Goal: Information Seeking & Learning: Learn about a topic

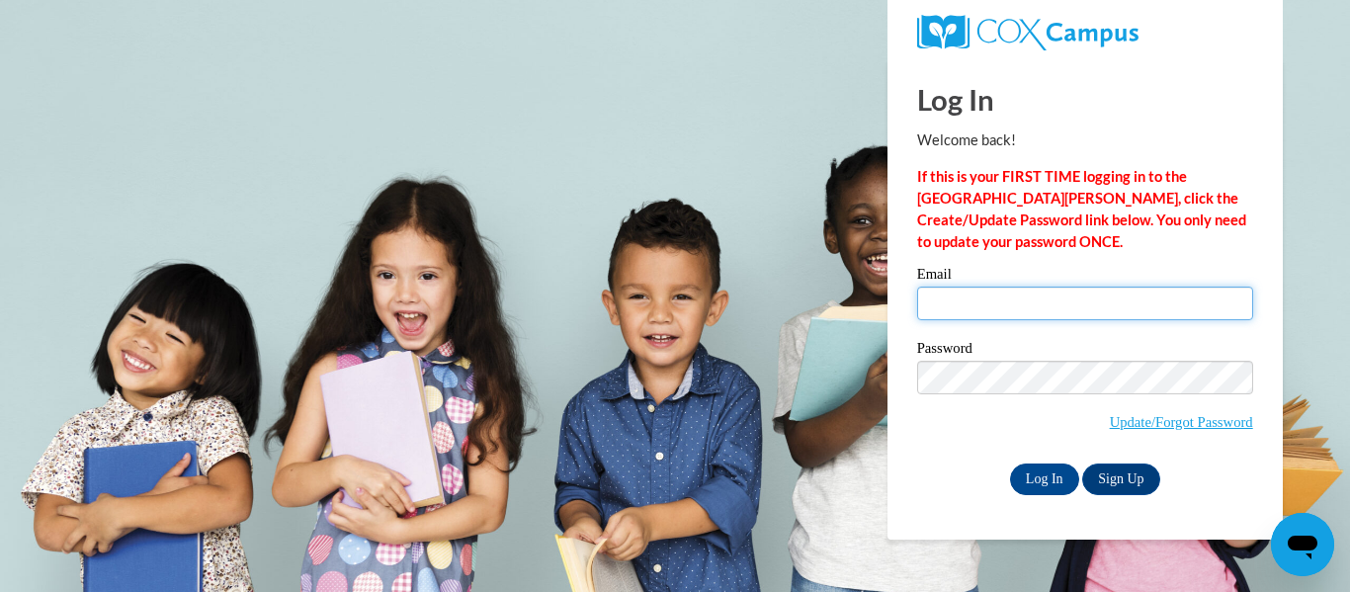
type input "[EMAIL_ADDRESS][DOMAIN_NAME]"
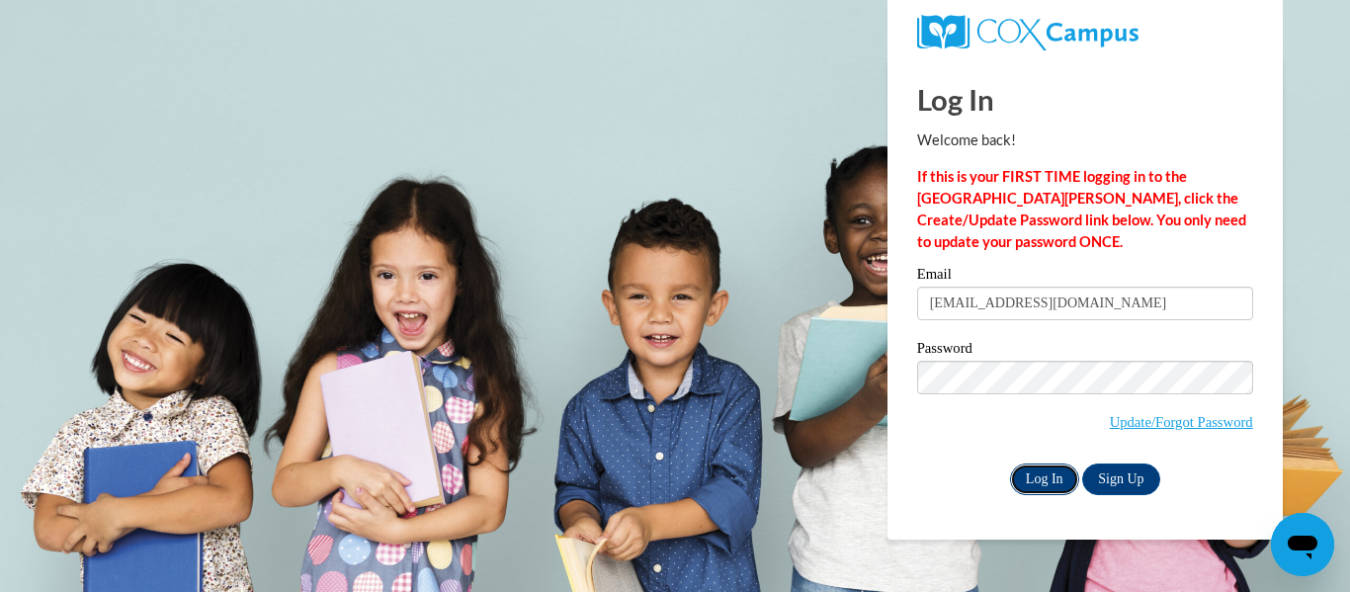
click at [1010, 478] on input "Log In" at bounding box center [1044, 480] width 69 height 32
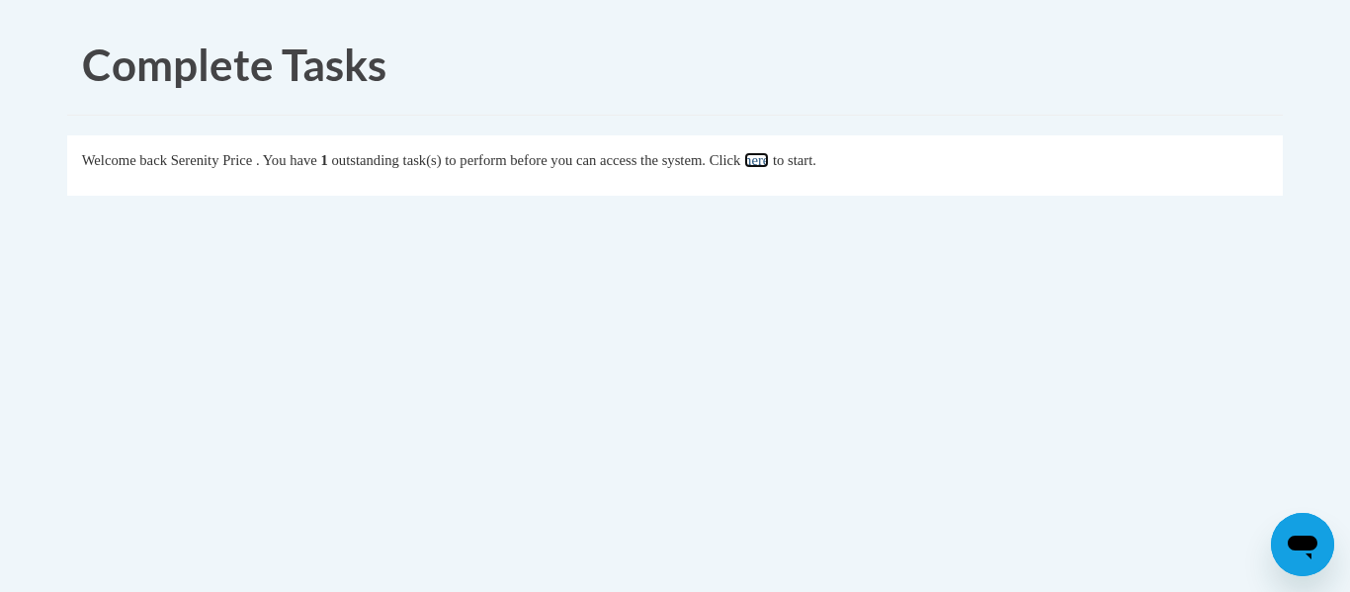
click at [769, 160] on link "here" at bounding box center [756, 160] width 25 height 16
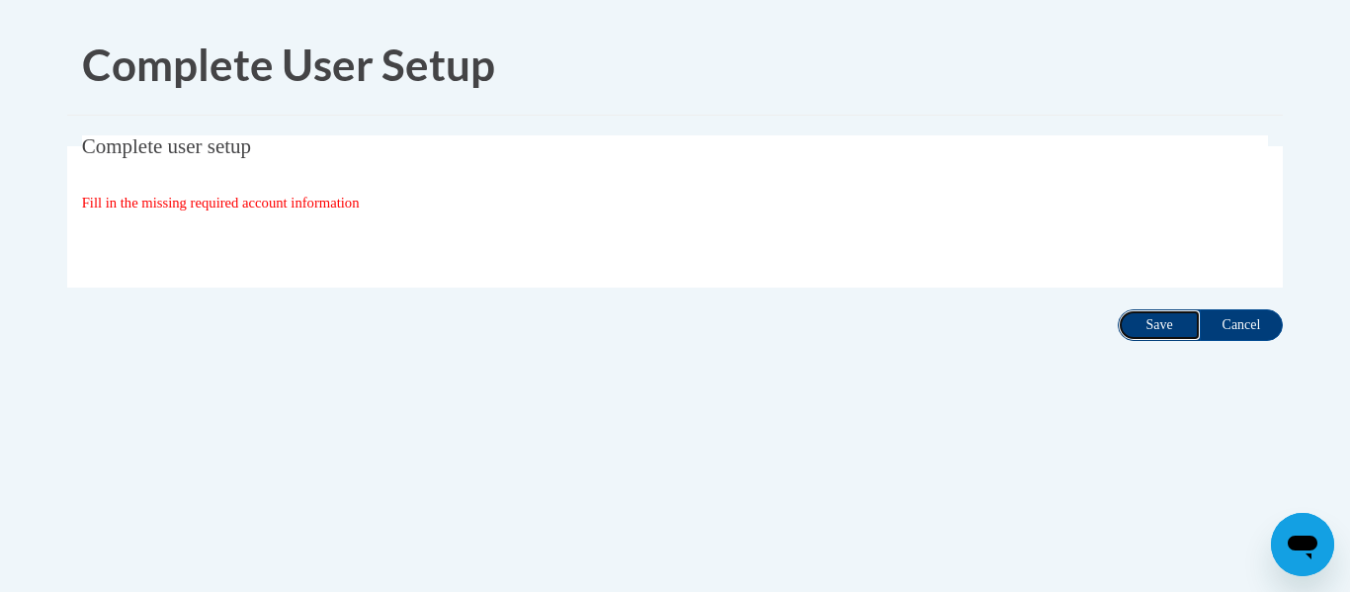
click at [1179, 316] on input "Save" at bounding box center [1159, 325] width 83 height 32
click at [1233, 313] on input "Cancel" at bounding box center [1241, 325] width 83 height 32
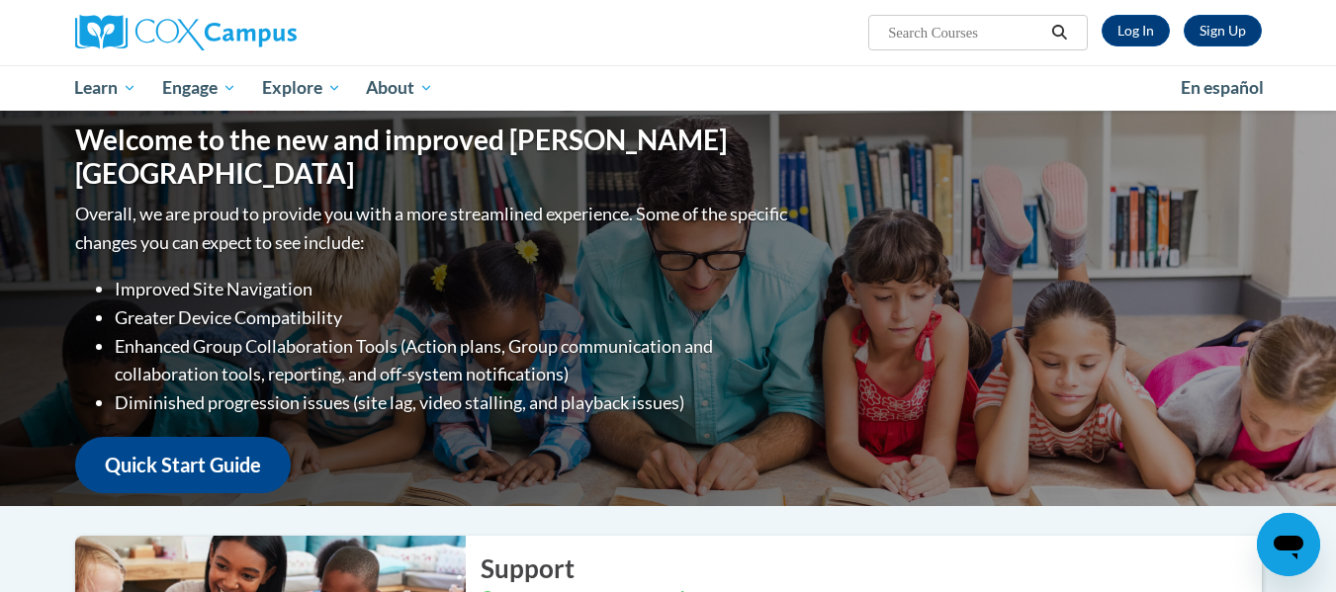
click at [950, 47] on span "Search Search..." at bounding box center [977, 33] width 218 height 36
click at [940, 41] on input "Search..." at bounding box center [965, 33] width 158 height 24
type input "Dyslexia"
click at [1139, 23] on link "Log In" at bounding box center [1135, 31] width 68 height 32
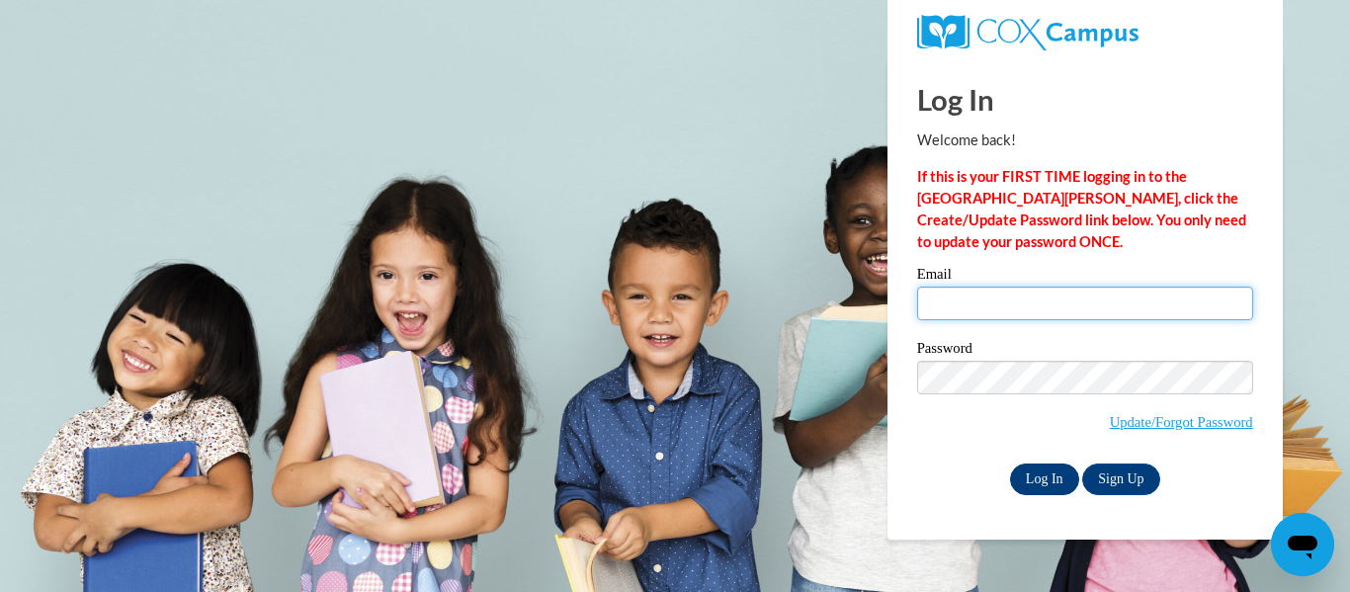
type input "sprice6@daltonstate.edu"
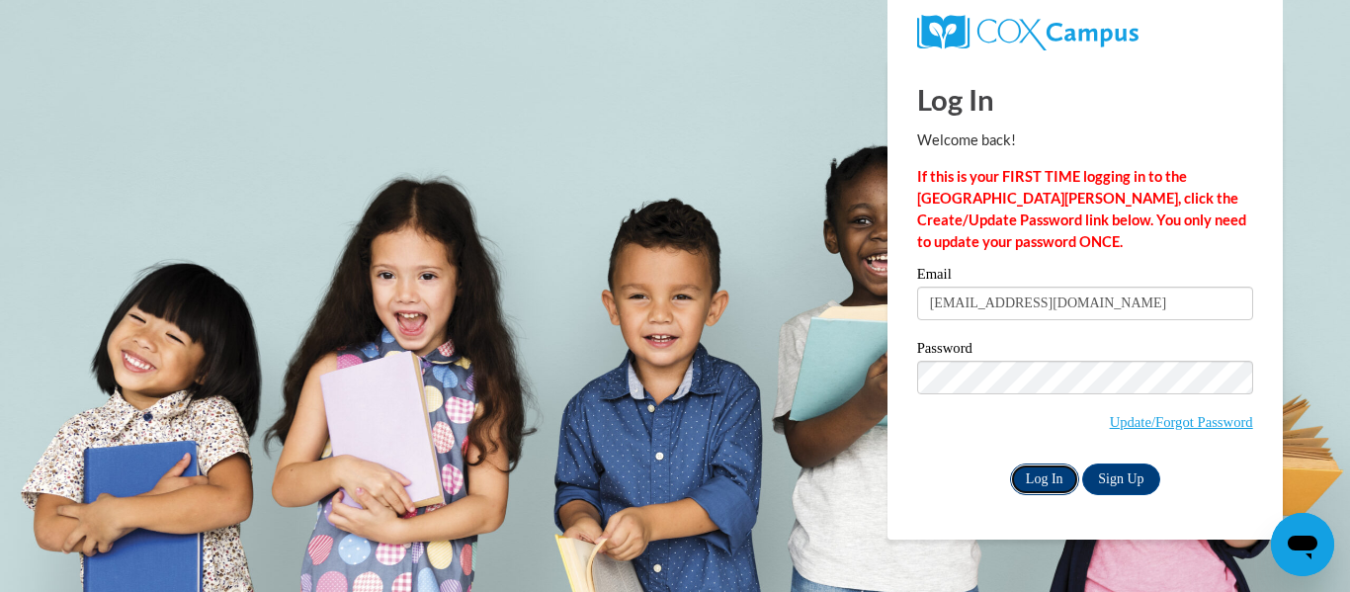
click at [1052, 468] on input "Log In" at bounding box center [1044, 480] width 69 height 32
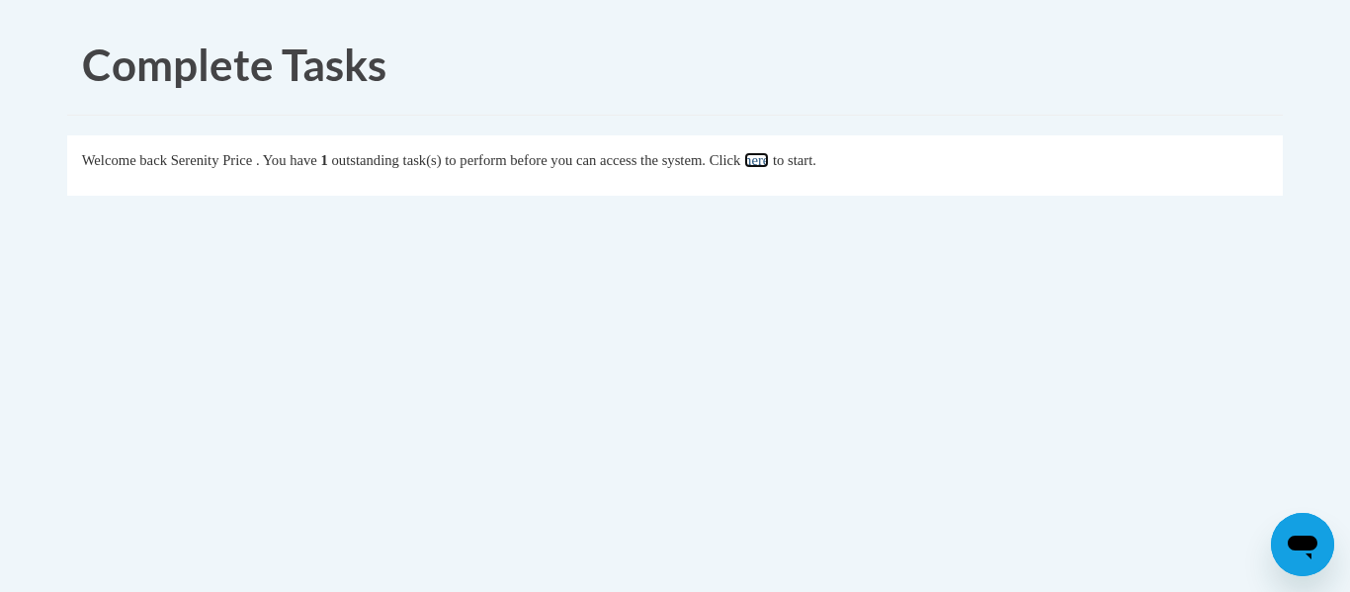
click at [769, 157] on link "here" at bounding box center [756, 160] width 25 height 16
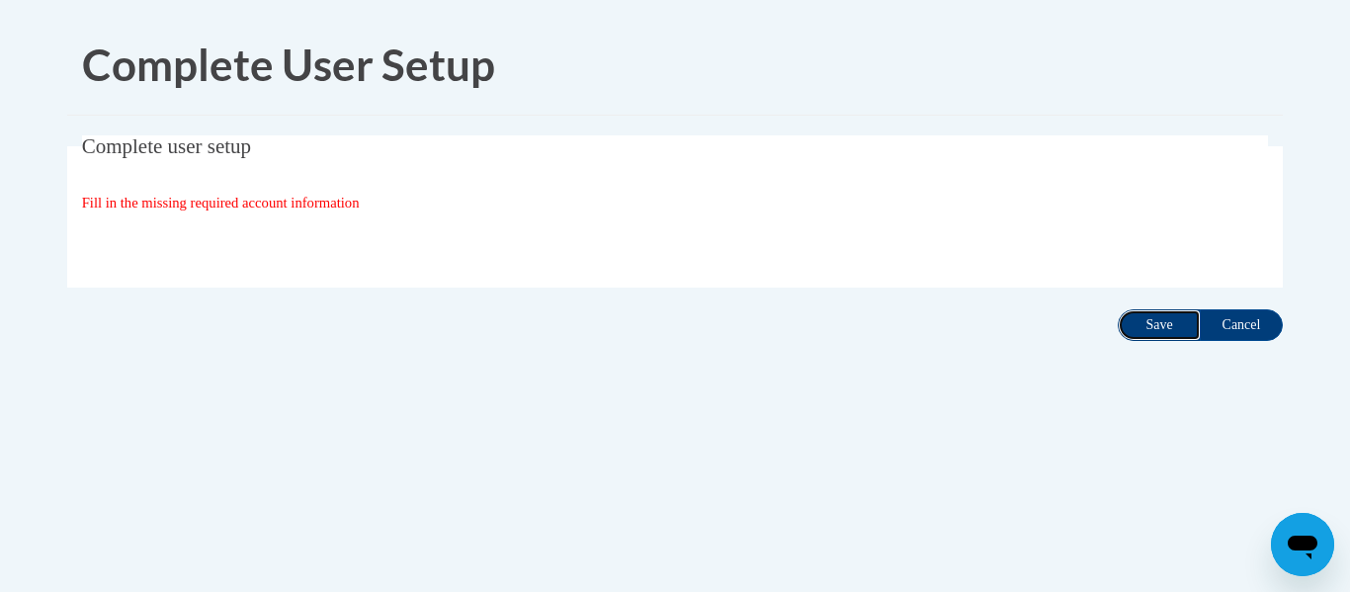
click at [1158, 322] on input "Save" at bounding box center [1159, 325] width 83 height 32
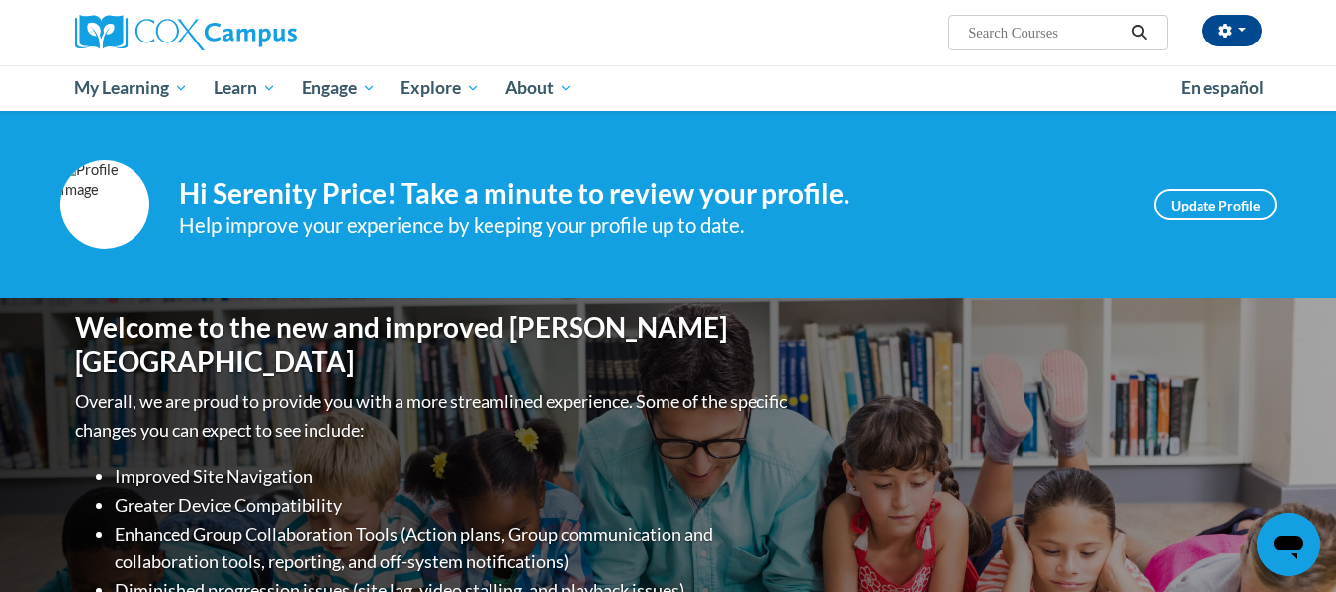
click at [1014, 29] on input "Search..." at bounding box center [1045, 33] width 158 height 24
type input "[MEDICAL_DATA]"
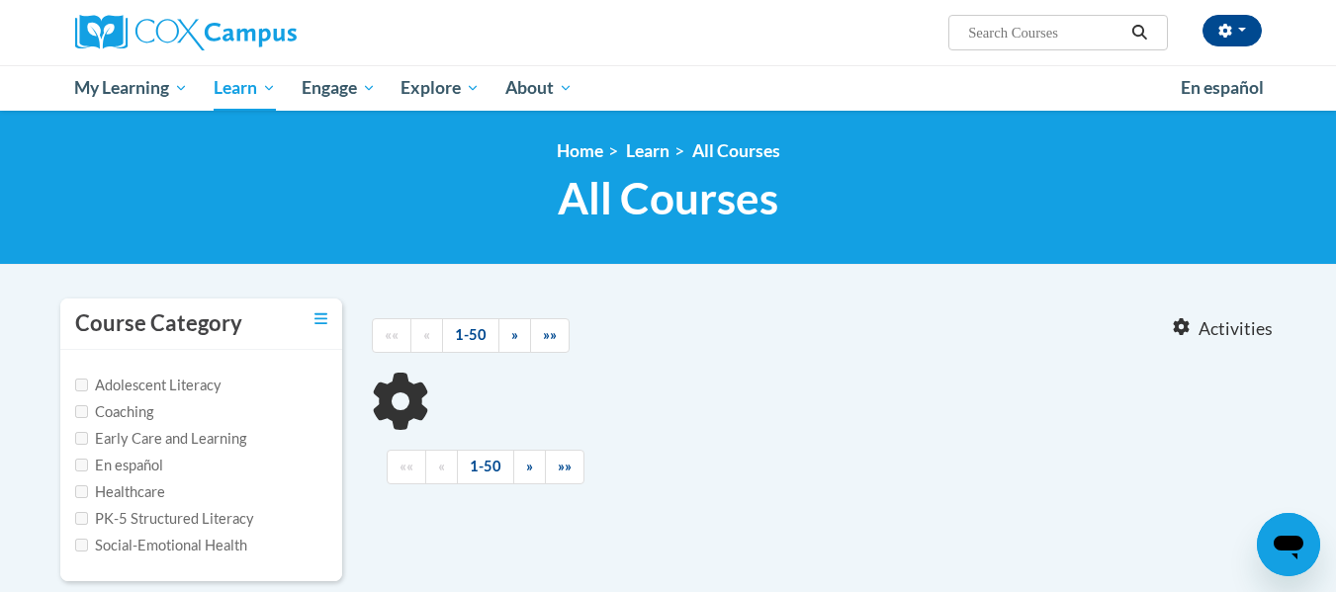
type input "[MEDICAL_DATA]"
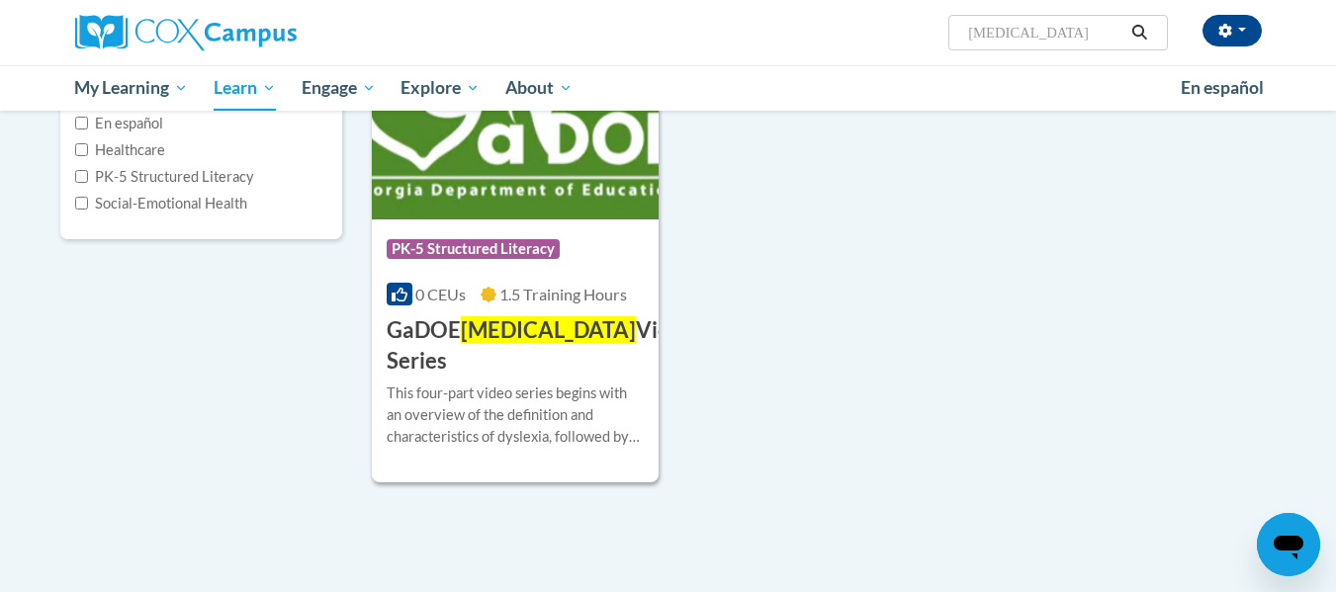
scroll to position [349, 0]
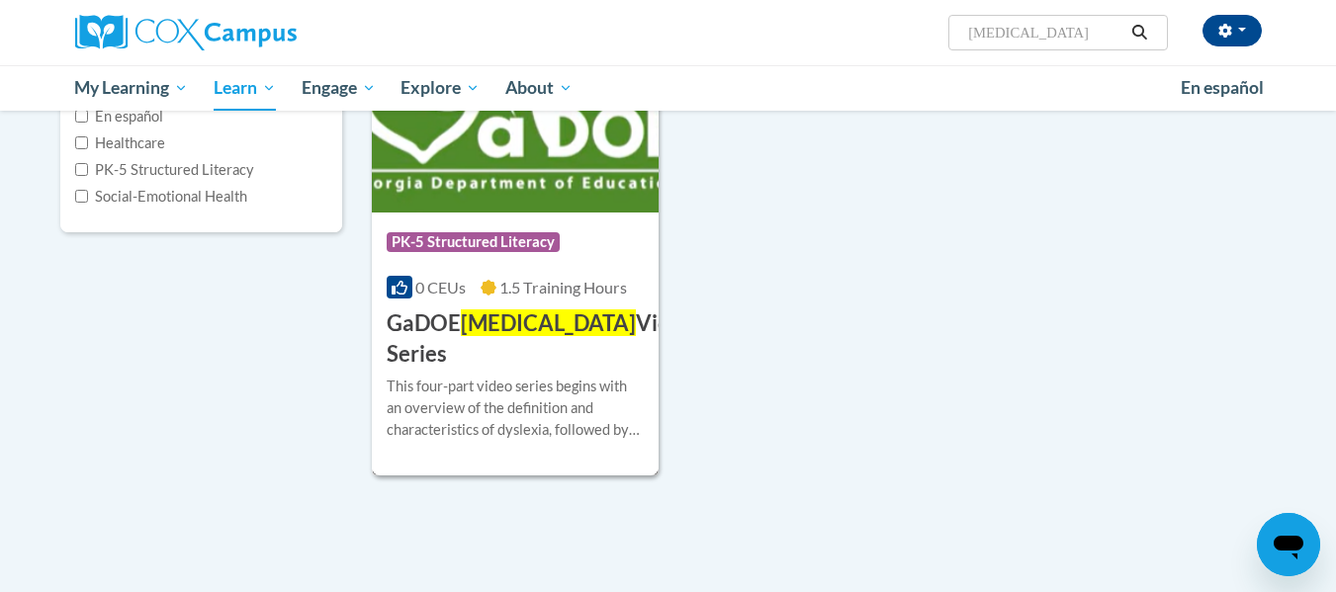
click at [557, 384] on div "This four-part video series begins with an overview of the definition and chara…" at bounding box center [516, 408] width 258 height 65
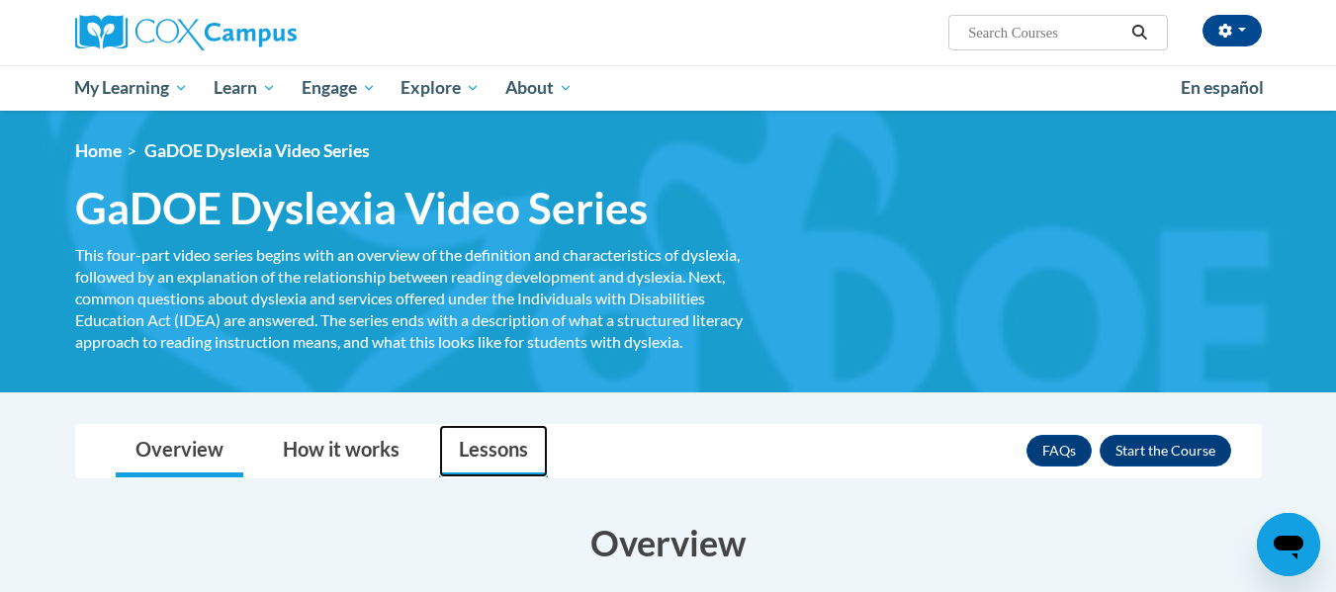
click at [496, 458] on link "Lessons" at bounding box center [493, 451] width 109 height 52
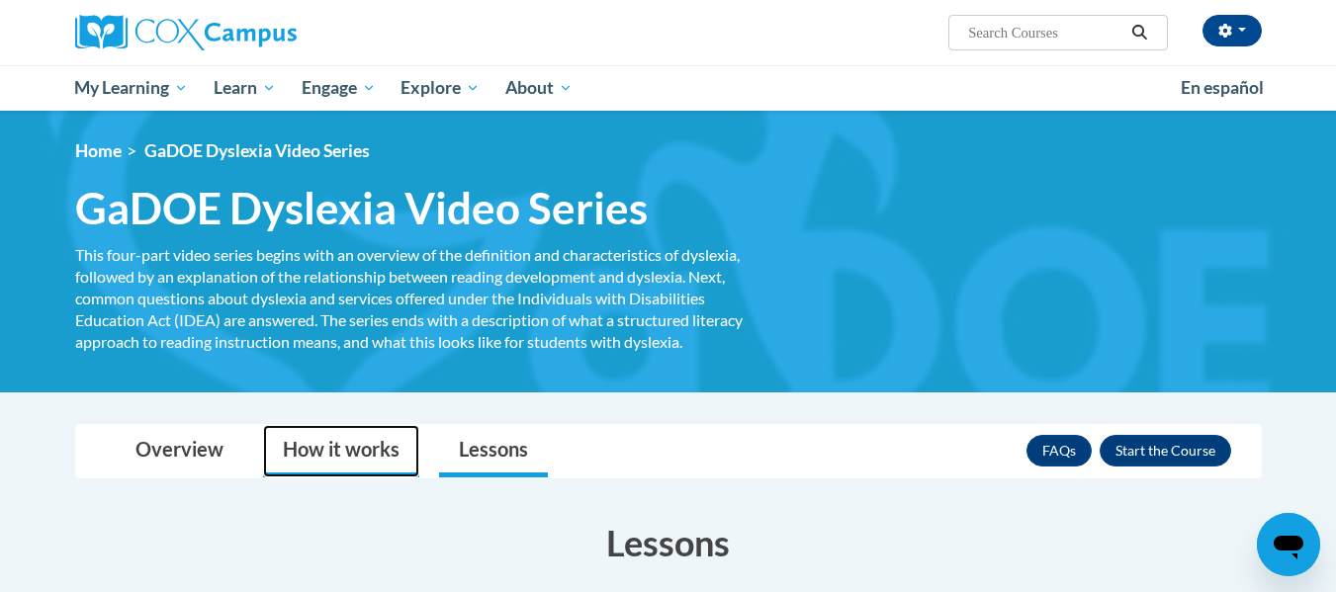
click at [383, 476] on link "How it works" at bounding box center [341, 451] width 156 height 52
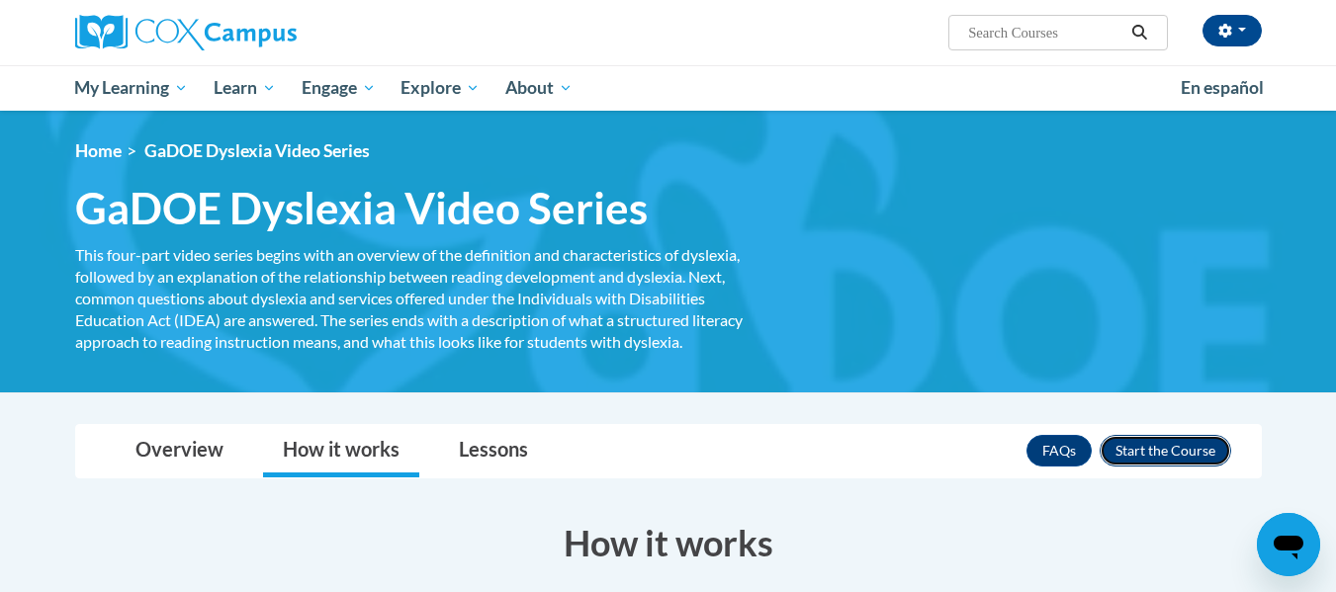
click at [1163, 453] on button "Enroll" at bounding box center [1164, 451] width 131 height 32
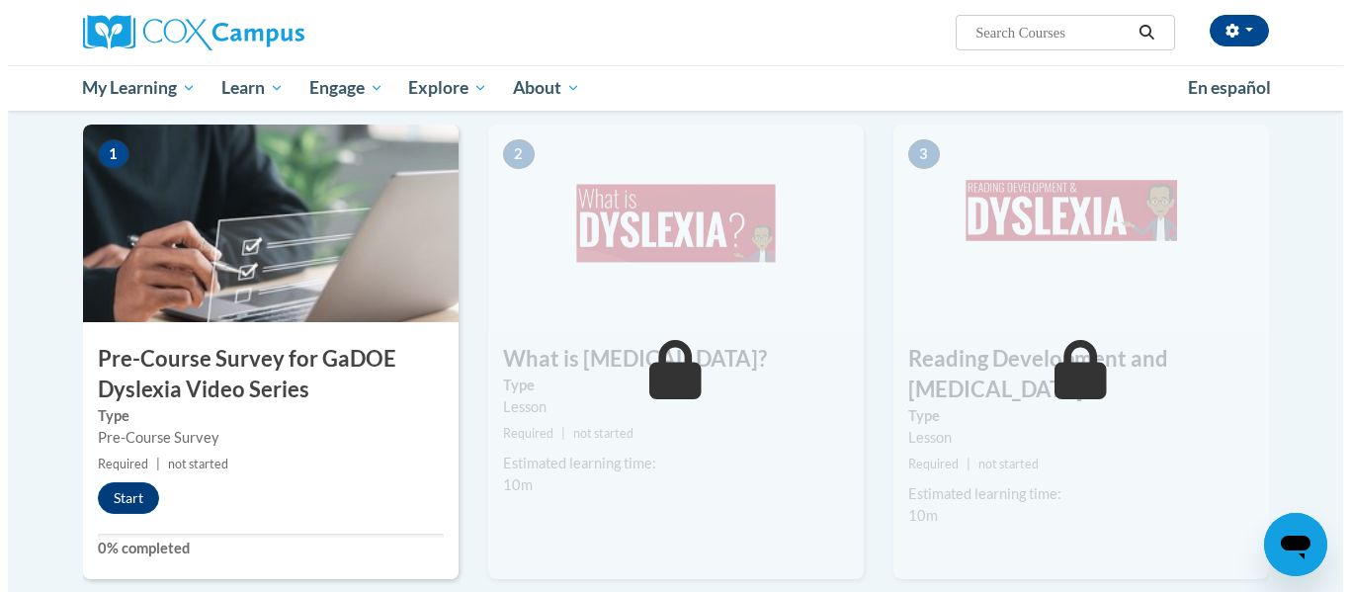
scroll to position [426, 0]
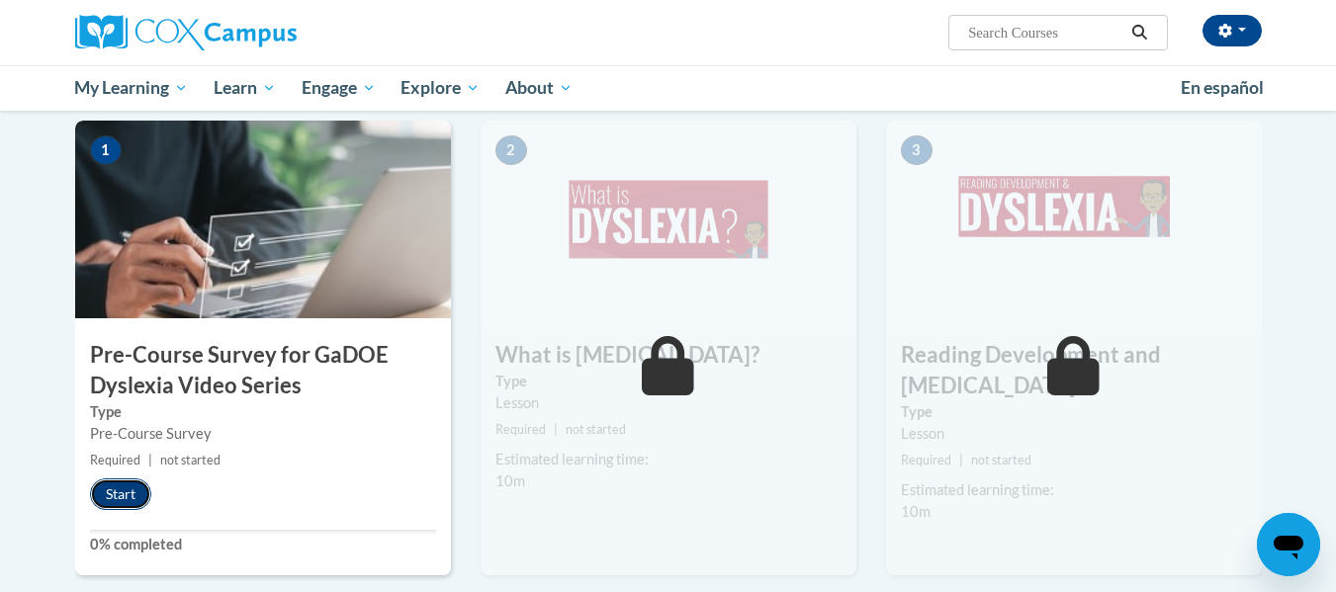
click at [130, 485] on button "Start" at bounding box center [120, 494] width 61 height 32
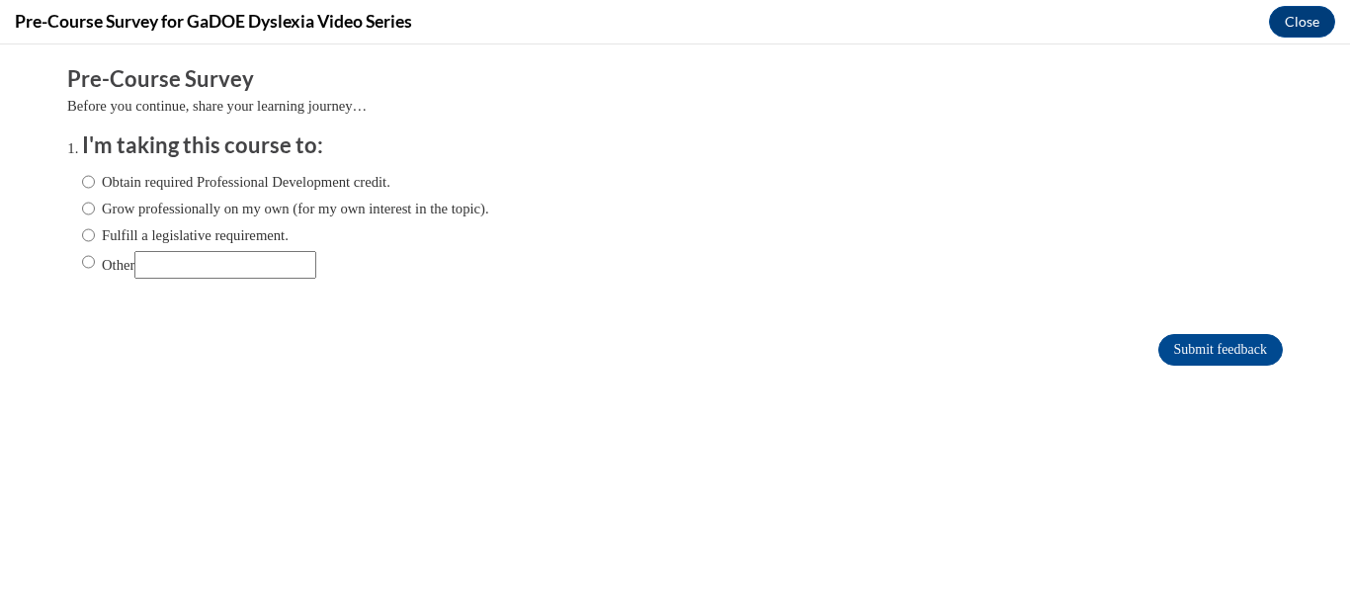
scroll to position [0, 0]
click at [82, 180] on input "Obtain required Professional Development credit." at bounding box center [88, 182] width 13 height 22
radio input "true"
click at [1194, 353] on input "Submit feedback" at bounding box center [1221, 350] width 125 height 32
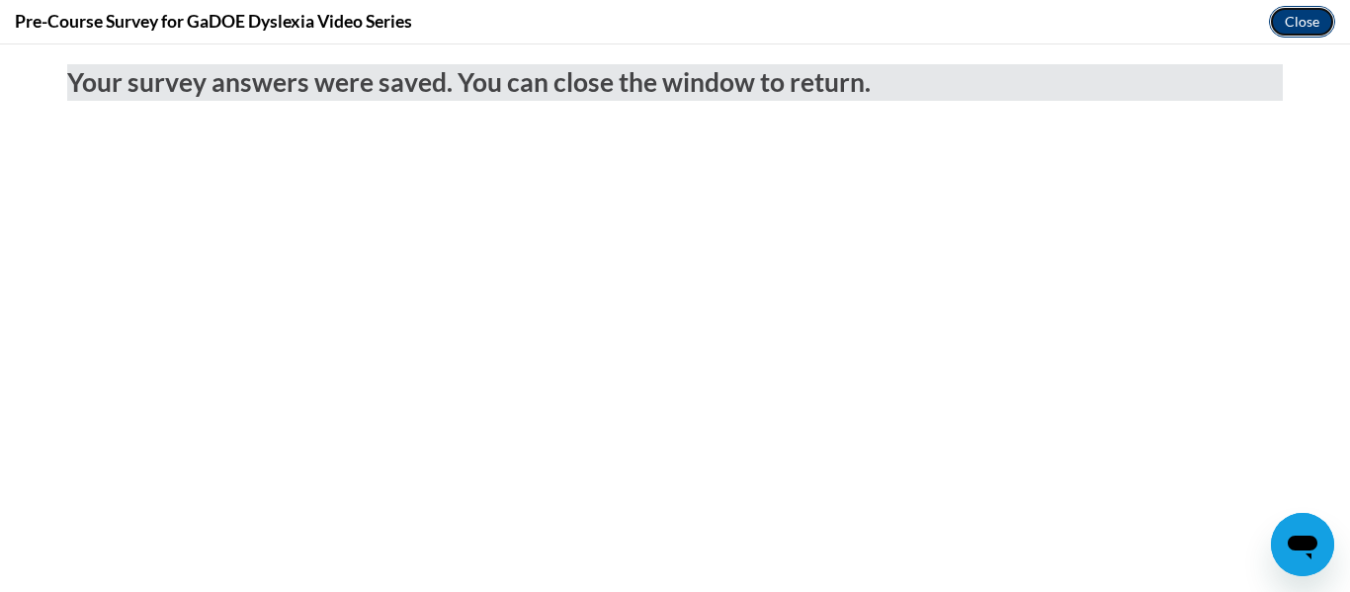
click at [1291, 19] on button "Close" at bounding box center [1302, 22] width 66 height 32
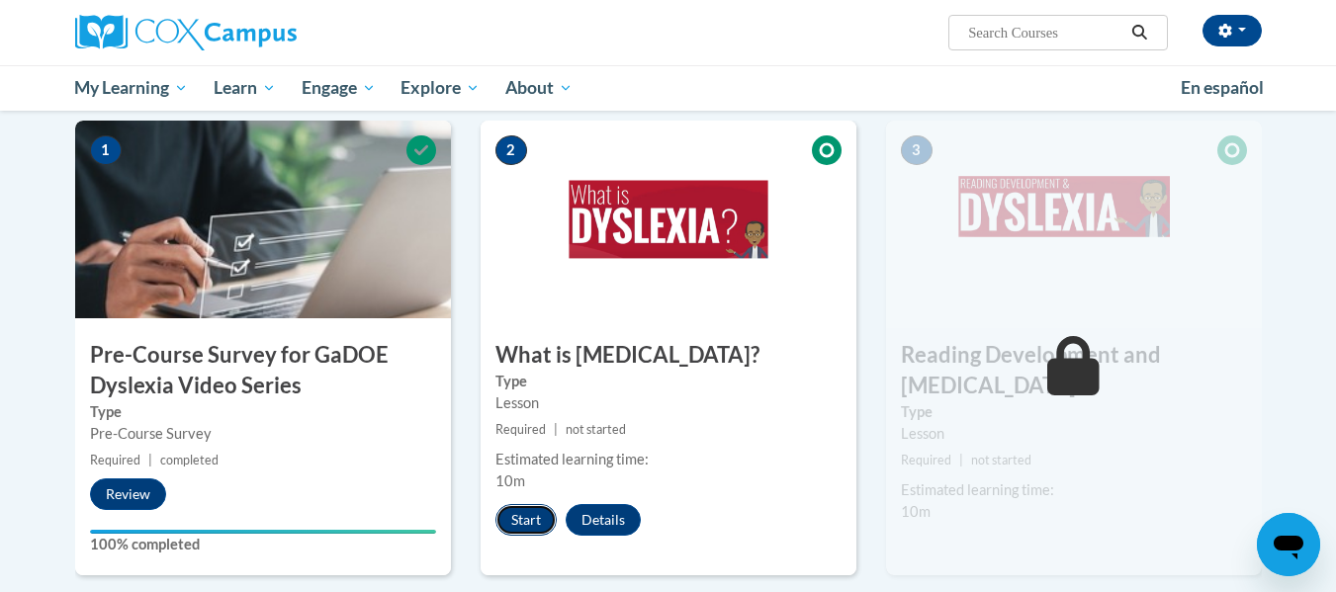
click at [525, 518] on button "Start" at bounding box center [525, 520] width 61 height 32
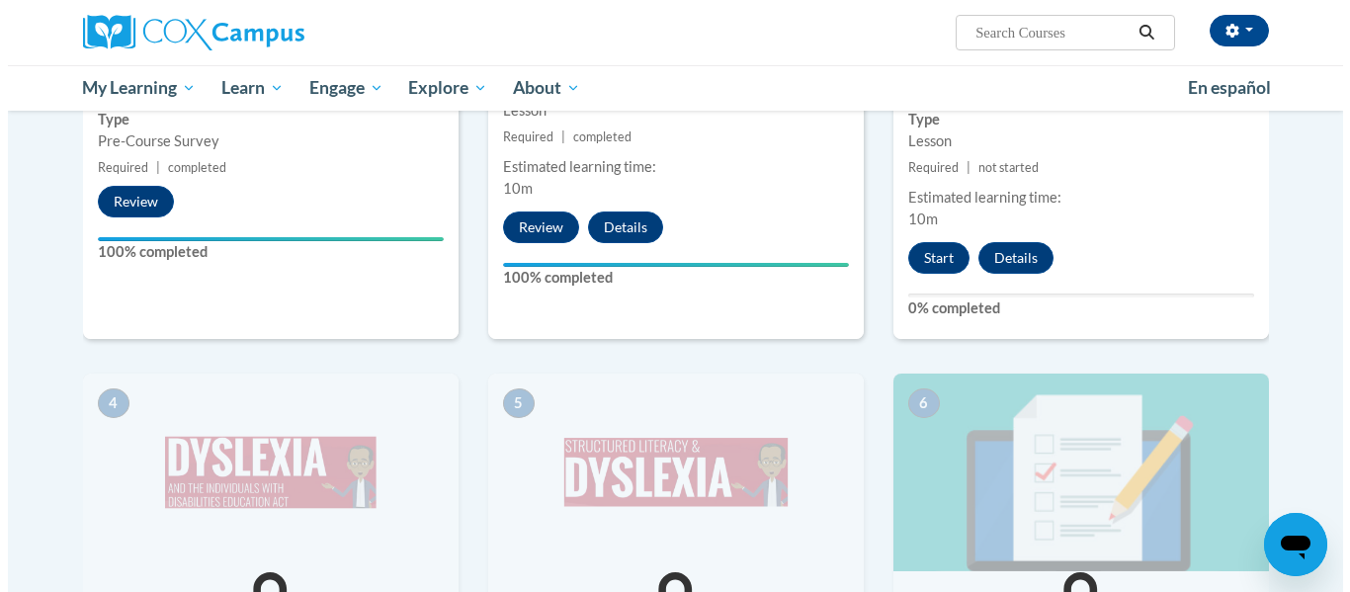
scroll to position [775, 0]
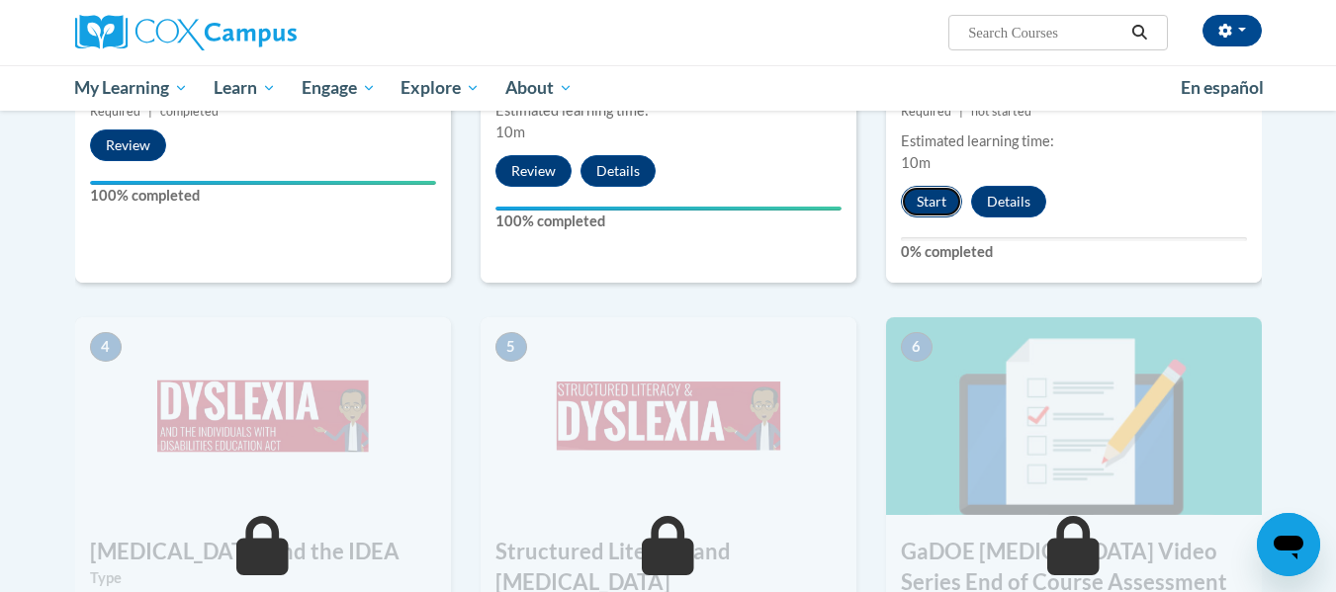
click at [917, 186] on button "Start" at bounding box center [931, 202] width 61 height 32
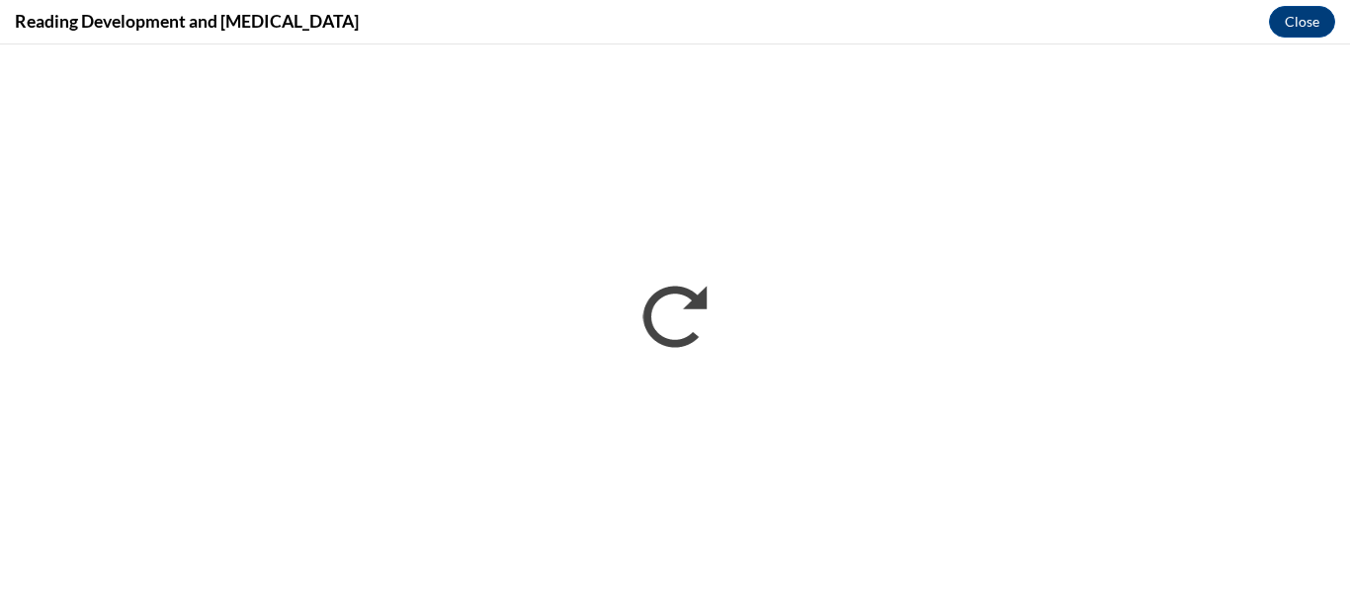
scroll to position [0, 0]
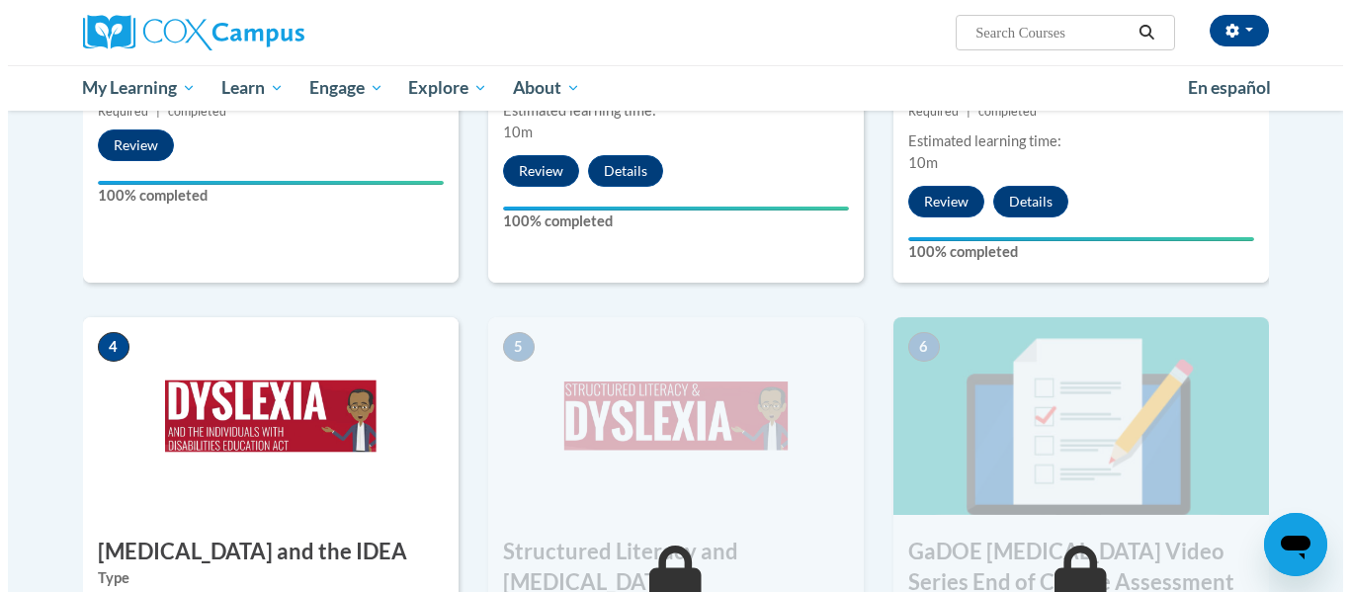
scroll to position [935, 0]
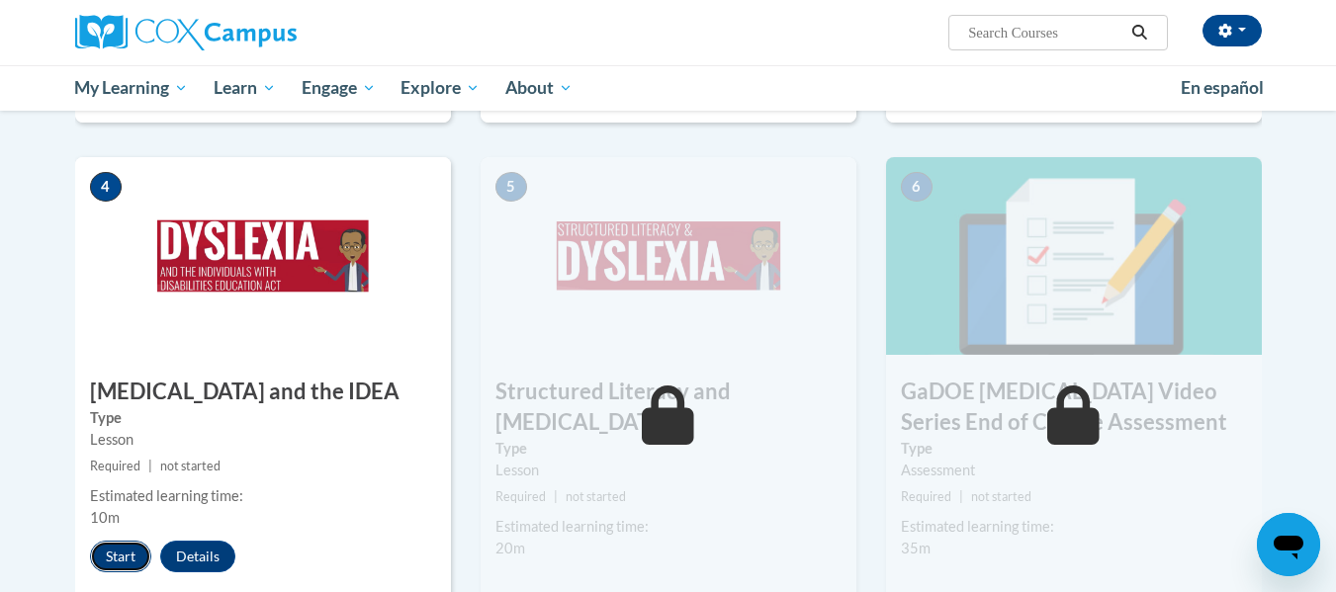
click at [112, 541] on button "Start" at bounding box center [120, 557] width 61 height 32
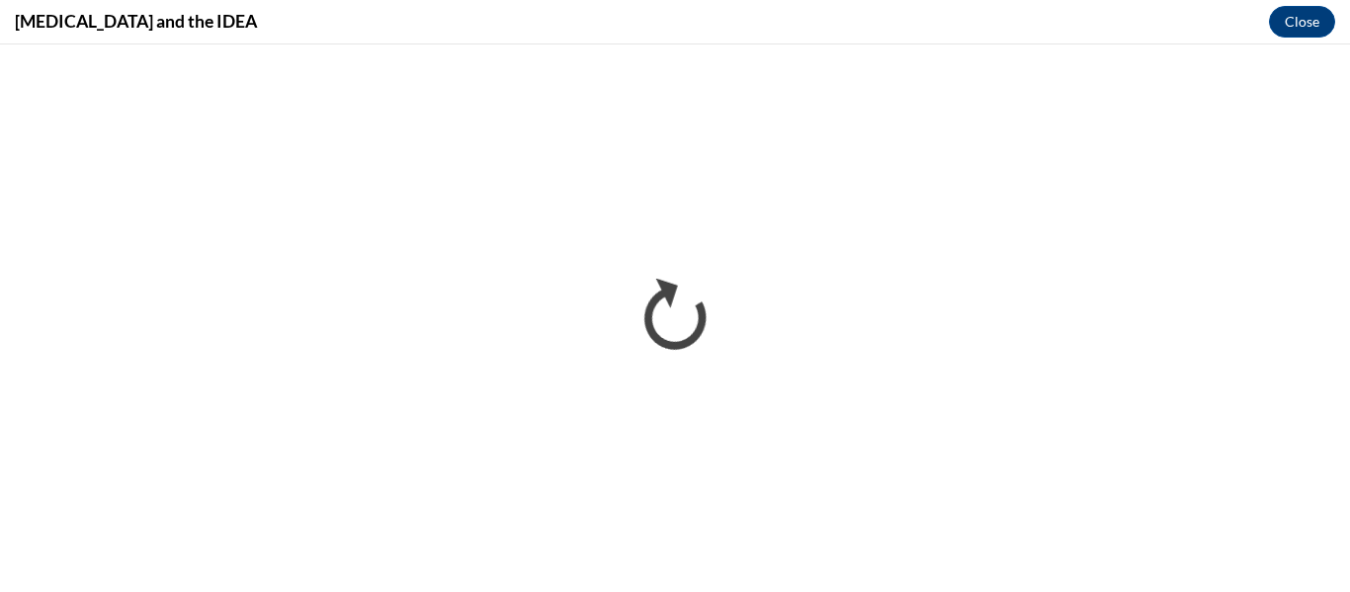
scroll to position [0, 0]
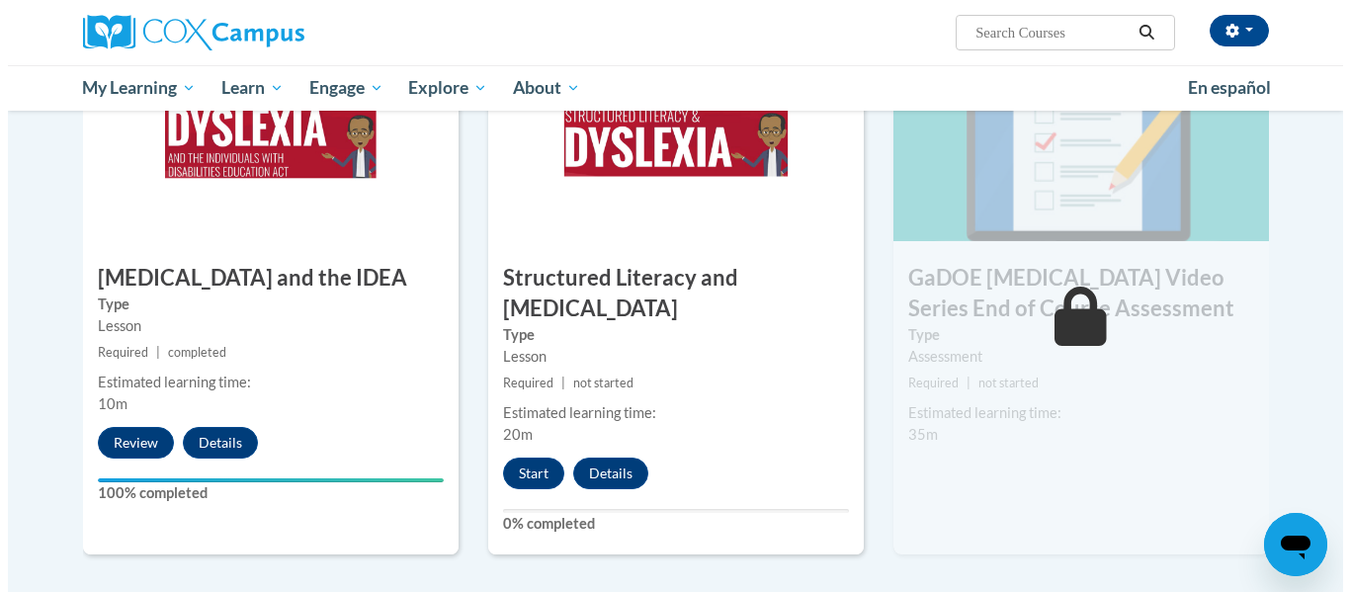
scroll to position [1060, 0]
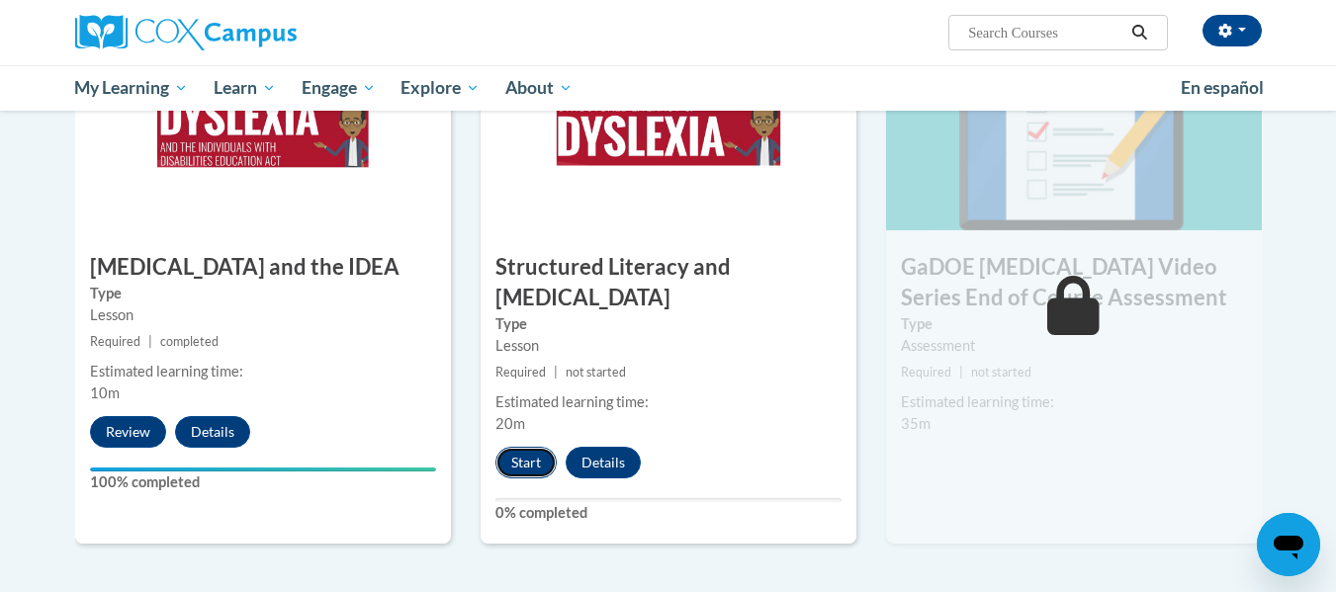
click at [513, 447] on button "Start" at bounding box center [525, 463] width 61 height 32
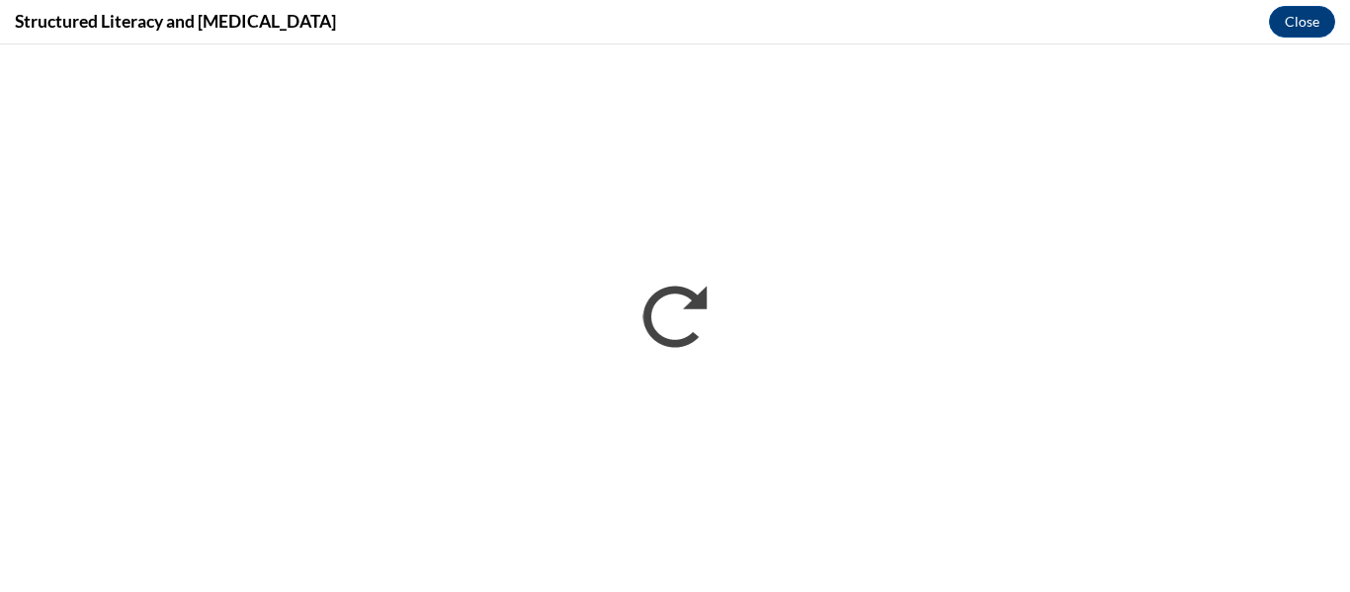
scroll to position [0, 0]
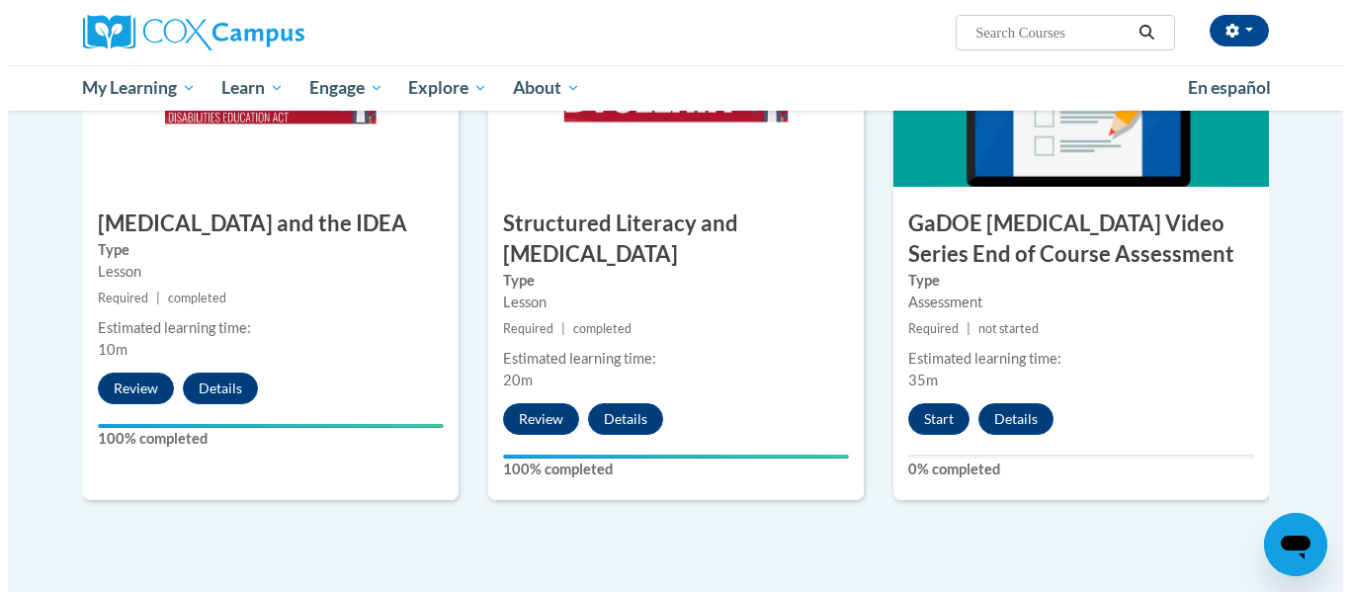
scroll to position [1105, 0]
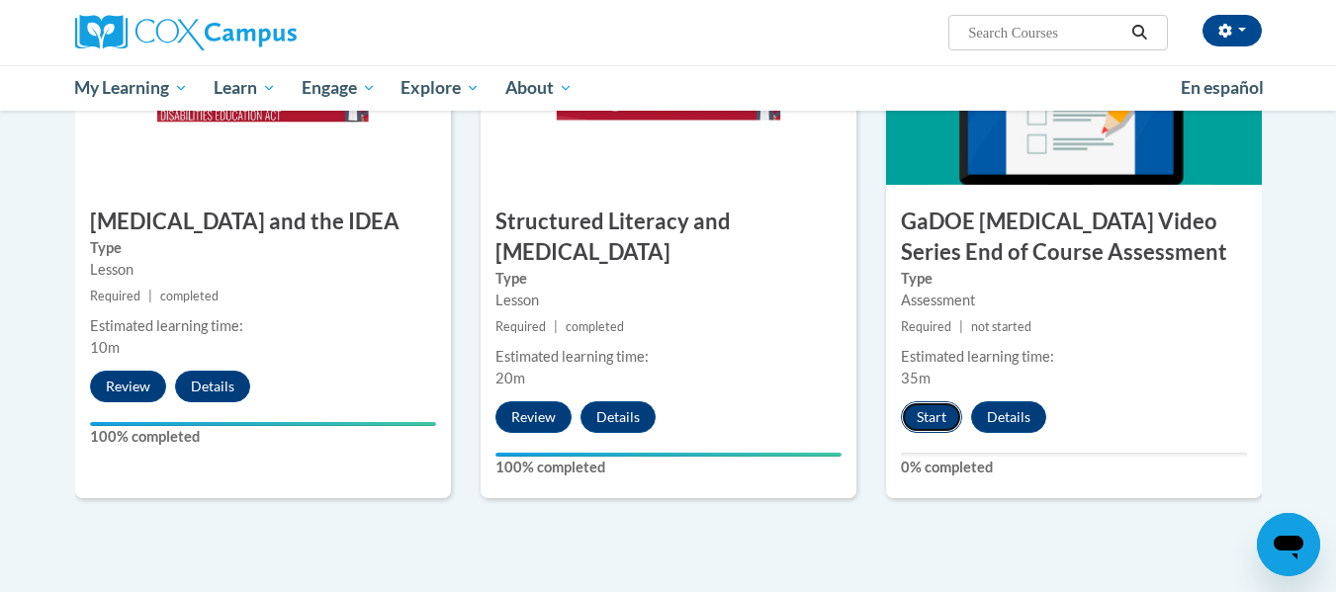
click at [944, 401] on button "Start" at bounding box center [931, 417] width 61 height 32
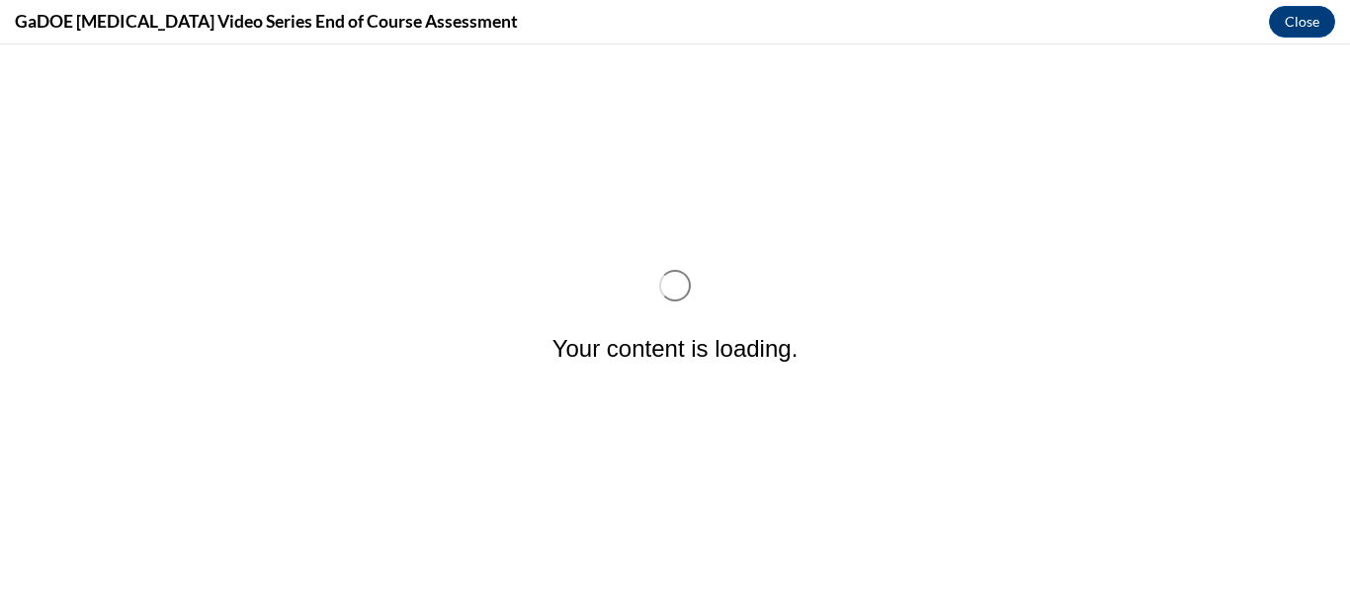
scroll to position [0, 0]
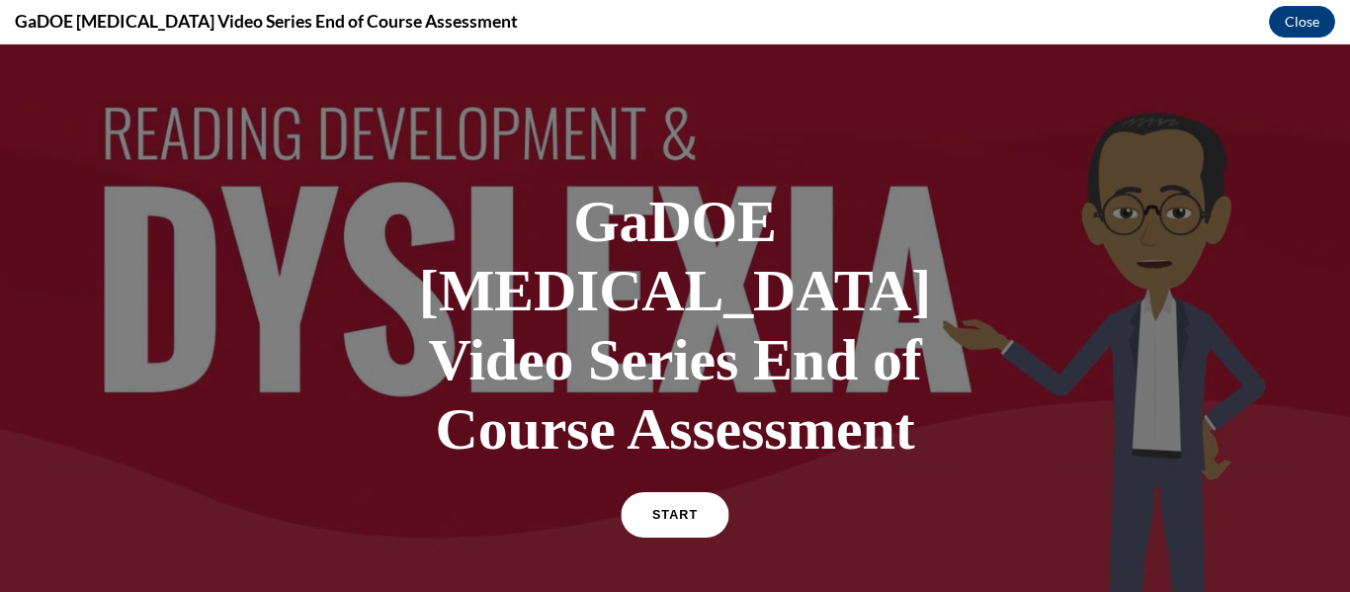
click at [669, 492] on link "START" at bounding box center [675, 514] width 108 height 45
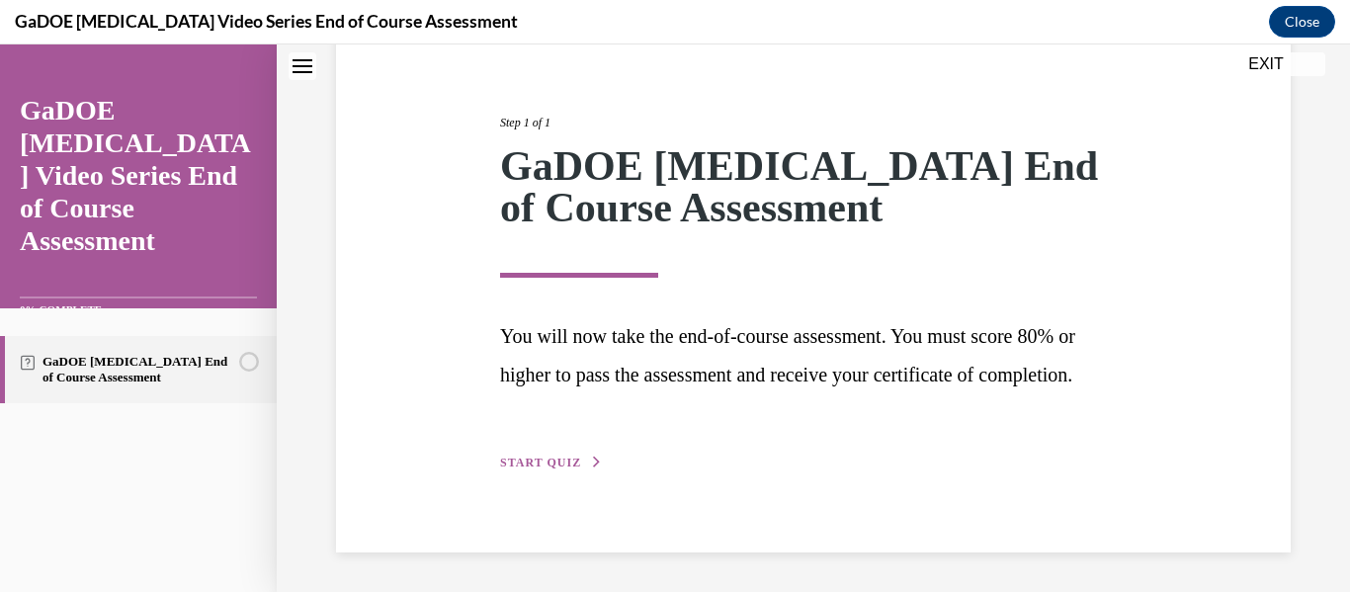
scroll to position [244, 0]
click at [542, 461] on span "START QUIZ" at bounding box center [540, 463] width 81 height 14
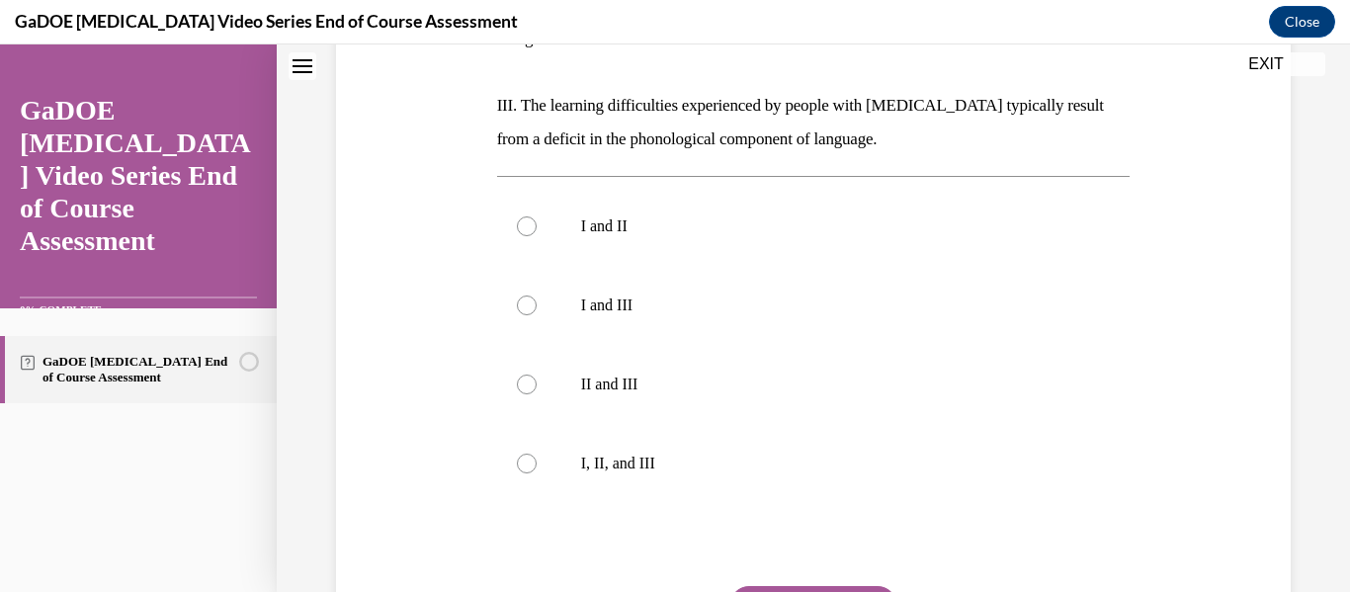
scroll to position [560, 0]
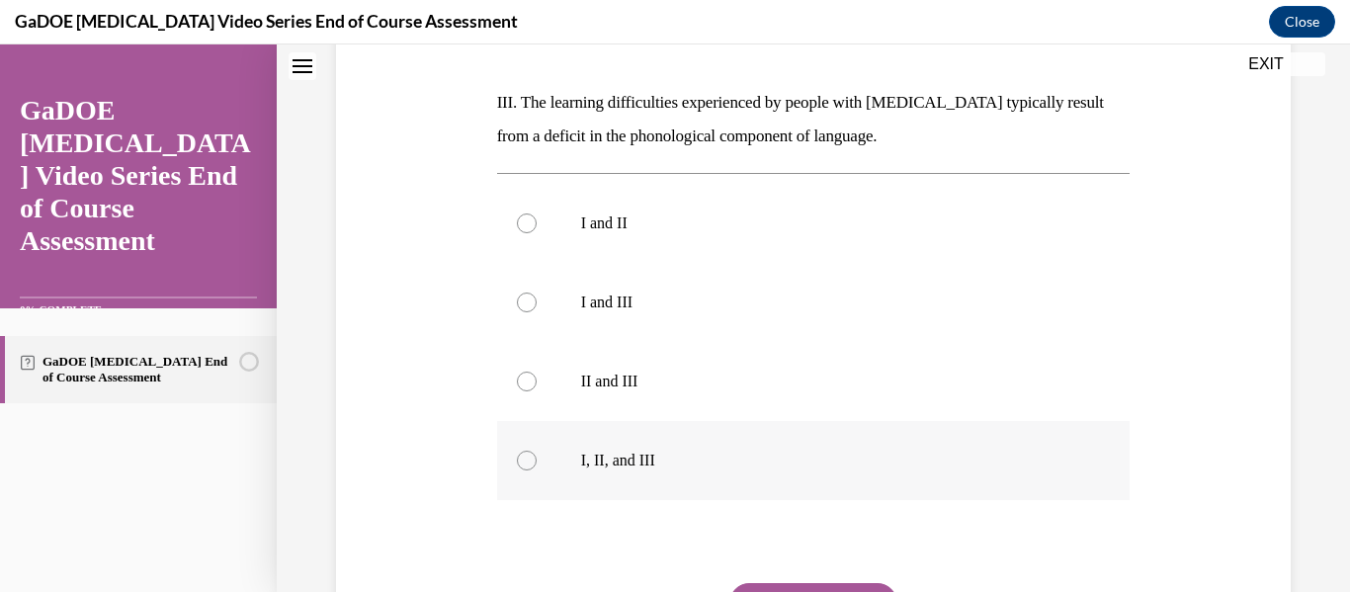
click at [749, 421] on label "I, II, and III" at bounding box center [814, 460] width 634 height 79
click at [537, 451] on input "I, II, and III" at bounding box center [527, 461] width 20 height 20
radio input "true"
click at [801, 583] on button "SUBMIT" at bounding box center [814, 603] width 168 height 40
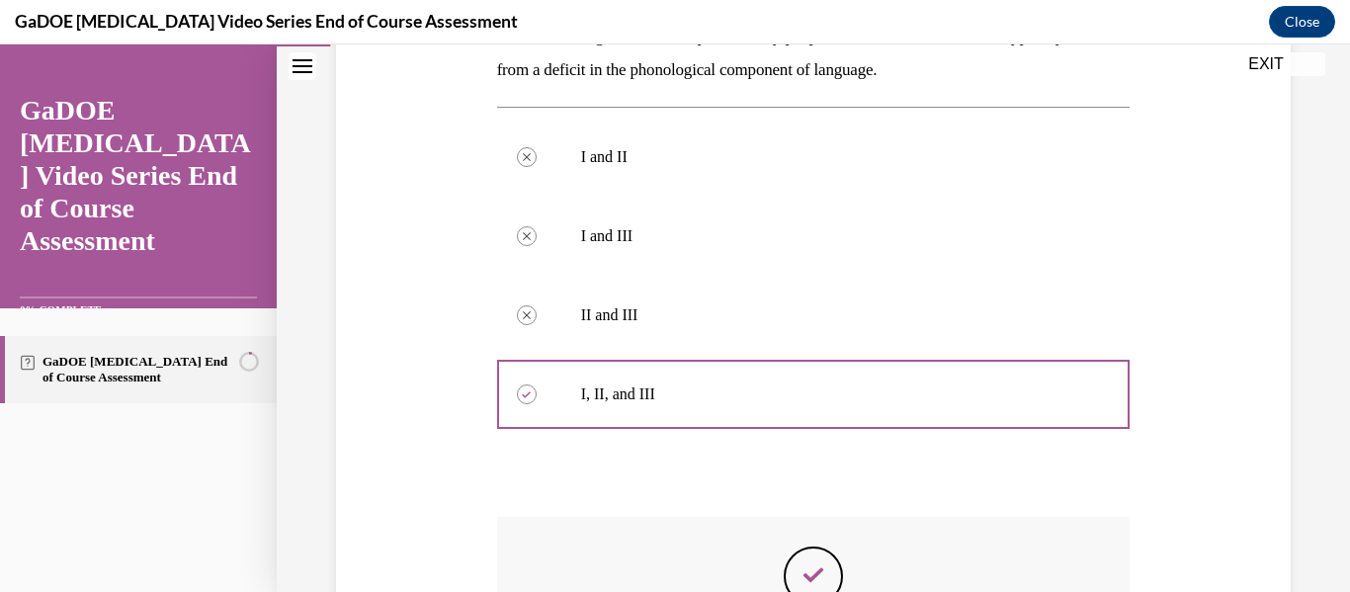
scroll to position [845, 0]
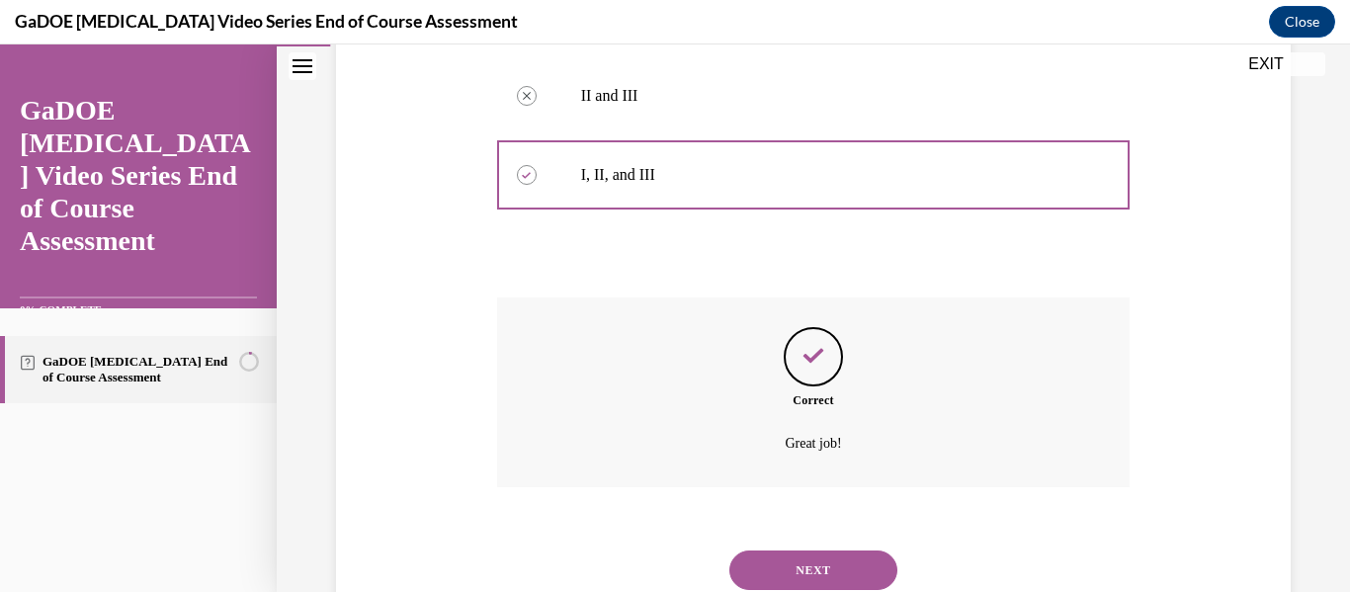
click at [843, 551] on button "NEXT" at bounding box center [814, 571] width 168 height 40
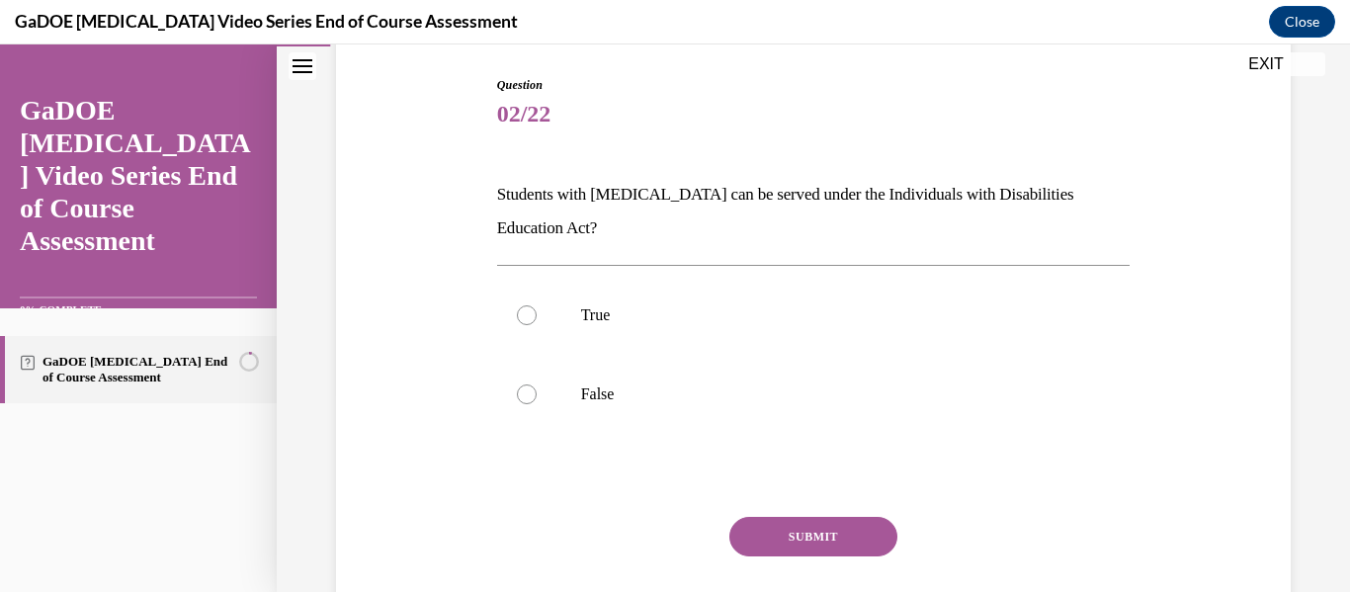
scroll to position [204, 0]
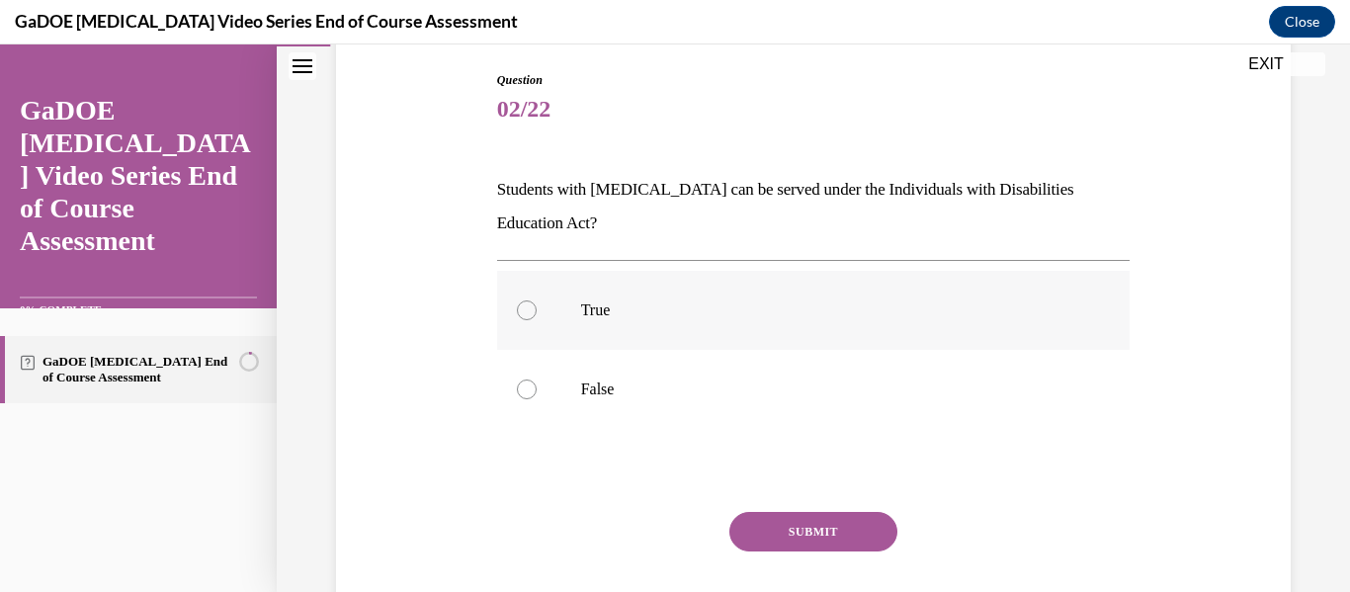
click at [766, 309] on p "True" at bounding box center [831, 311] width 500 height 20
click at [537, 309] on input "True" at bounding box center [527, 311] width 20 height 20
radio input "true"
click at [810, 535] on button "SUBMIT" at bounding box center [814, 532] width 168 height 40
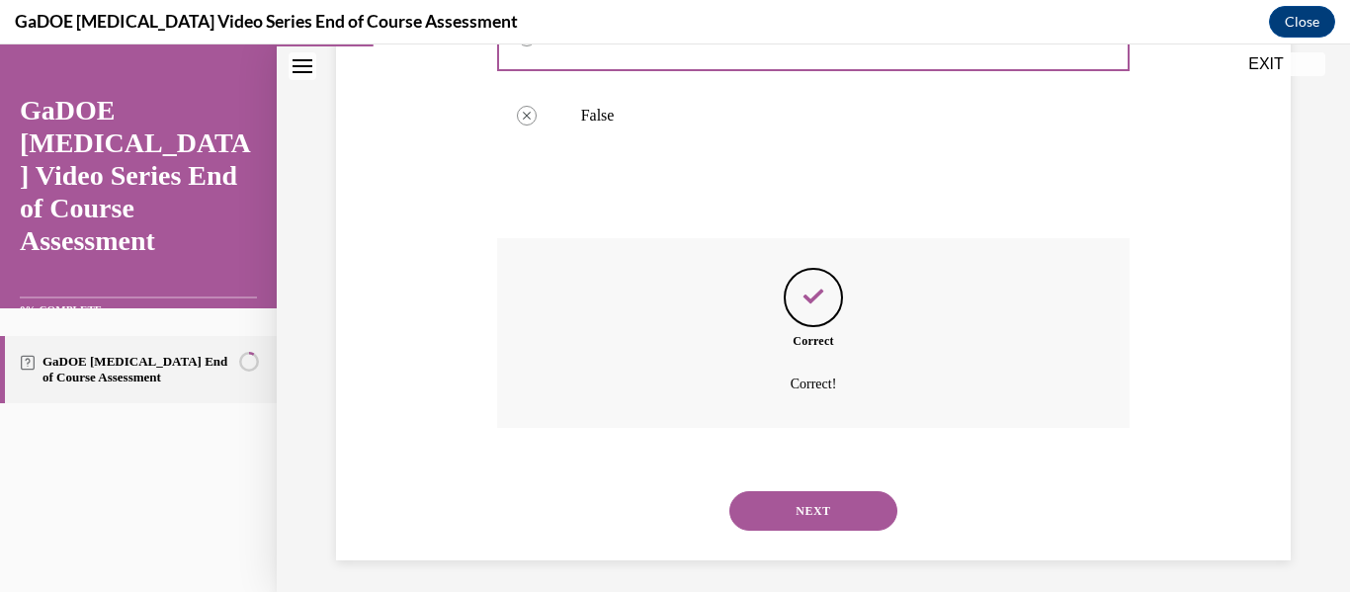
scroll to position [485, 0]
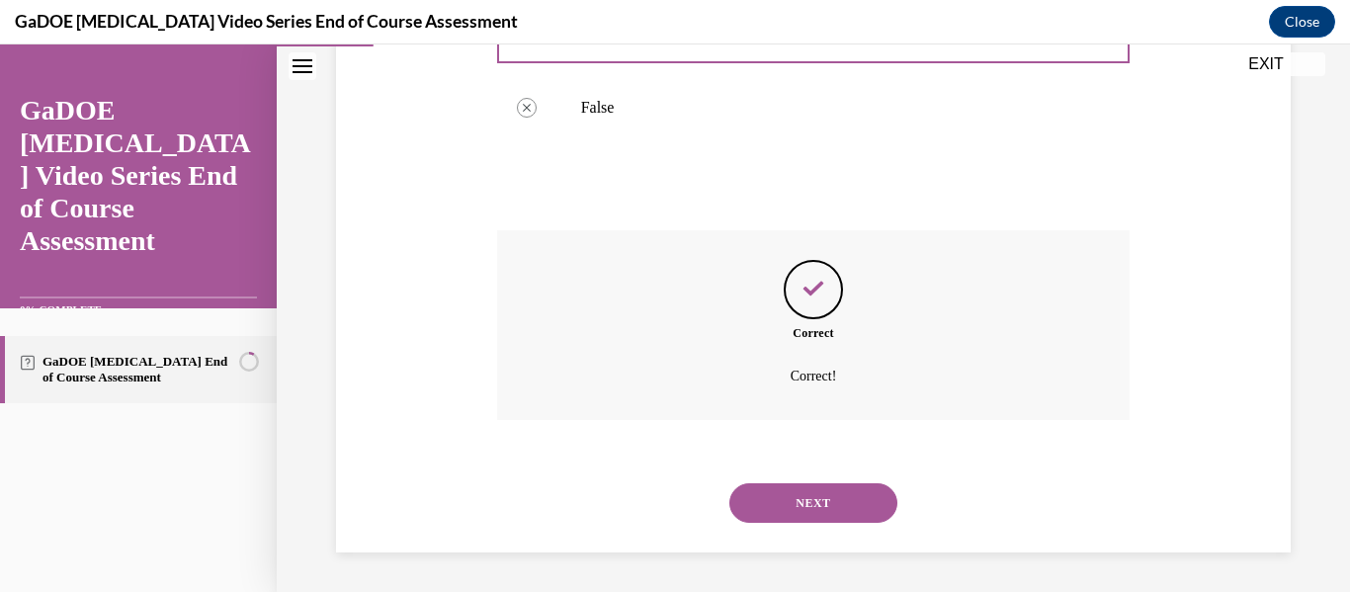
click at [864, 493] on button "NEXT" at bounding box center [814, 503] width 168 height 40
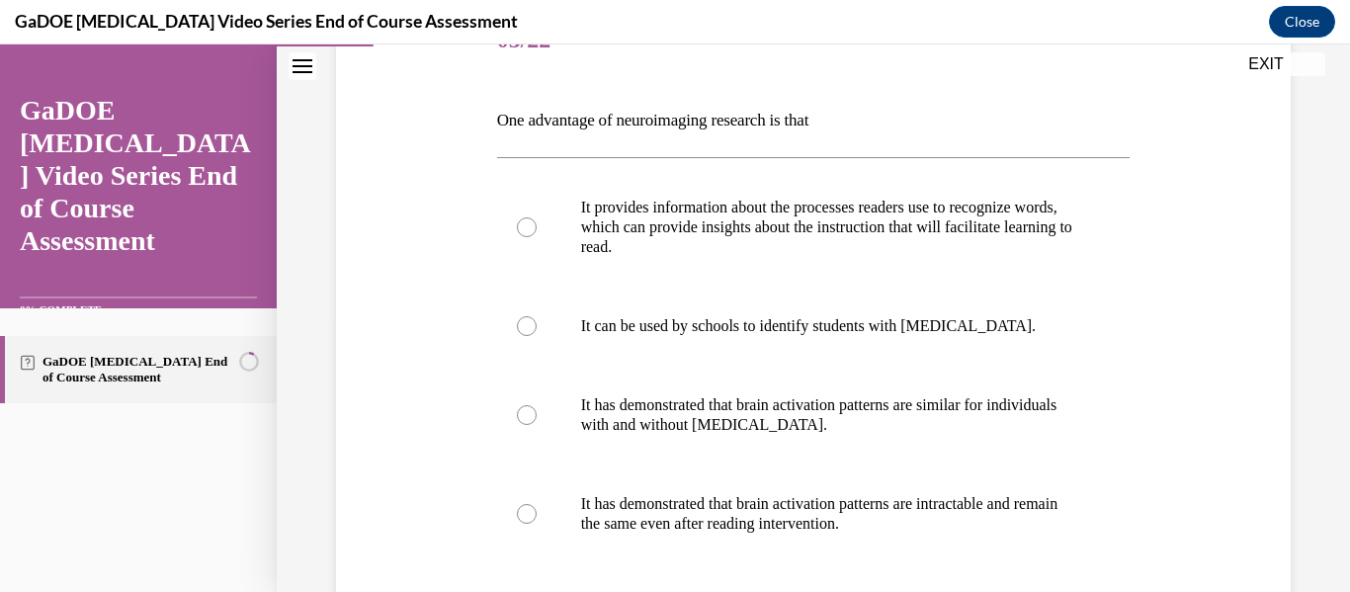
scroll to position [275, 0]
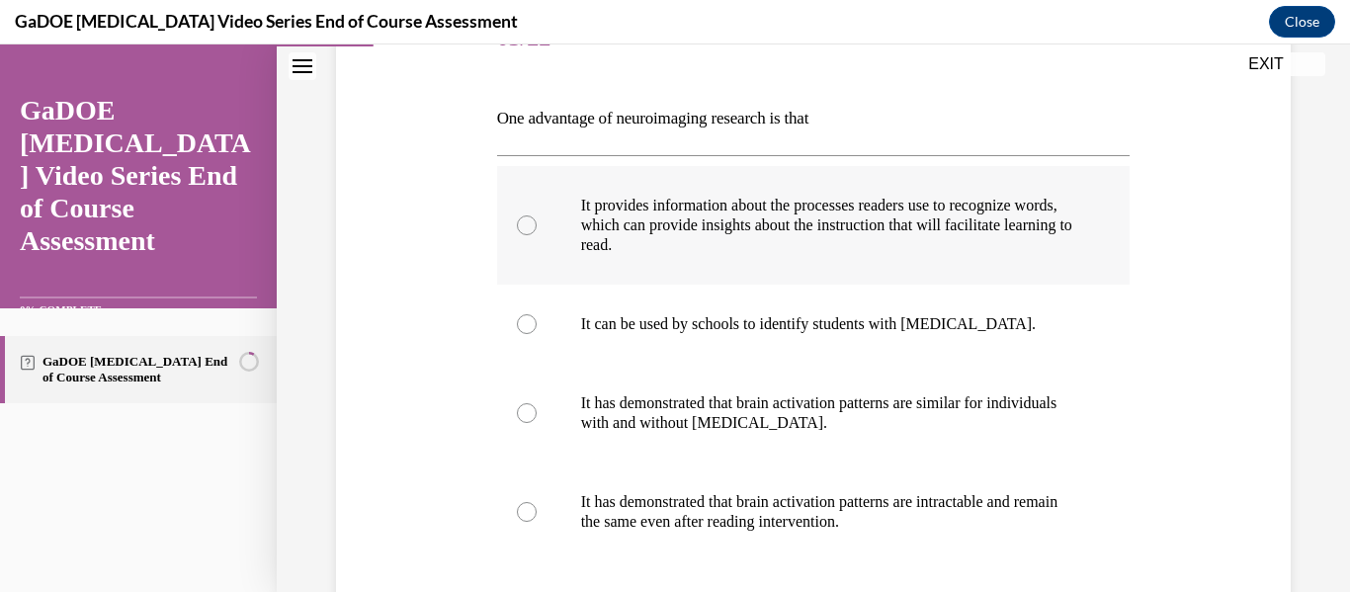
click at [891, 246] on p "It provides information about the processes readers use to recognize words, whi…" at bounding box center [831, 225] width 500 height 59
click at [537, 235] on input "It provides information about the processes readers use to recognize words, whi…" at bounding box center [527, 226] width 20 height 20
radio input "true"
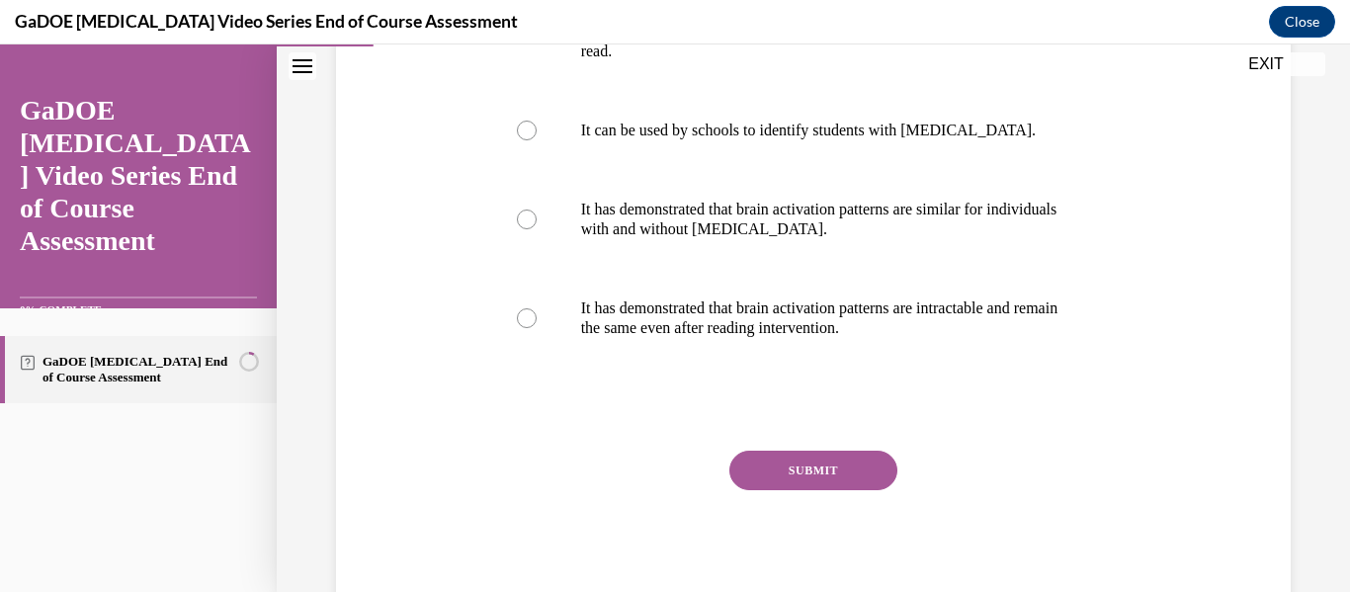
scroll to position [529, 0]
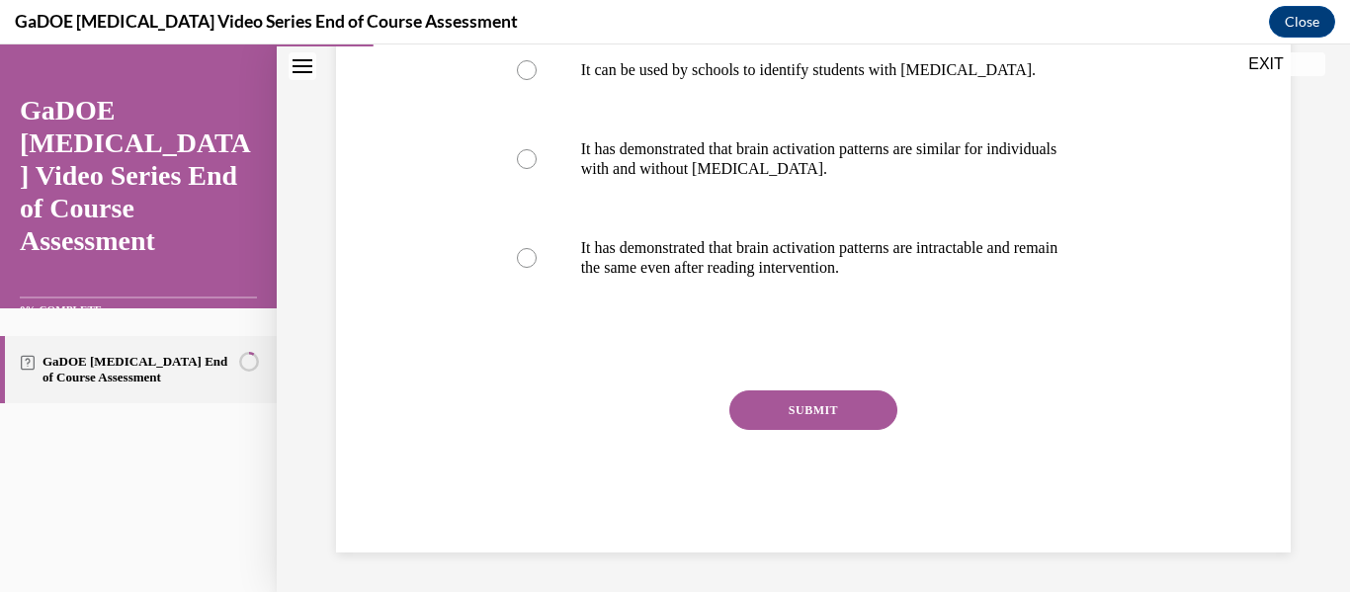
click at [858, 415] on button "SUBMIT" at bounding box center [814, 410] width 168 height 40
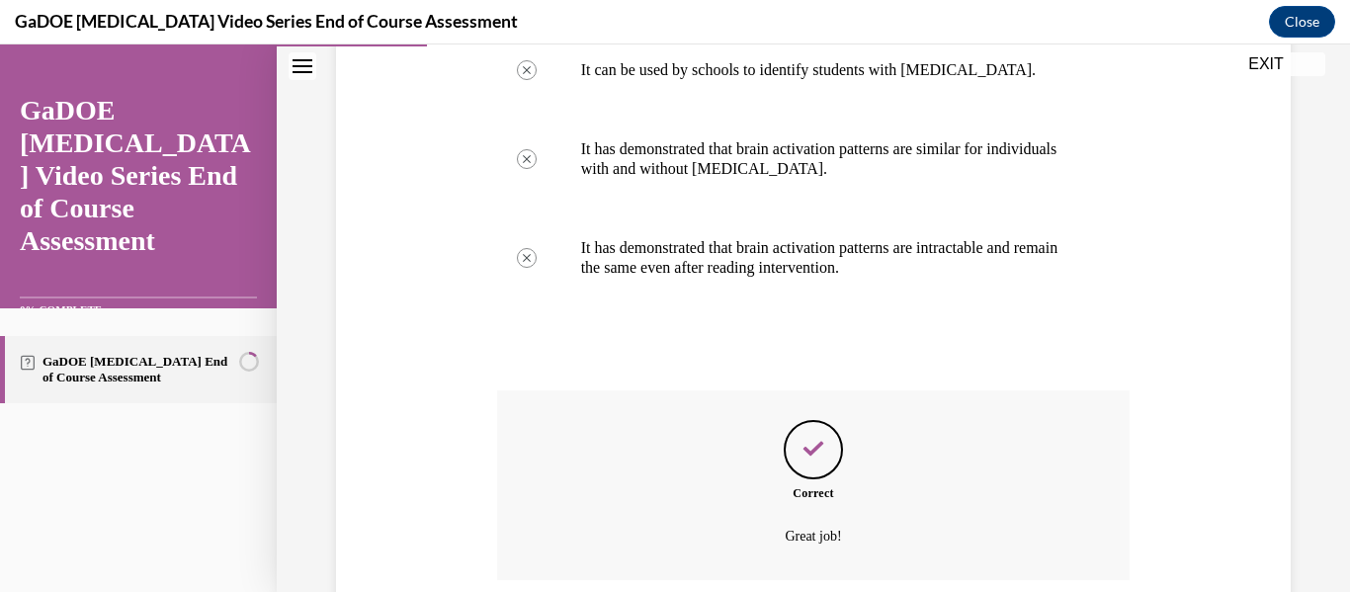
scroll to position [689, 0]
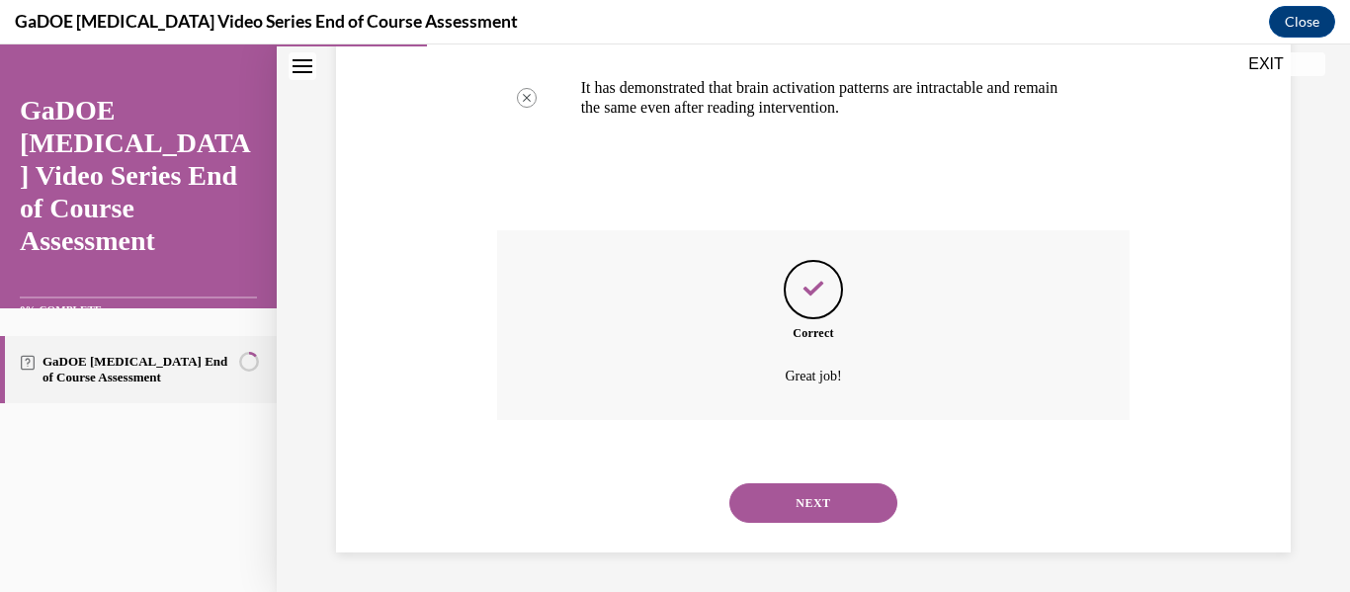
click at [813, 510] on button "NEXT" at bounding box center [814, 503] width 168 height 40
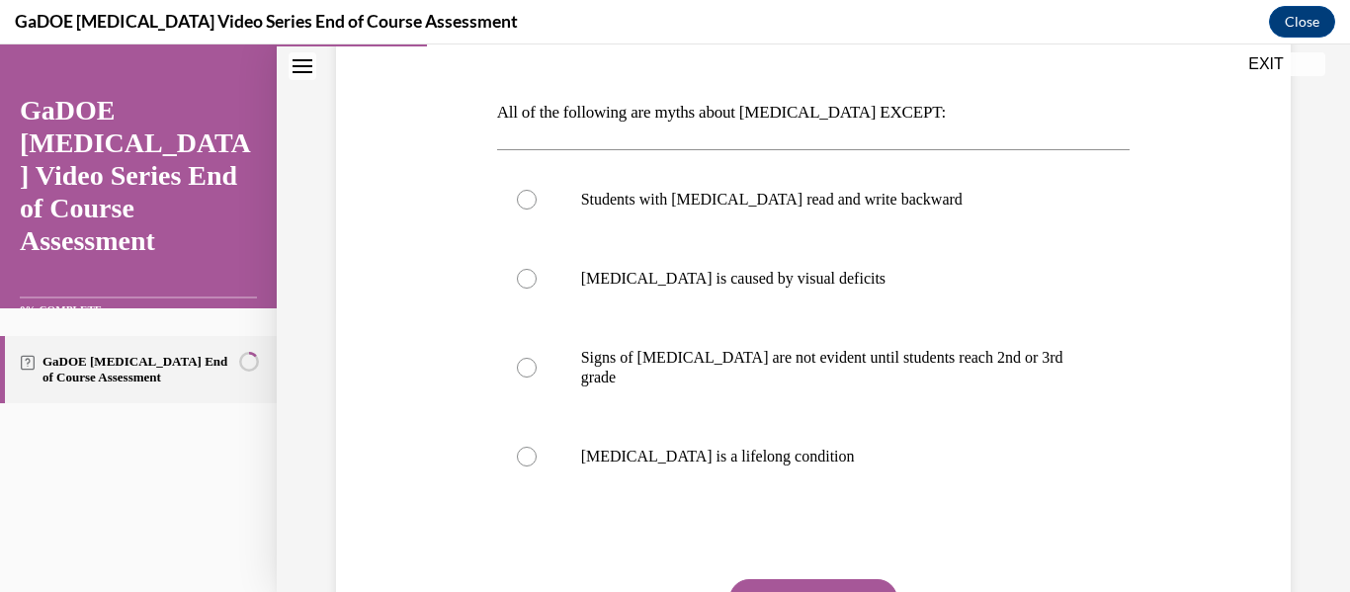
scroll to position [311, 0]
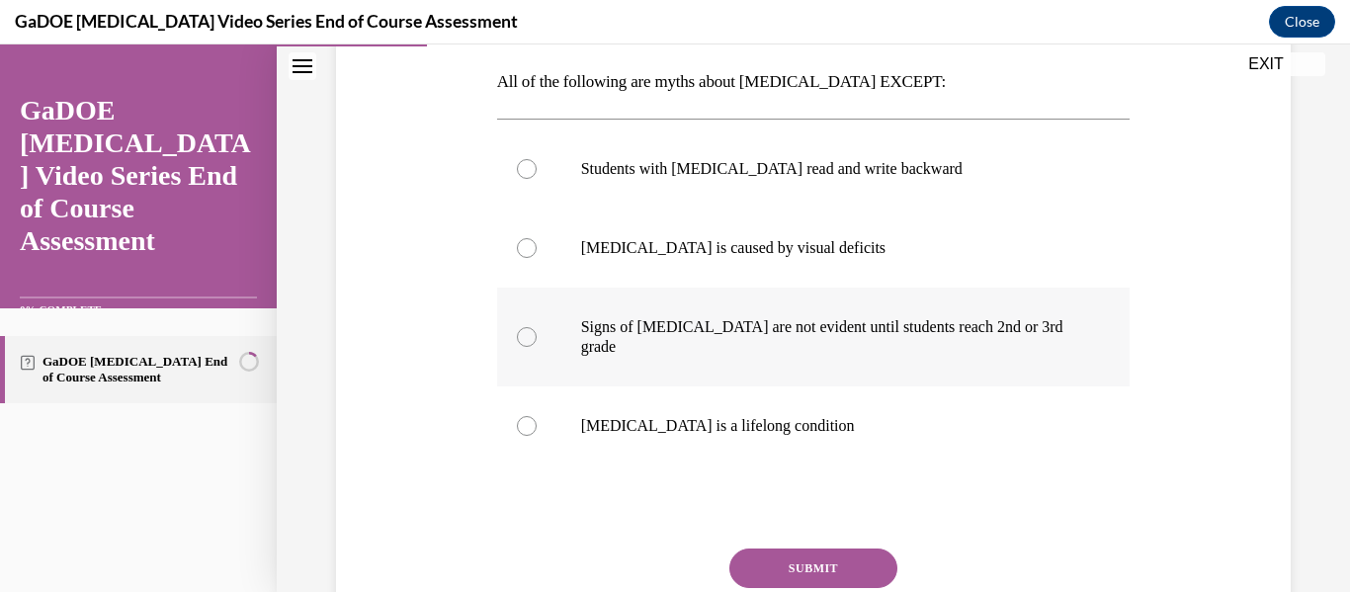
click at [674, 330] on p "Signs of [MEDICAL_DATA] are not evident until students reach 2nd or 3rd grade" at bounding box center [831, 337] width 500 height 40
click at [537, 330] on input "Signs of [MEDICAL_DATA] are not evident until students reach 2nd or 3rd grade" at bounding box center [527, 337] width 20 height 20
radio input "true"
click at [822, 561] on button "SUBMIT" at bounding box center [814, 569] width 168 height 40
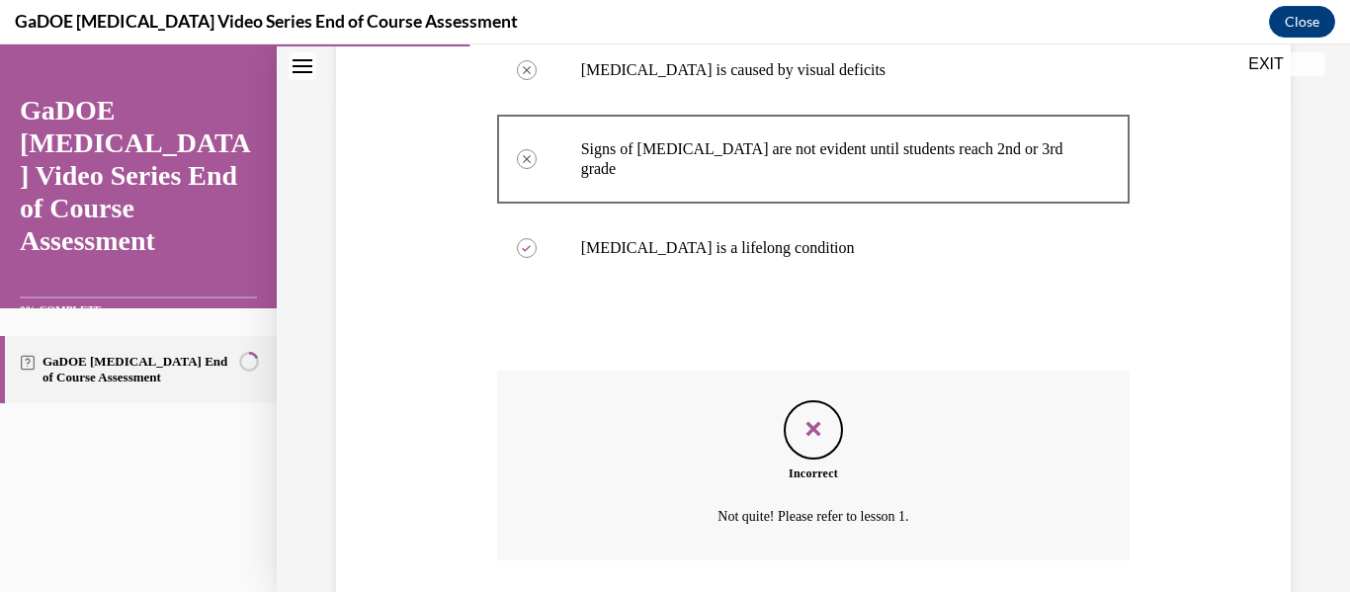
scroll to position [610, 0]
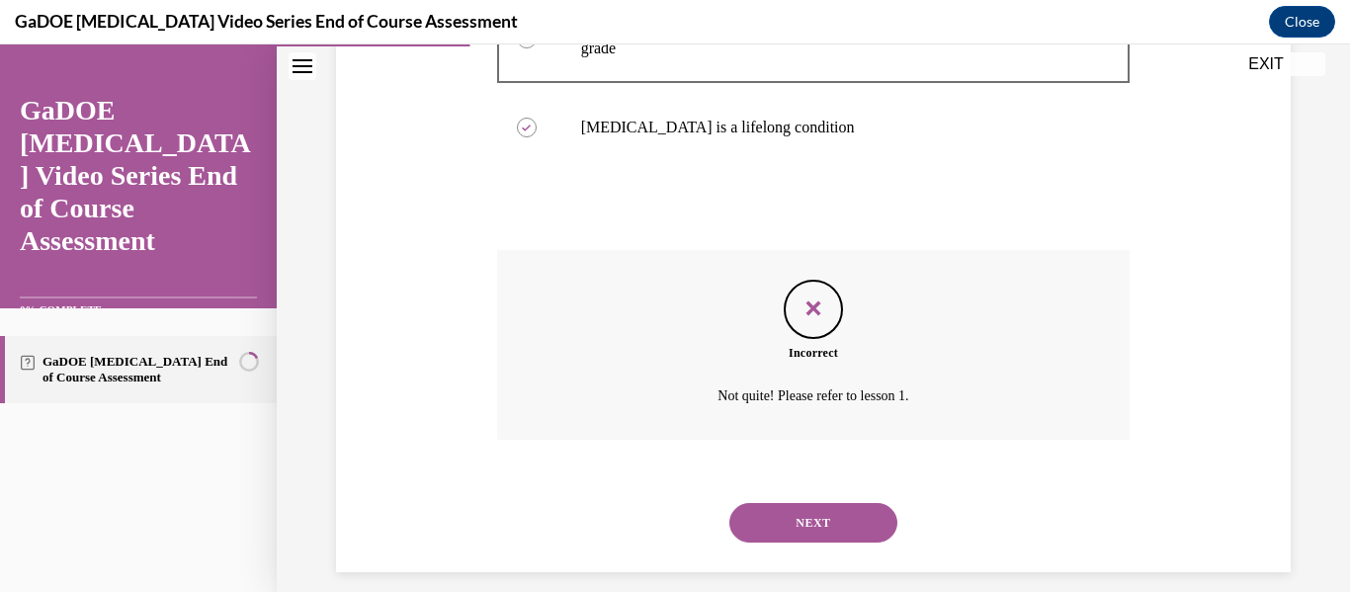
click at [805, 503] on button "NEXT" at bounding box center [814, 523] width 168 height 40
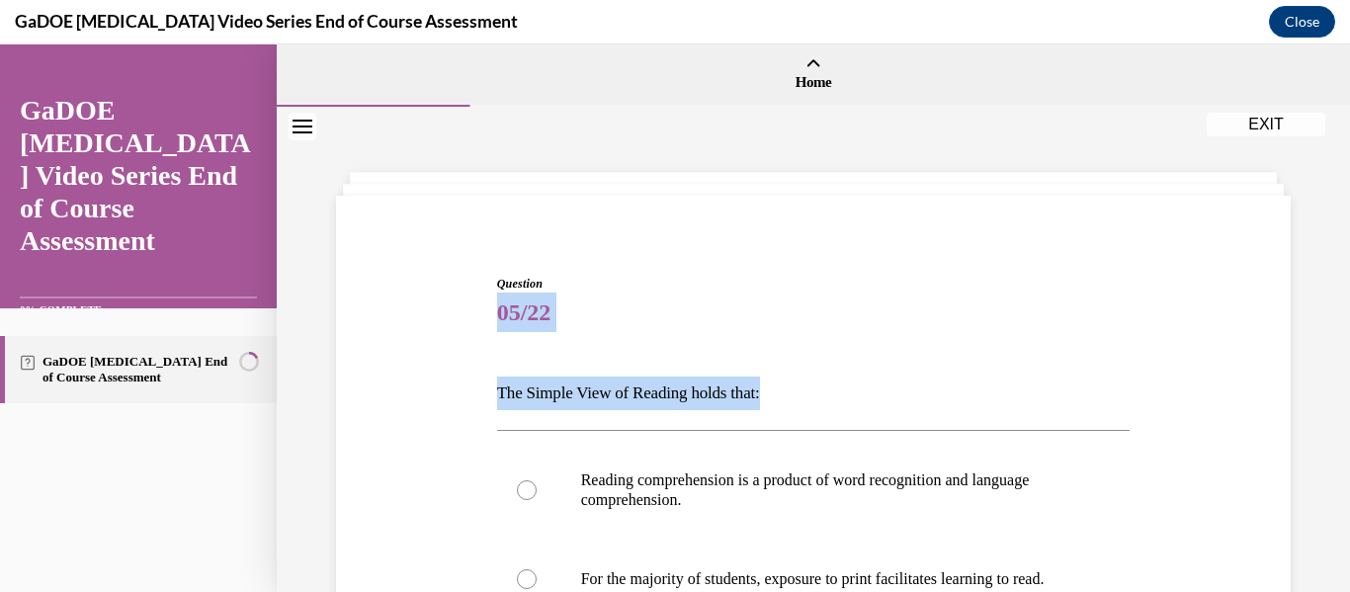
drag, startPoint x: 1334, startPoint y: 237, endPoint x: 1349, endPoint y: 353, distance: 116.7
click at [1335, 353] on div "Home Question 04/22 All of the following are myths about [MEDICAL_DATA] EXCEPT:…" at bounding box center [814, 318] width 1074 height 548
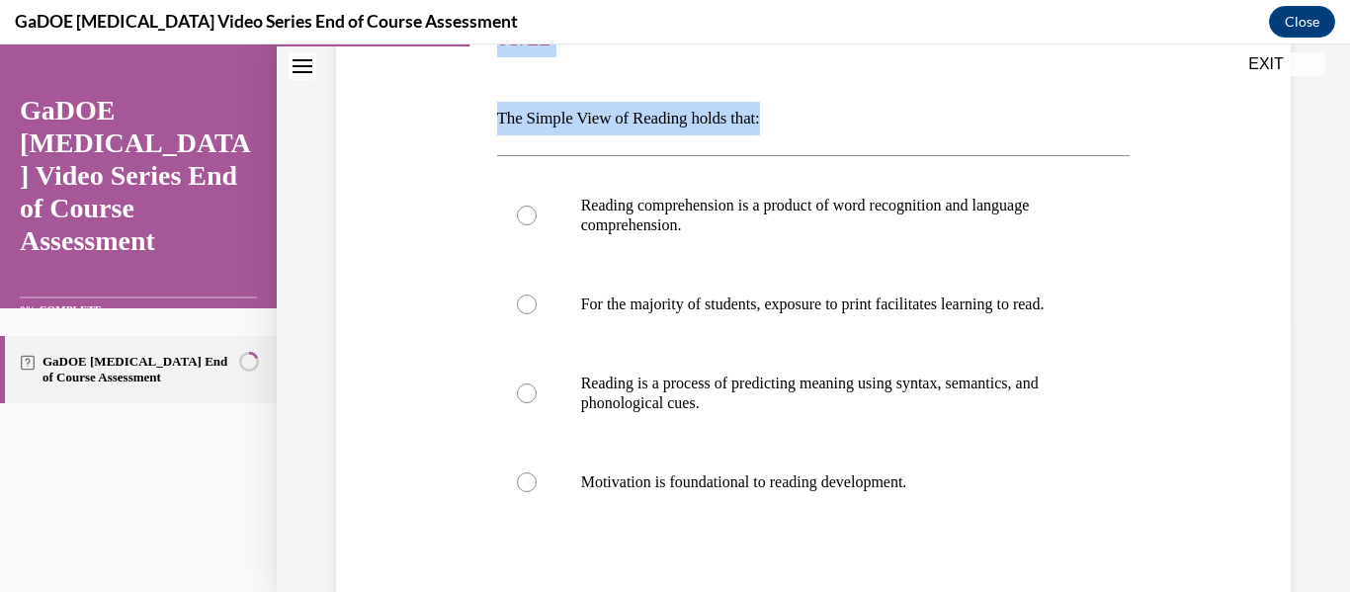
scroll to position [287, 0]
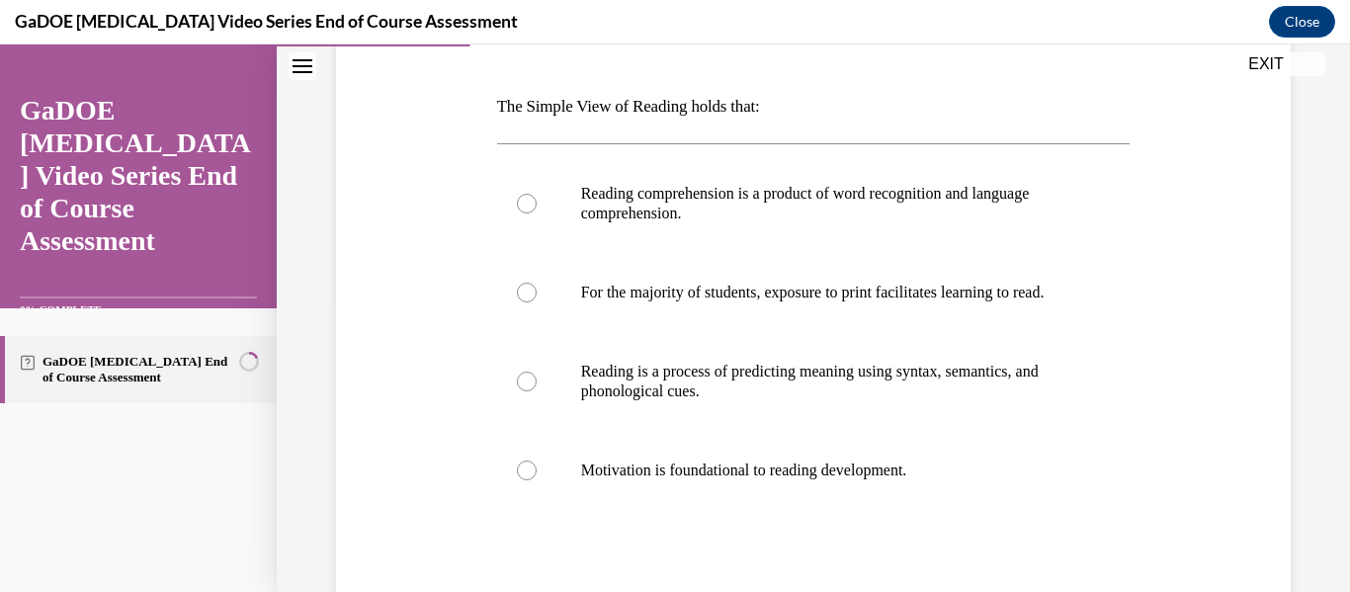
click at [1251, 343] on div "Question 05/22 The Simple View of Reading holds that: Reading comprehension is …" at bounding box center [813, 342] width 965 height 826
click at [941, 210] on p "Reading comprehension is a product of word recognition and language comprehensi…" at bounding box center [831, 204] width 500 height 40
click at [537, 210] on input "Reading comprehension is a product of word recognition and language comprehensi…" at bounding box center [527, 204] width 20 height 20
radio input "true"
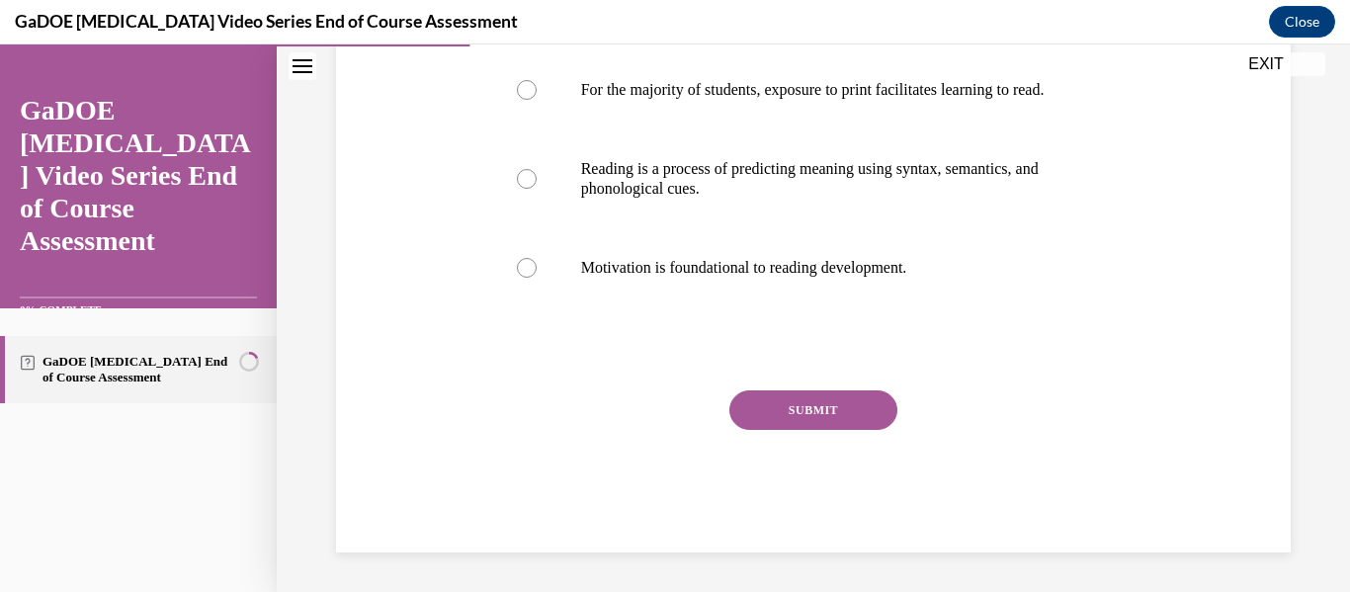
click at [778, 399] on button "SUBMIT" at bounding box center [814, 410] width 168 height 40
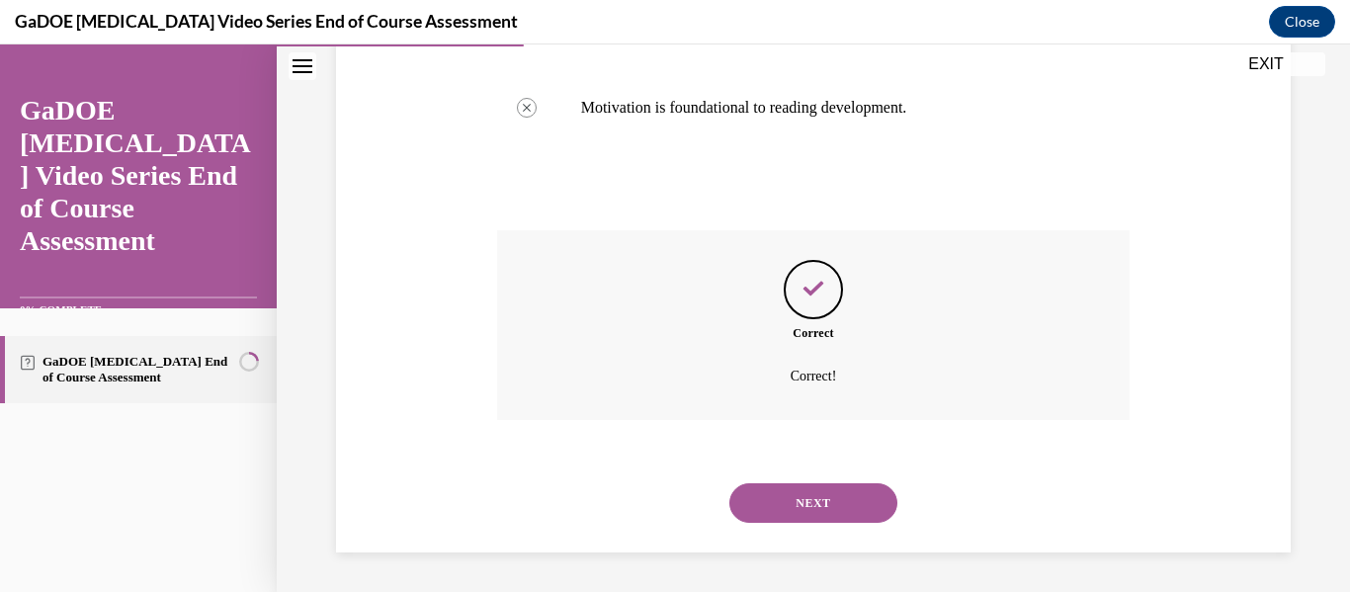
scroll to position [669, 0]
click at [837, 491] on button "NEXT" at bounding box center [814, 503] width 168 height 40
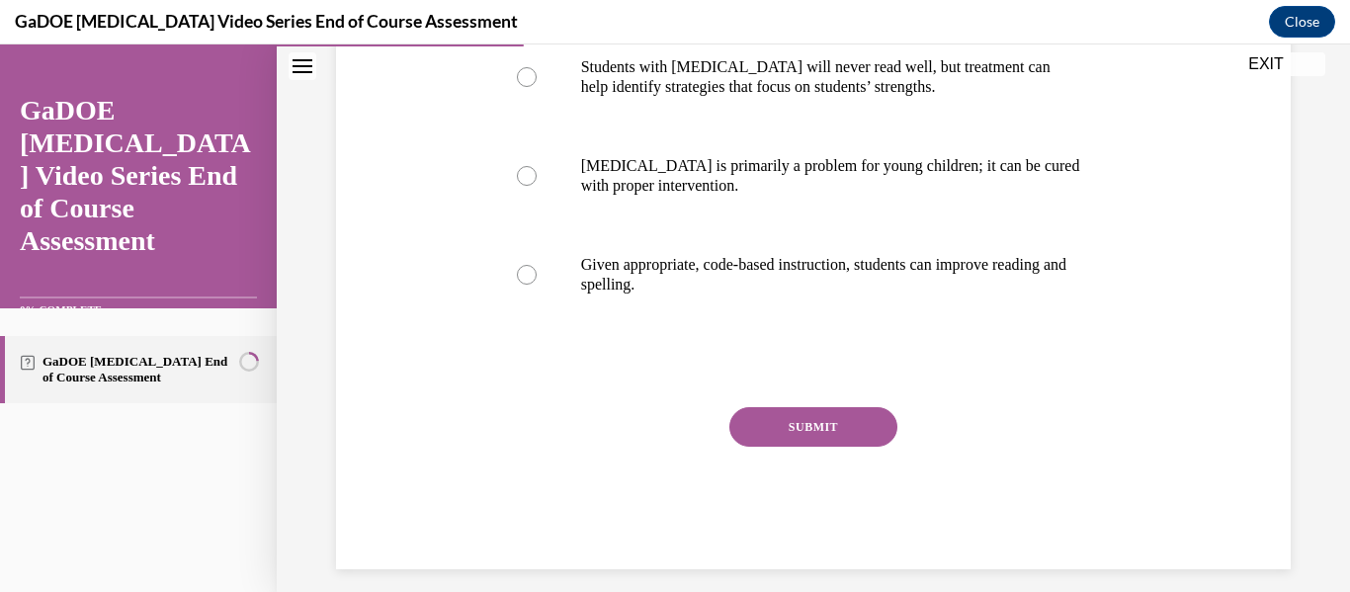
scroll to position [529, 0]
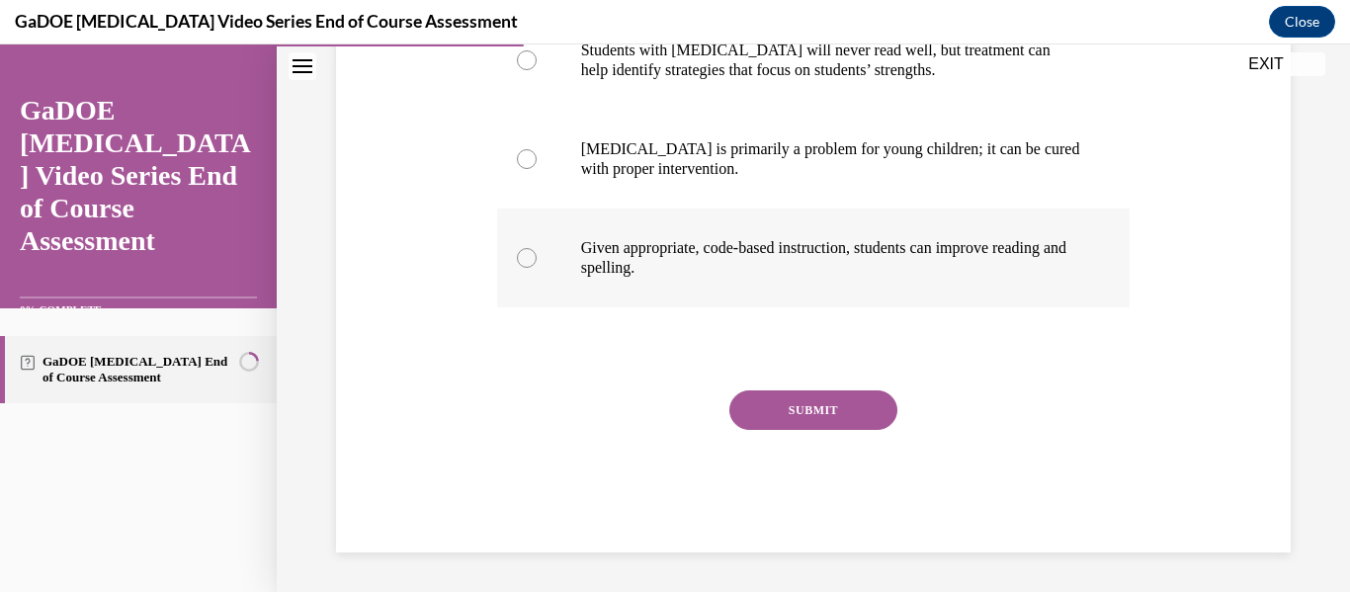
click at [934, 287] on label "Given appropriate, code-based instruction, students can improve reading and spe…" at bounding box center [814, 258] width 634 height 99
click at [537, 268] on input "Given appropriate, code-based instruction, students can improve reading and spe…" at bounding box center [527, 258] width 20 height 20
radio input "true"
click at [846, 405] on button "SUBMIT" at bounding box center [814, 410] width 168 height 40
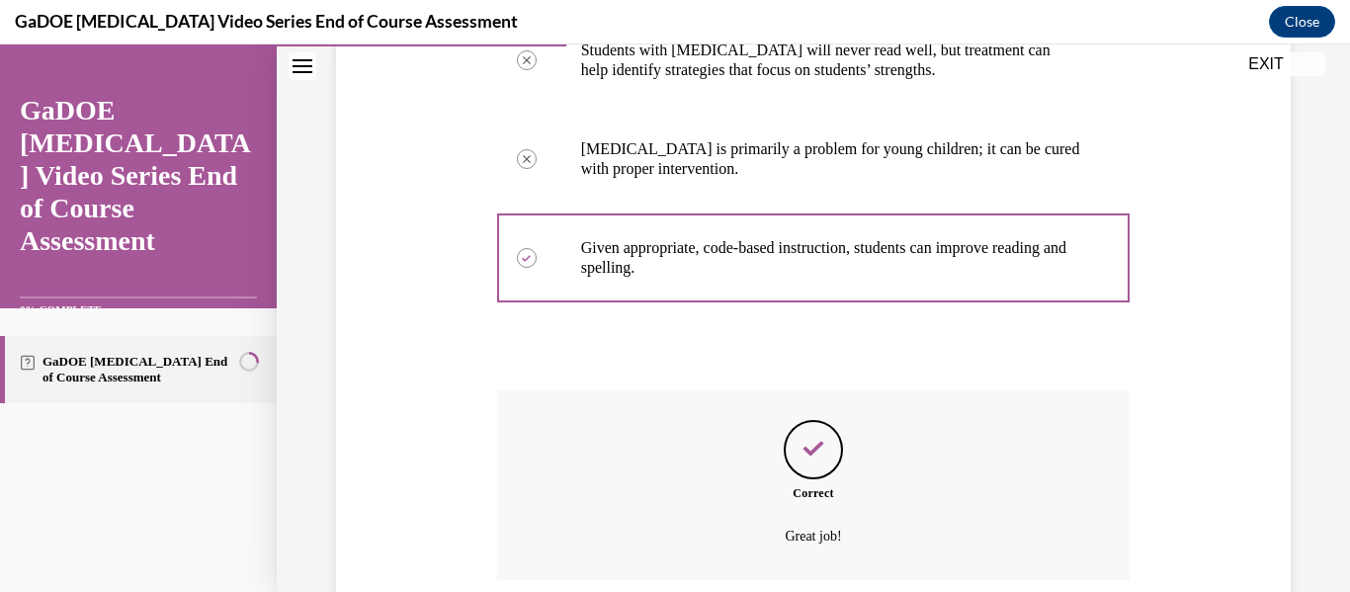
scroll to position [689, 0]
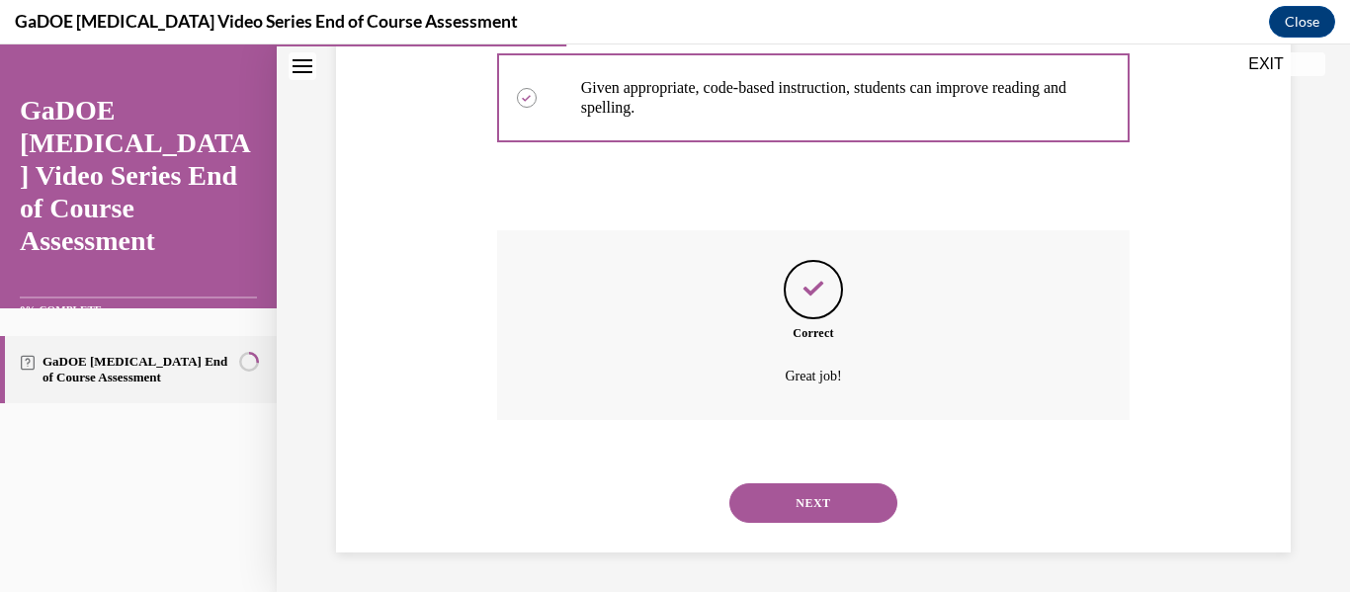
click at [801, 498] on button "NEXT" at bounding box center [814, 503] width 168 height 40
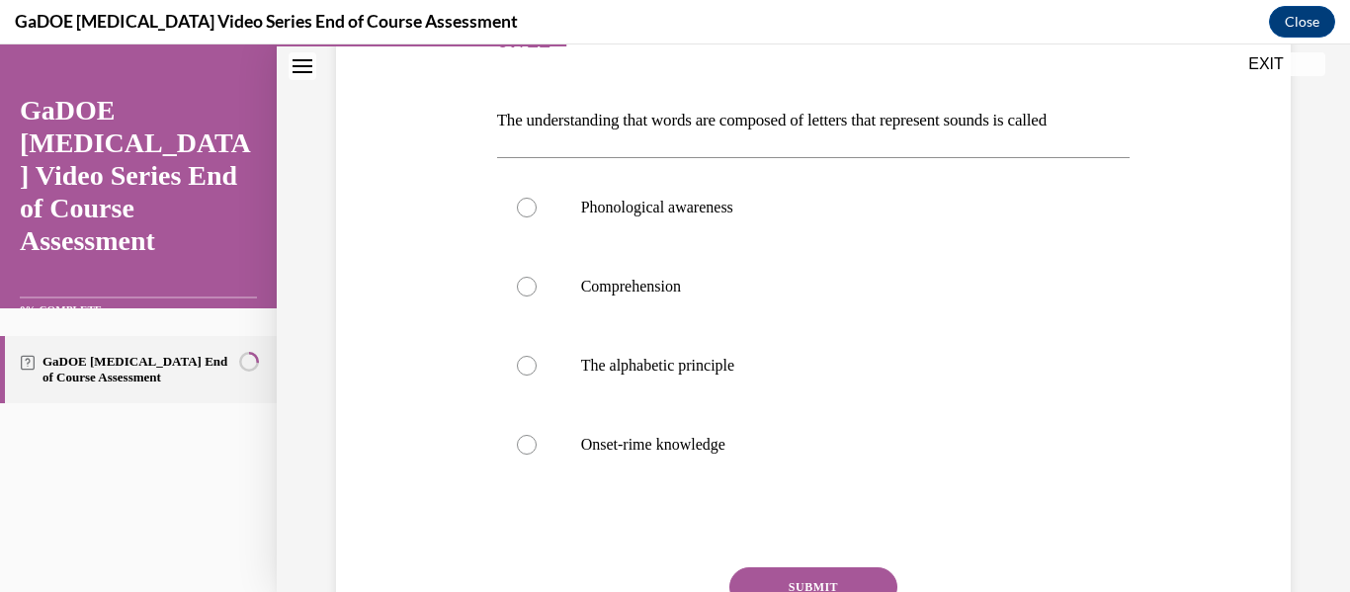
scroll to position [275, 0]
click at [734, 224] on label "Phonological awareness" at bounding box center [814, 205] width 634 height 79
click at [537, 216] on input "Phonological awareness" at bounding box center [527, 206] width 20 height 20
radio input "true"
click at [780, 576] on button "SUBMIT" at bounding box center [814, 585] width 168 height 40
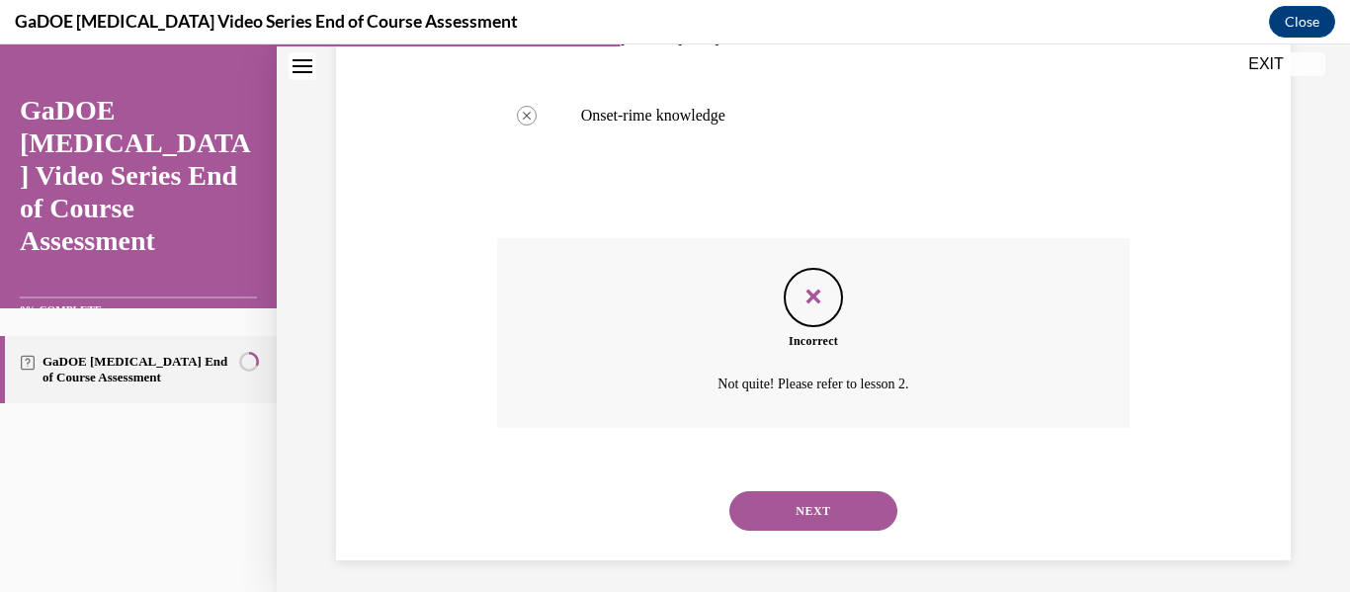
scroll to position [610, 0]
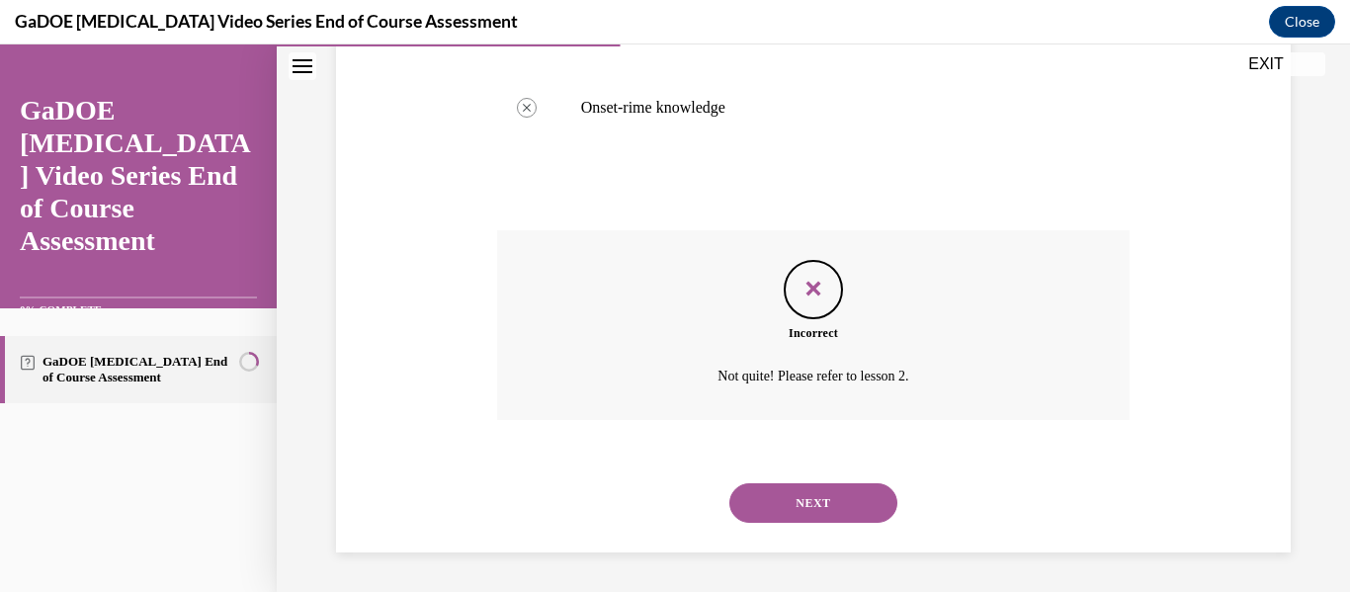
click at [827, 480] on div "NEXT" at bounding box center [814, 503] width 634 height 79
click at [826, 496] on button "NEXT" at bounding box center [814, 503] width 168 height 40
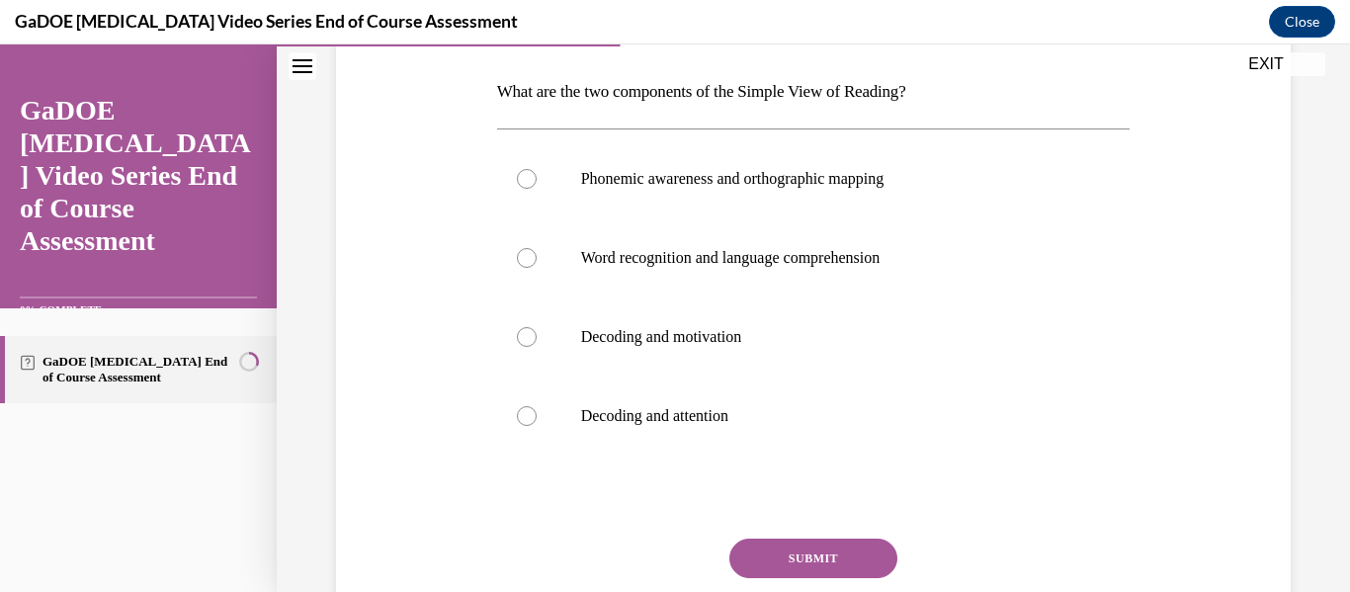
scroll to position [307, 0]
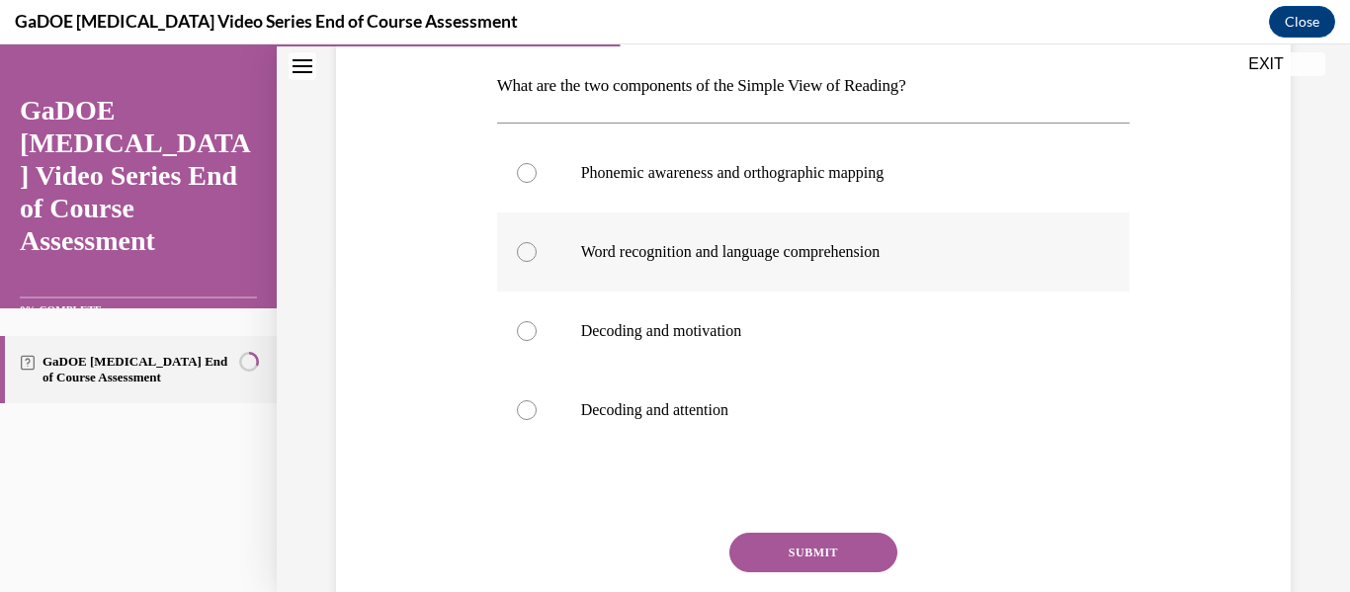
click at [942, 261] on p "Word recognition and language comprehension" at bounding box center [831, 252] width 500 height 20
click at [537, 261] on input "Word recognition and language comprehension" at bounding box center [527, 252] width 20 height 20
radio input "true"
click at [834, 555] on button "SUBMIT" at bounding box center [814, 553] width 168 height 40
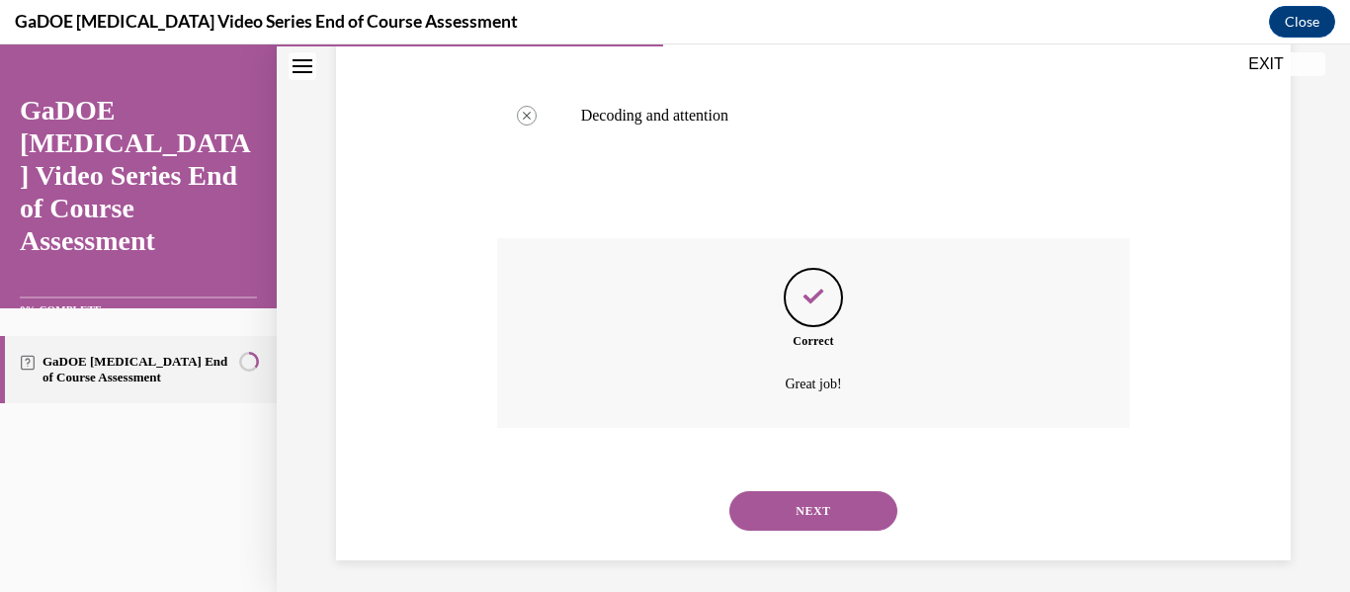
scroll to position [610, 0]
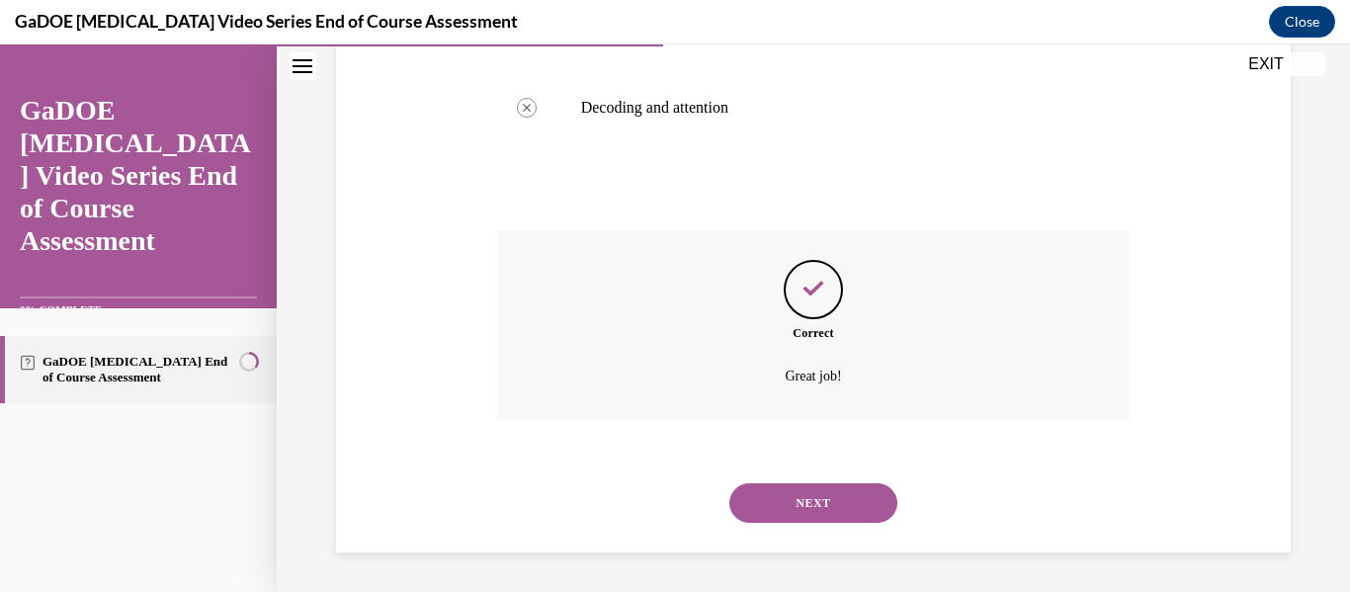
click at [784, 505] on button "NEXT" at bounding box center [814, 503] width 168 height 40
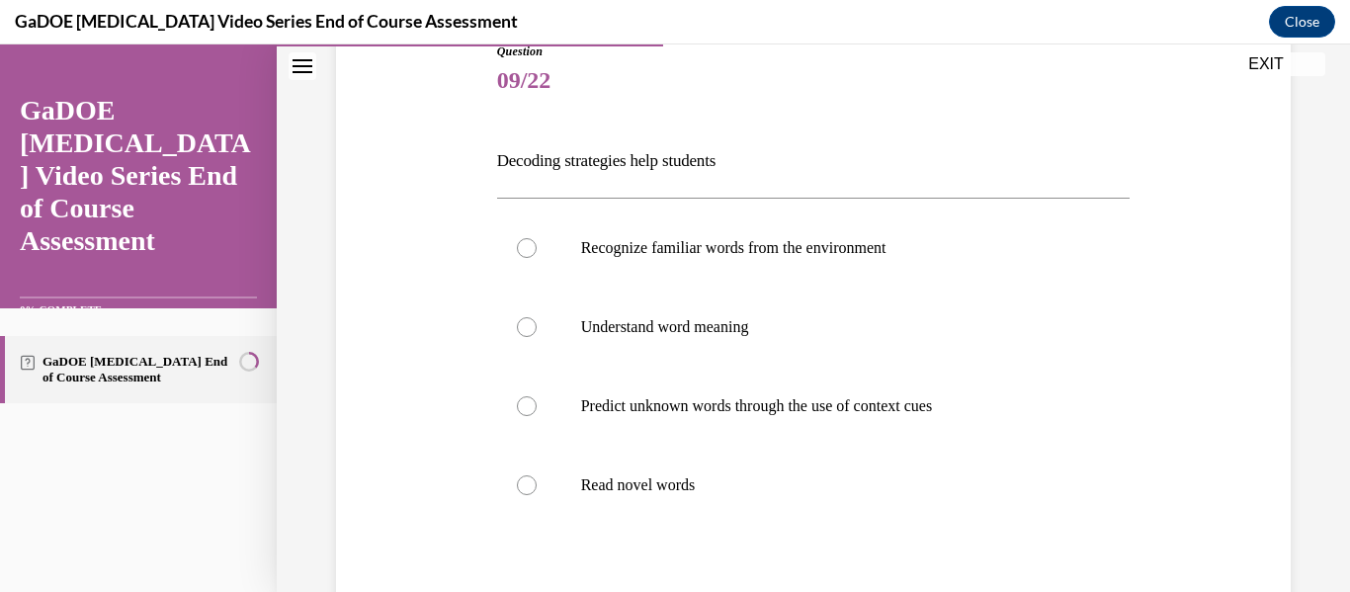
scroll to position [236, 0]
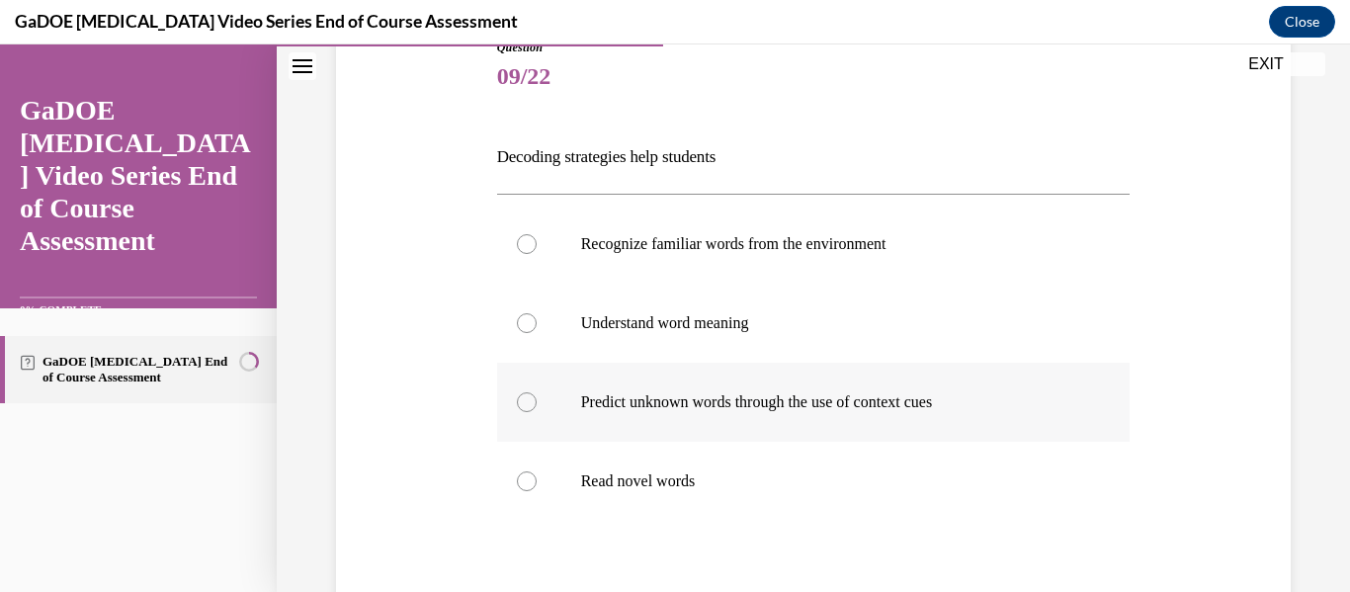
click at [914, 407] on p "Predict unknown words through the use of context cues" at bounding box center [831, 402] width 500 height 20
click at [537, 407] on input "Predict unknown words through the use of context cues" at bounding box center [527, 402] width 20 height 20
radio input "true"
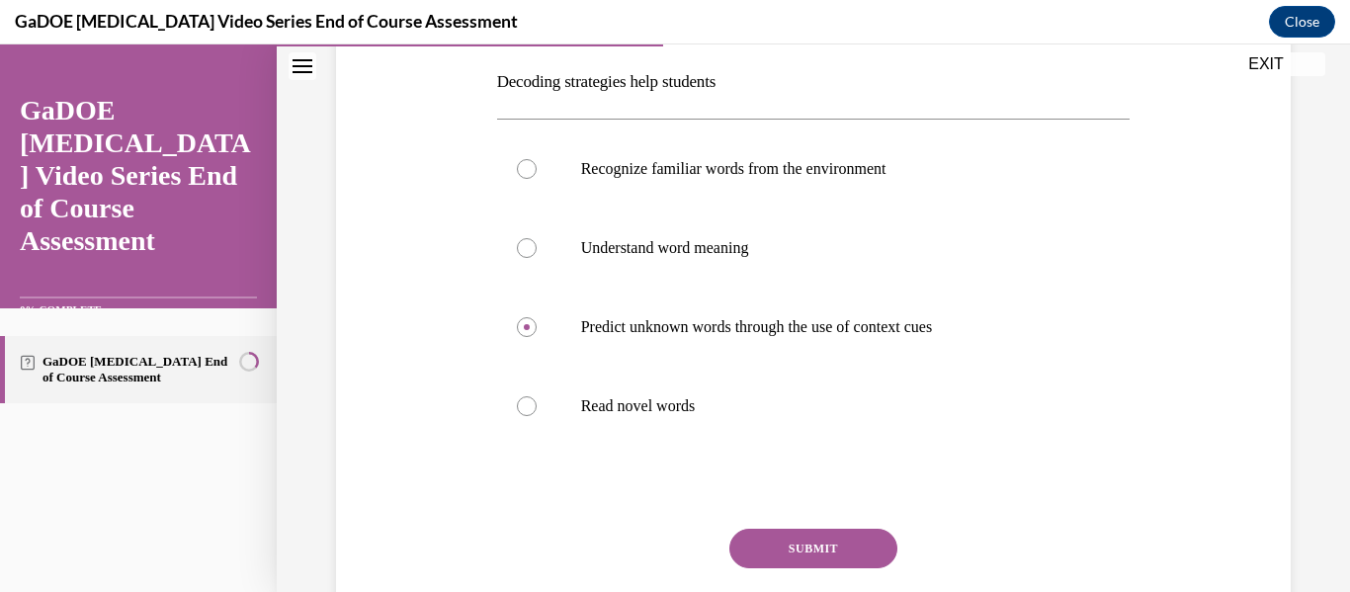
scroll to position [313, 0]
click at [1021, 152] on label "Recognize familiar words from the environment" at bounding box center [814, 167] width 634 height 79
click at [537, 157] on input "Recognize familiar words from the environment" at bounding box center [527, 167] width 20 height 20
radio input "true"
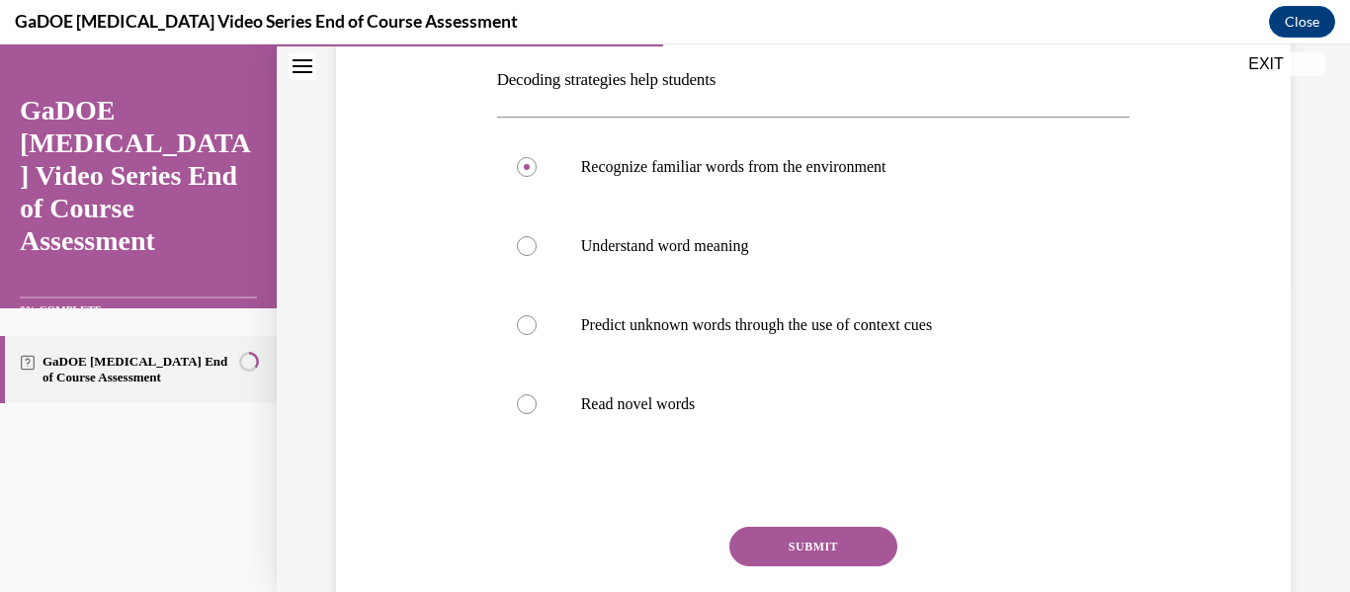
click at [826, 553] on button "SUBMIT" at bounding box center [814, 547] width 168 height 40
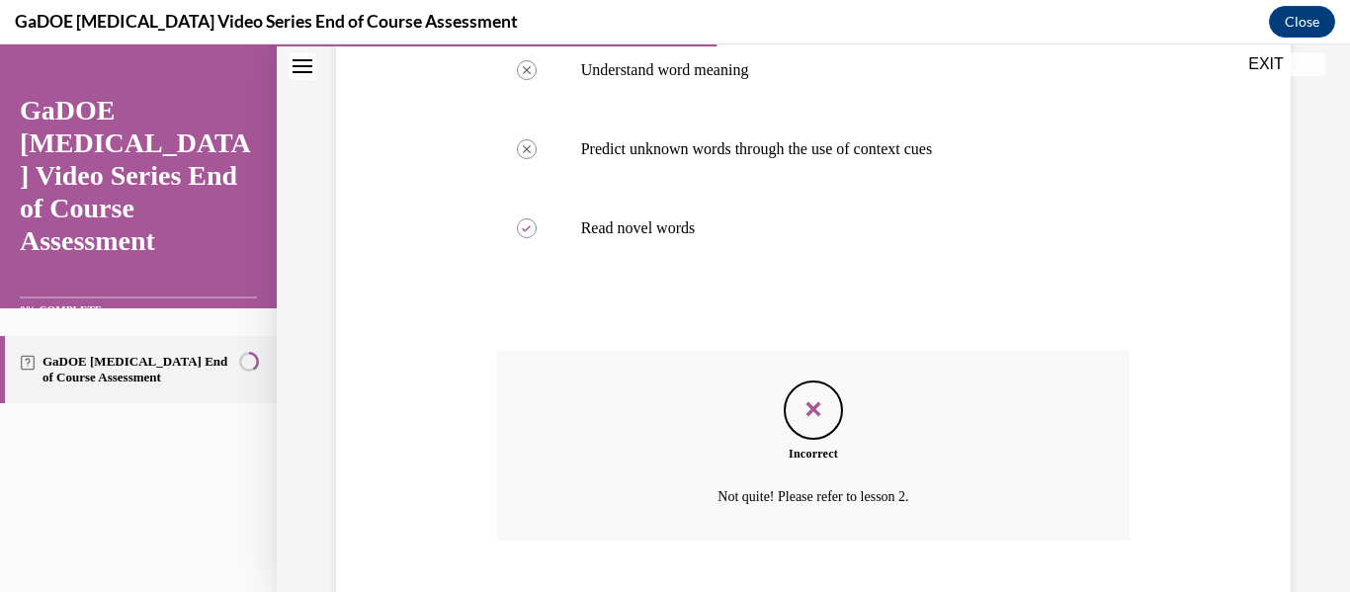
scroll to position [610, 0]
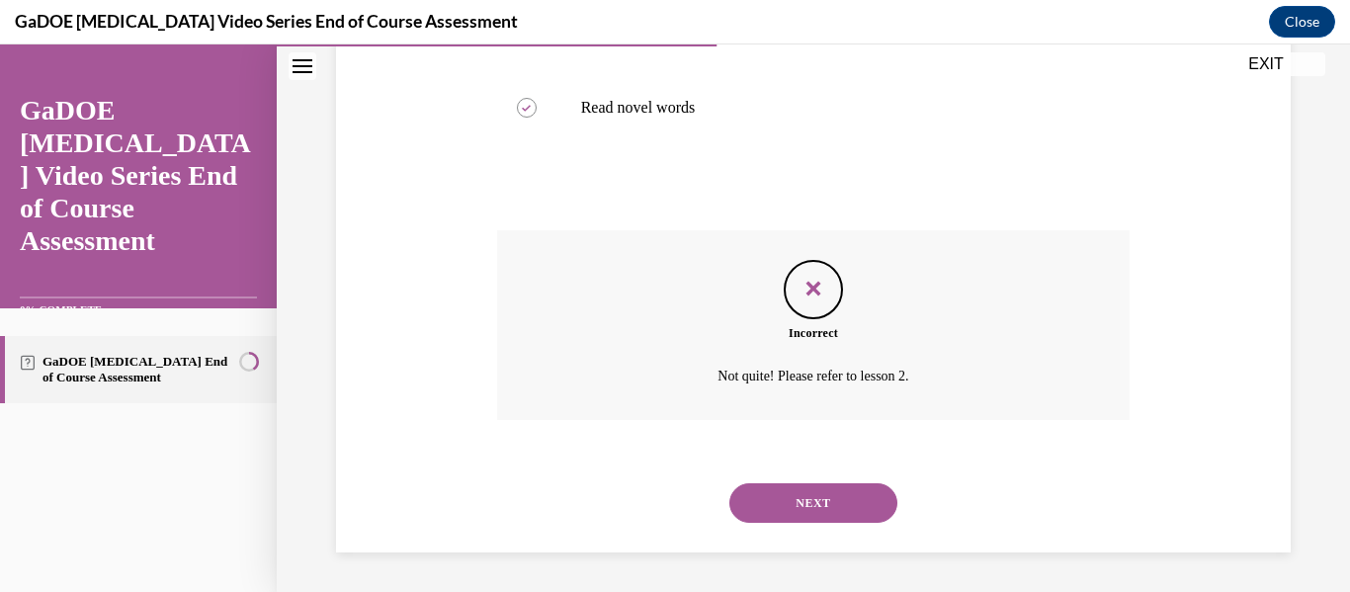
click at [808, 515] on button "NEXT" at bounding box center [814, 503] width 168 height 40
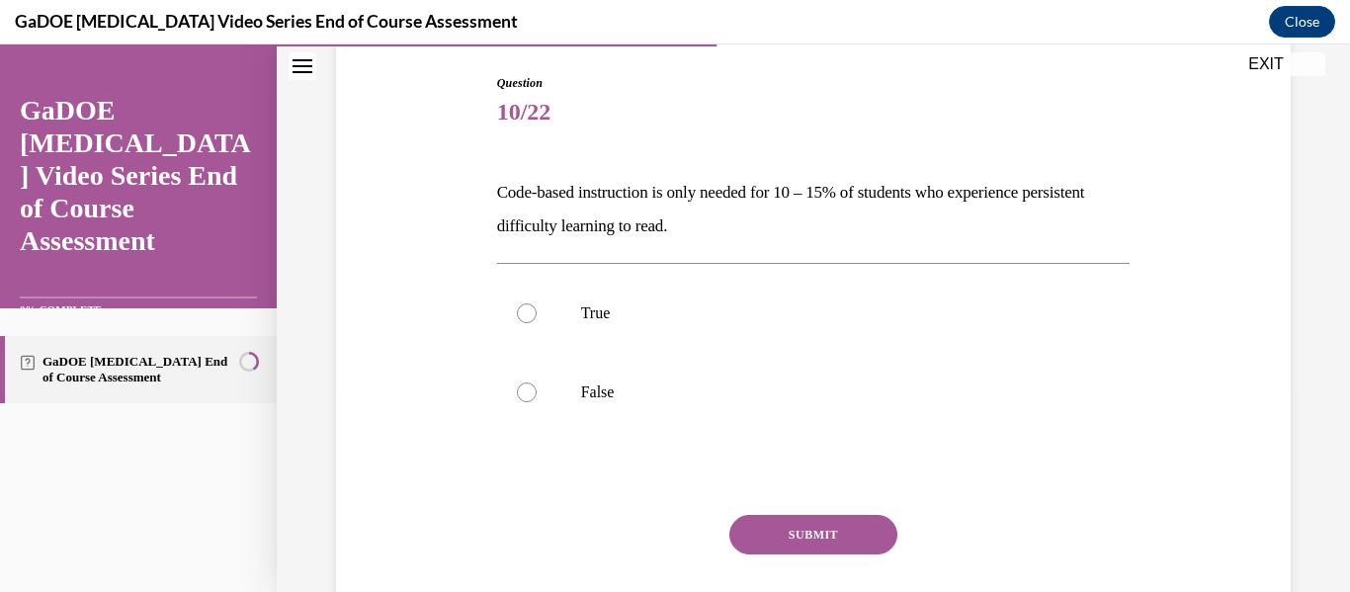
scroll to position [209, 0]
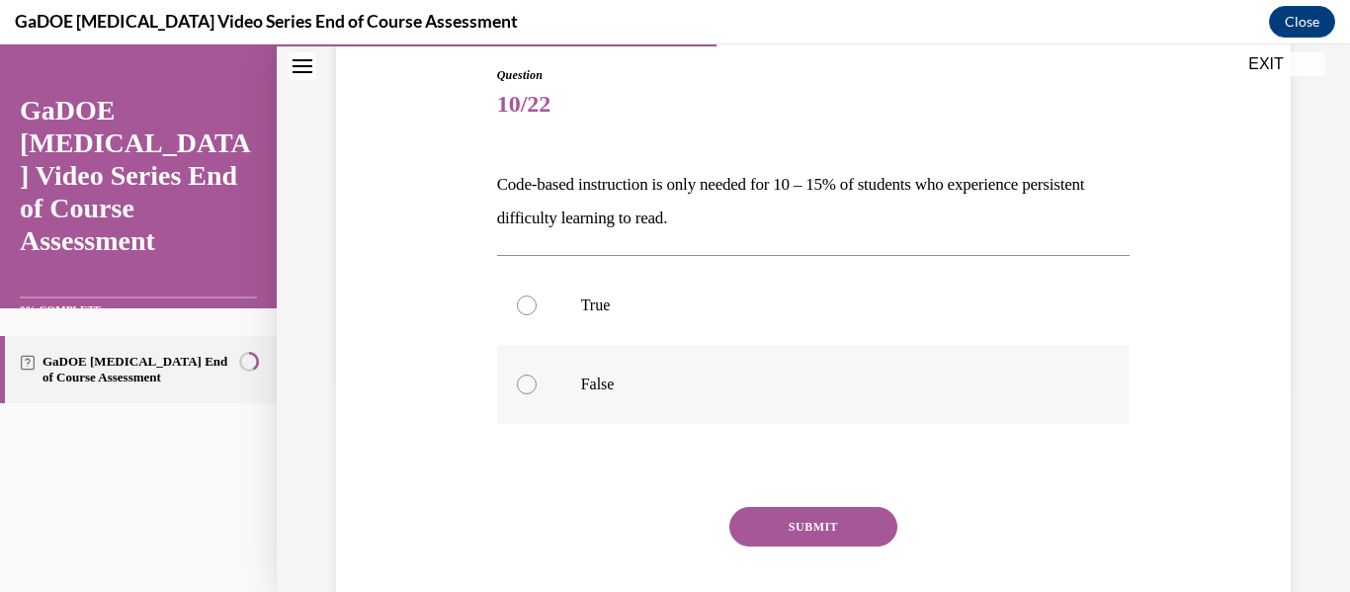
click at [723, 366] on label "False" at bounding box center [814, 384] width 634 height 79
click at [537, 375] on input "False" at bounding box center [527, 385] width 20 height 20
radio input "true"
click at [798, 512] on button "SUBMIT" at bounding box center [814, 527] width 168 height 40
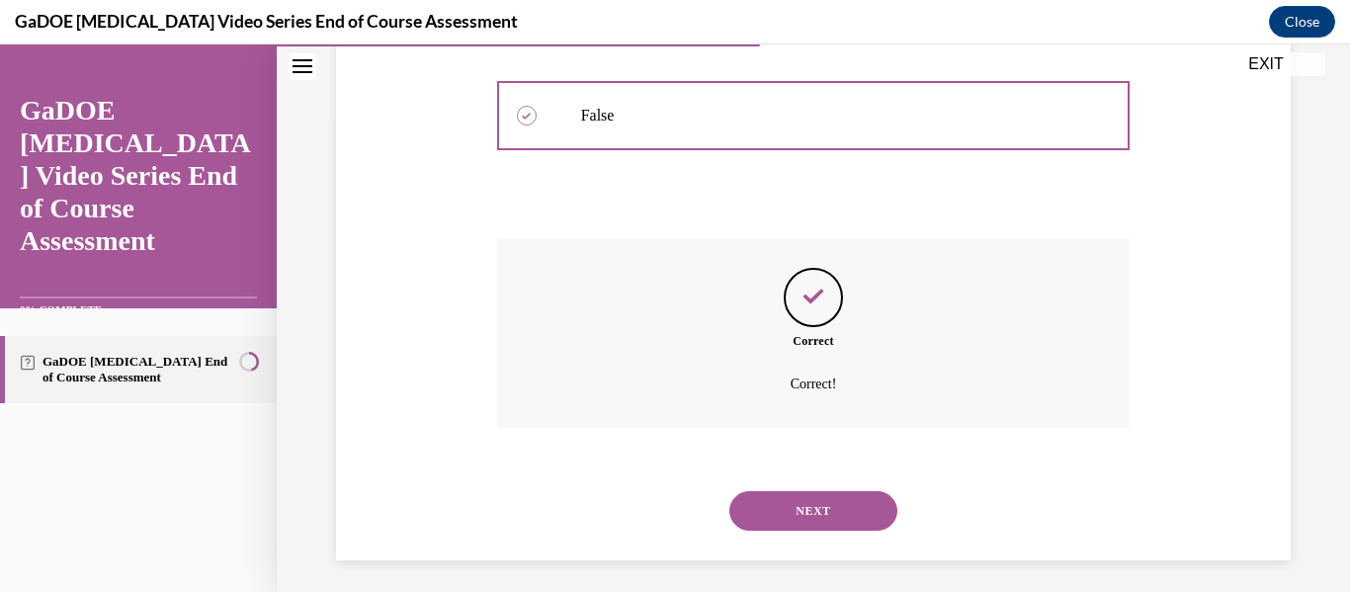
scroll to position [485, 0]
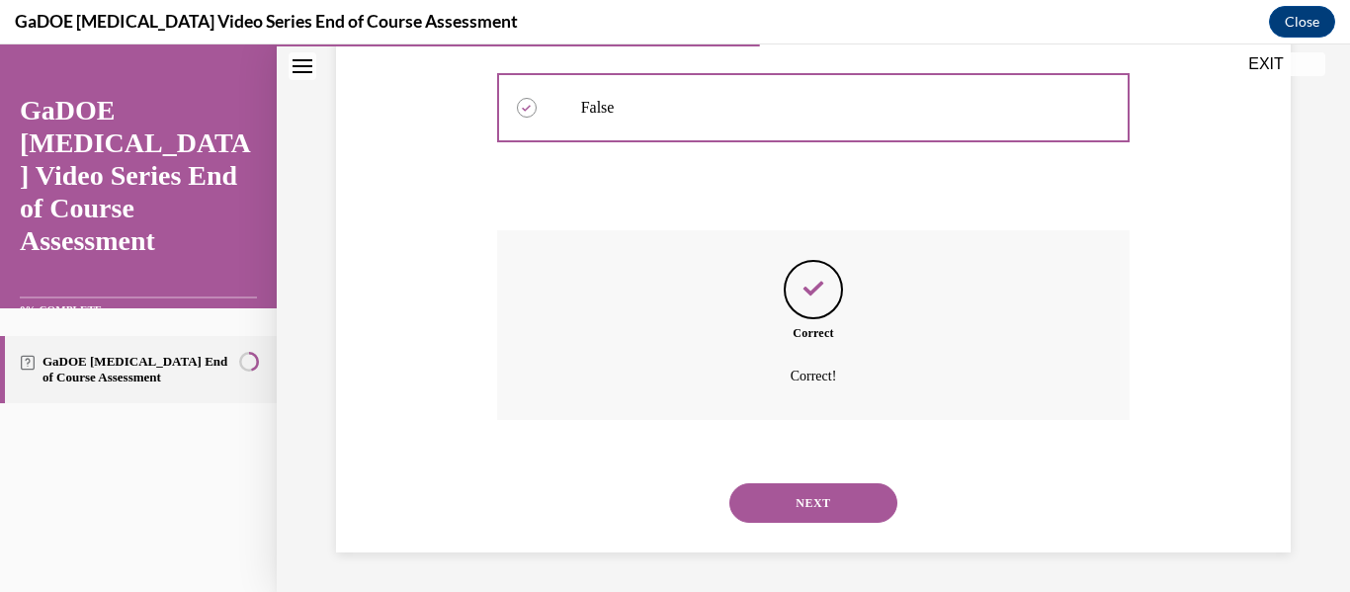
click at [830, 494] on button "NEXT" at bounding box center [814, 503] width 168 height 40
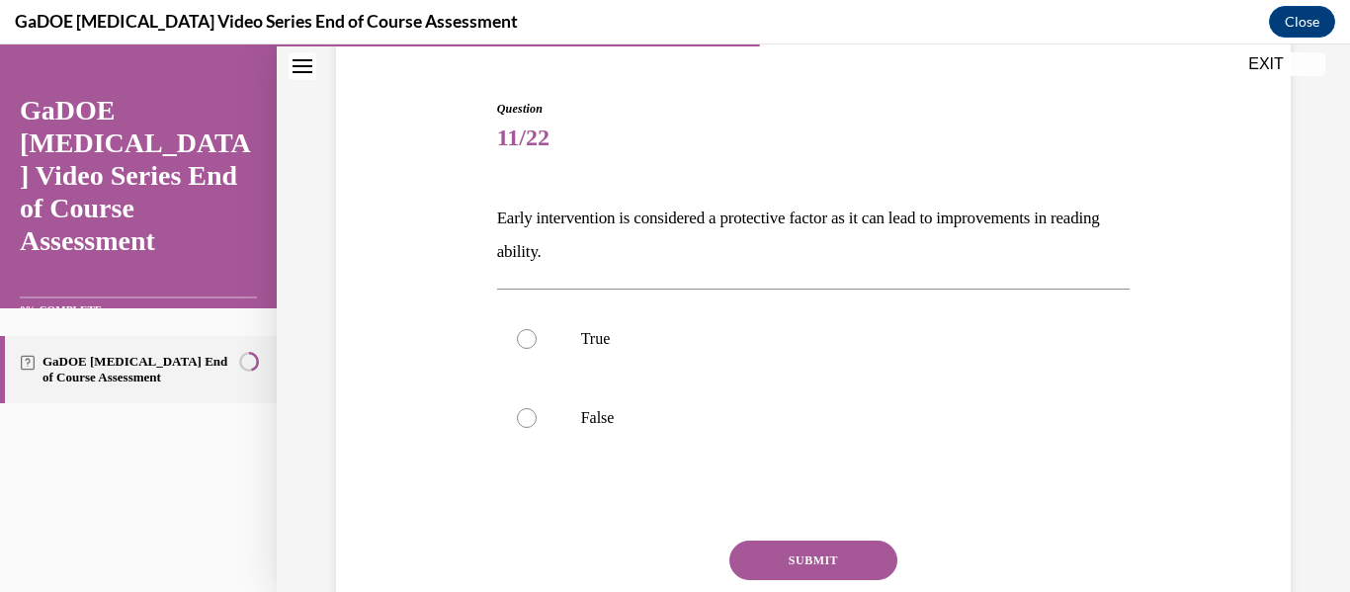
scroll to position [180, 0]
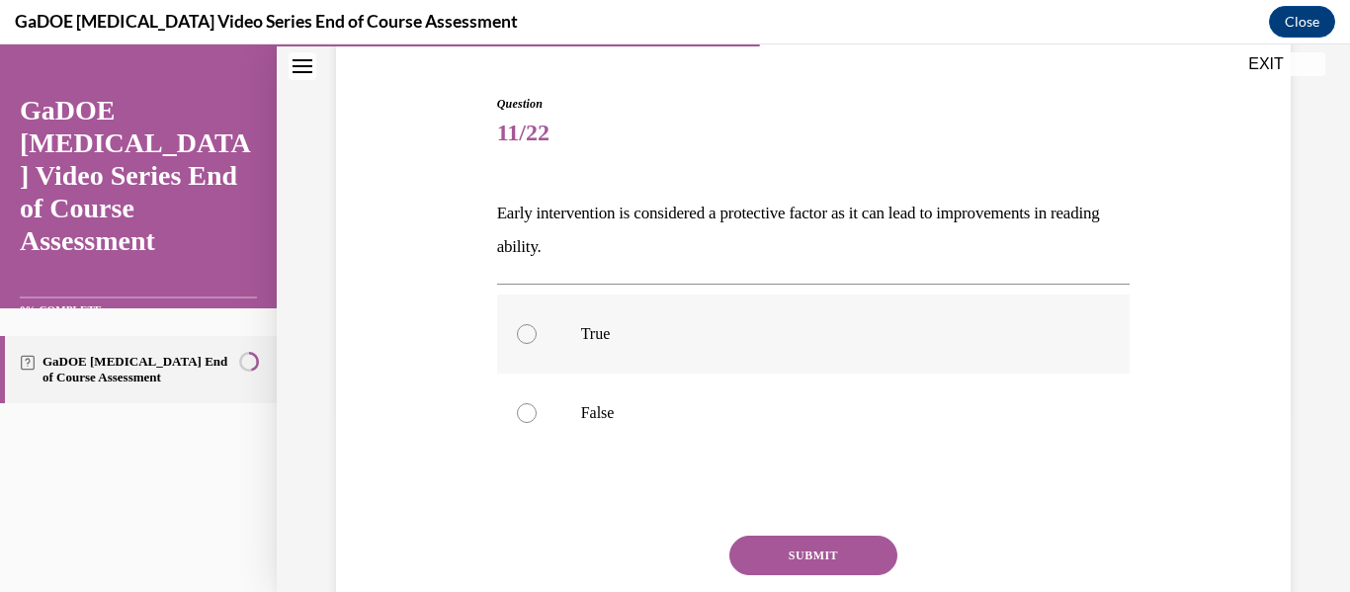
click at [789, 358] on label "True" at bounding box center [814, 334] width 634 height 79
click at [537, 344] on input "True" at bounding box center [527, 334] width 20 height 20
radio input "true"
click at [842, 559] on button "SUBMIT" at bounding box center [814, 556] width 168 height 40
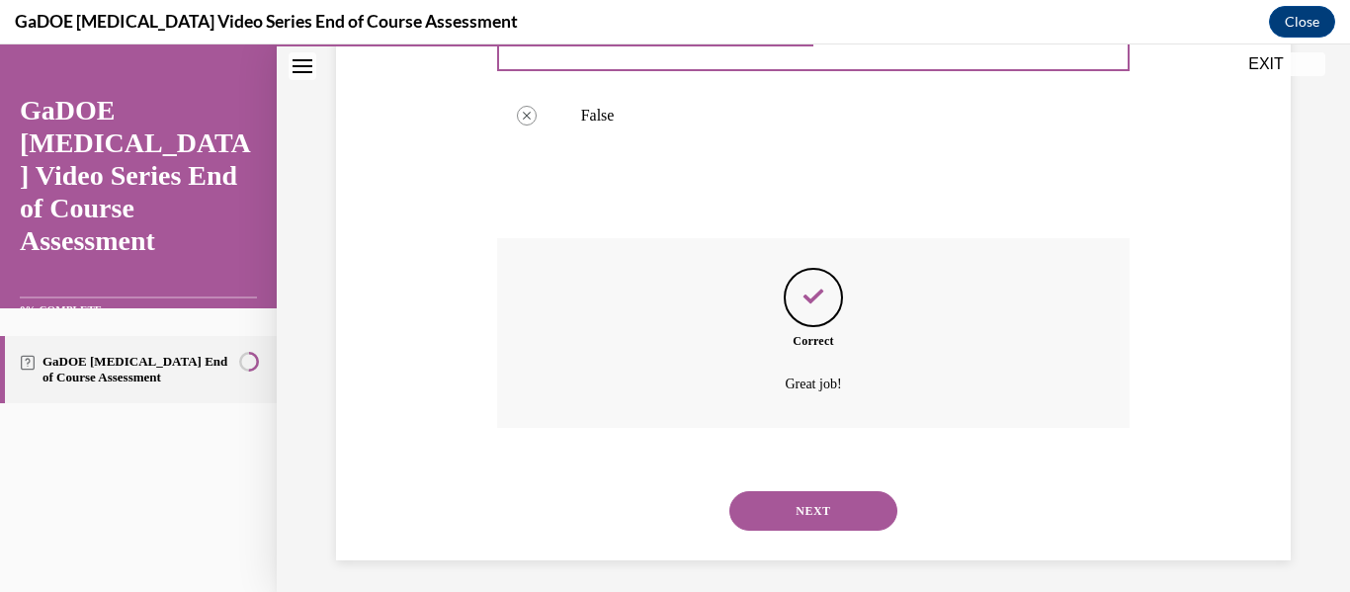
scroll to position [485, 0]
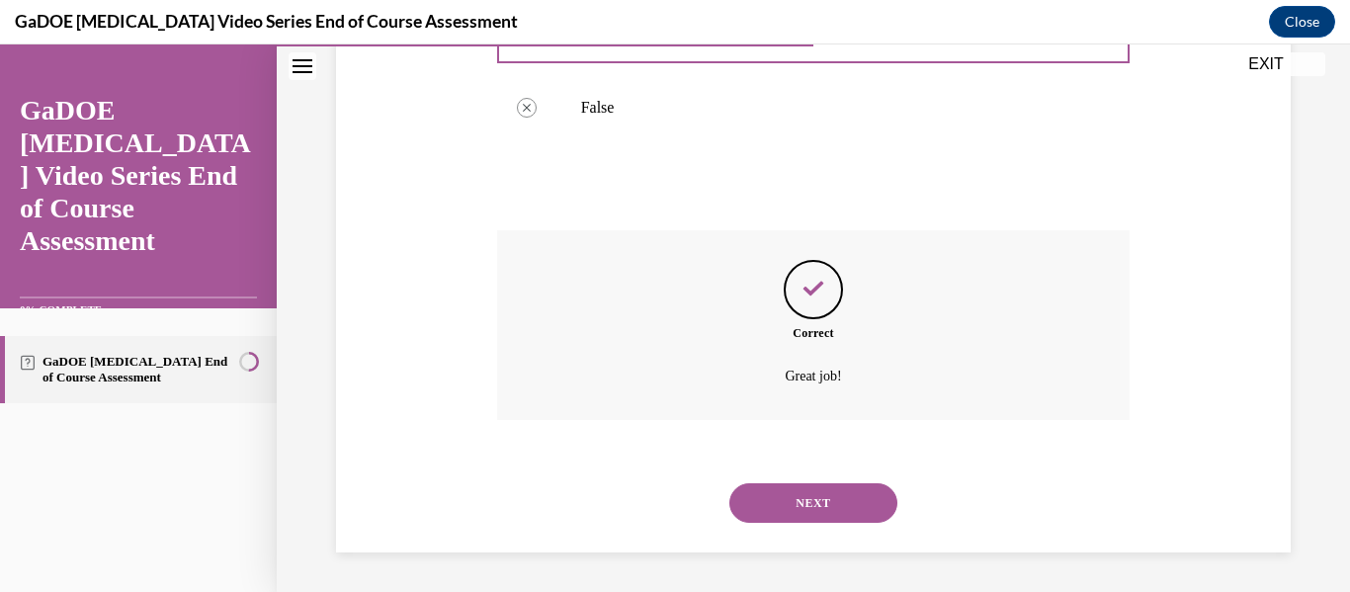
click at [785, 499] on button "NEXT" at bounding box center [814, 503] width 168 height 40
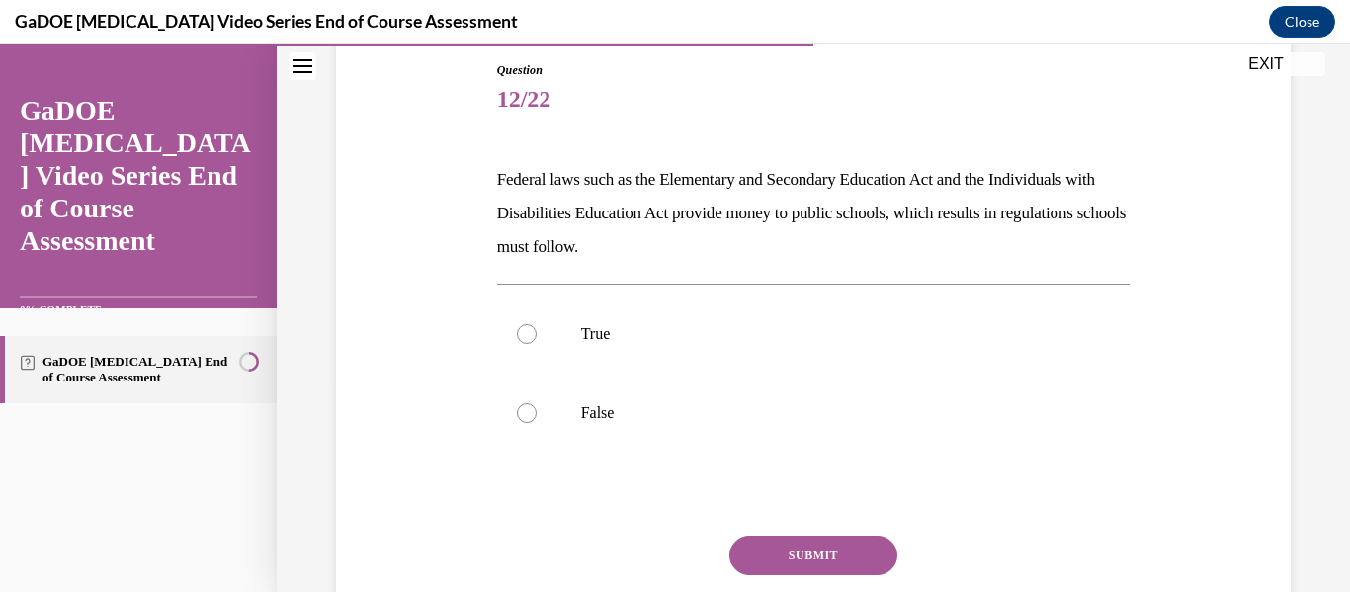
scroll to position [222, 0]
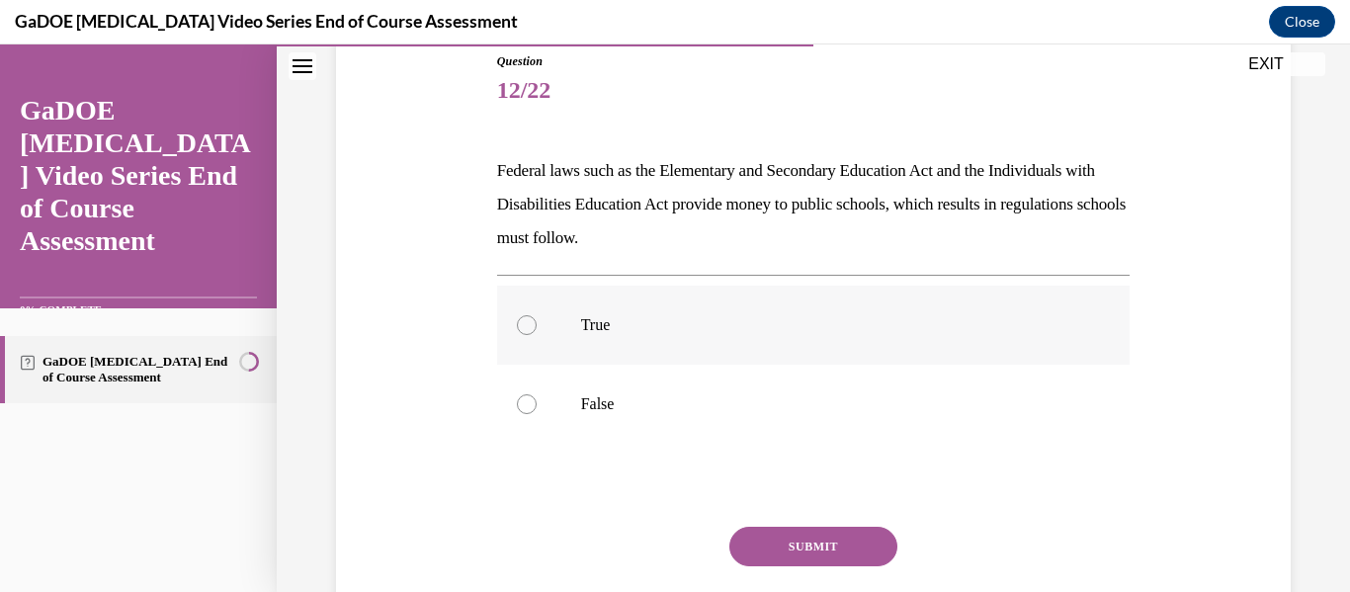
click at [831, 345] on label "True" at bounding box center [814, 325] width 634 height 79
click at [537, 335] on input "True" at bounding box center [527, 325] width 20 height 20
radio input "true"
click at [843, 543] on button "SUBMIT" at bounding box center [814, 547] width 168 height 40
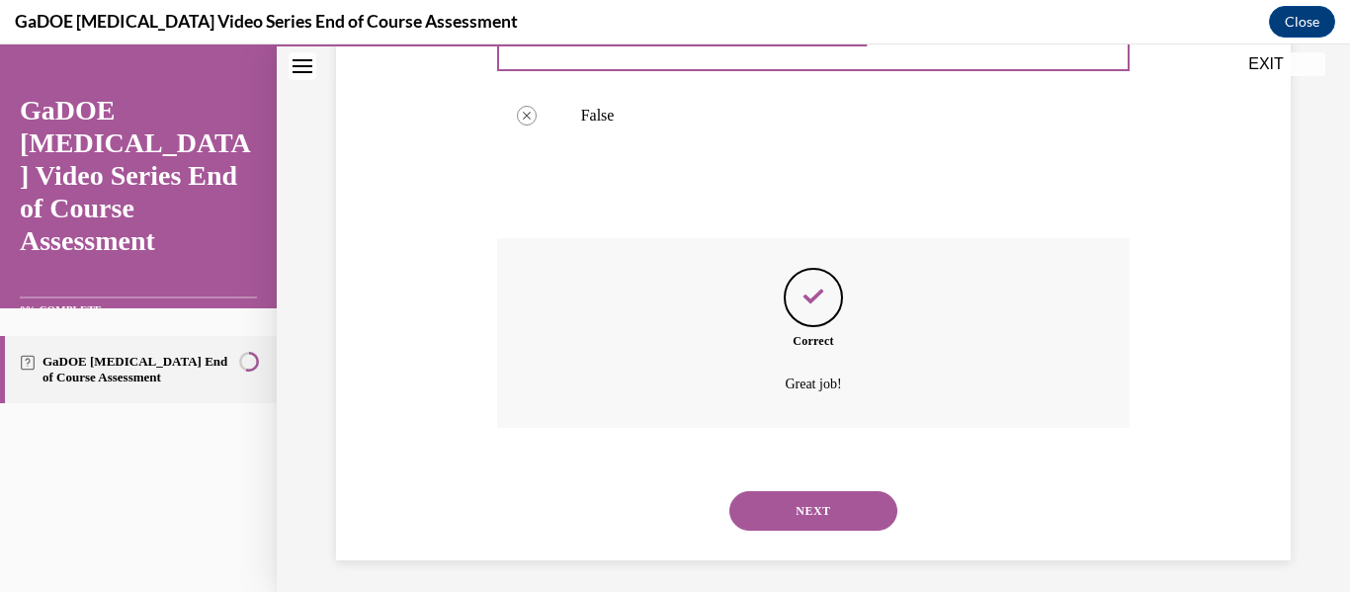
scroll to position [519, 0]
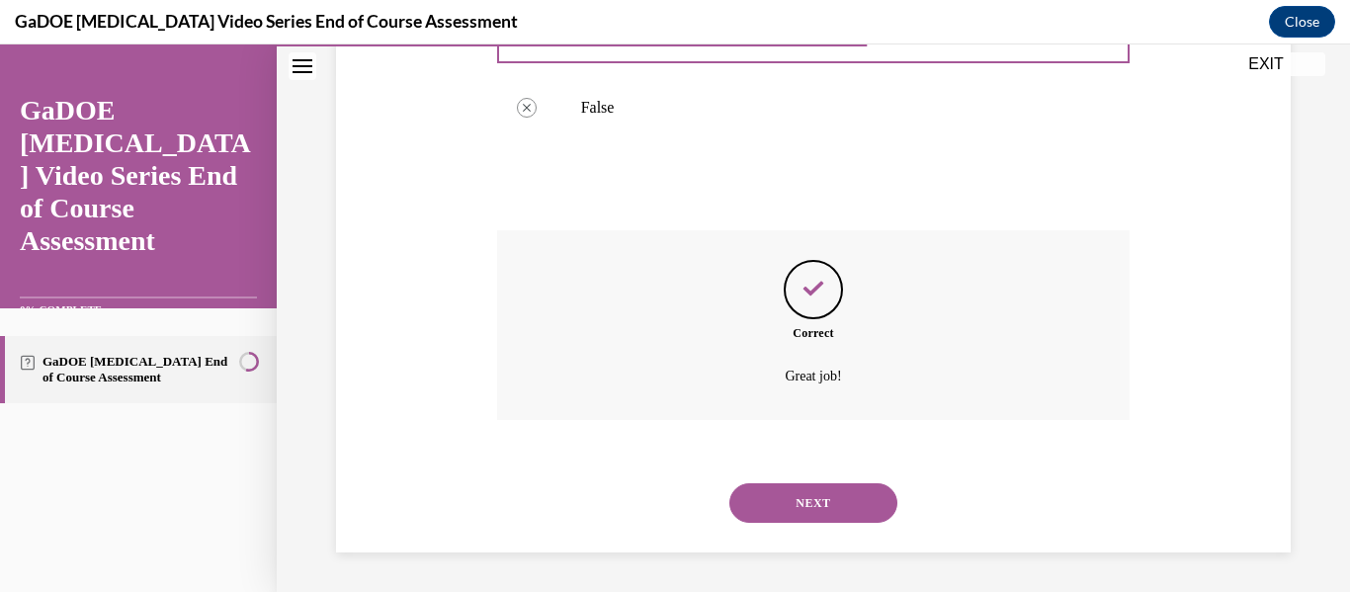
click at [831, 497] on button "NEXT" at bounding box center [814, 503] width 168 height 40
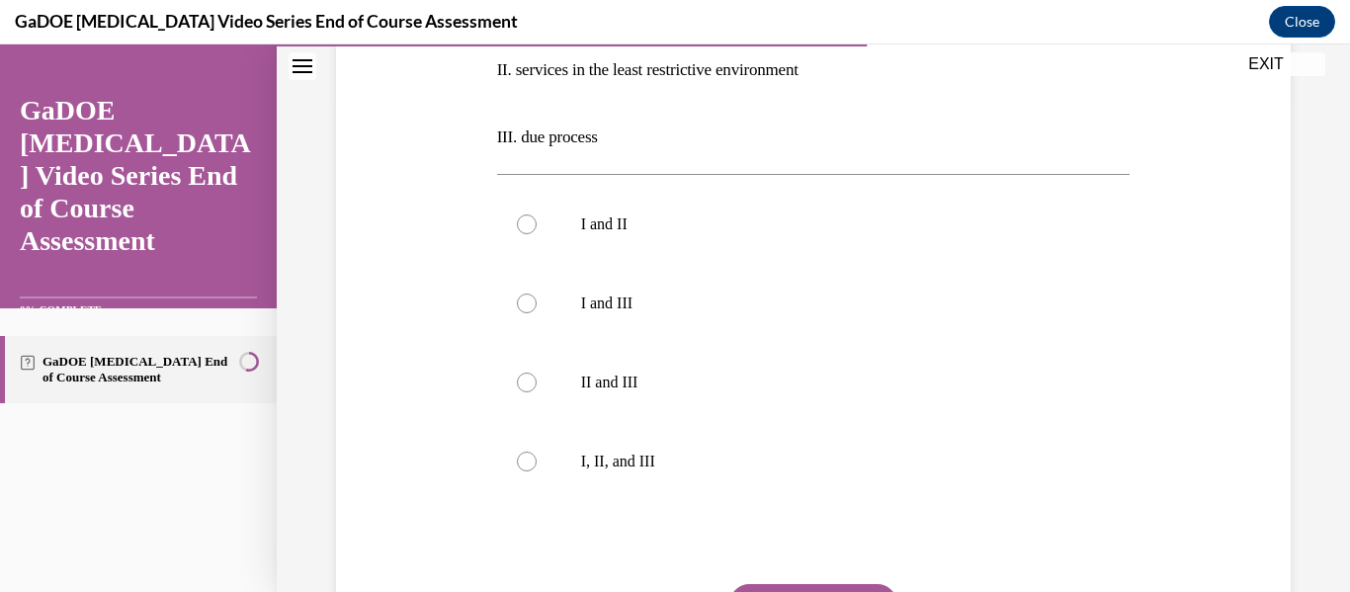
scroll to position [523, 0]
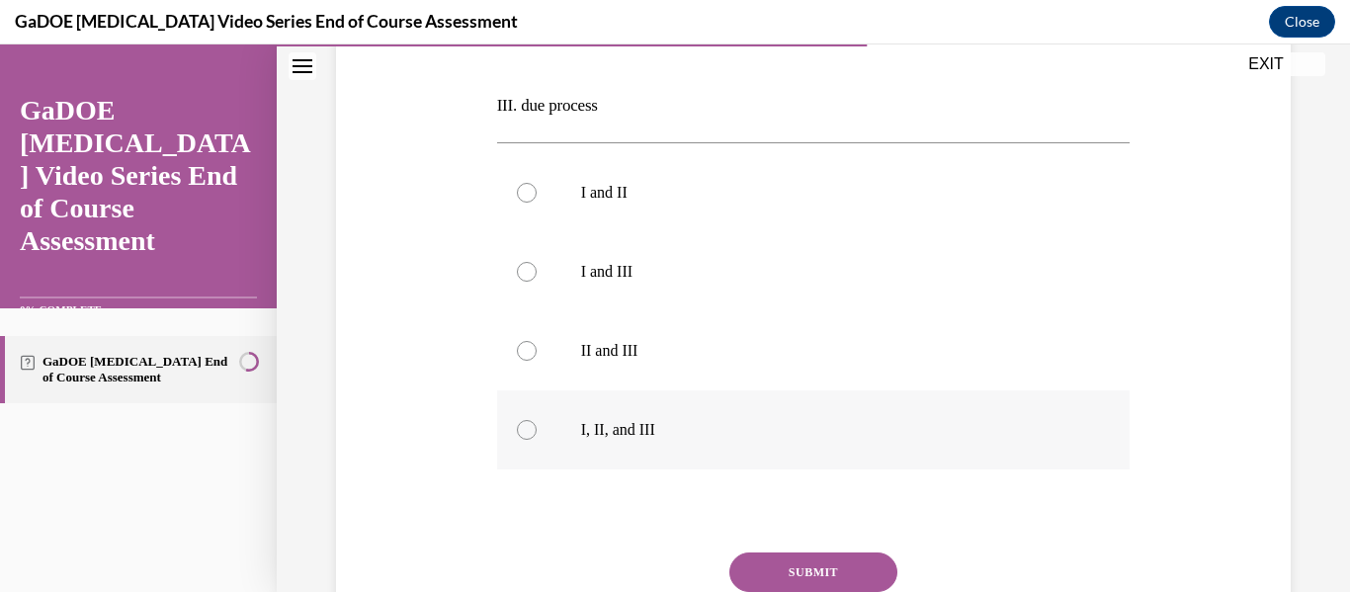
click at [524, 446] on label "I, II, and III" at bounding box center [814, 429] width 634 height 79
click at [524, 440] on input "I, II, and III" at bounding box center [527, 430] width 20 height 20
radio input "true"
click at [819, 574] on button "SUBMIT" at bounding box center [814, 573] width 168 height 40
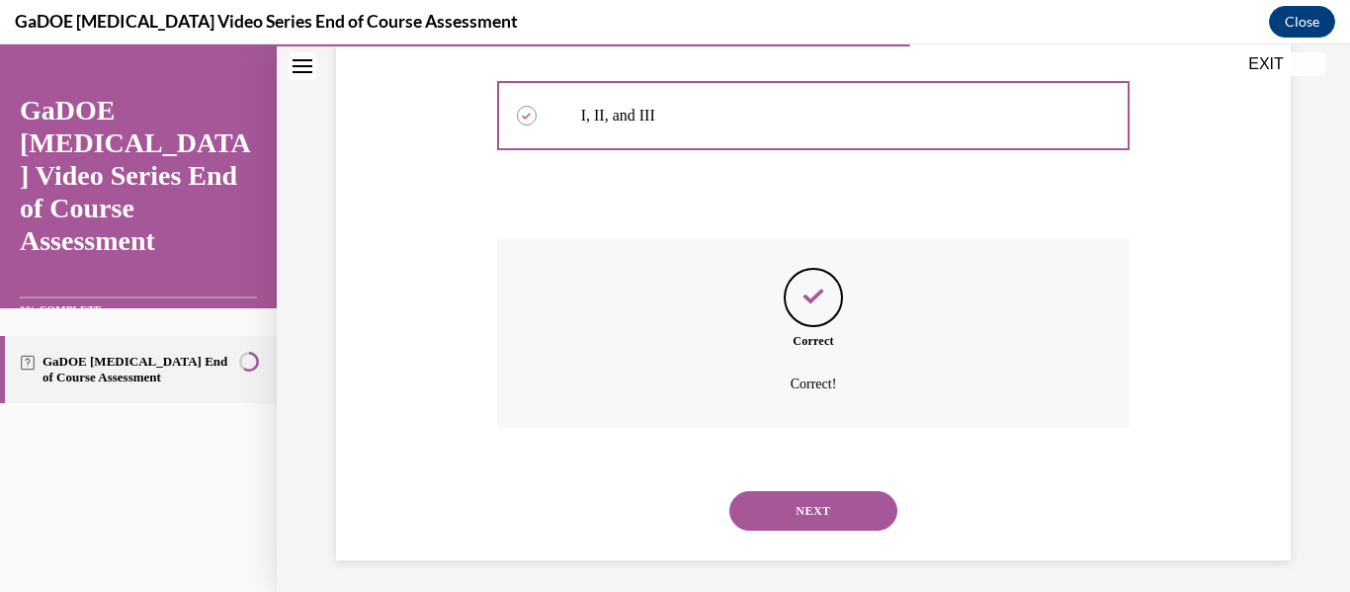
scroll to position [845, 0]
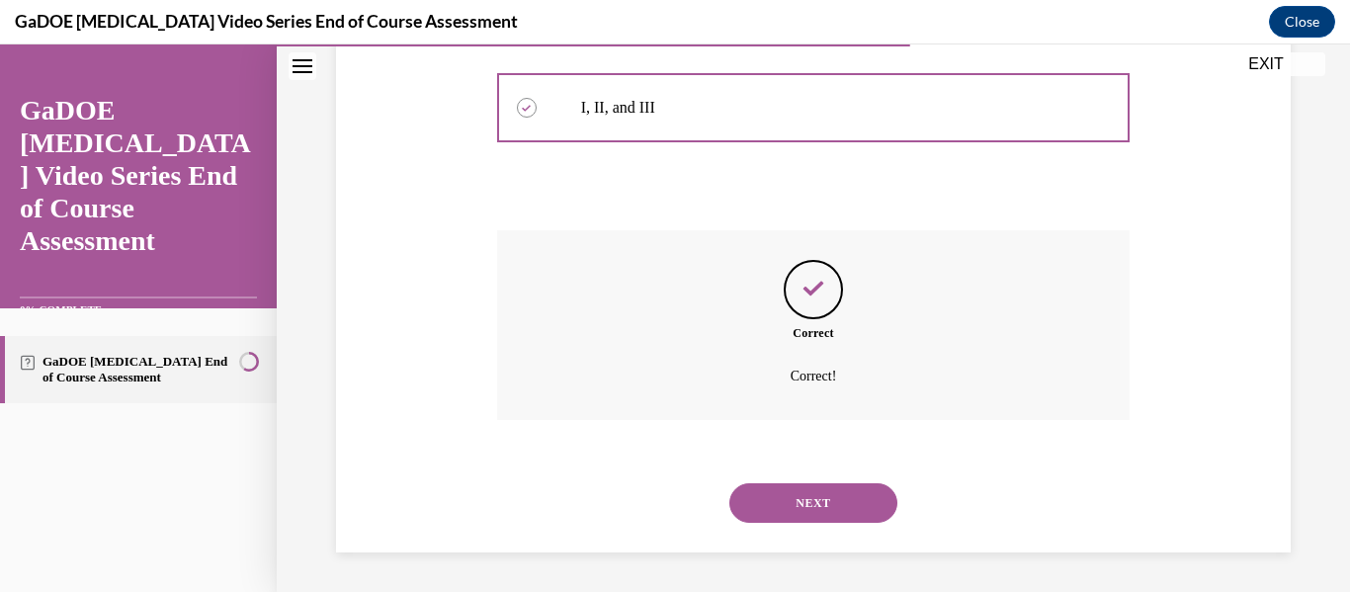
click at [802, 515] on button "NEXT" at bounding box center [814, 503] width 168 height 40
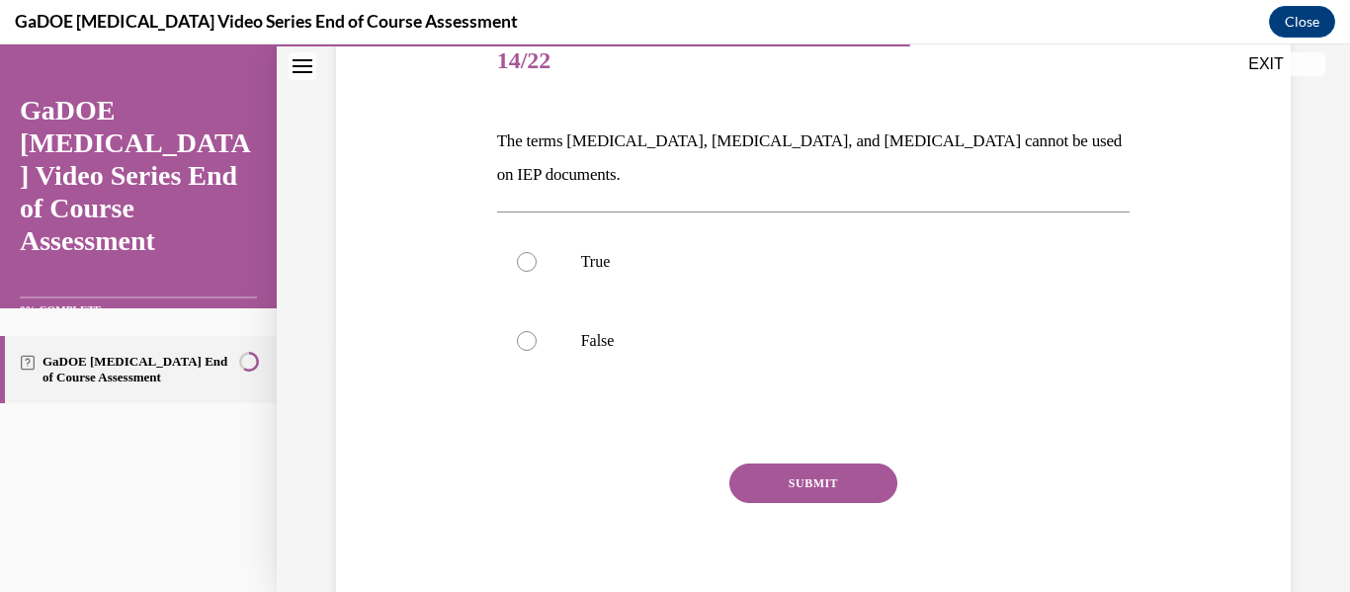
scroll to position [263, 0]
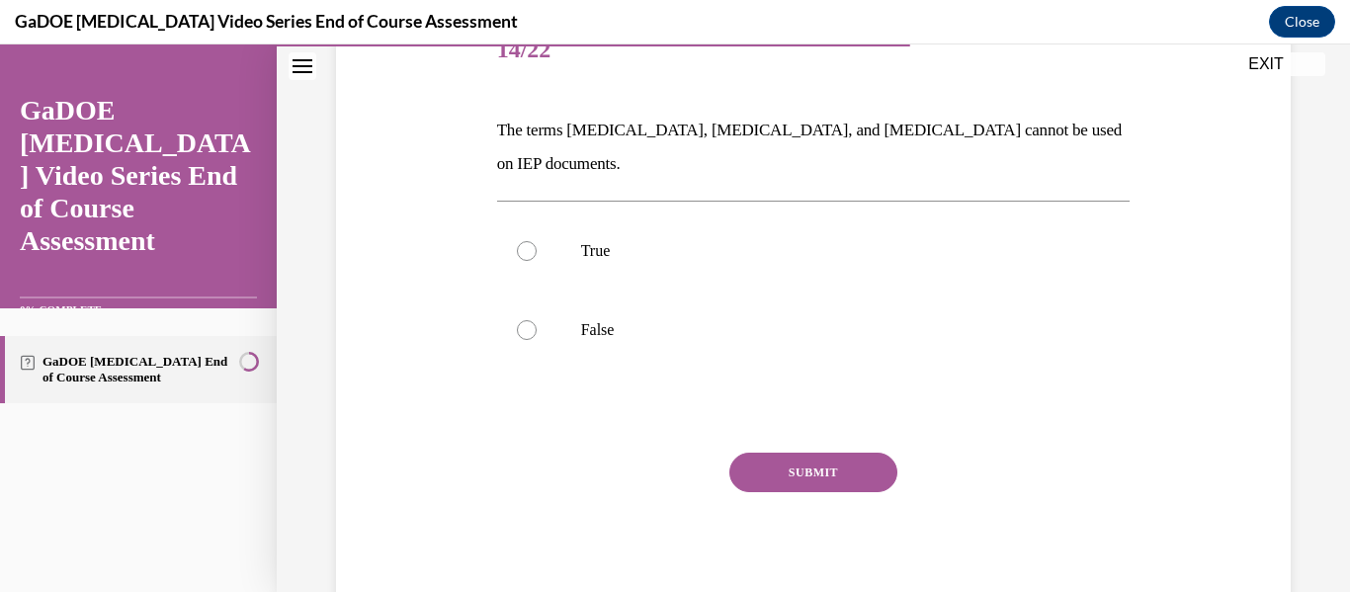
click at [802, 515] on div "SUBMIT" at bounding box center [814, 502] width 634 height 99
click at [609, 291] on label "False" at bounding box center [814, 330] width 634 height 79
click at [537, 320] on input "False" at bounding box center [527, 330] width 20 height 20
radio input "true"
click at [805, 453] on button "SUBMIT" at bounding box center [814, 473] width 168 height 40
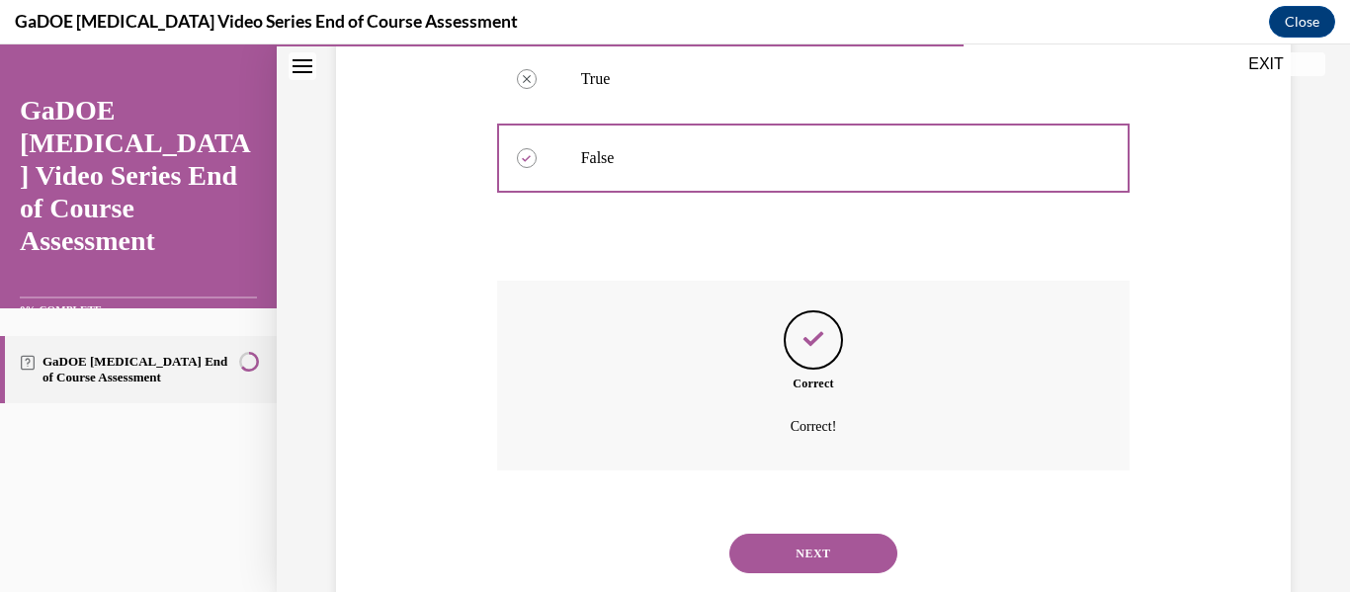
scroll to position [452, 0]
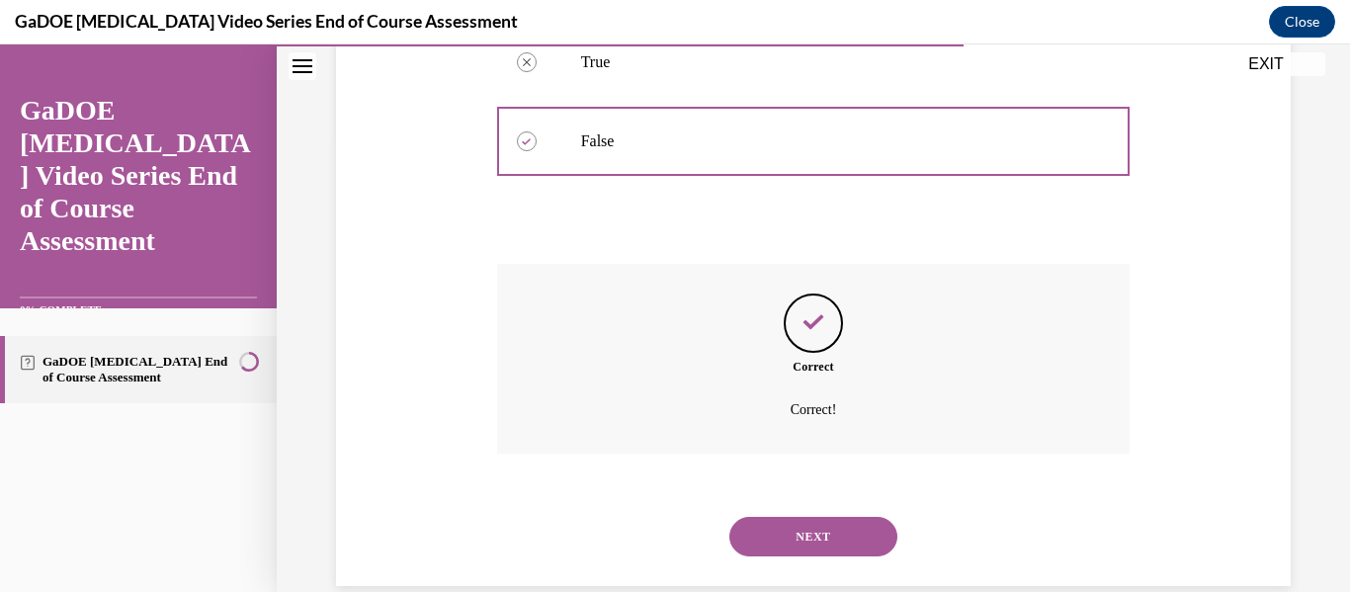
click at [808, 517] on button "NEXT" at bounding box center [814, 537] width 168 height 40
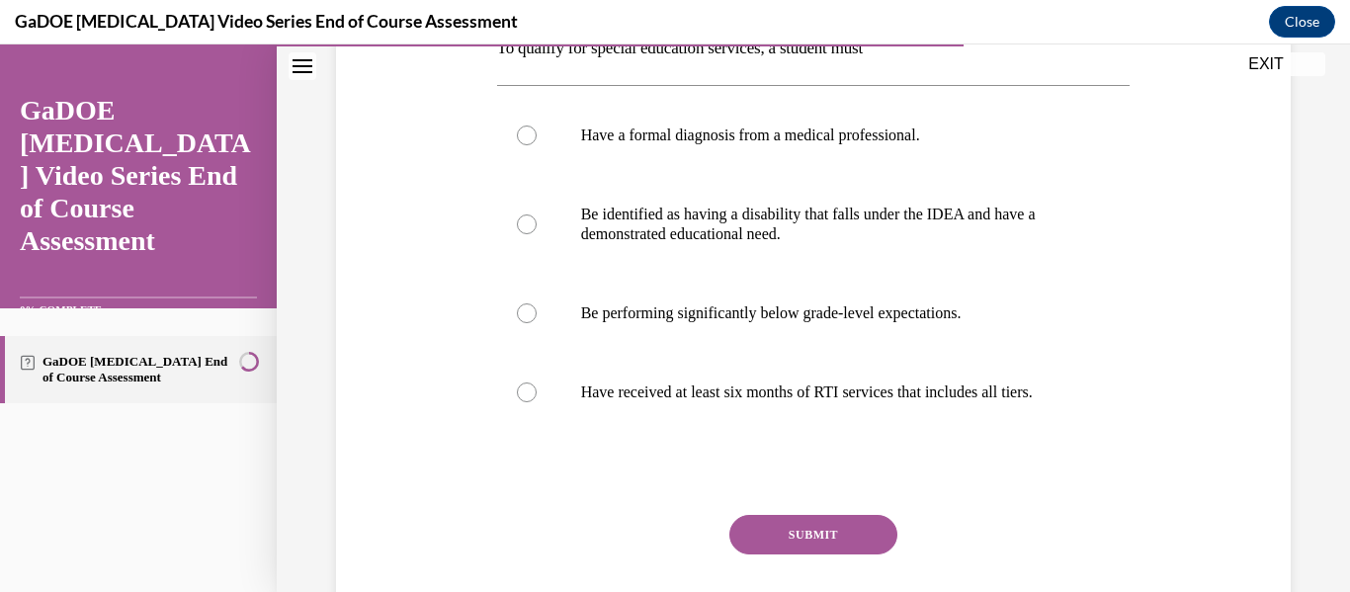
scroll to position [347, 0]
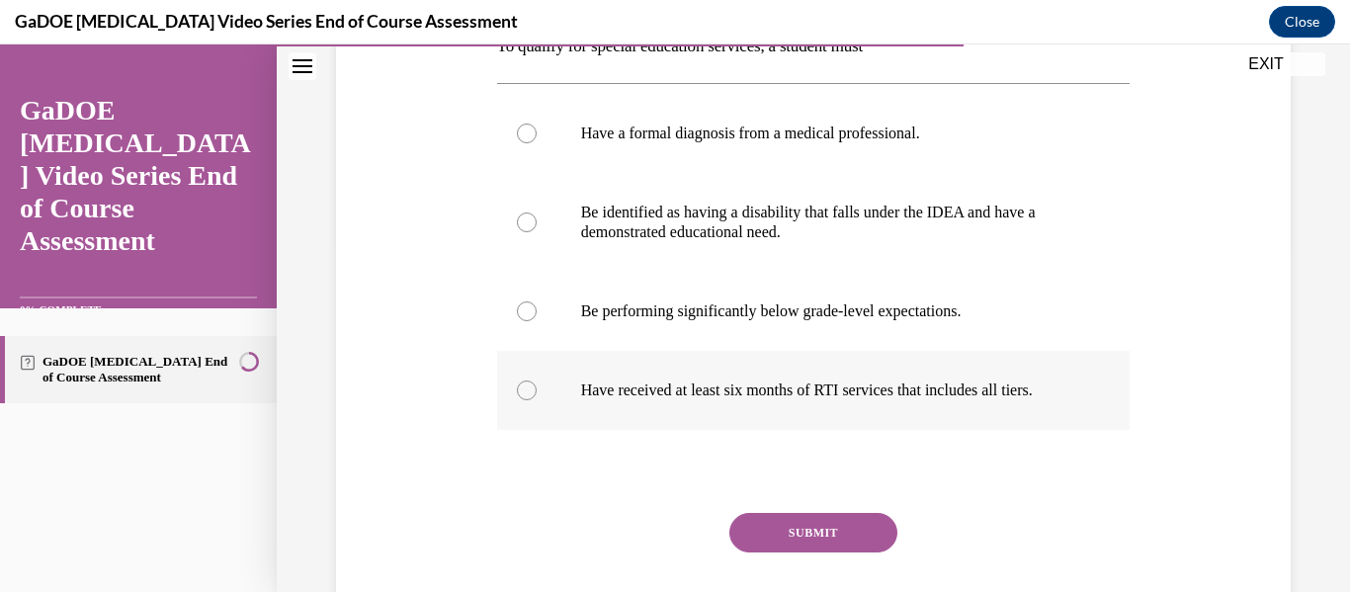
click at [893, 397] on p "Have received at least six months of RTI services that includes all tiers." at bounding box center [831, 391] width 500 height 20
click at [537, 397] on input "Have received at least six months of RTI services that includes all tiers." at bounding box center [527, 391] width 20 height 20
radio input "true"
click at [826, 260] on label "Be identified as having a disability that falls under the IDEA and have a demon…" at bounding box center [814, 222] width 634 height 99
click at [537, 232] on input "Be identified as having a disability that falls under the IDEA and have a demon…" at bounding box center [527, 223] width 20 height 20
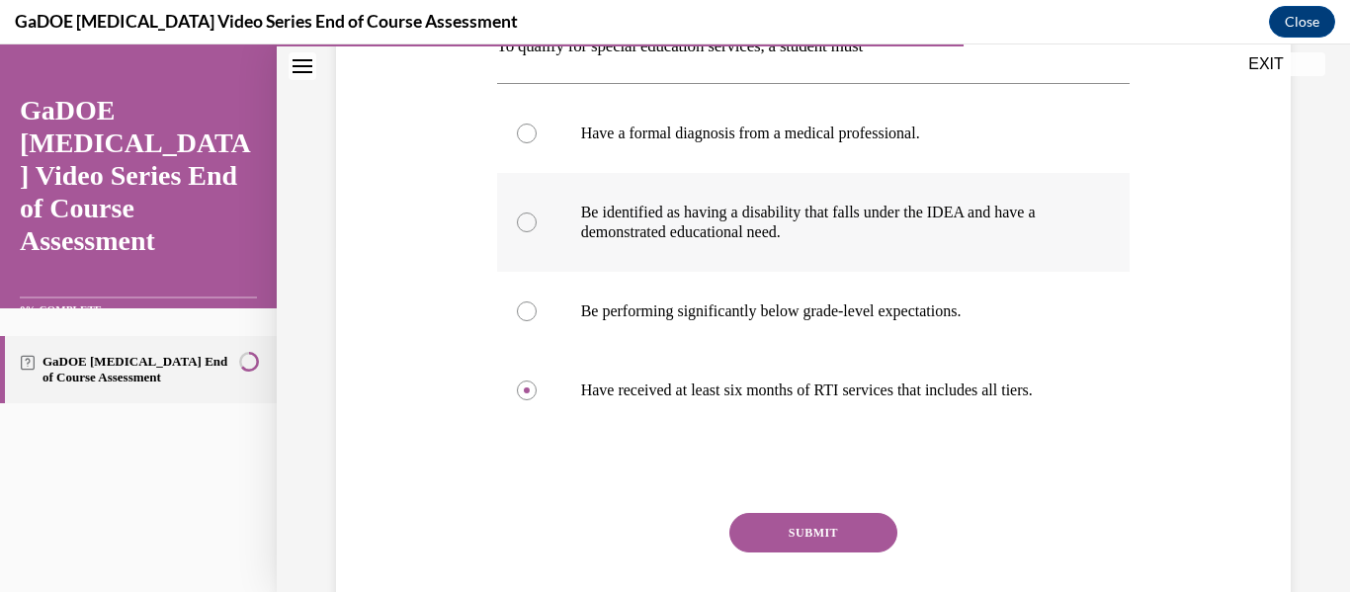
radio input "true"
click at [838, 532] on div "Question 15/22 To qualify for special education services, a student must Have a…" at bounding box center [814, 301] width 634 height 747
click at [836, 553] on button "SUBMIT" at bounding box center [814, 533] width 168 height 40
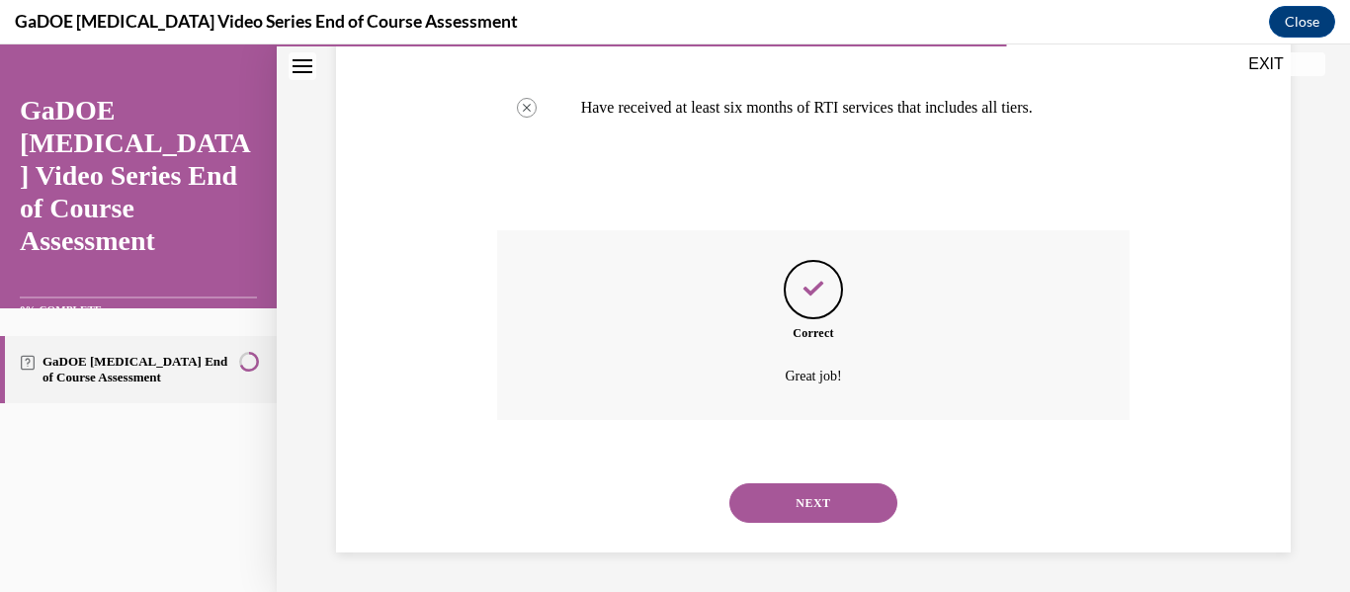
scroll to position [650, 0]
click at [797, 497] on button "NEXT" at bounding box center [814, 503] width 168 height 40
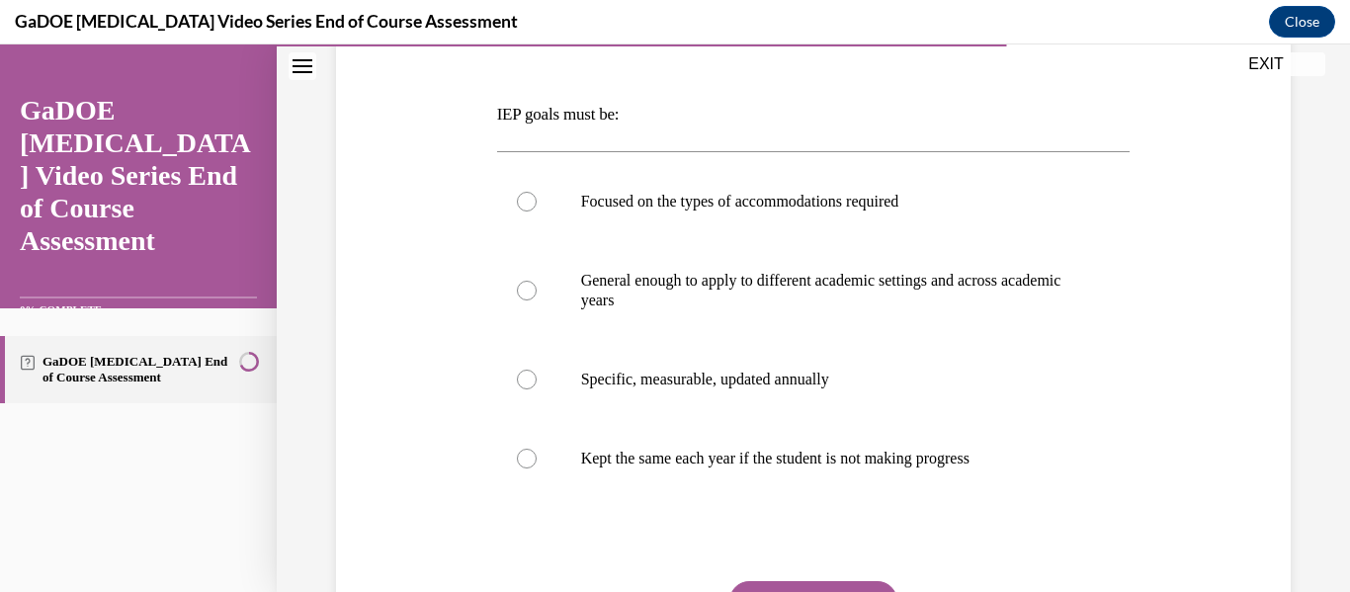
scroll to position [281, 0]
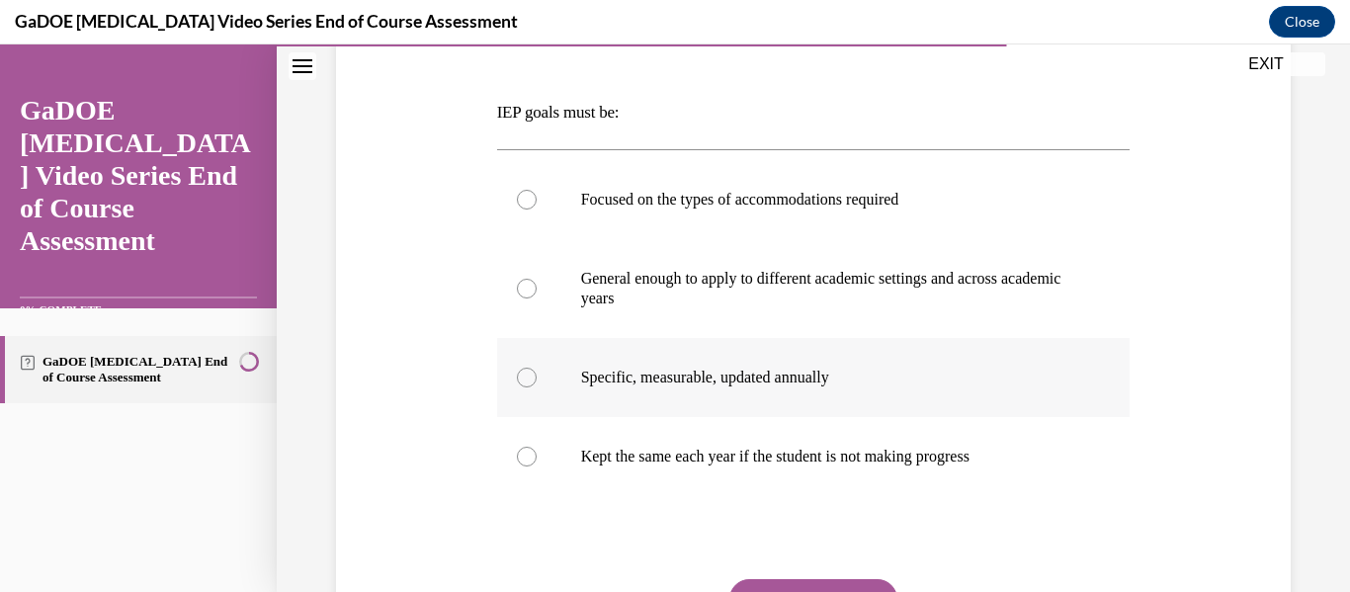
click at [850, 371] on p "Specific, measurable, updated annually" at bounding box center [831, 378] width 500 height 20
click at [537, 371] on input "Specific, measurable, updated annually" at bounding box center [527, 378] width 20 height 20
radio input "true"
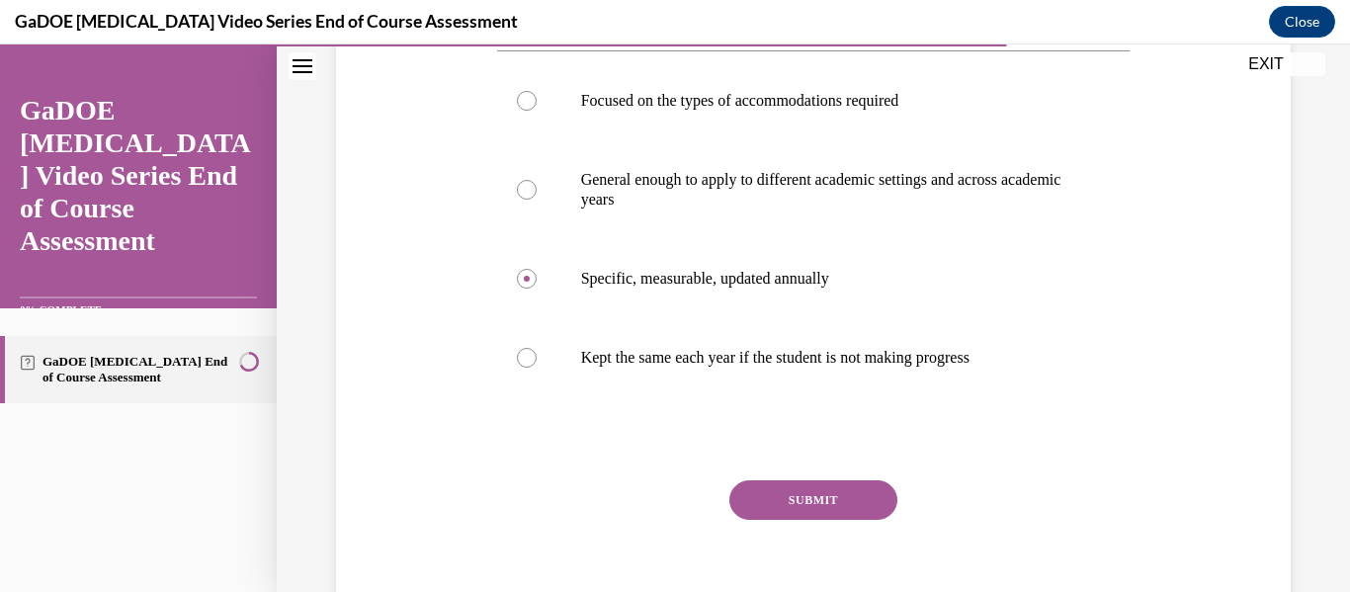
scroll to position [382, 0]
click at [762, 513] on button "SUBMIT" at bounding box center [814, 498] width 168 height 40
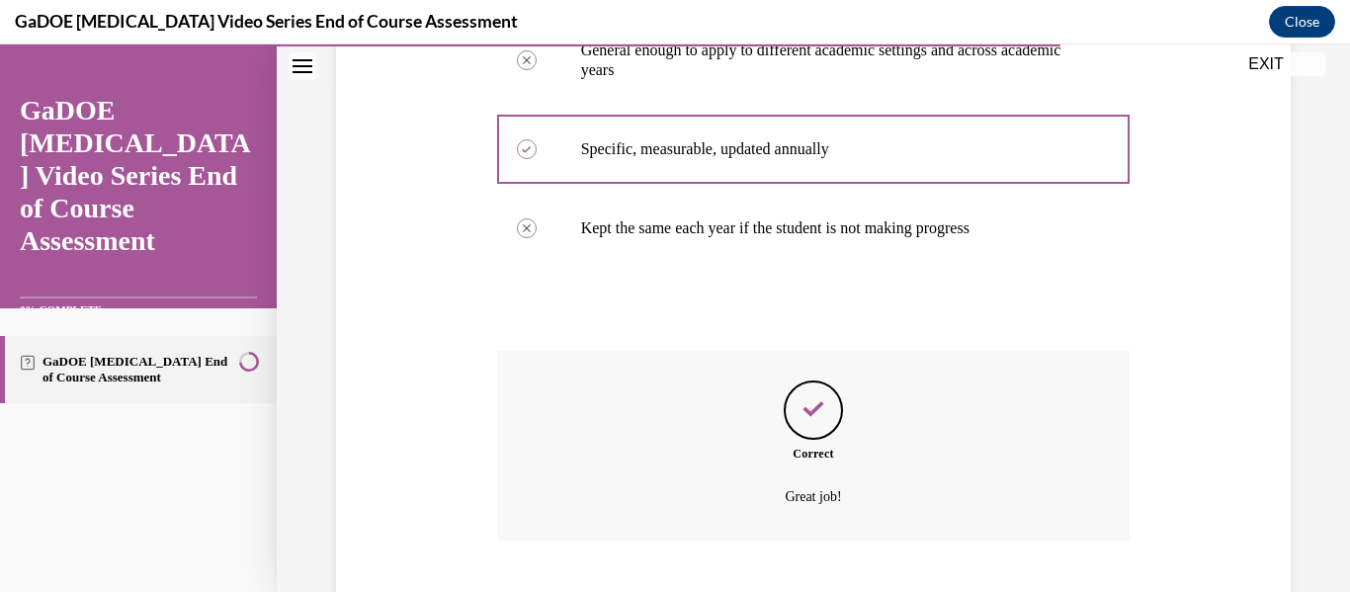
scroll to position [630, 0]
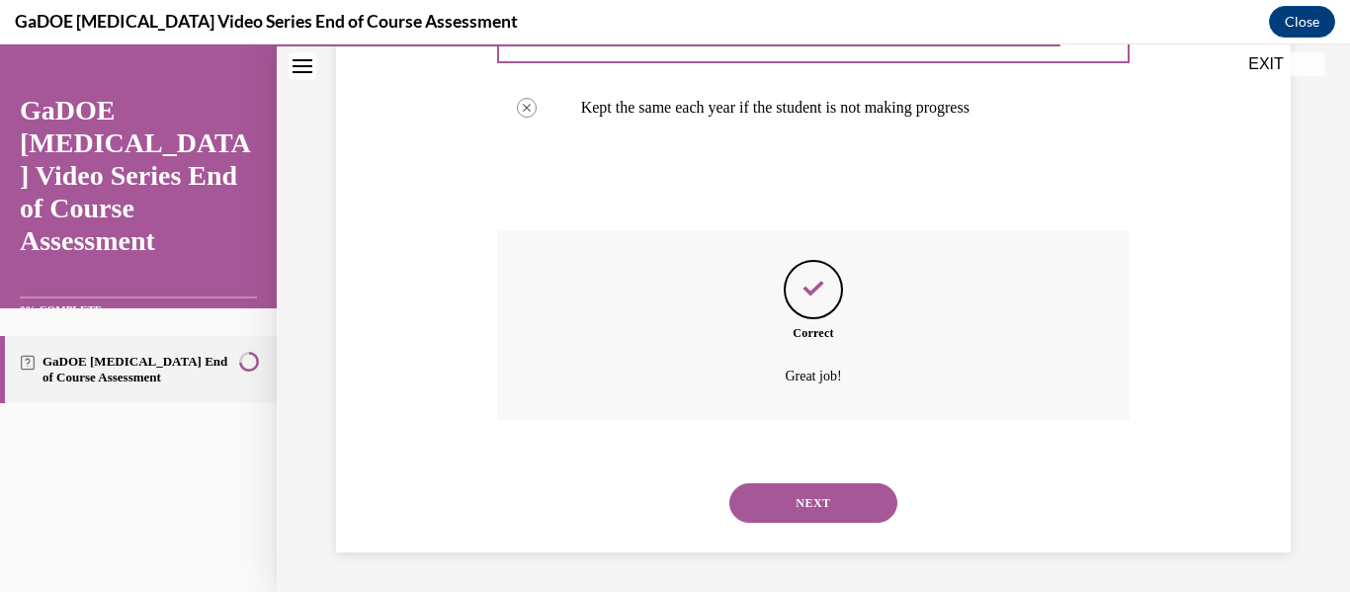
click at [778, 505] on button "NEXT" at bounding box center [814, 503] width 168 height 40
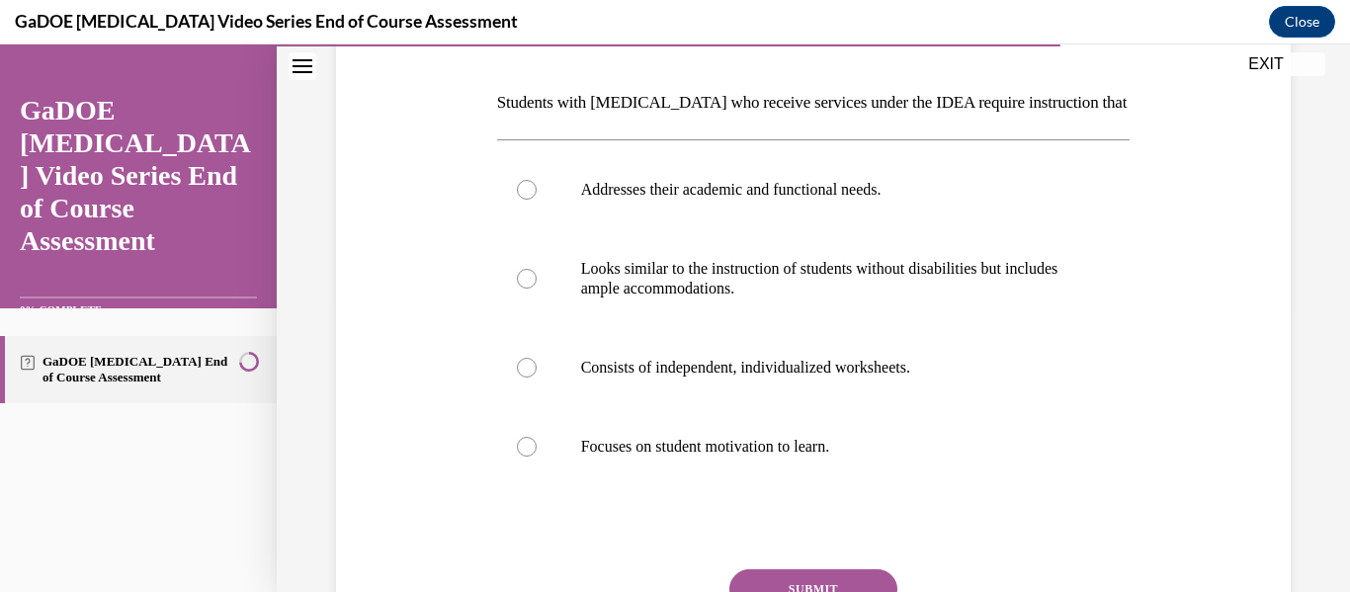
scroll to position [318, 0]
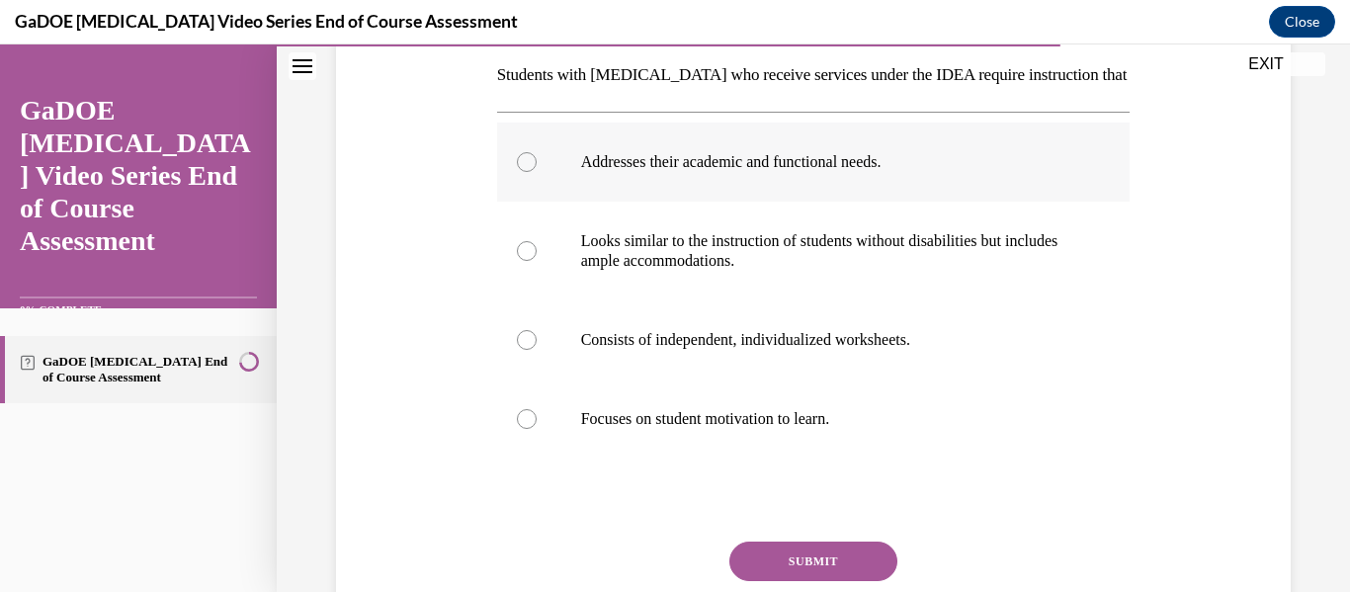
click at [716, 176] on label "Addresses their academic and functional needs." at bounding box center [814, 162] width 634 height 79
click at [537, 172] on input "Addresses their academic and functional needs." at bounding box center [527, 162] width 20 height 20
radio input "true"
click at [787, 552] on button "SUBMIT" at bounding box center [814, 562] width 168 height 40
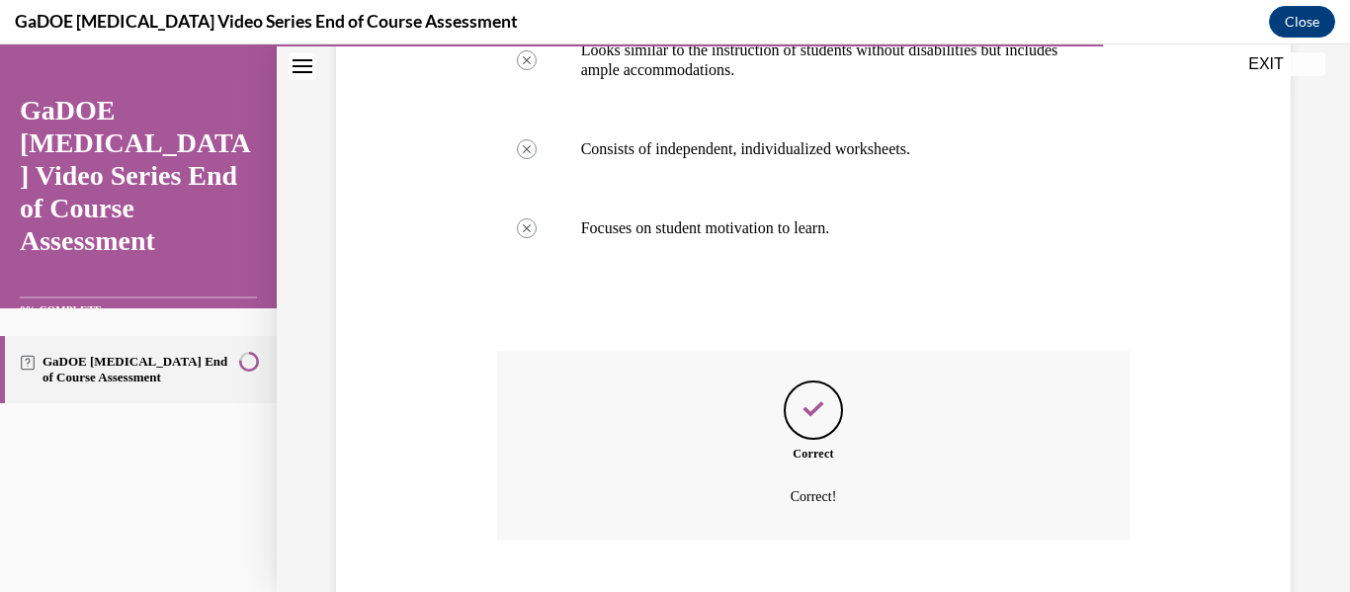
scroll to position [630, 0]
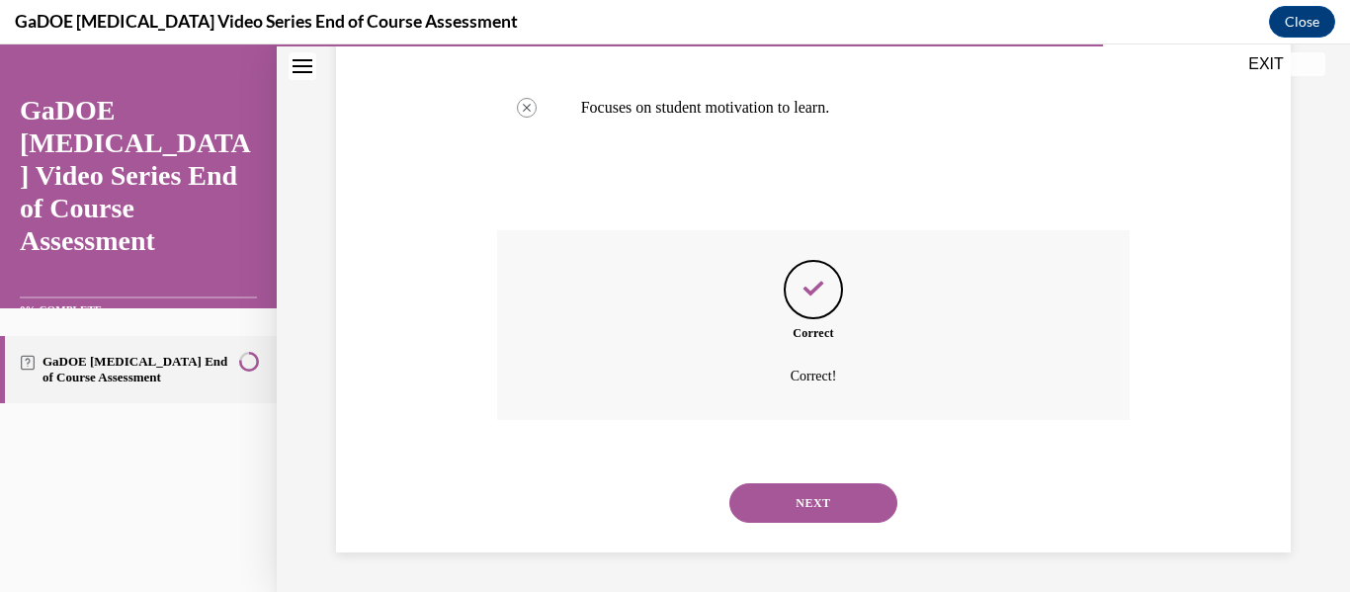
click at [772, 501] on button "NEXT" at bounding box center [814, 503] width 168 height 40
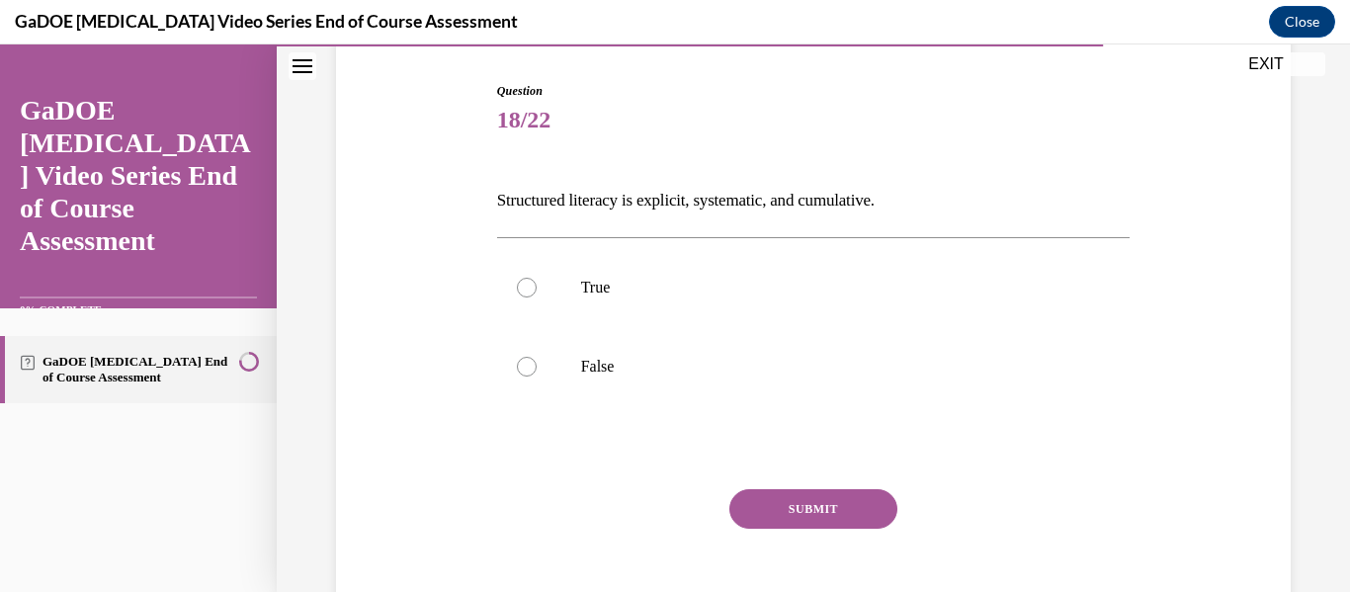
scroll to position [201, 0]
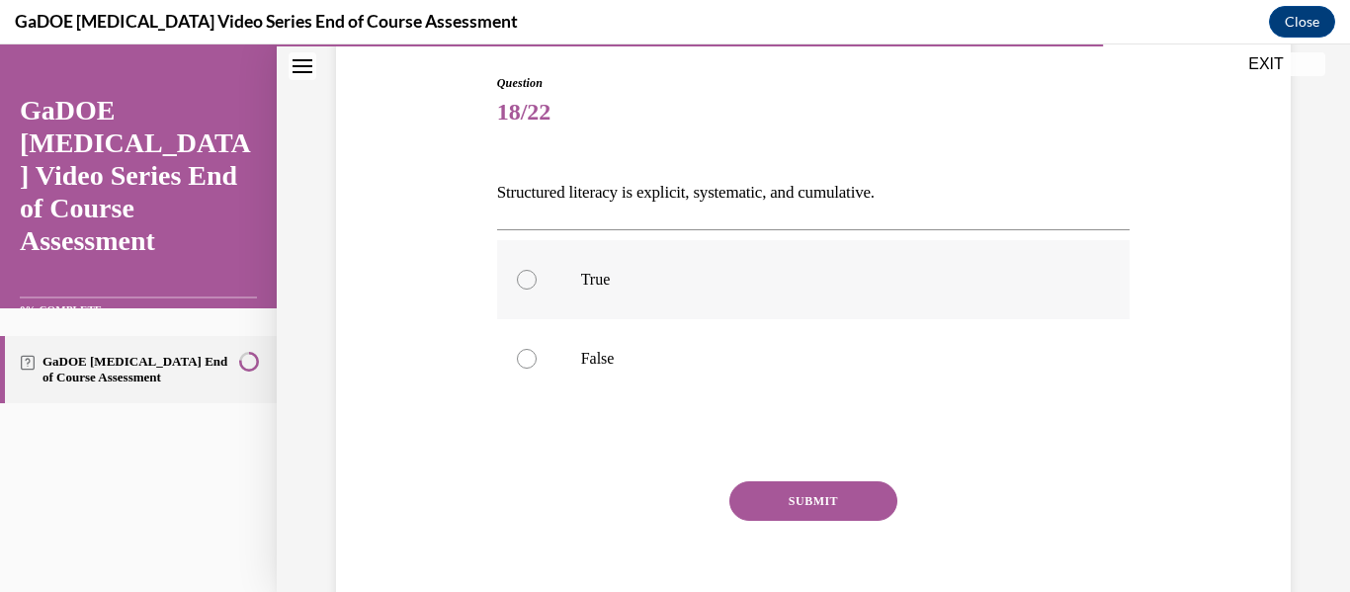
click at [735, 295] on label "True" at bounding box center [814, 279] width 634 height 79
click at [537, 290] on input "True" at bounding box center [527, 280] width 20 height 20
radio input "true"
click at [800, 498] on button "SUBMIT" at bounding box center [814, 501] width 168 height 40
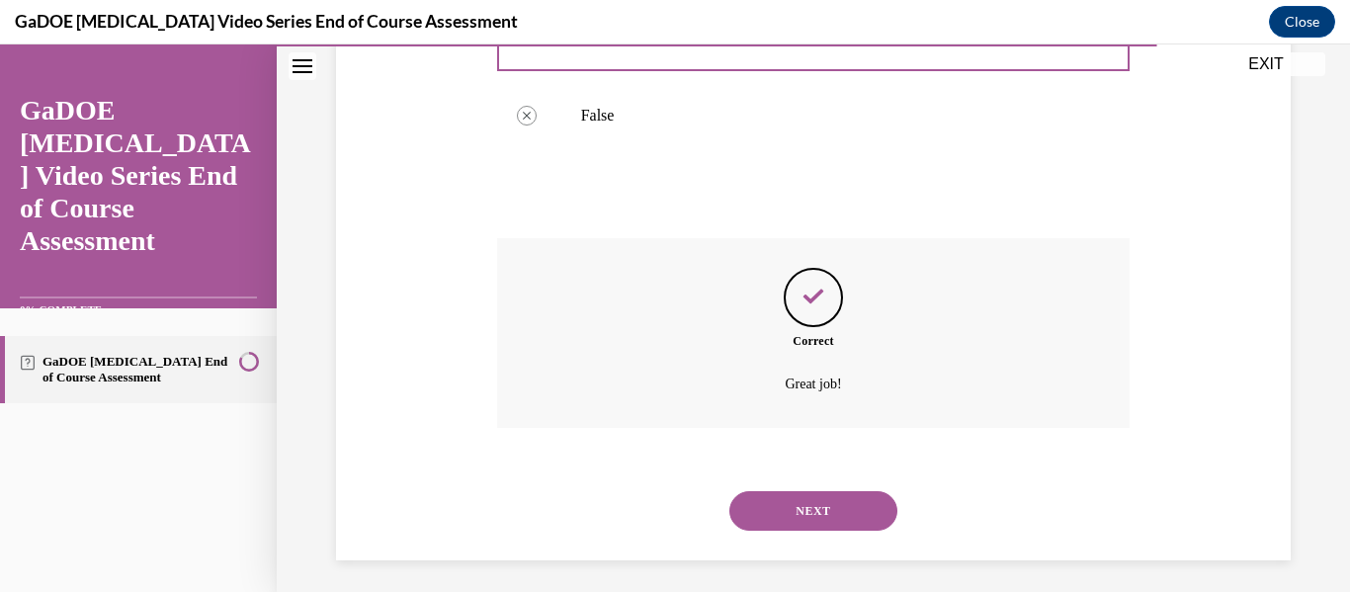
scroll to position [452, 0]
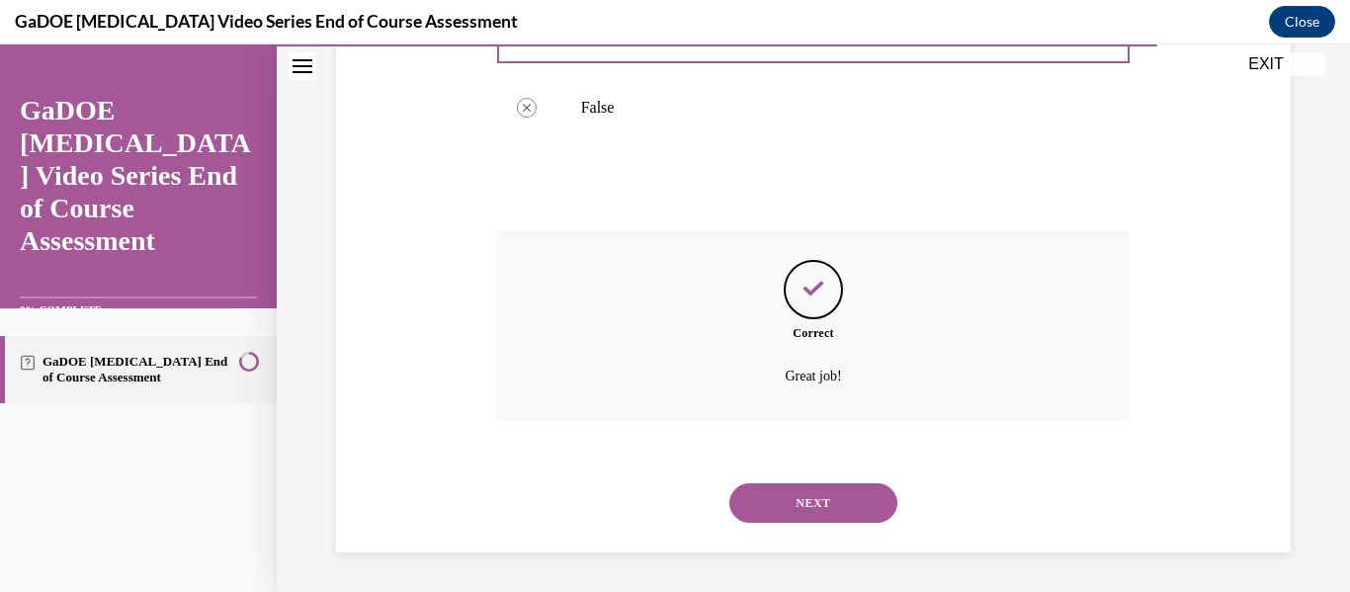
click at [806, 490] on button "NEXT" at bounding box center [814, 503] width 168 height 40
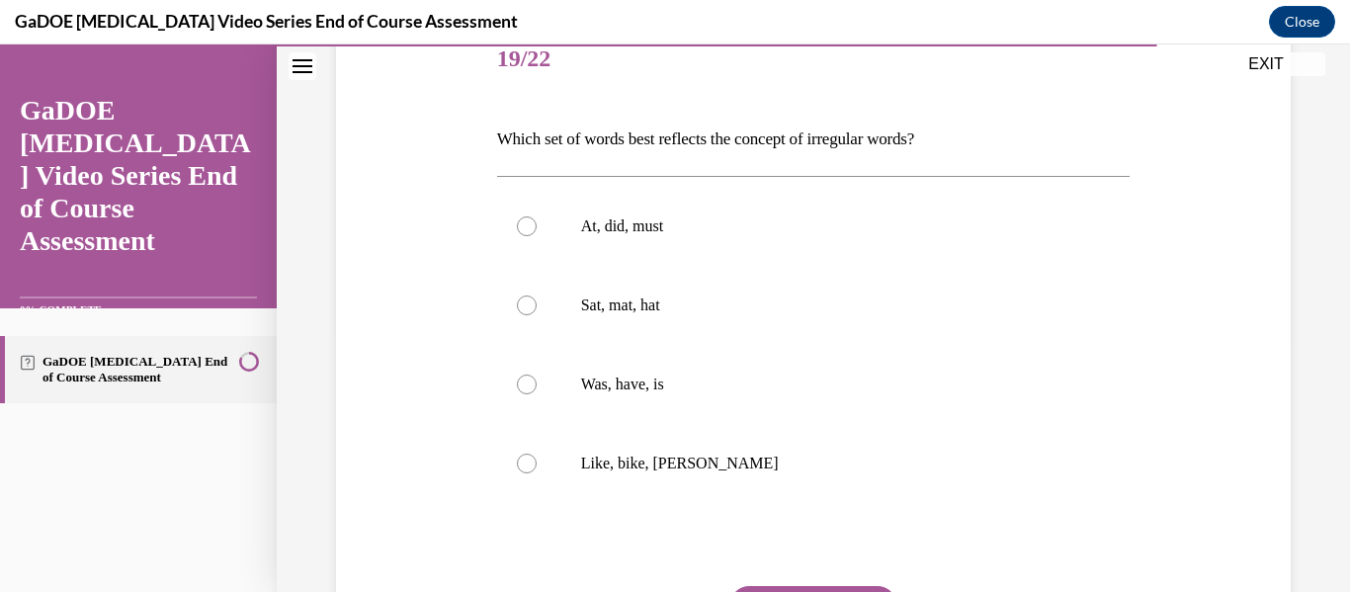
scroll to position [261, 0]
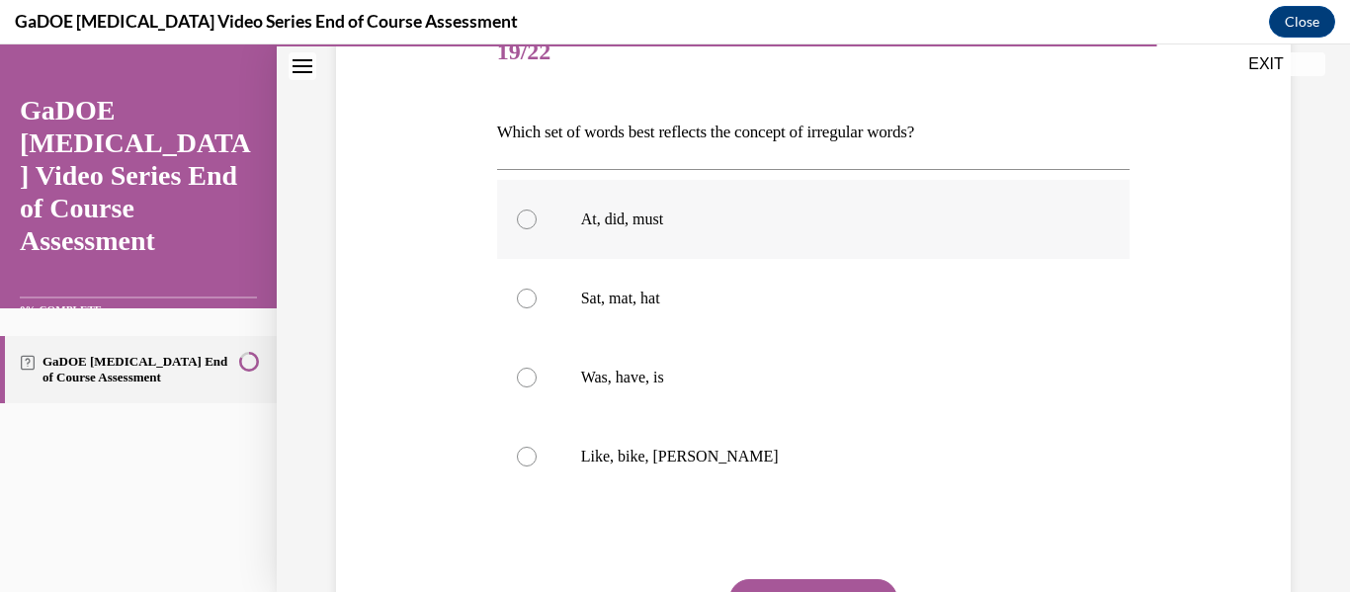
click at [769, 202] on label "At, did, must" at bounding box center [814, 219] width 634 height 79
click at [537, 210] on input "At, did, must" at bounding box center [527, 220] width 20 height 20
radio input "true"
click at [823, 583] on button "SUBMIT" at bounding box center [814, 599] width 168 height 40
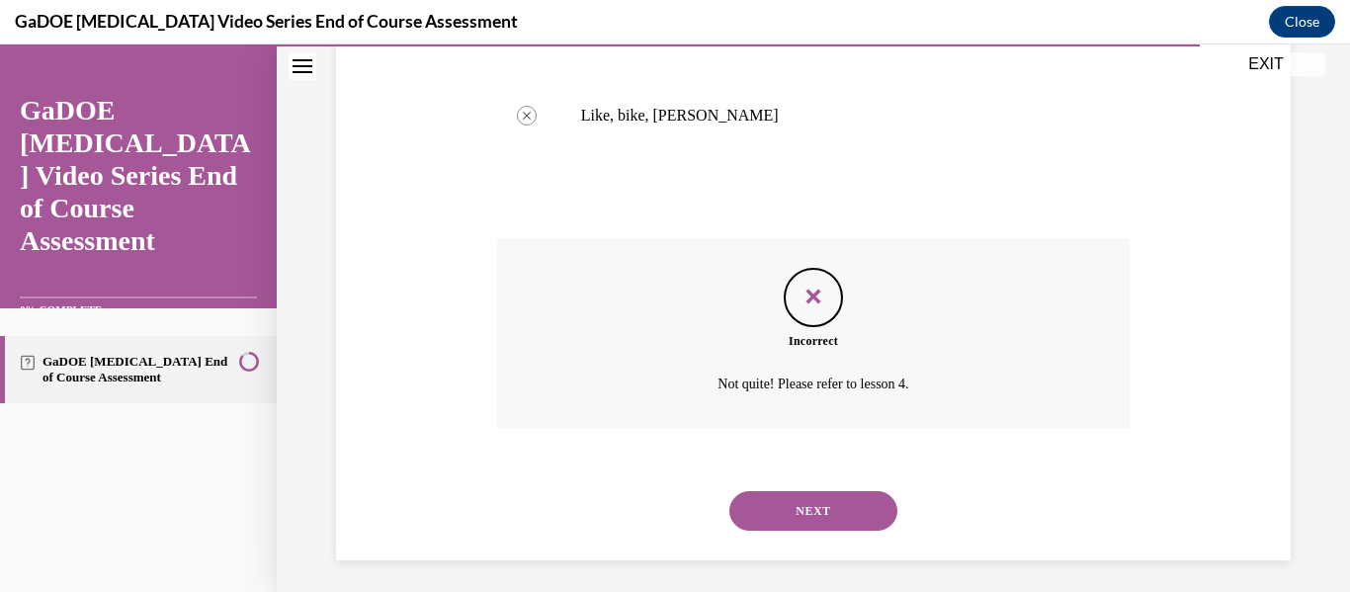
scroll to position [610, 0]
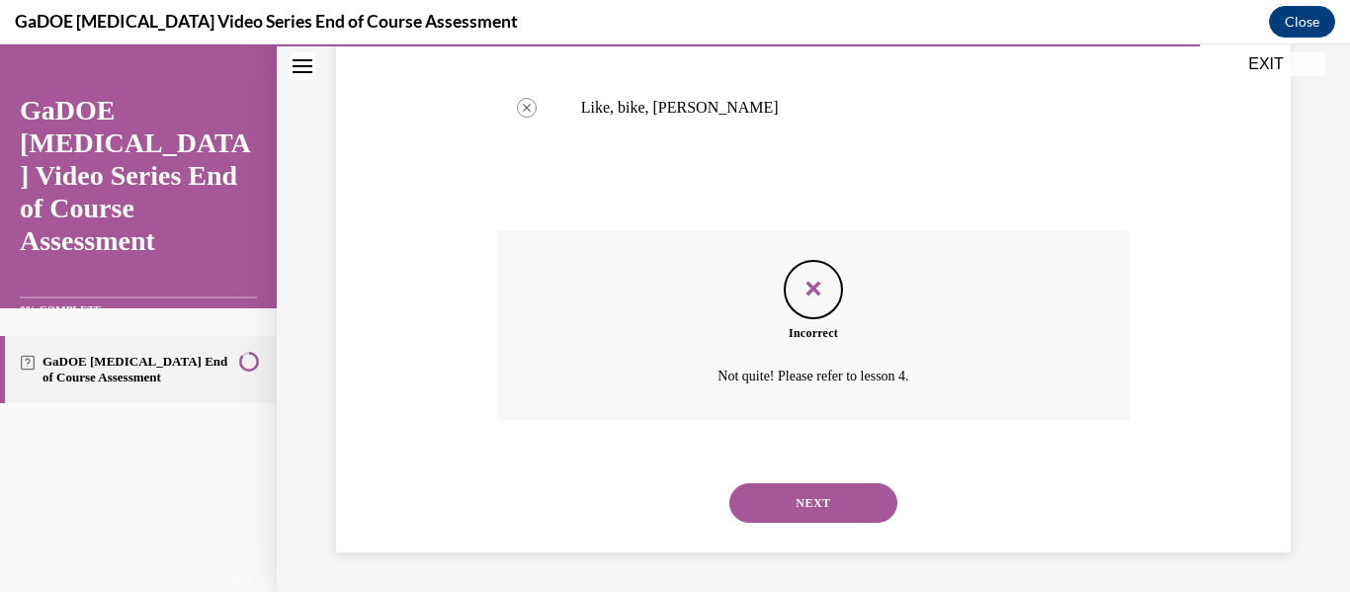
click at [804, 504] on button "NEXT" at bounding box center [814, 503] width 168 height 40
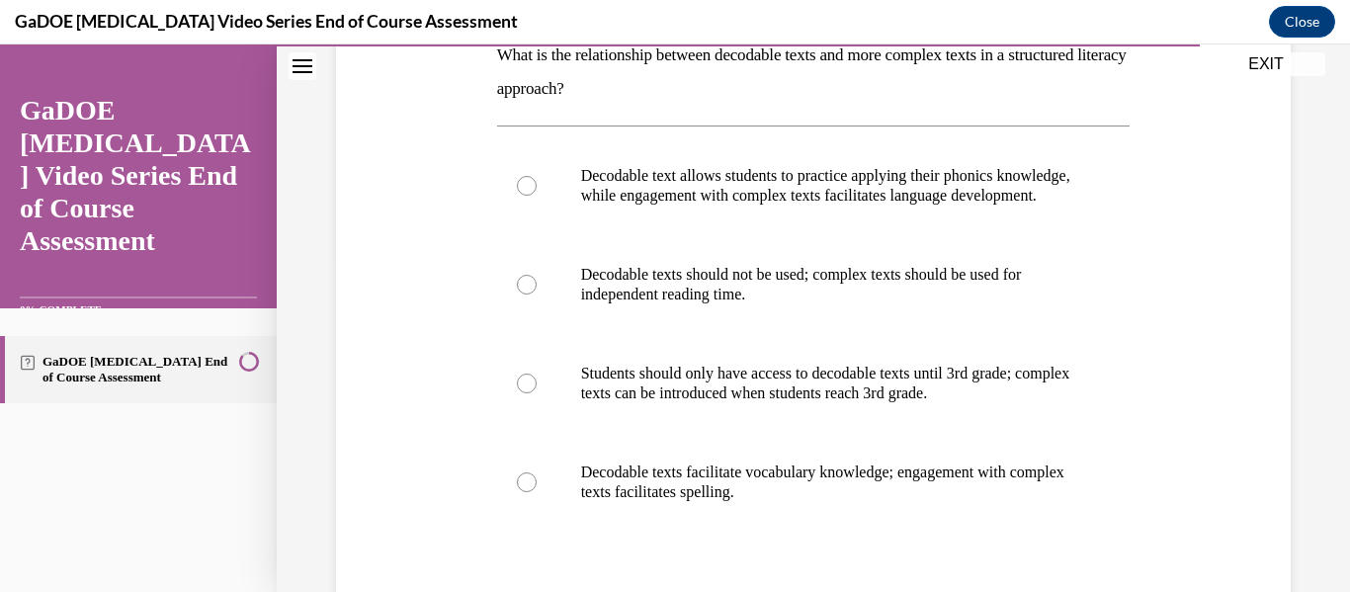
scroll to position [345, 0]
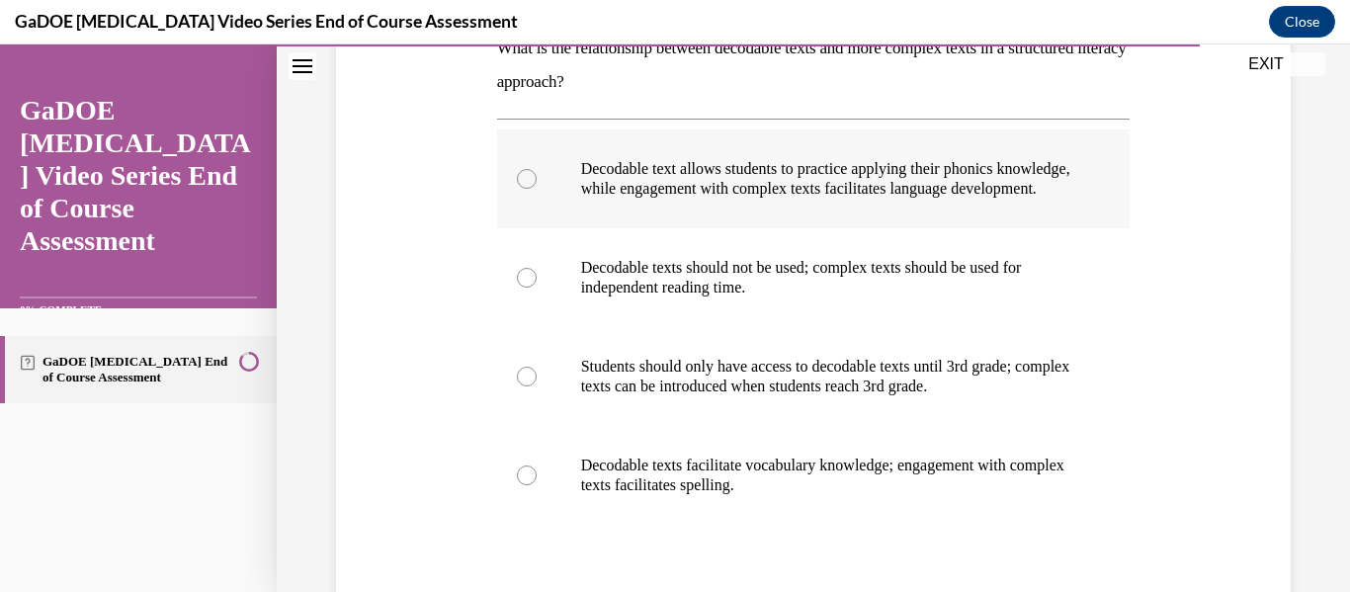
click at [939, 192] on p "Decodable text allows students to practice applying their phonics knowledge, wh…" at bounding box center [831, 179] width 500 height 40
click at [537, 189] on input "Decodable text allows students to practice applying their phonics knowledge, wh…" at bounding box center [527, 179] width 20 height 20
radio input "true"
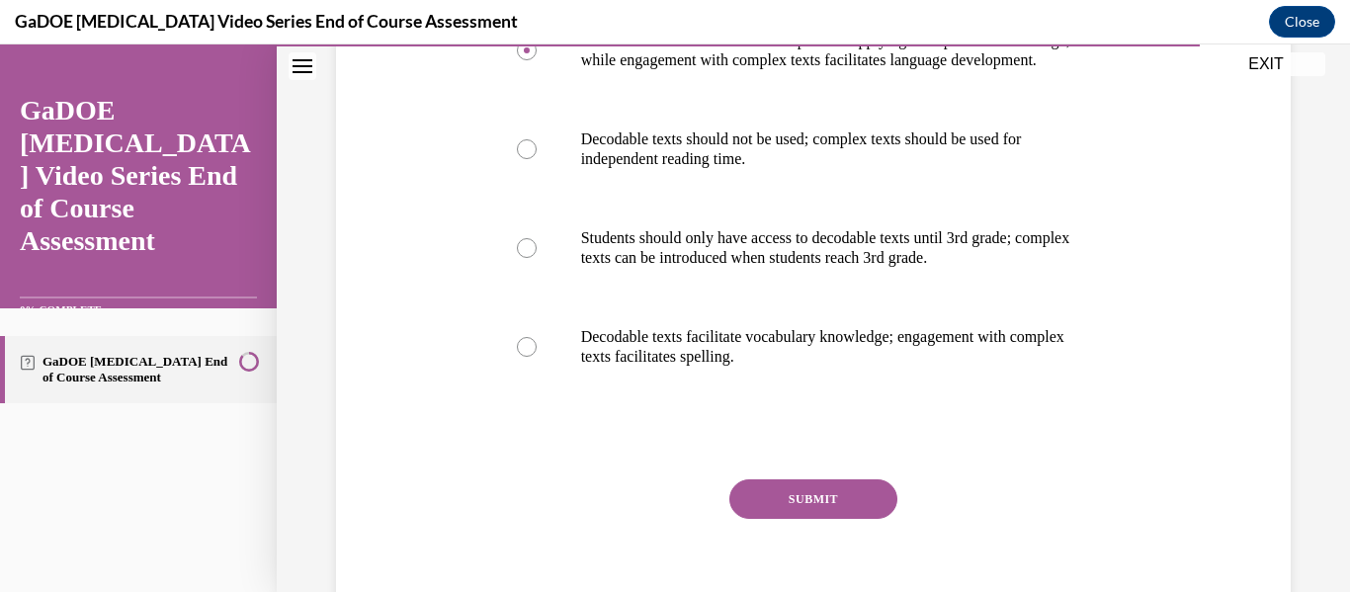
scroll to position [482, 0]
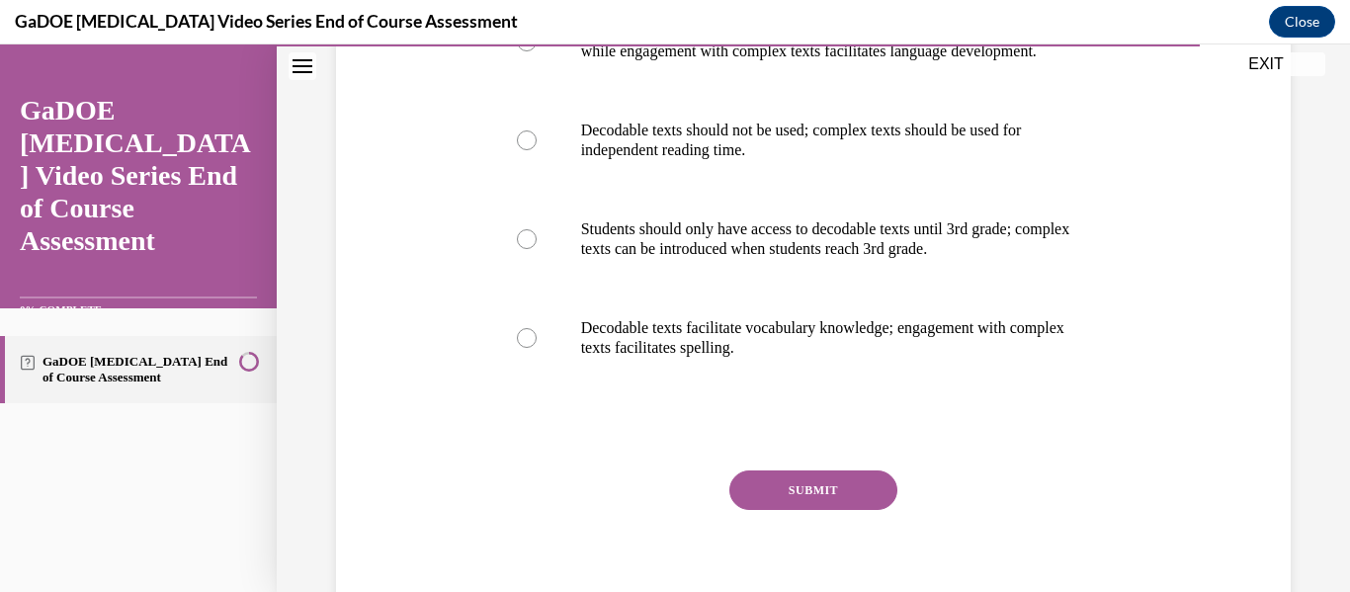
click at [815, 510] on button "SUBMIT" at bounding box center [814, 491] width 168 height 40
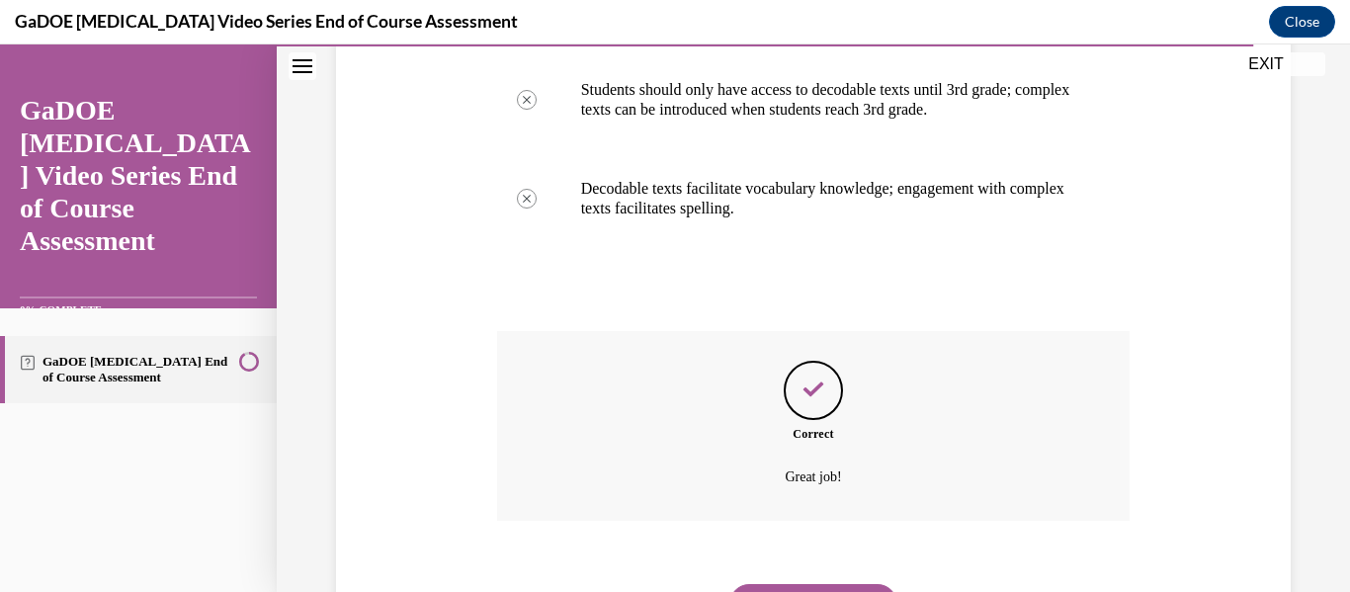
scroll to position [742, 0]
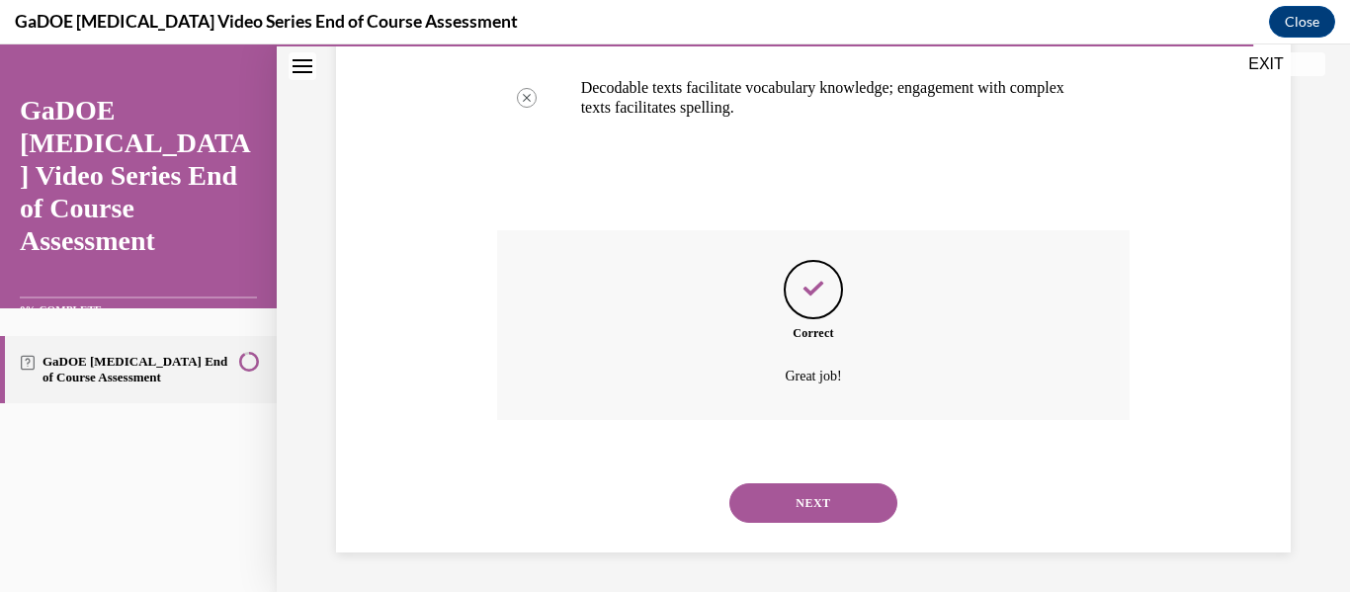
click at [803, 507] on button "NEXT" at bounding box center [814, 503] width 168 height 40
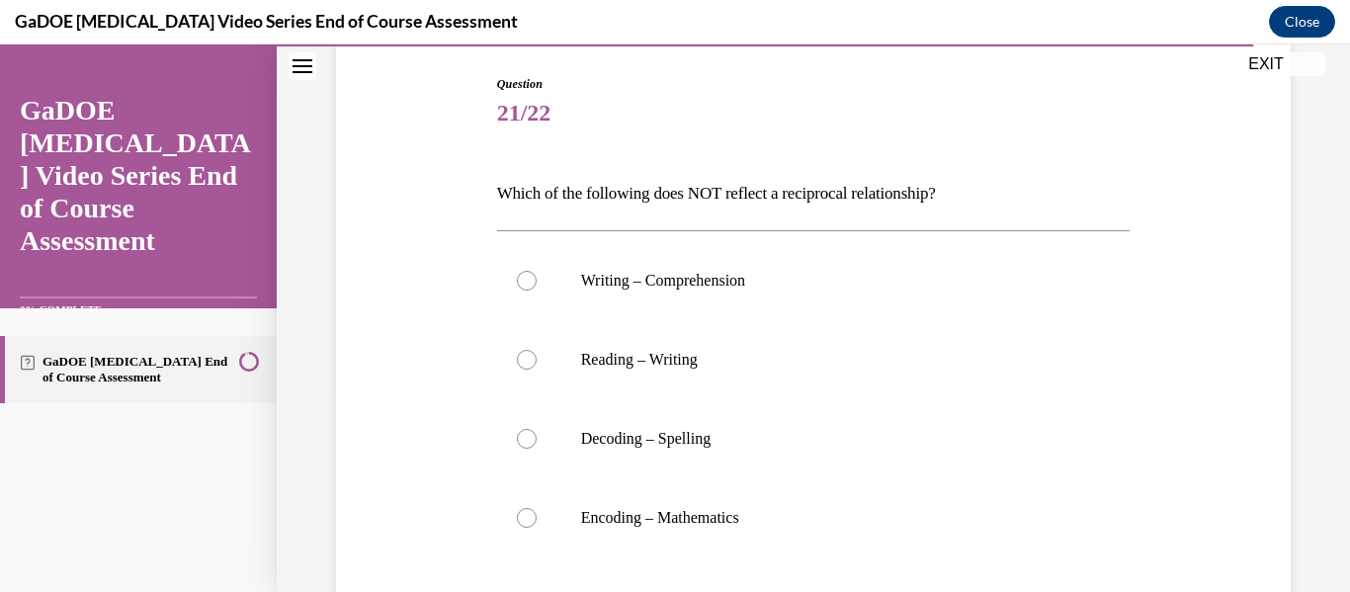
scroll to position [206, 0]
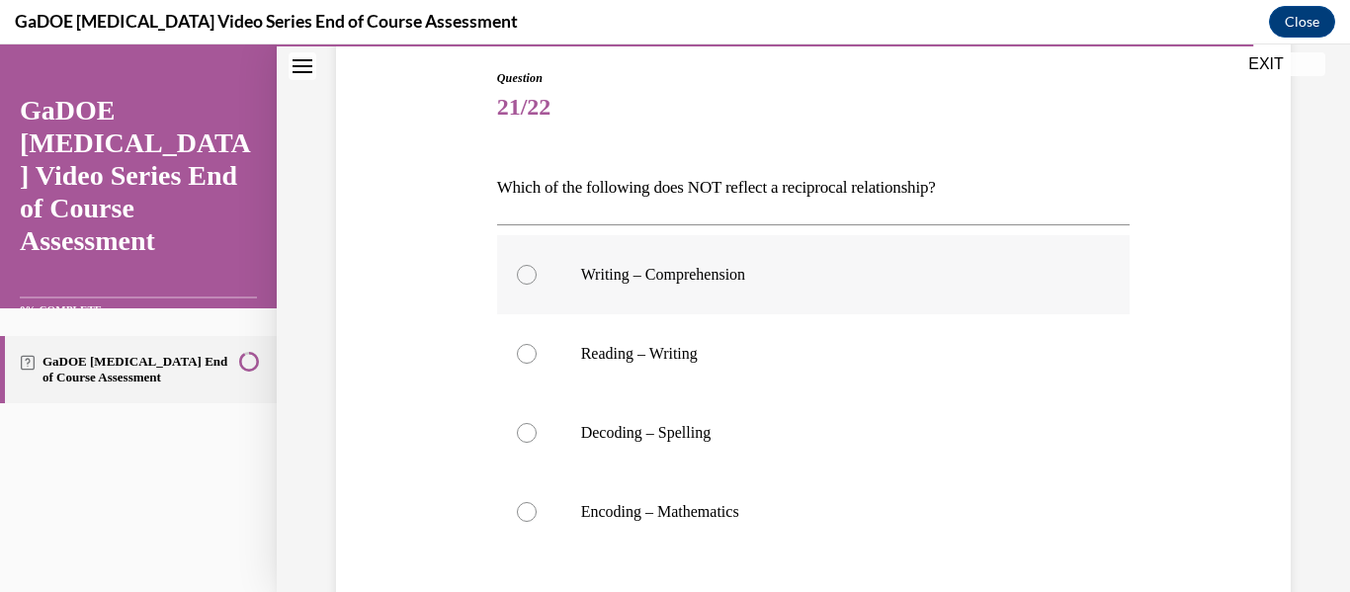
click at [733, 279] on p "Writing – Comprehension" at bounding box center [831, 275] width 500 height 20
click at [537, 279] on input "Writing – Comprehension" at bounding box center [527, 275] width 20 height 20
radio input "true"
click at [653, 335] on label "Reading – Writing" at bounding box center [814, 353] width 634 height 79
click at [537, 344] on input "Reading – Writing" at bounding box center [527, 354] width 20 height 20
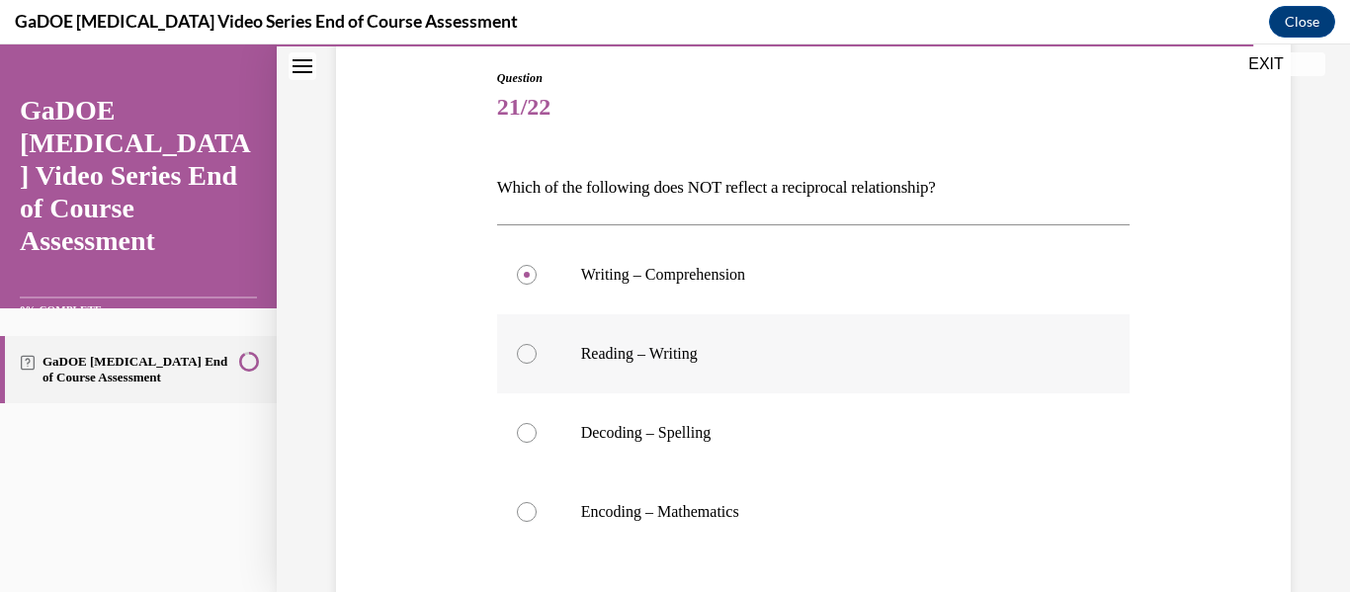
radio input "true"
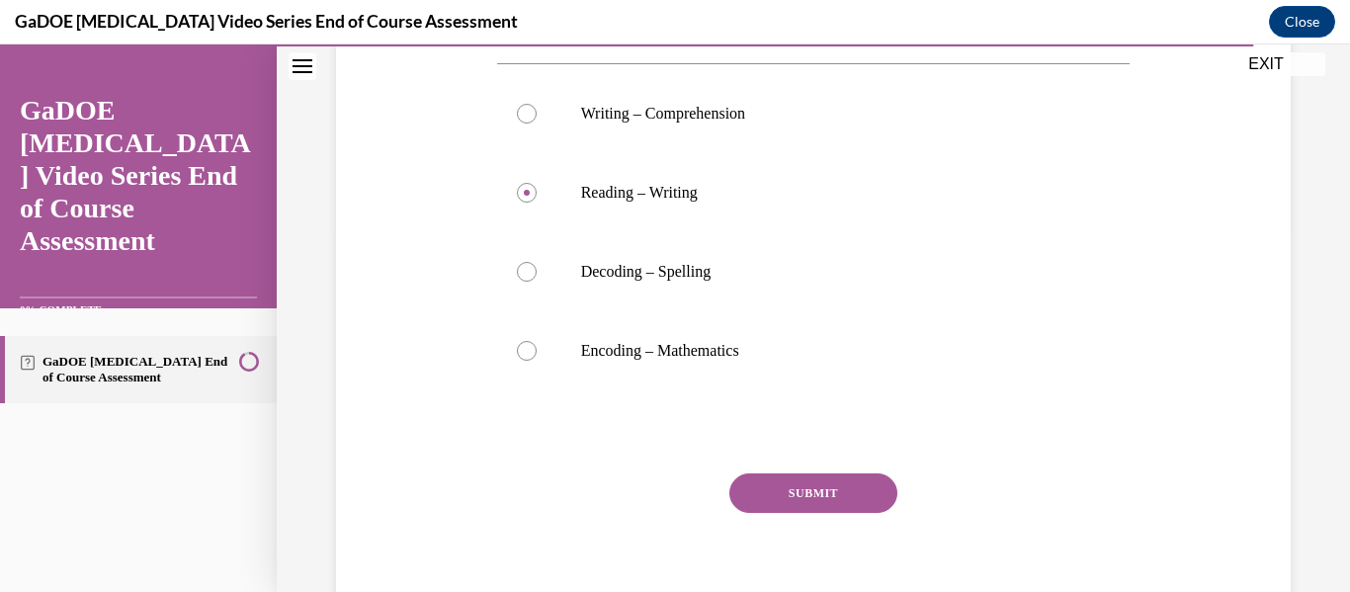
click at [801, 506] on button "SUBMIT" at bounding box center [814, 494] width 168 height 40
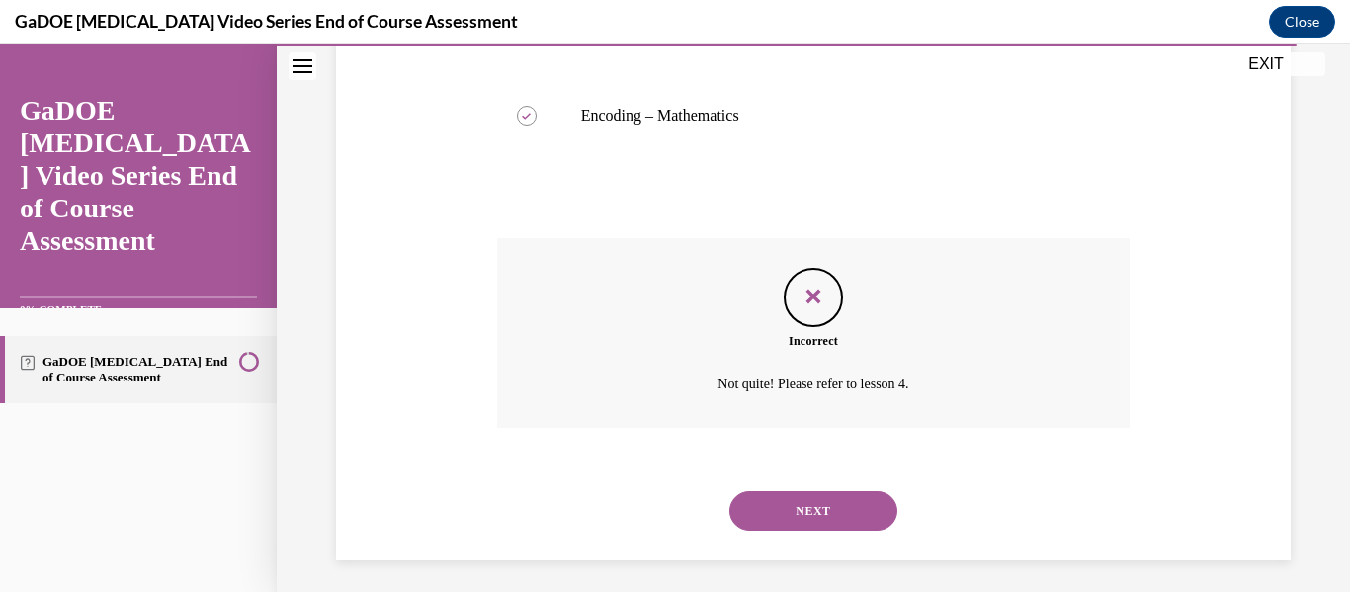
scroll to position [610, 0]
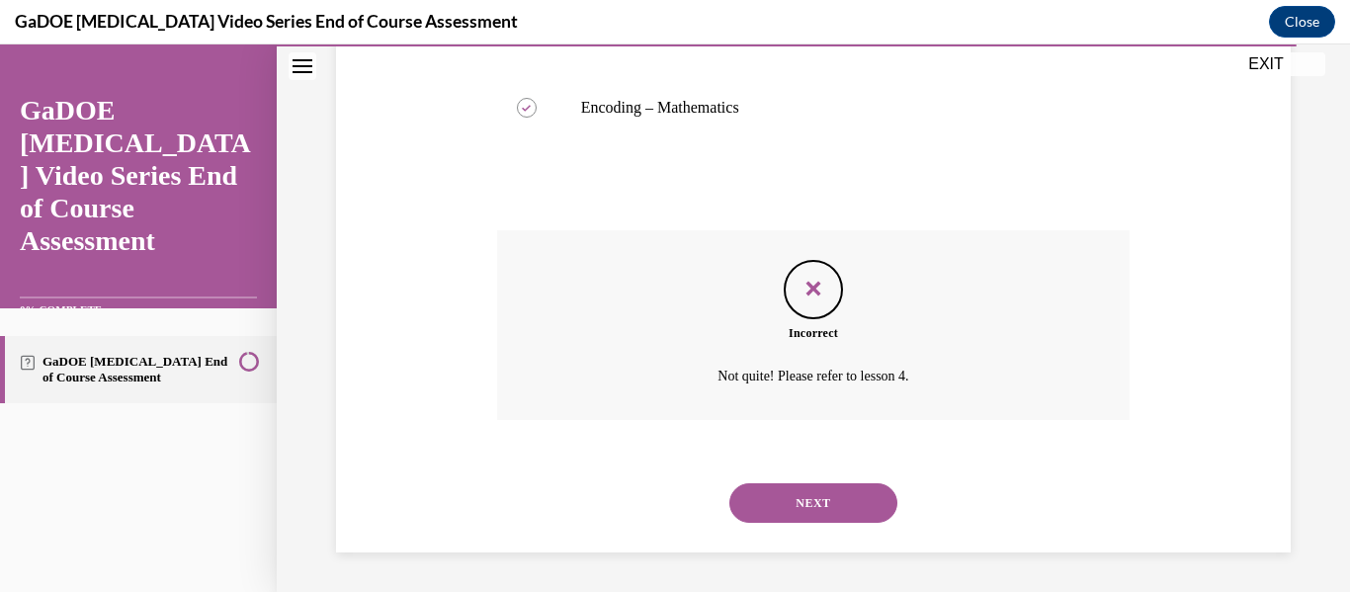
click at [856, 495] on button "NEXT" at bounding box center [814, 503] width 168 height 40
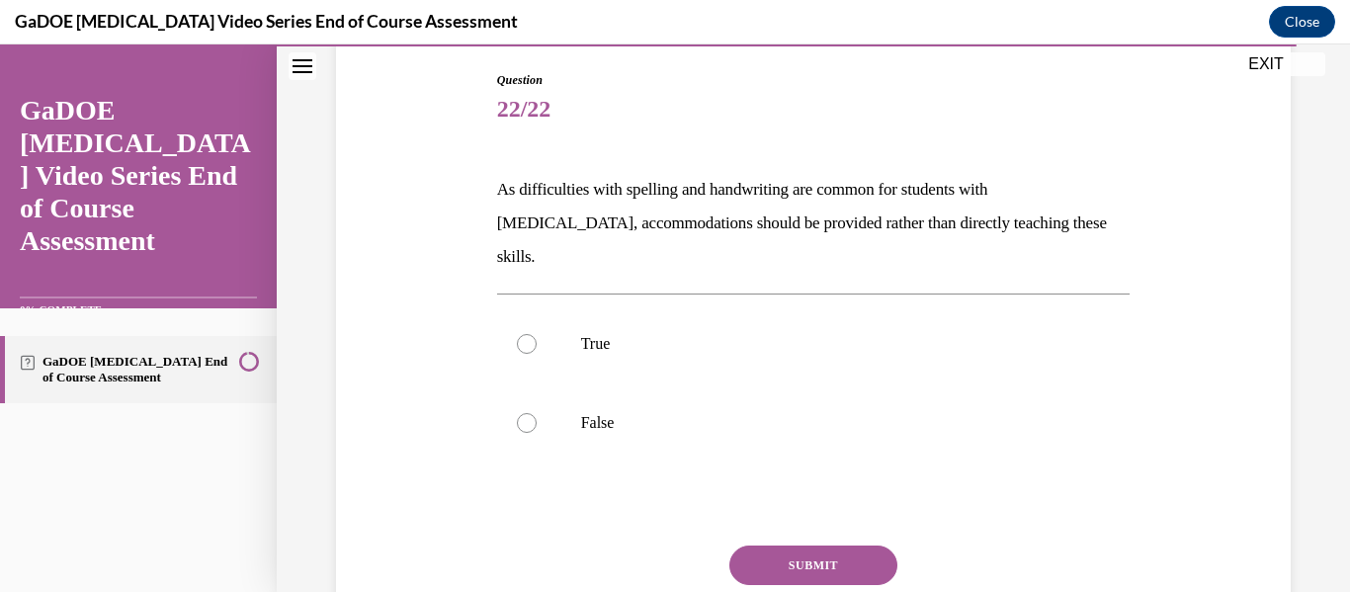
scroll to position [208, 0]
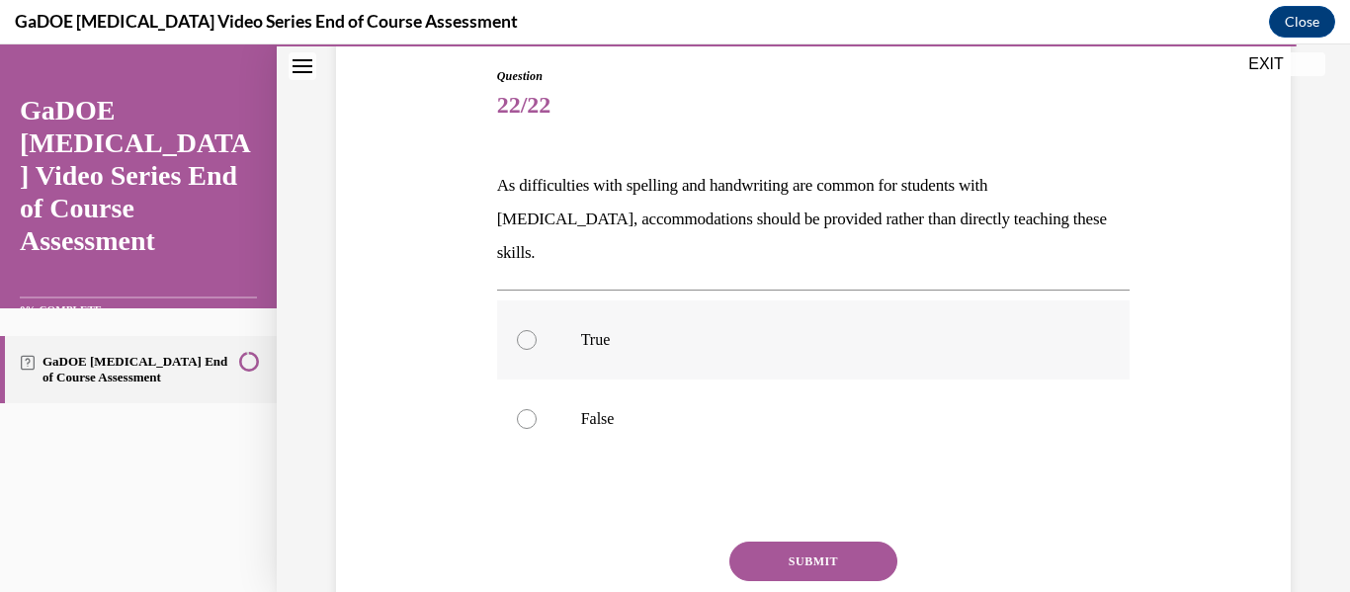
click at [702, 330] on p "True" at bounding box center [831, 340] width 500 height 20
click at [537, 330] on input "True" at bounding box center [527, 340] width 20 height 20
radio input "true"
click at [768, 542] on button "SUBMIT" at bounding box center [814, 562] width 168 height 40
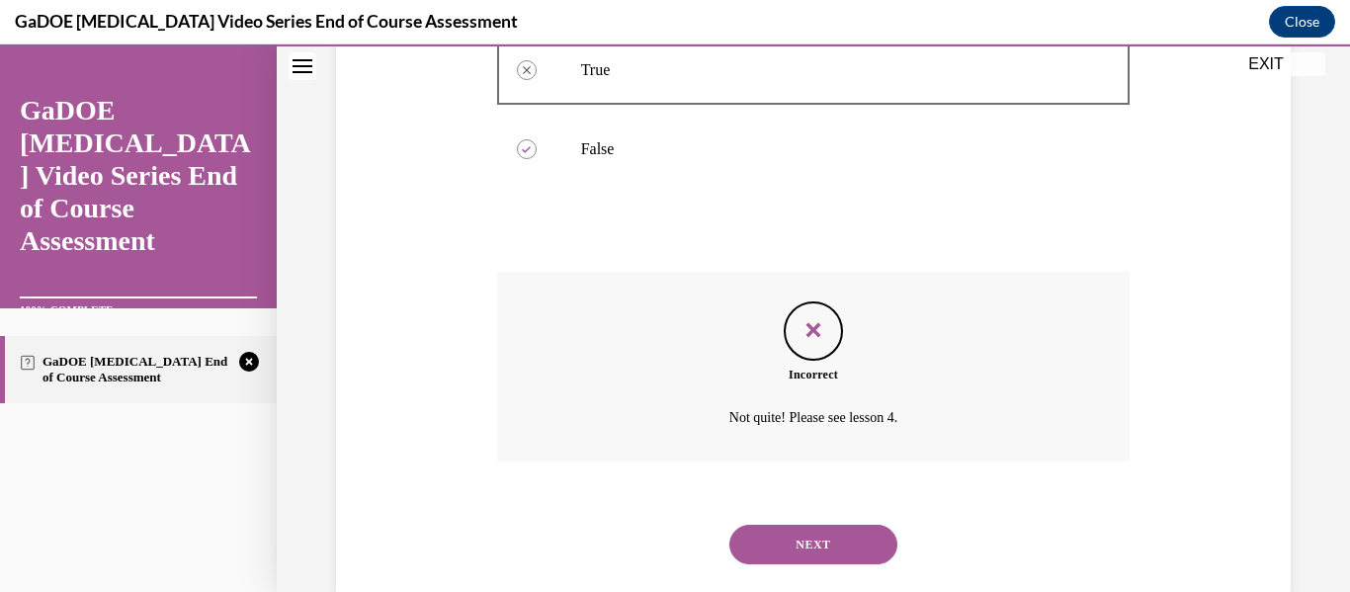
scroll to position [485, 0]
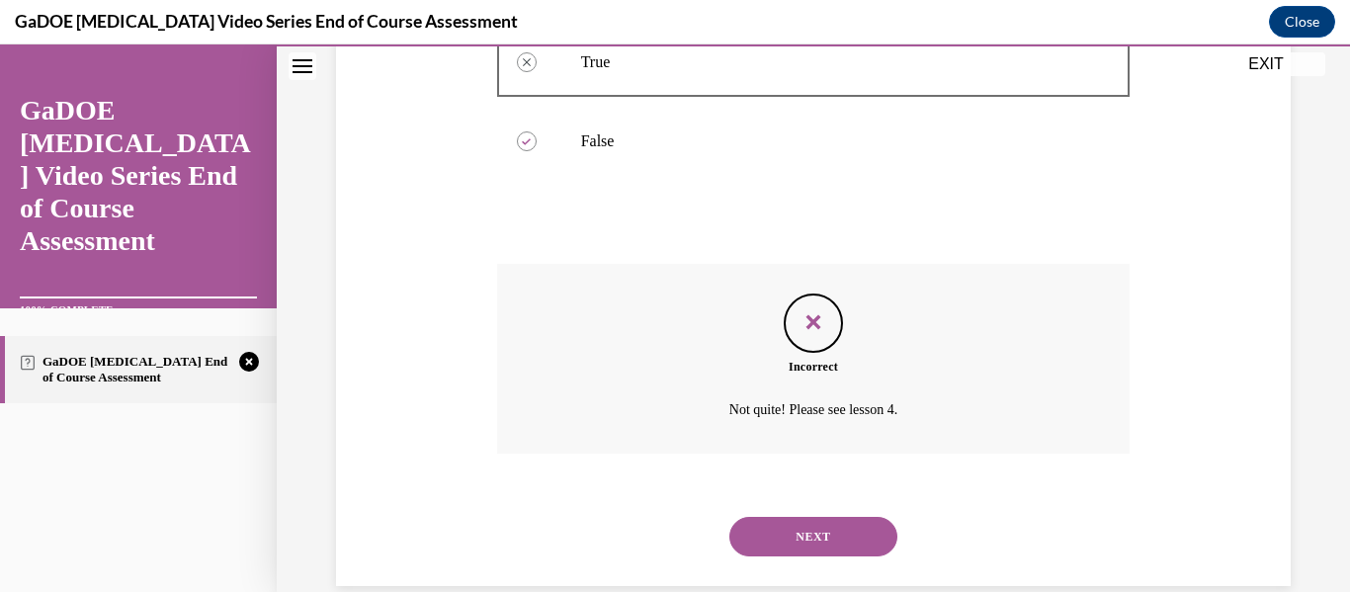
click at [780, 517] on button "NEXT" at bounding box center [814, 537] width 168 height 40
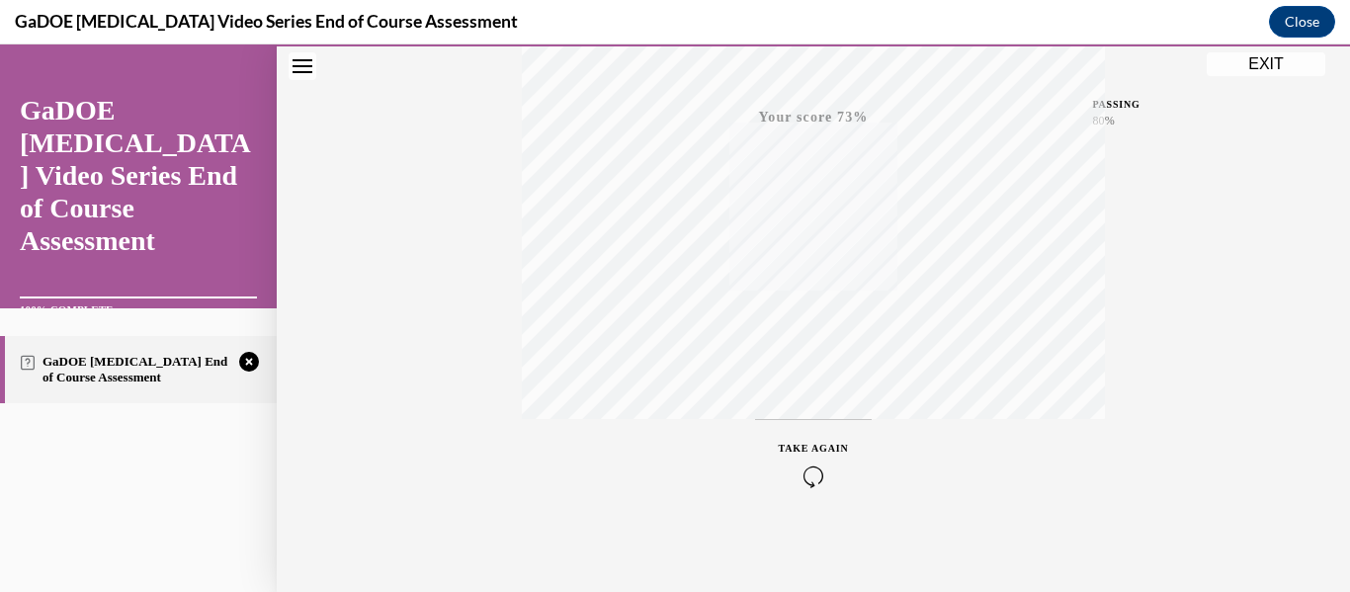
scroll to position [466, 0]
click at [820, 477] on icon "button" at bounding box center [814, 472] width 70 height 22
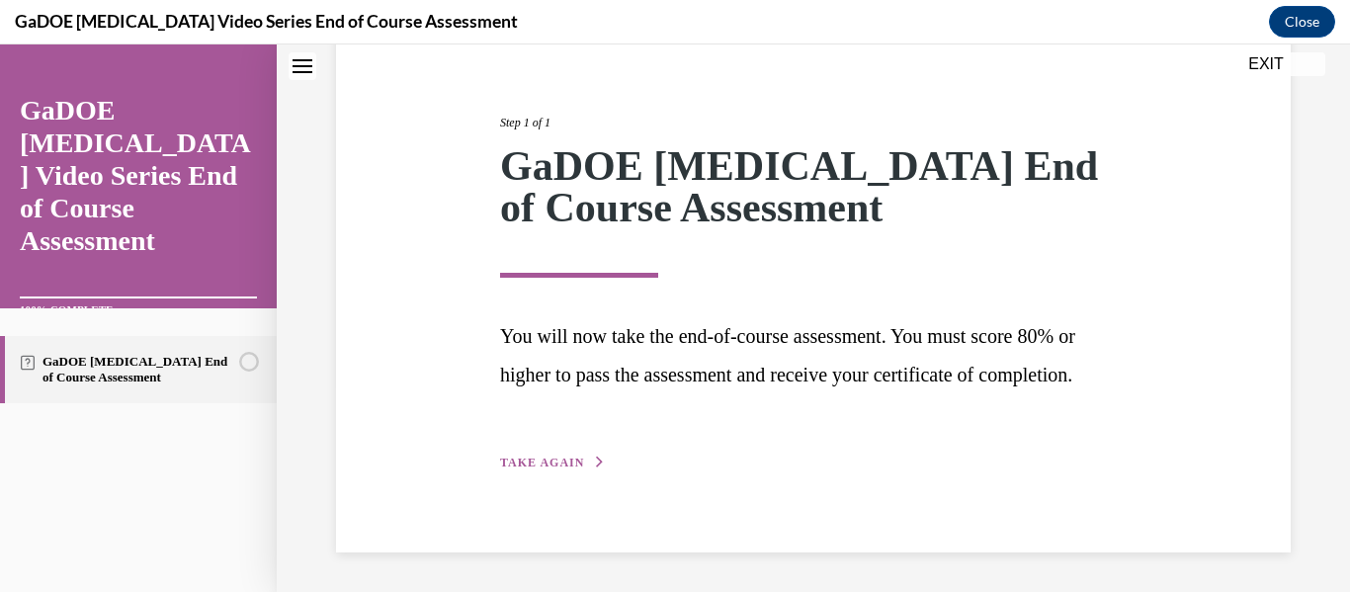
click at [539, 457] on span "TAKE AGAIN" at bounding box center [542, 463] width 84 height 14
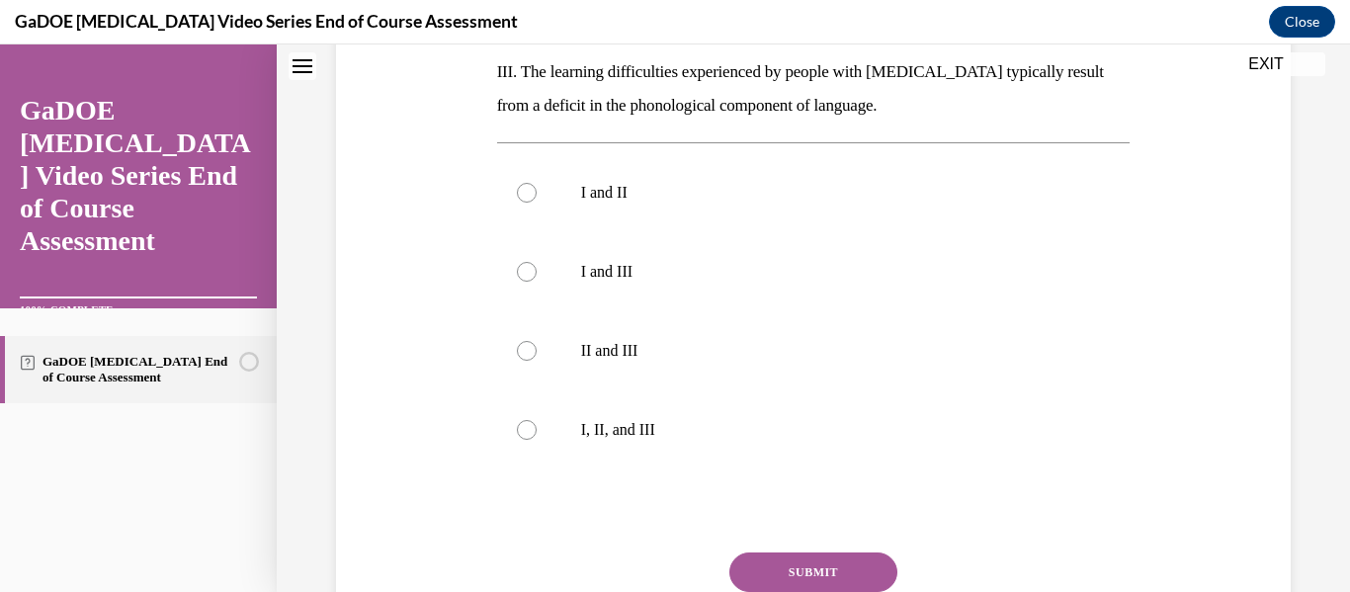
scroll to position [614, 0]
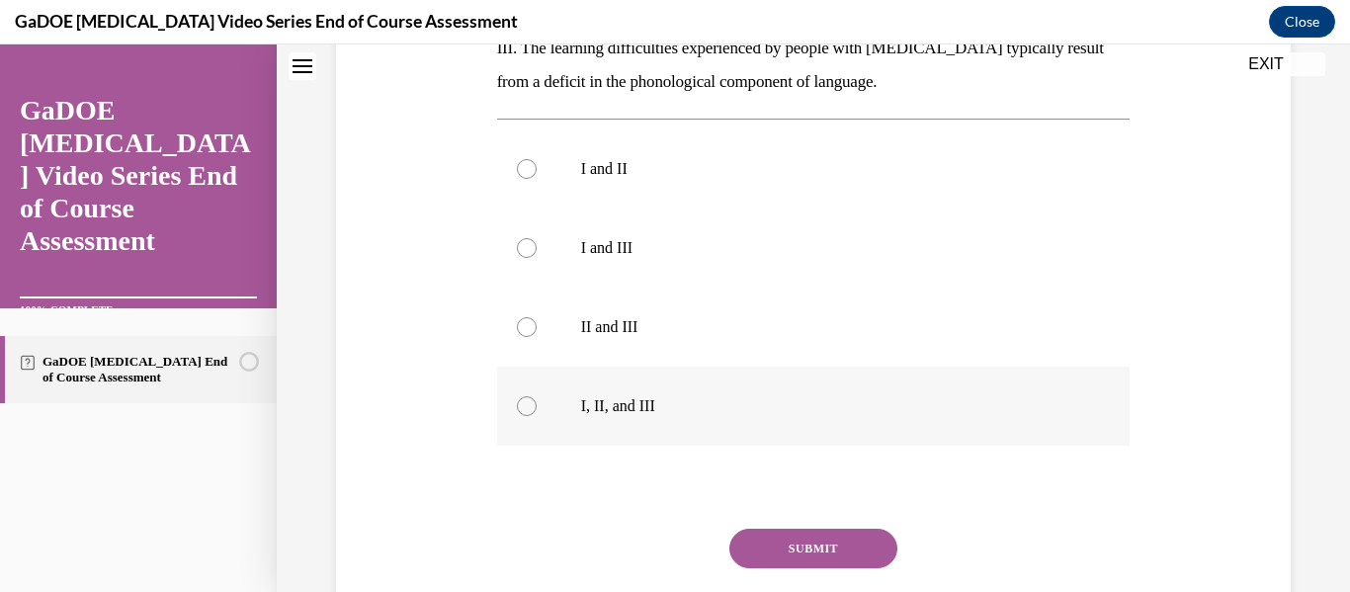
click at [678, 396] on p "I, II, and III" at bounding box center [831, 406] width 500 height 20
click at [537, 396] on input "I, II, and III" at bounding box center [527, 406] width 20 height 20
radio input "true"
click at [785, 529] on button "SUBMIT" at bounding box center [814, 549] width 168 height 40
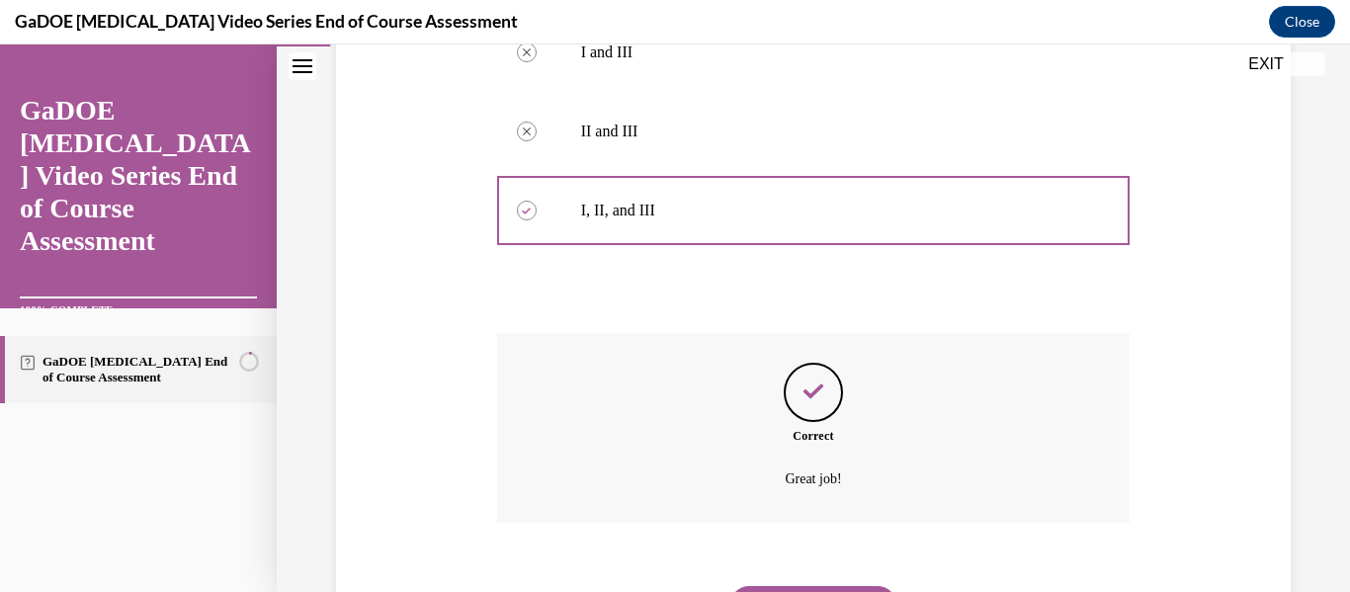
scroll to position [845, 0]
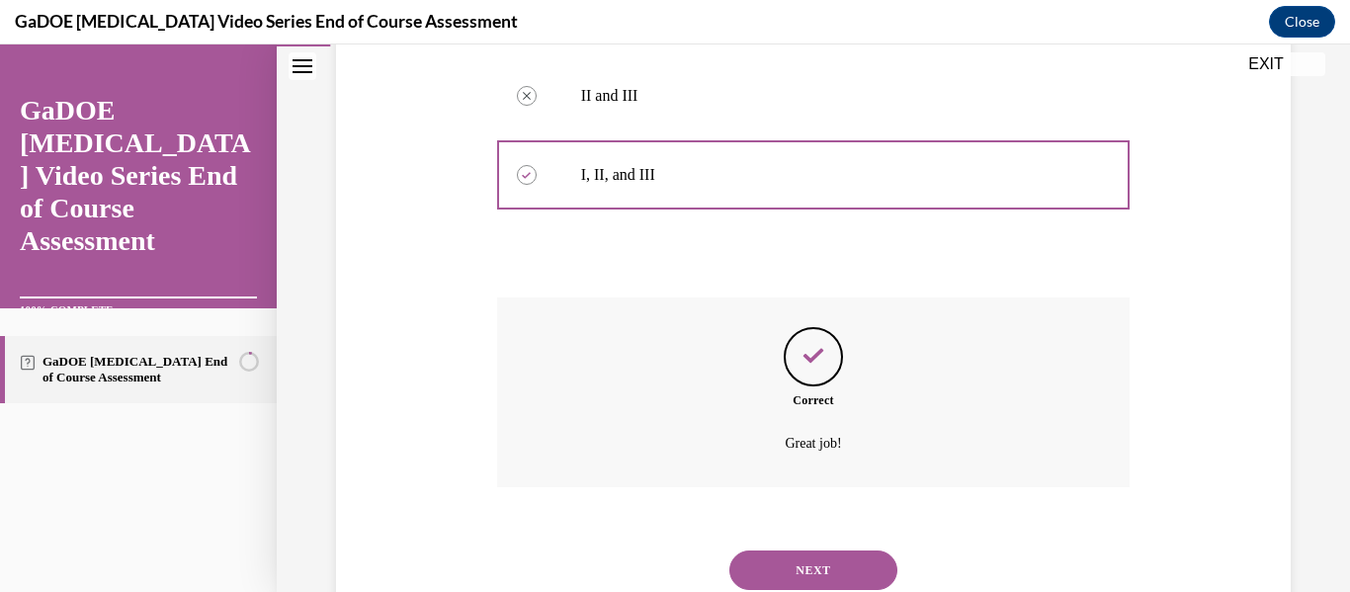
click at [823, 551] on button "NEXT" at bounding box center [814, 571] width 168 height 40
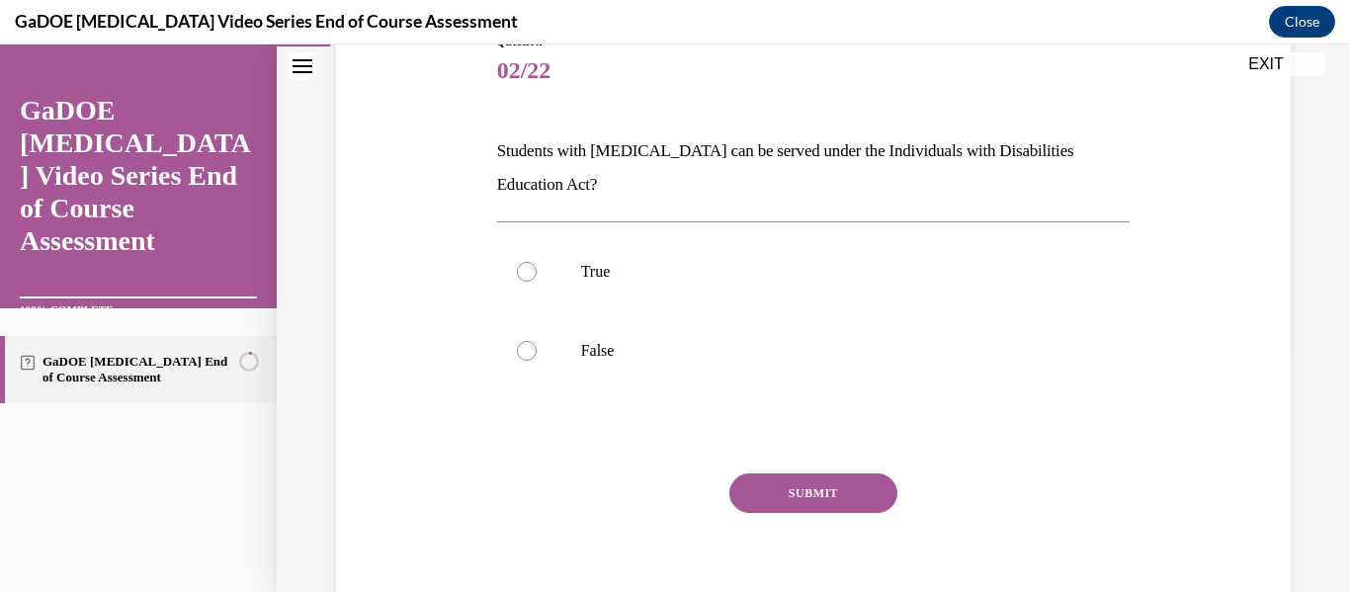
scroll to position [244, 0]
click at [701, 286] on label "True" at bounding box center [814, 269] width 634 height 79
click at [537, 280] on input "True" at bounding box center [527, 270] width 20 height 20
radio input "true"
click at [830, 501] on button "SUBMIT" at bounding box center [814, 492] width 168 height 40
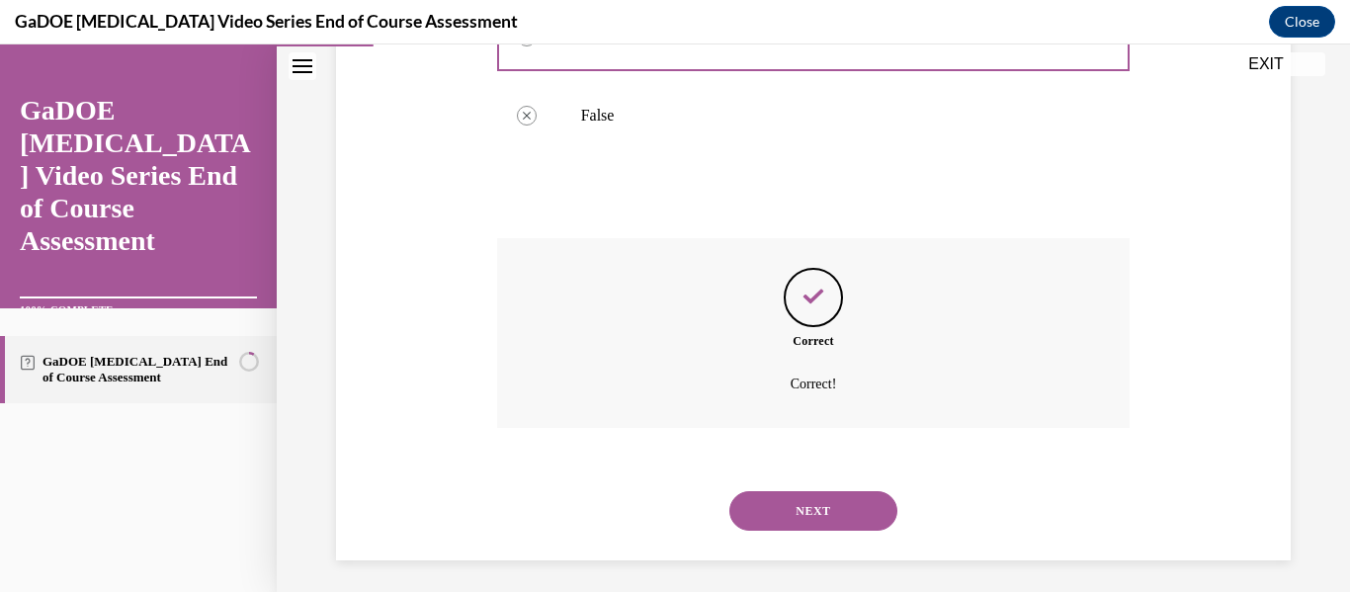
scroll to position [485, 0]
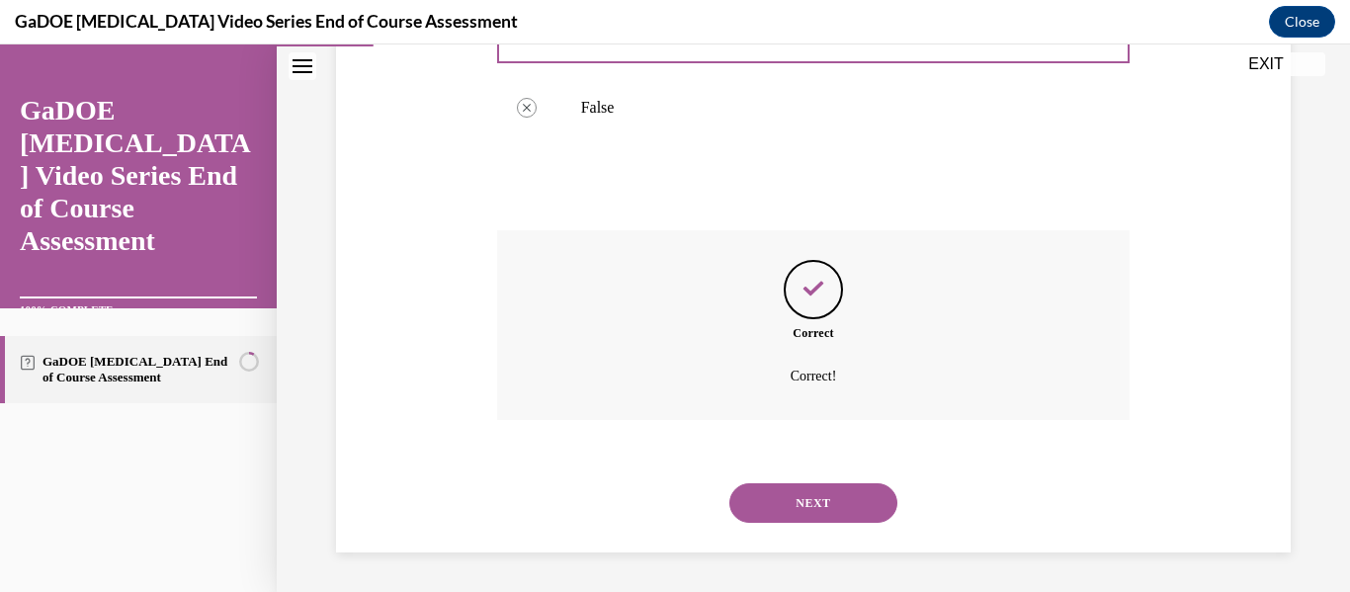
click at [795, 494] on button "NEXT" at bounding box center [814, 503] width 168 height 40
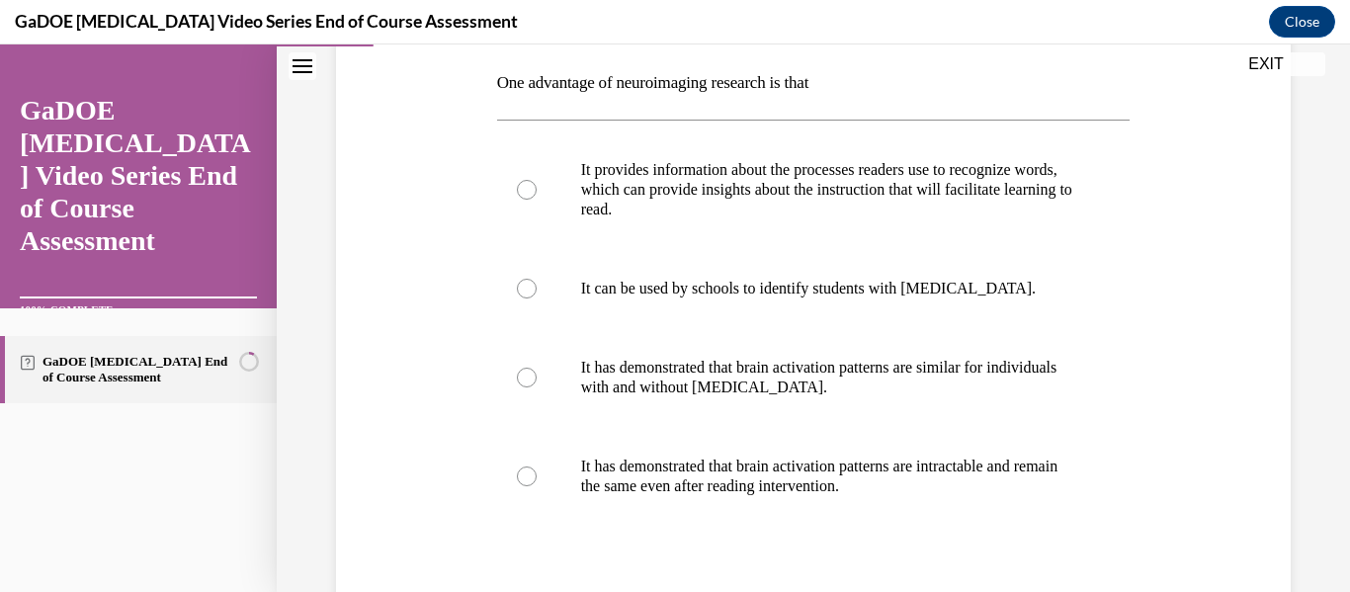
scroll to position [325, 0]
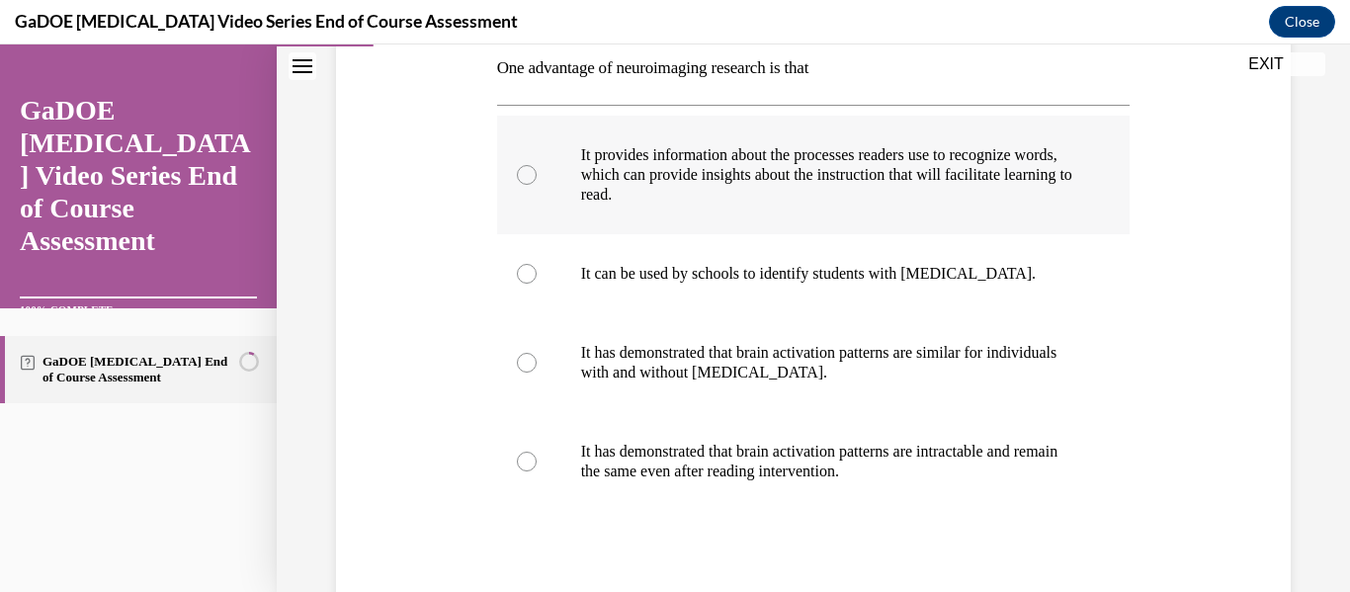
click at [874, 195] on p "It provides information about the processes readers use to recognize words, whi…" at bounding box center [831, 174] width 500 height 59
click at [537, 185] on input "It provides information about the processes readers use to recognize words, whi…" at bounding box center [527, 175] width 20 height 20
radio input "true"
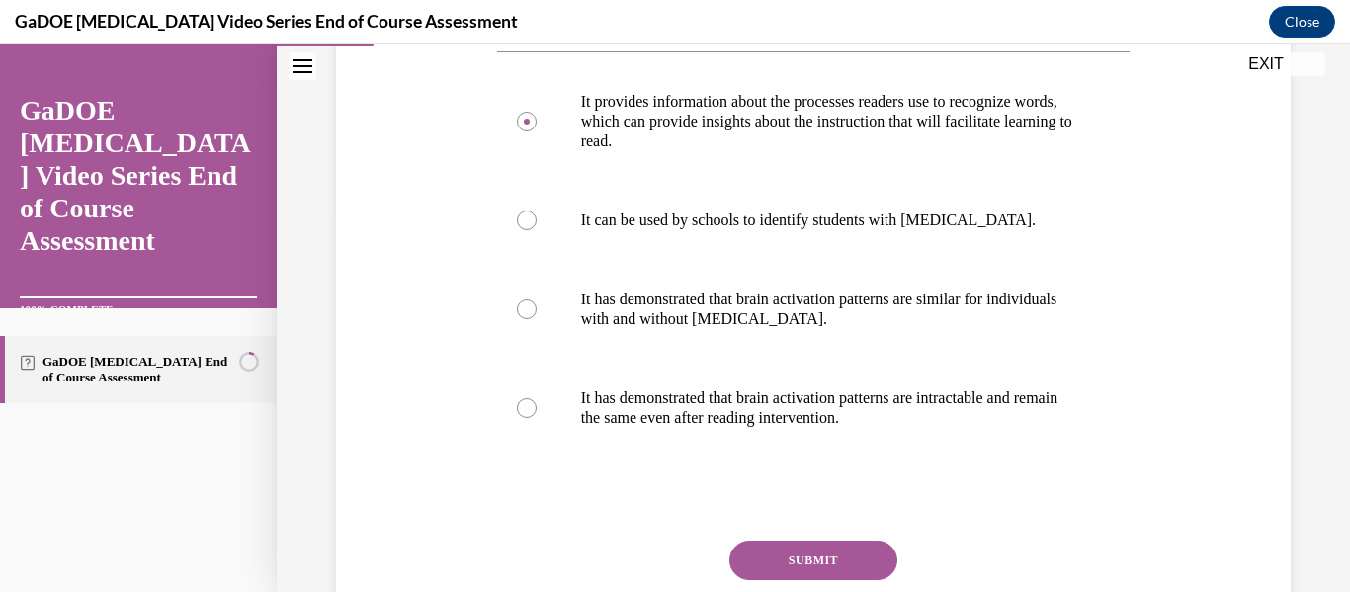
scroll to position [529, 0]
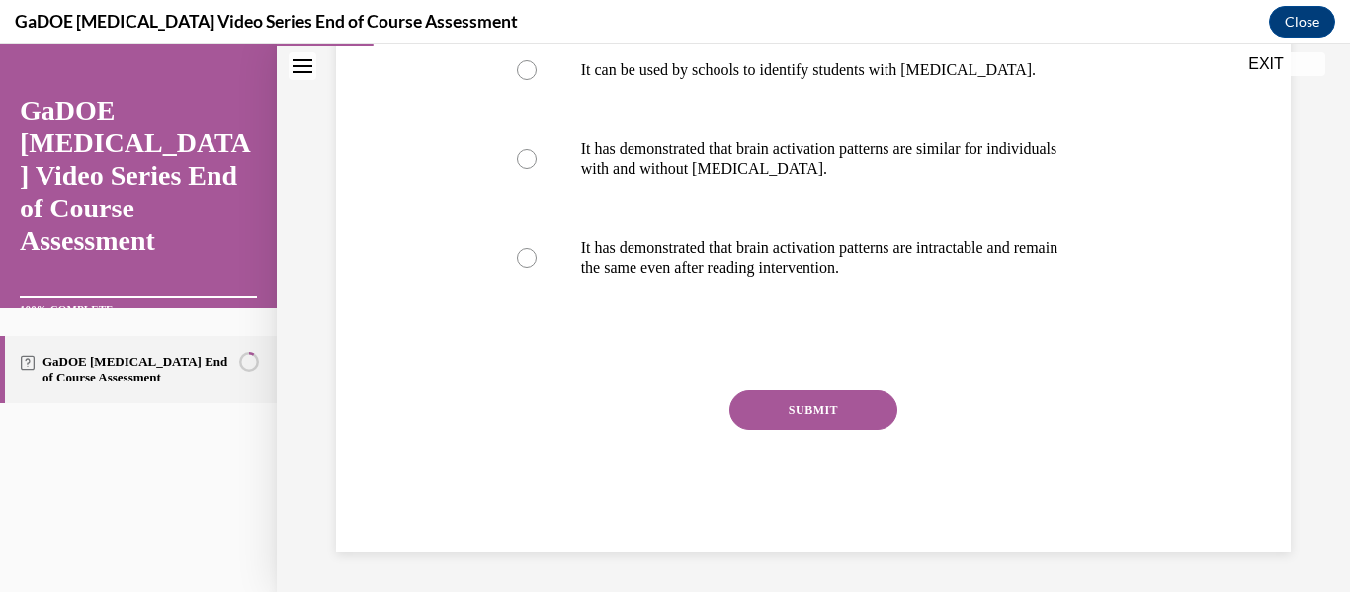
click at [797, 418] on button "SUBMIT" at bounding box center [814, 410] width 168 height 40
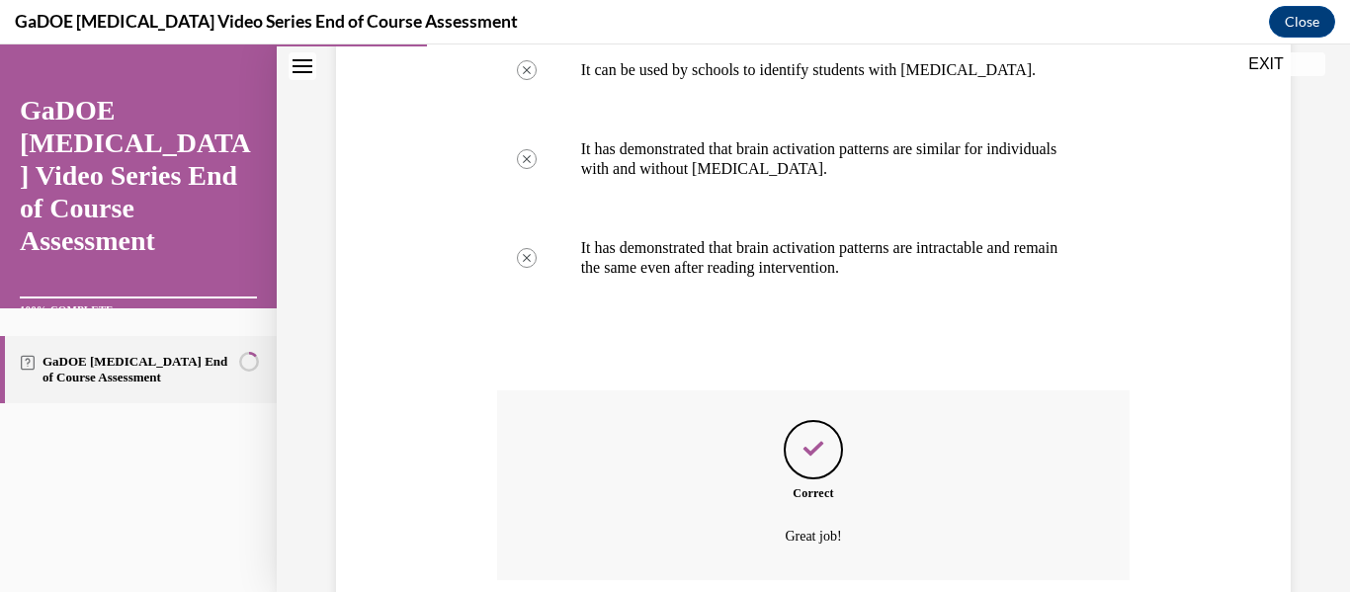
scroll to position [689, 0]
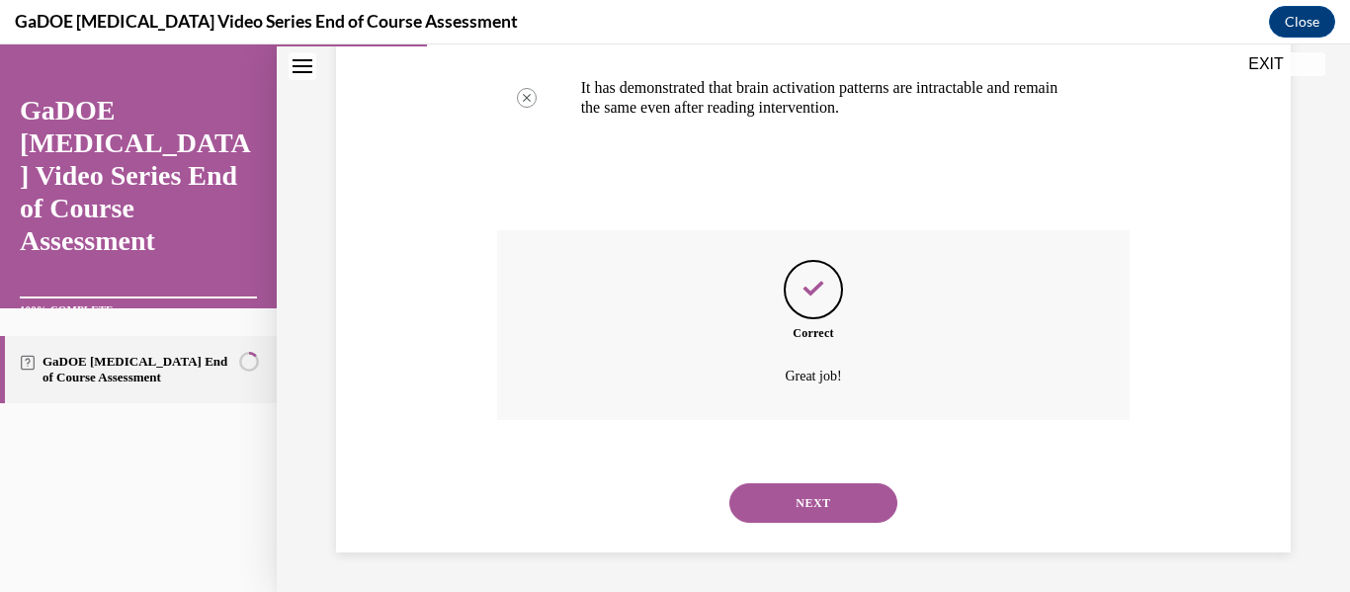
click at [808, 501] on button "NEXT" at bounding box center [814, 503] width 168 height 40
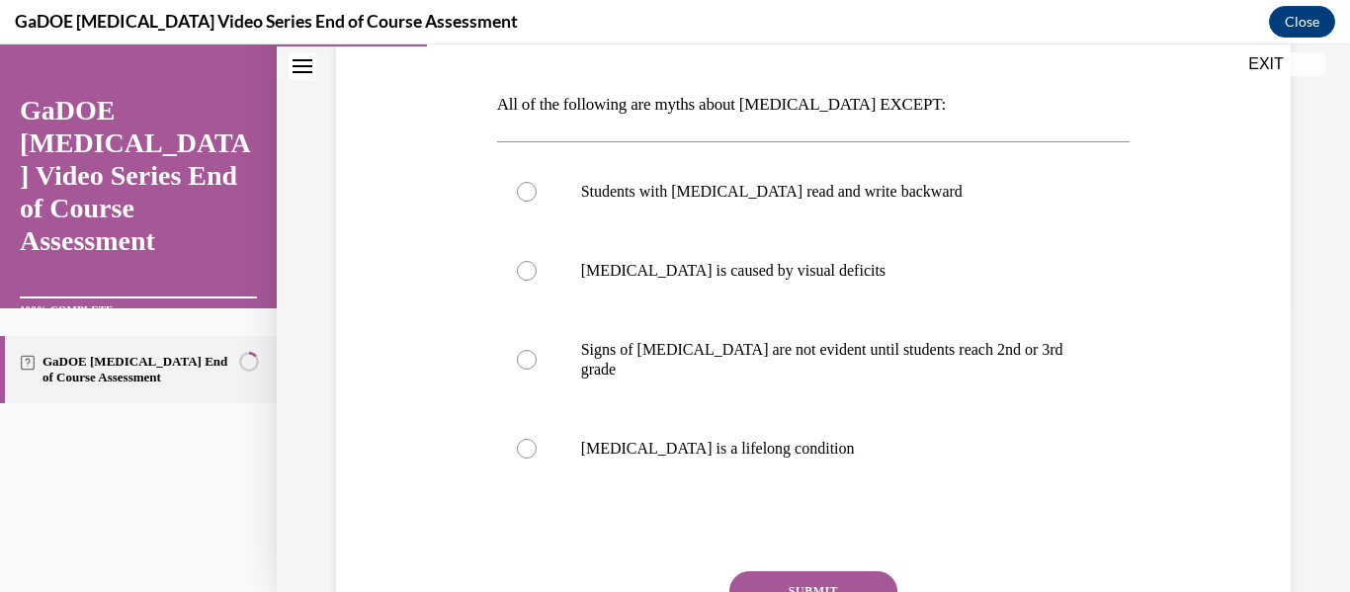
scroll to position [295, 0]
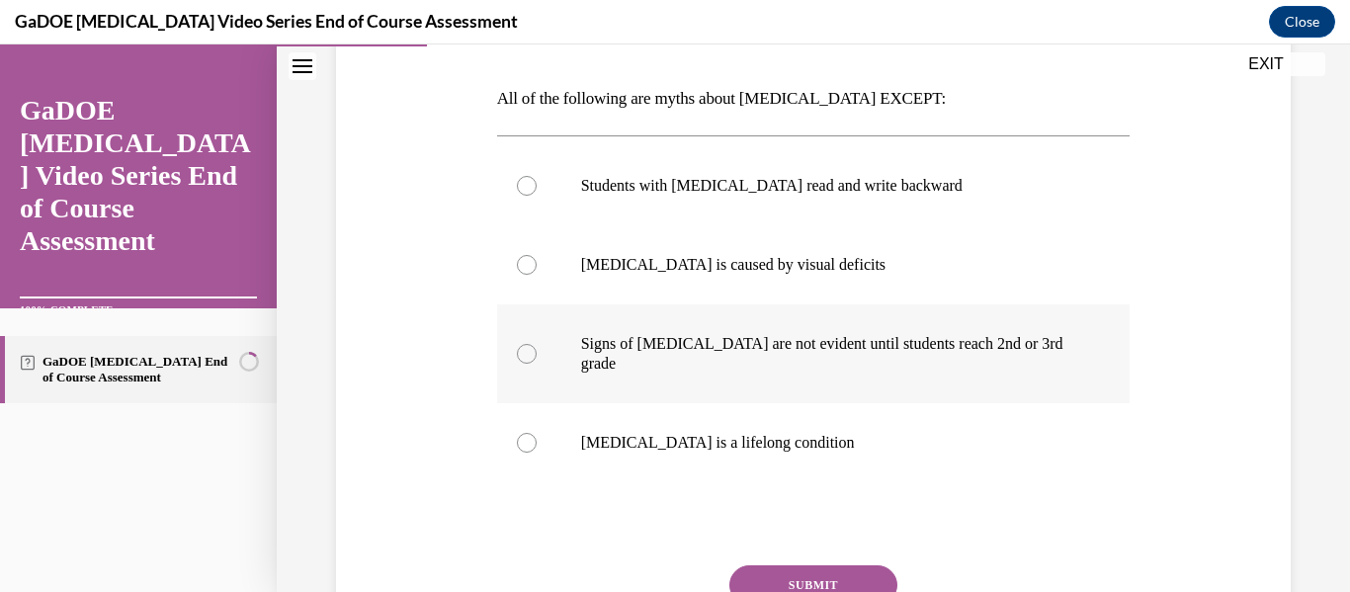
click at [959, 323] on label "Signs of [MEDICAL_DATA] are not evident until students reach 2nd or 3rd grade" at bounding box center [814, 353] width 634 height 99
click at [537, 344] on input "Signs of [MEDICAL_DATA] are not evident until students reach 2nd or 3rd grade" at bounding box center [527, 354] width 20 height 20
radio input "true"
click at [791, 450] on label "[MEDICAL_DATA] is a lifelong condition" at bounding box center [814, 442] width 634 height 79
click at [537, 450] on input "[MEDICAL_DATA] is a lifelong condition" at bounding box center [527, 443] width 20 height 20
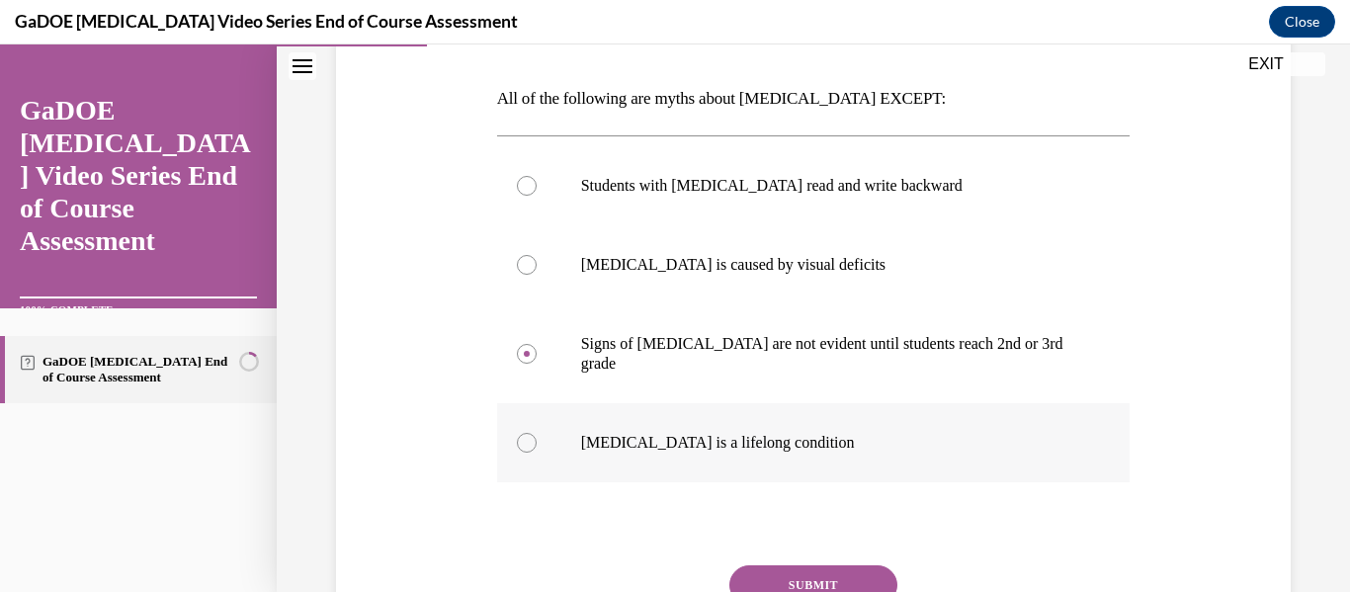
radio input "true"
click at [797, 570] on button "SUBMIT" at bounding box center [814, 585] width 168 height 40
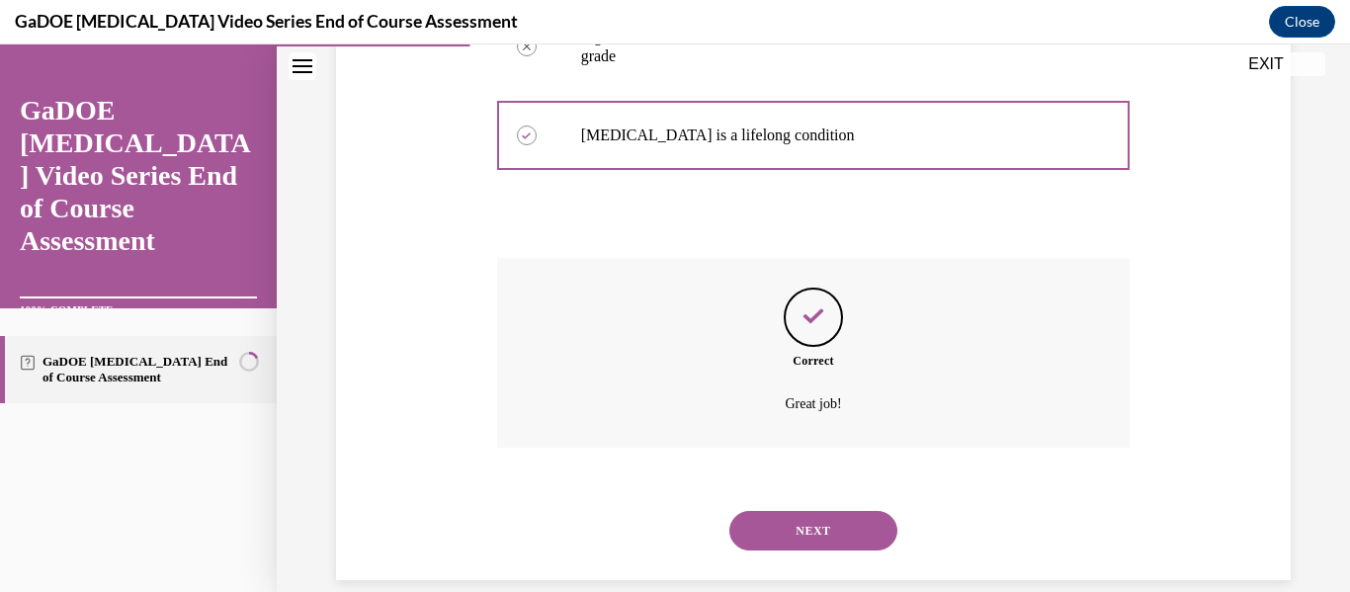
scroll to position [610, 0]
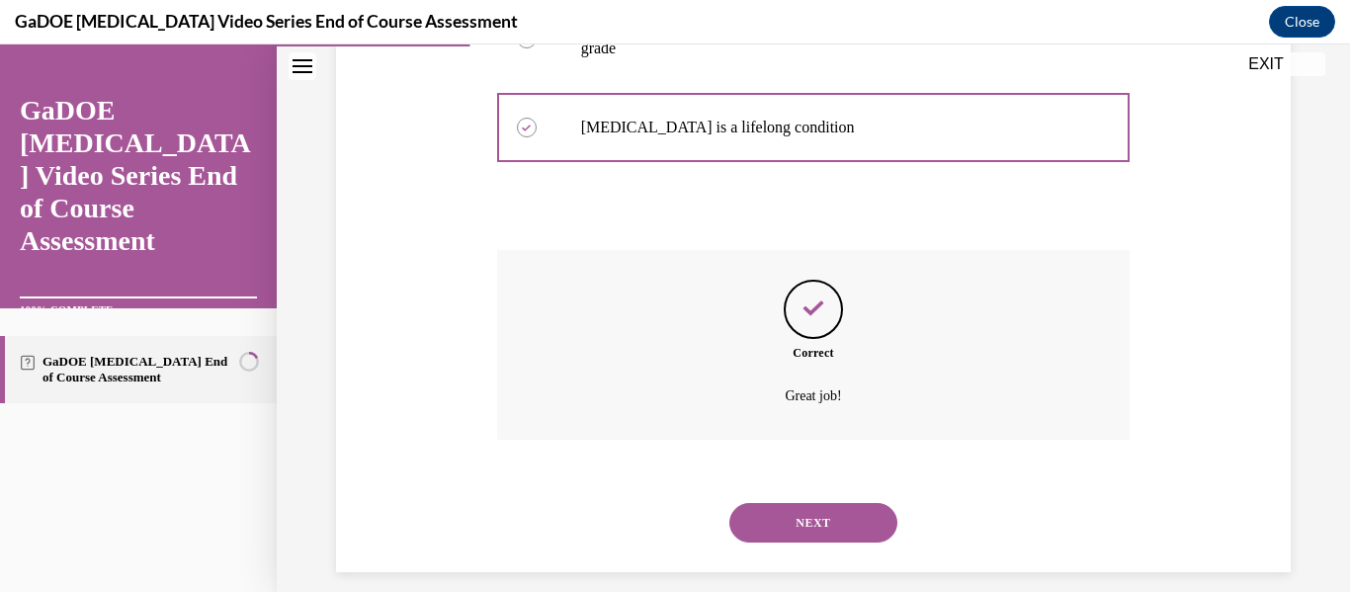
click at [788, 512] on button "NEXT" at bounding box center [814, 523] width 168 height 40
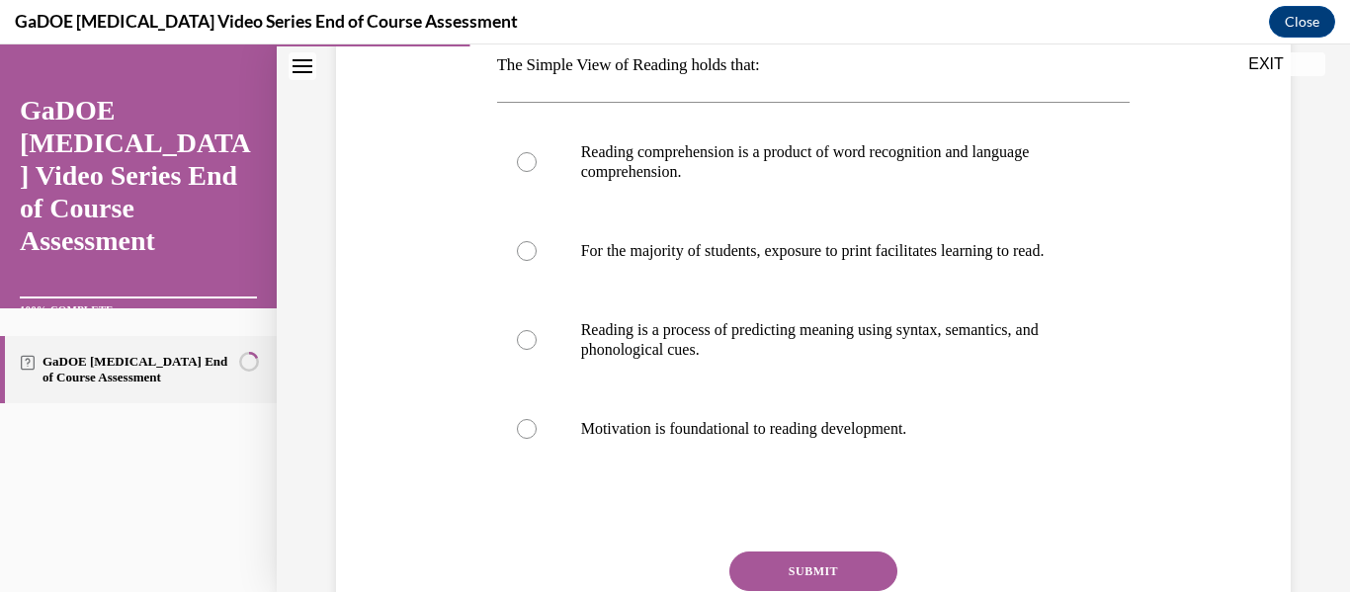
scroll to position [334, 0]
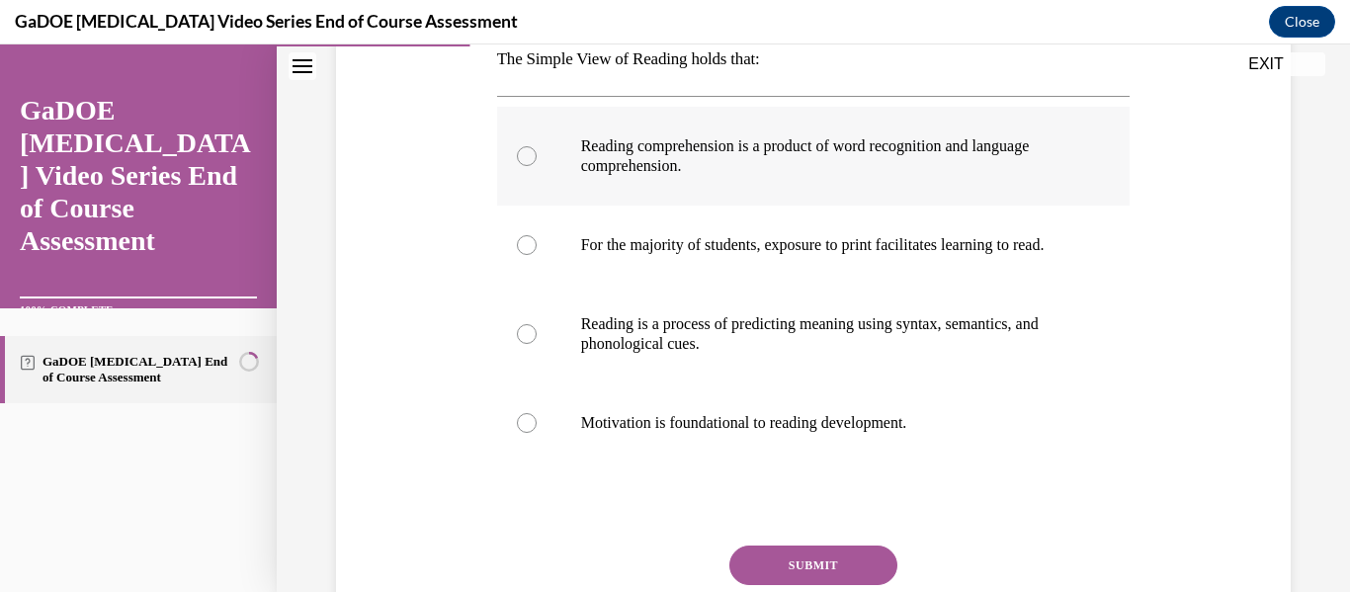
click at [1077, 151] on label "Reading comprehension is a product of word recognition and language comprehensi…" at bounding box center [814, 156] width 634 height 99
click at [537, 151] on input "Reading comprehension is a product of word recognition and language comprehensi…" at bounding box center [527, 156] width 20 height 20
radio input "true"
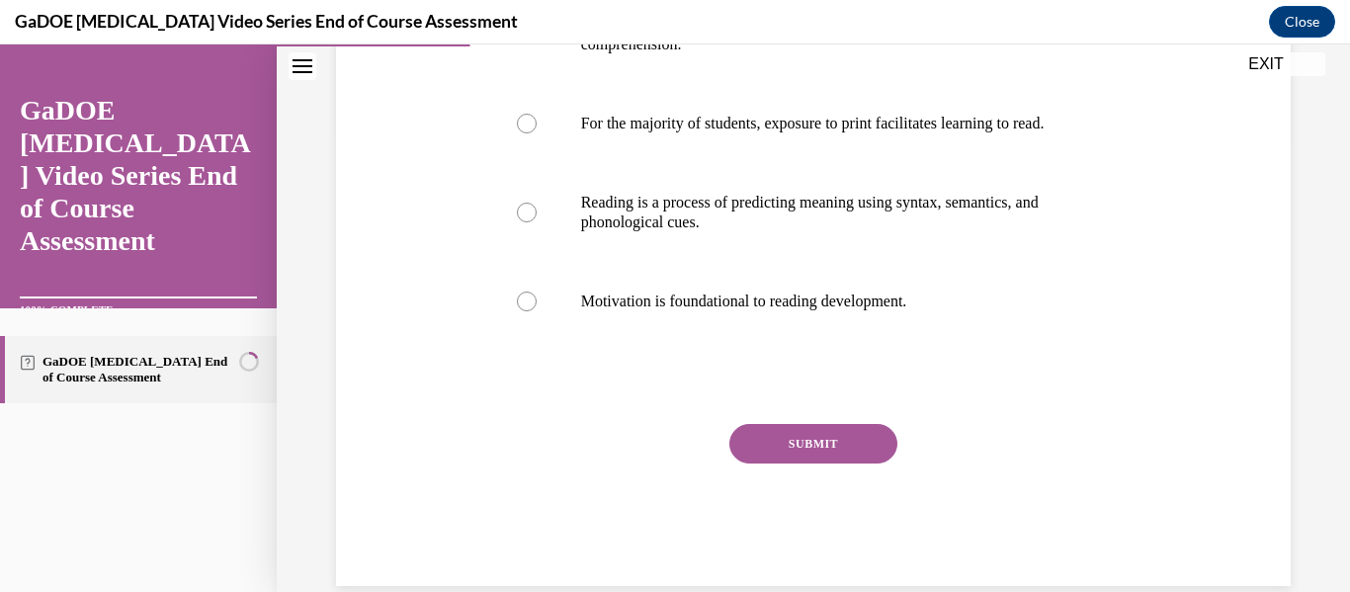
click at [864, 458] on button "SUBMIT" at bounding box center [814, 444] width 168 height 40
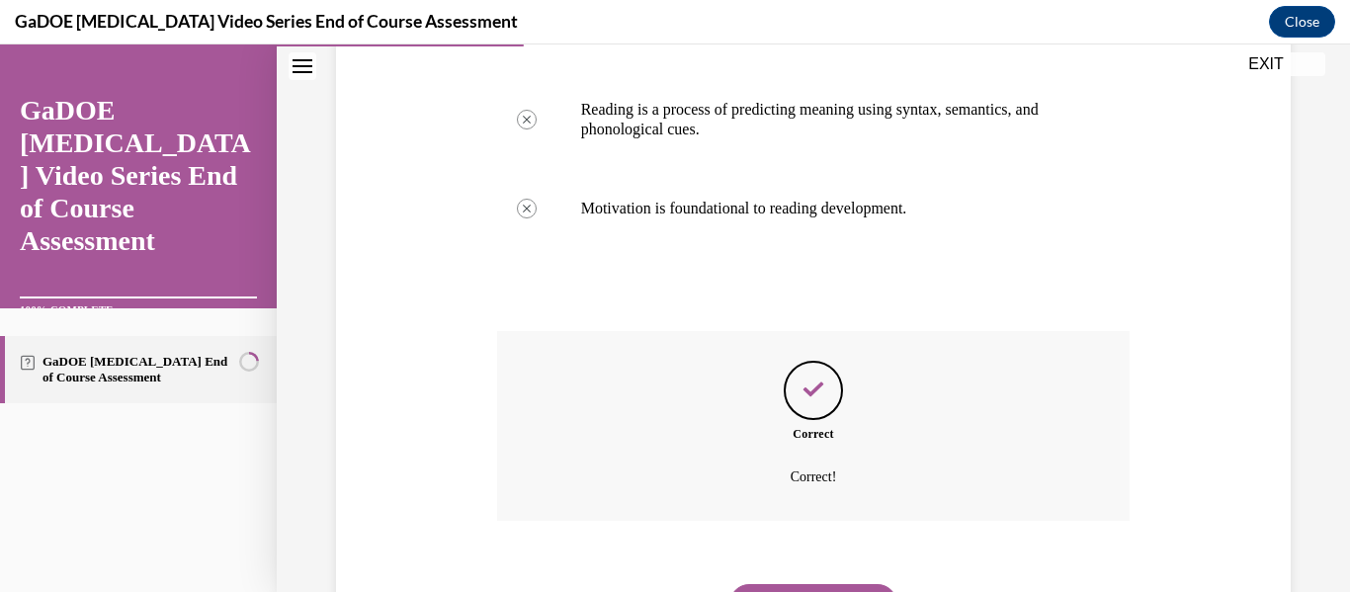
scroll to position [669, 0]
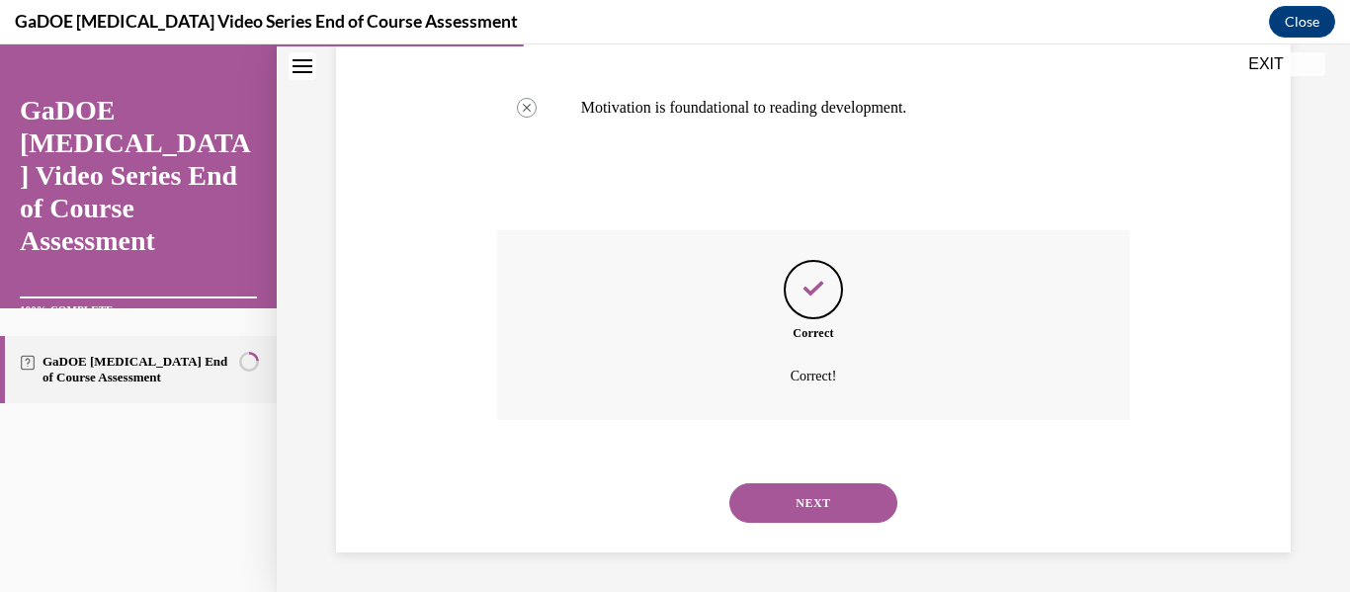
click at [812, 502] on button "NEXT" at bounding box center [814, 503] width 168 height 40
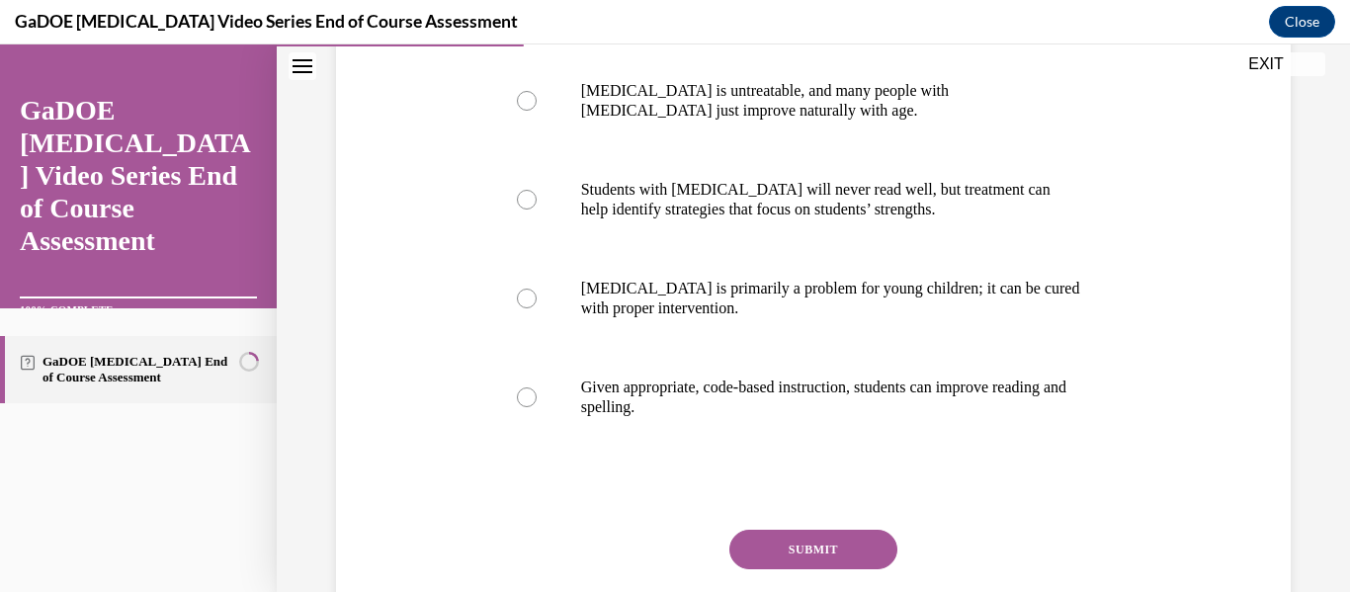
scroll to position [402, 0]
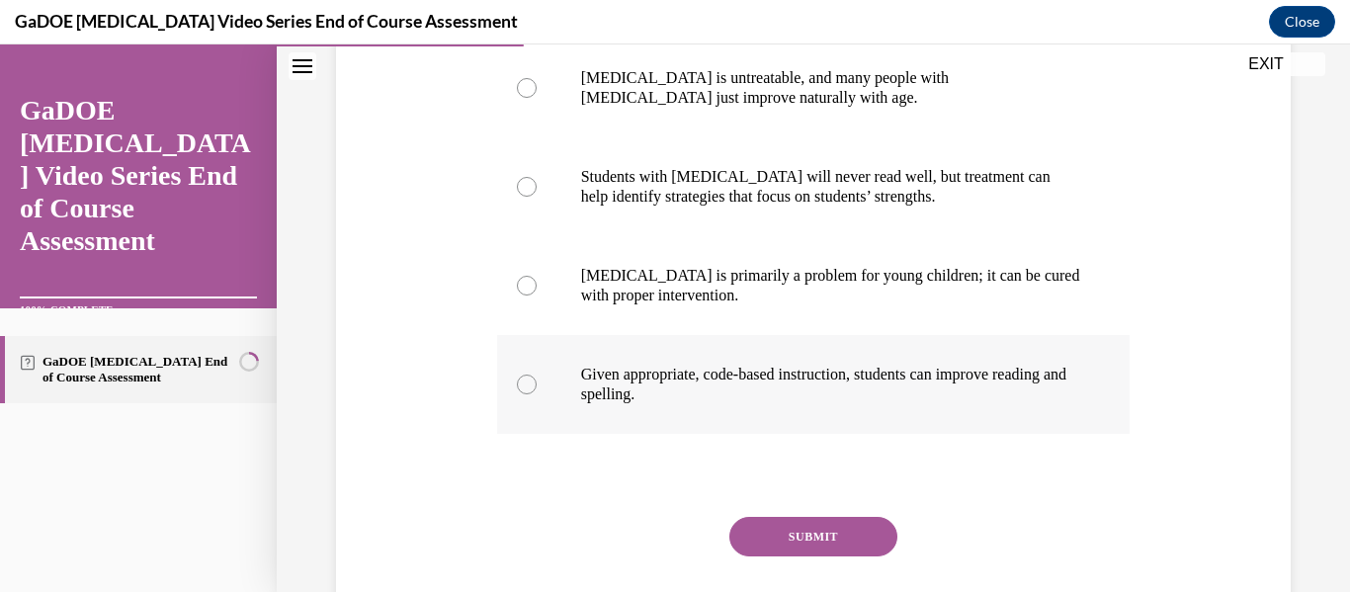
click at [940, 389] on p "Given appropriate, code-based instruction, students can improve reading and spe…" at bounding box center [831, 385] width 500 height 40
click at [537, 389] on input "Given appropriate, code-based instruction, students can improve reading and spe…" at bounding box center [527, 385] width 20 height 20
radio input "true"
click at [789, 526] on button "SUBMIT" at bounding box center [814, 537] width 168 height 40
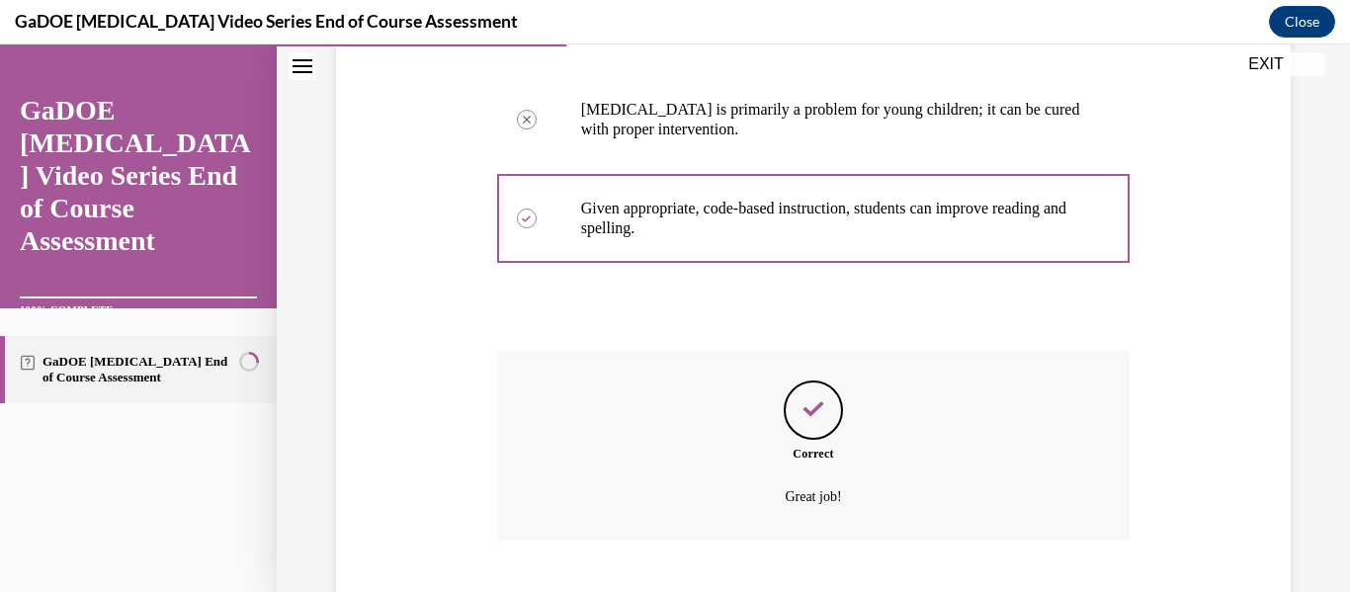
scroll to position [689, 0]
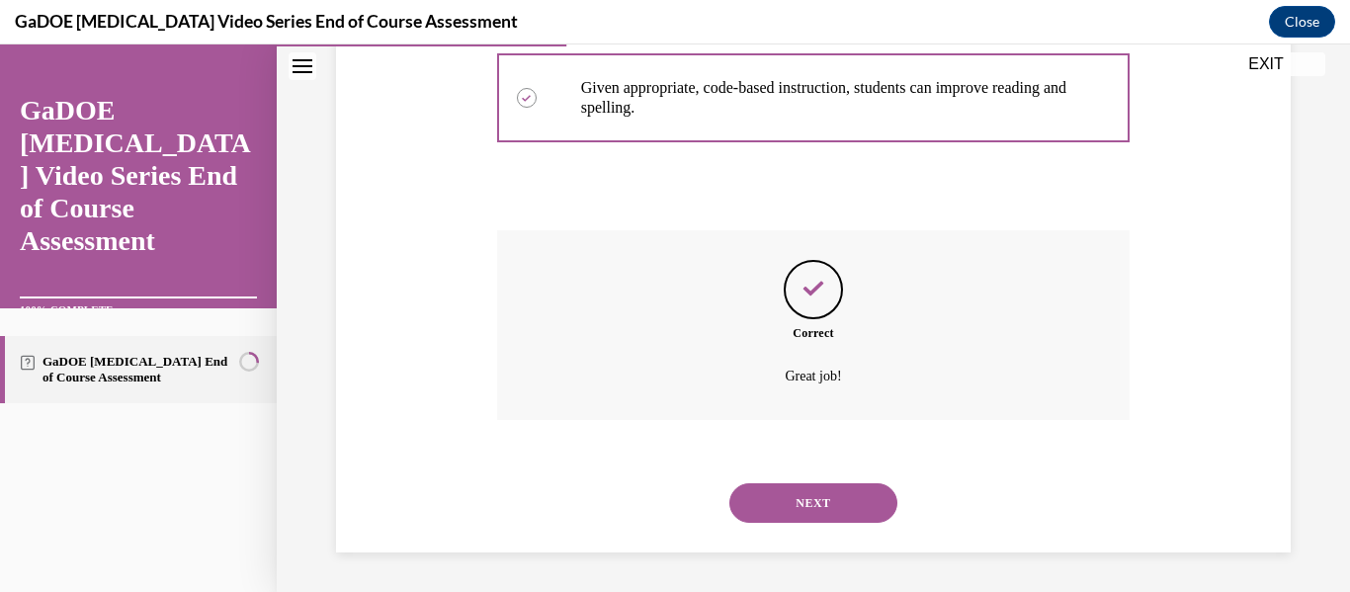
click at [795, 510] on button "NEXT" at bounding box center [814, 503] width 168 height 40
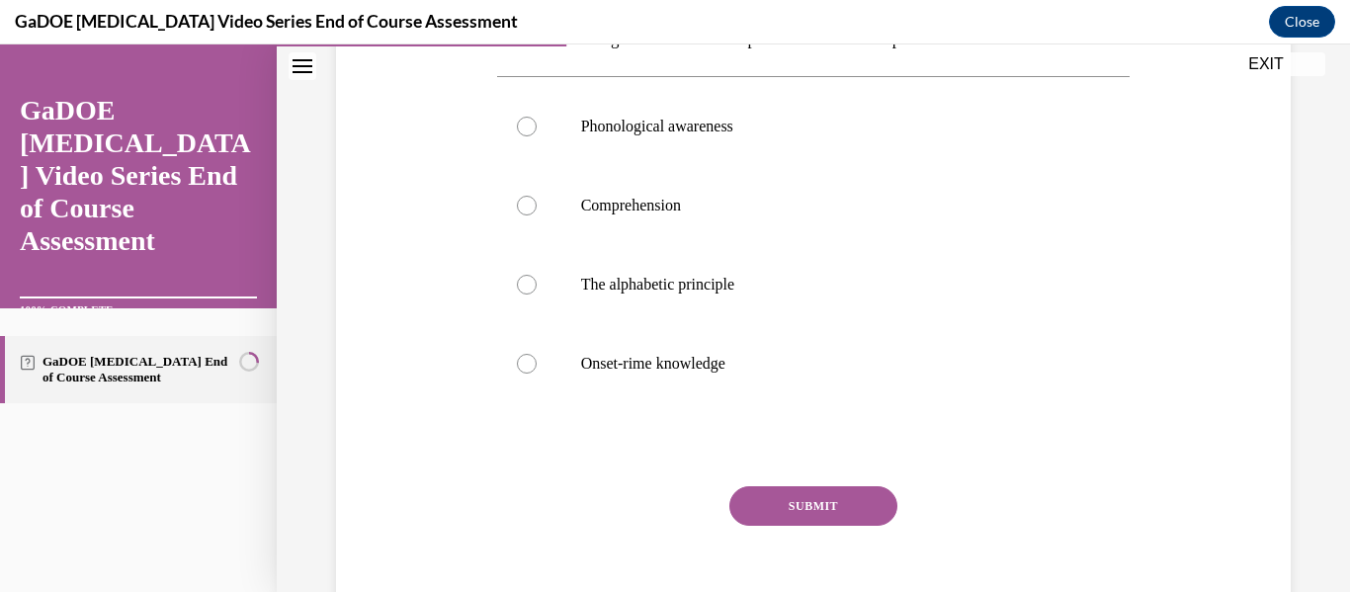
scroll to position [362, 0]
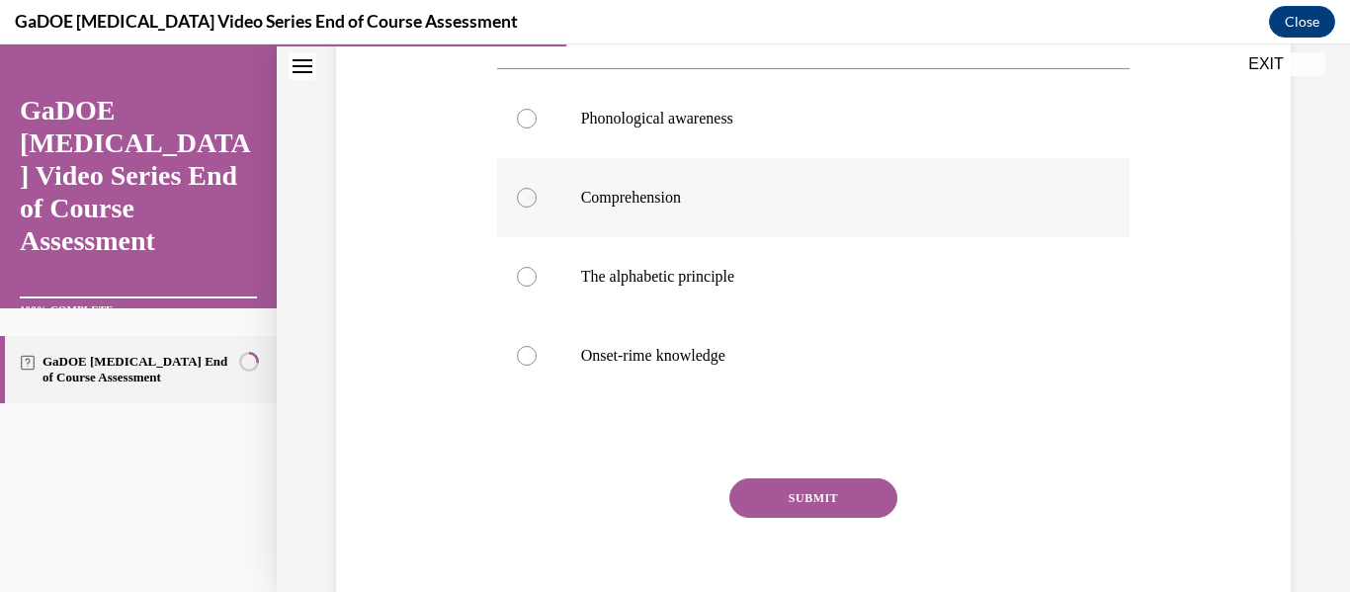
click at [699, 192] on p "Comprehension" at bounding box center [831, 198] width 500 height 20
click at [537, 192] on input "Comprehension" at bounding box center [527, 198] width 20 height 20
radio input "true"
click at [691, 141] on label "Phonological awareness" at bounding box center [814, 118] width 634 height 79
click at [537, 129] on input "Phonological awareness" at bounding box center [527, 119] width 20 height 20
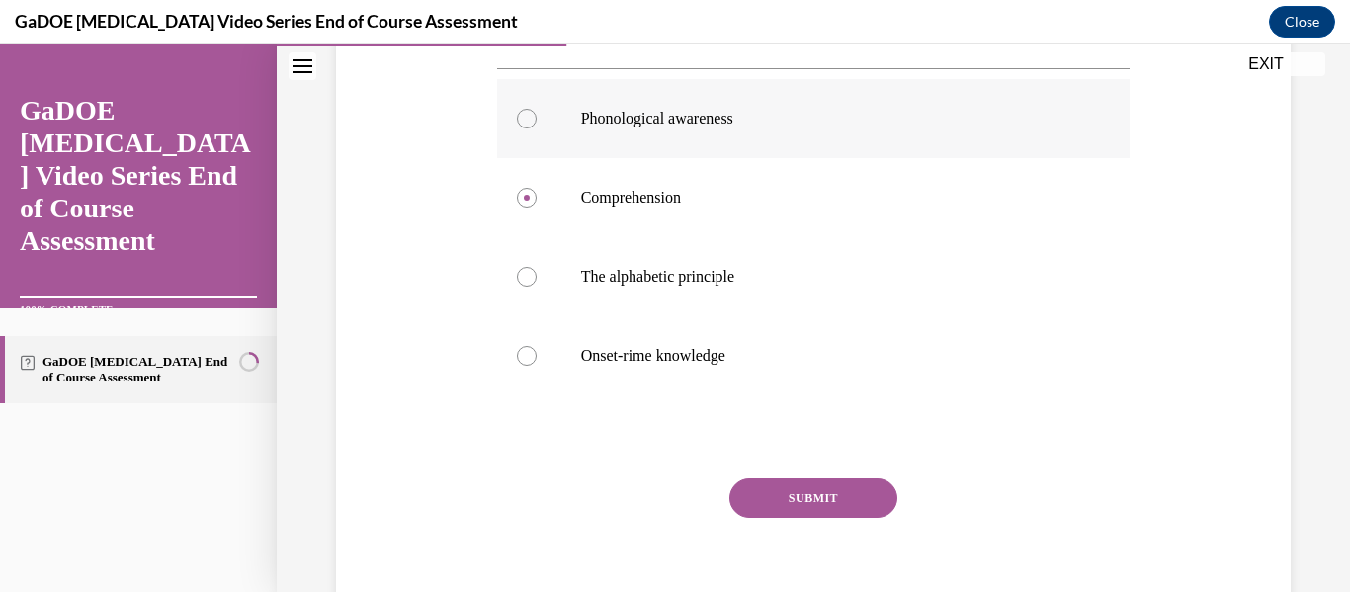
radio input "true"
click at [778, 500] on button "SUBMIT" at bounding box center [814, 498] width 168 height 40
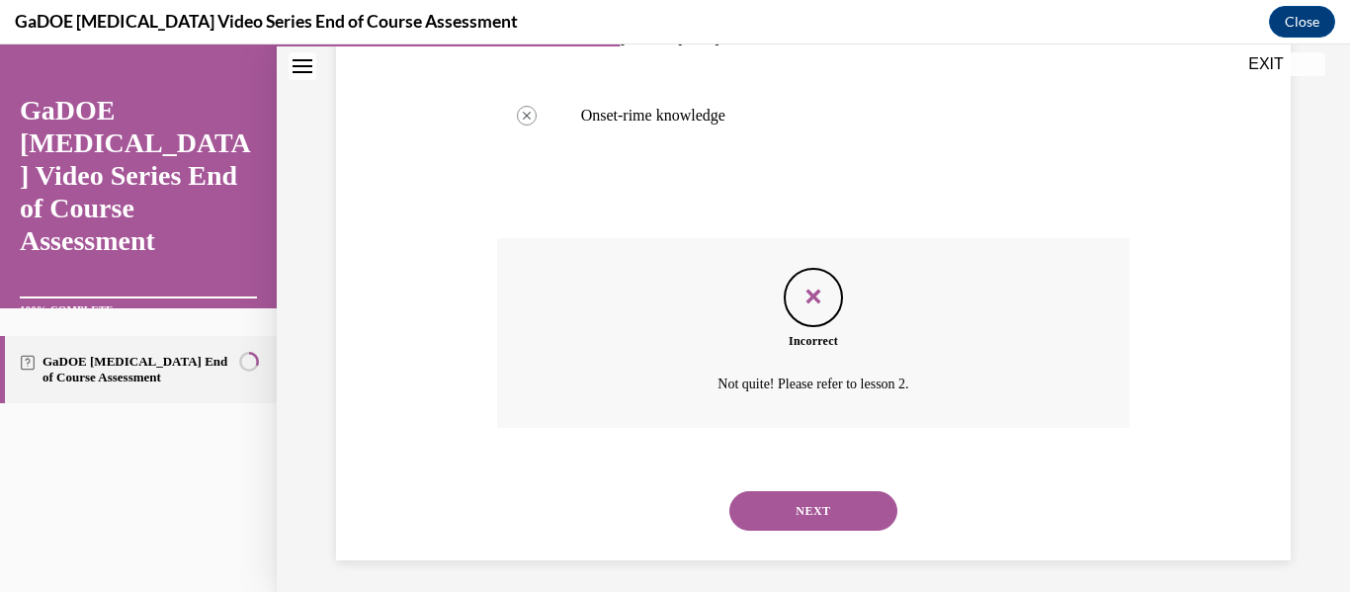
scroll to position [610, 0]
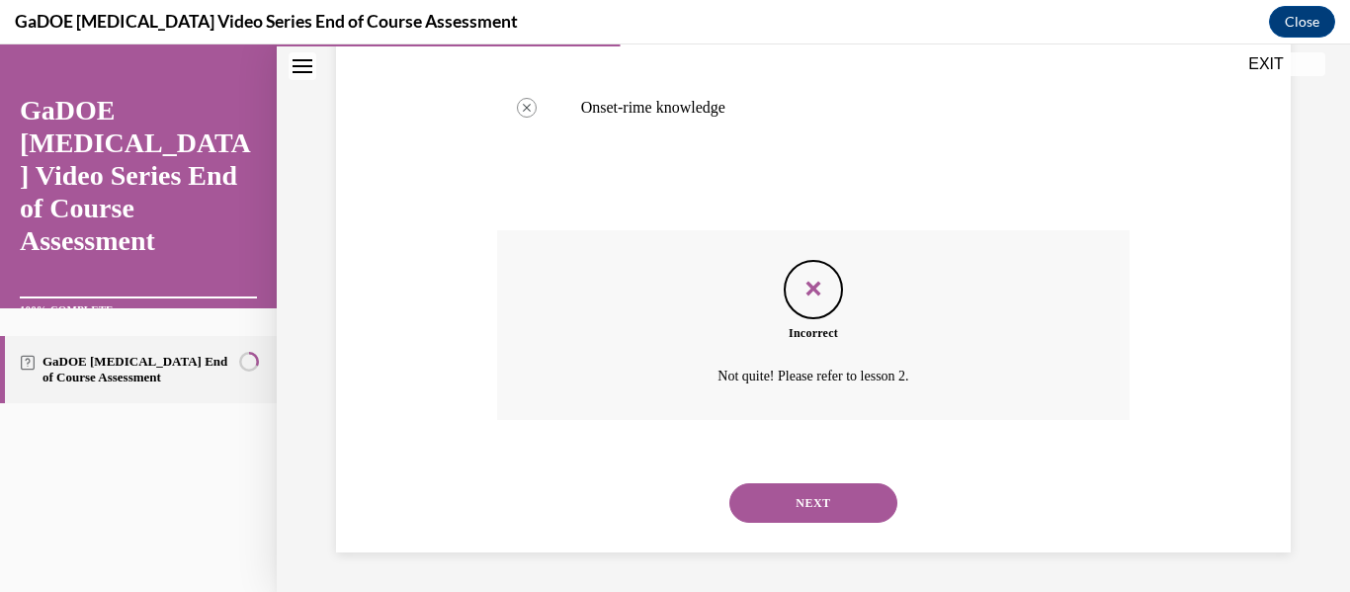
click at [813, 514] on button "NEXT" at bounding box center [814, 503] width 168 height 40
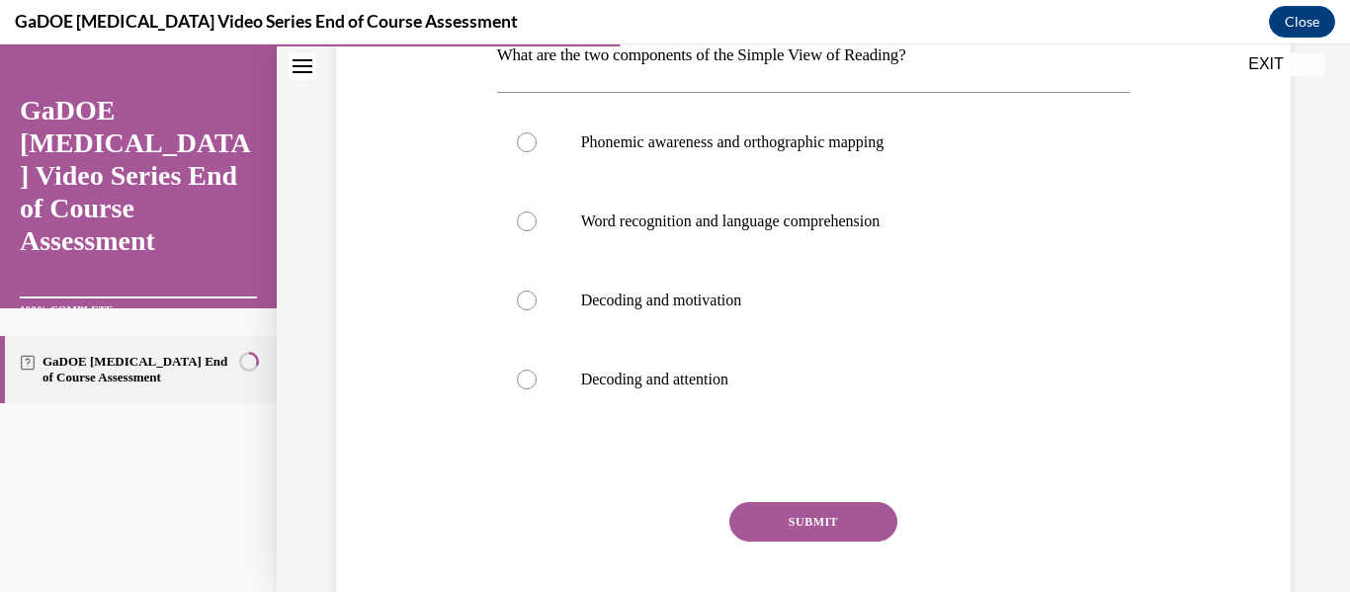
scroll to position [344, 0]
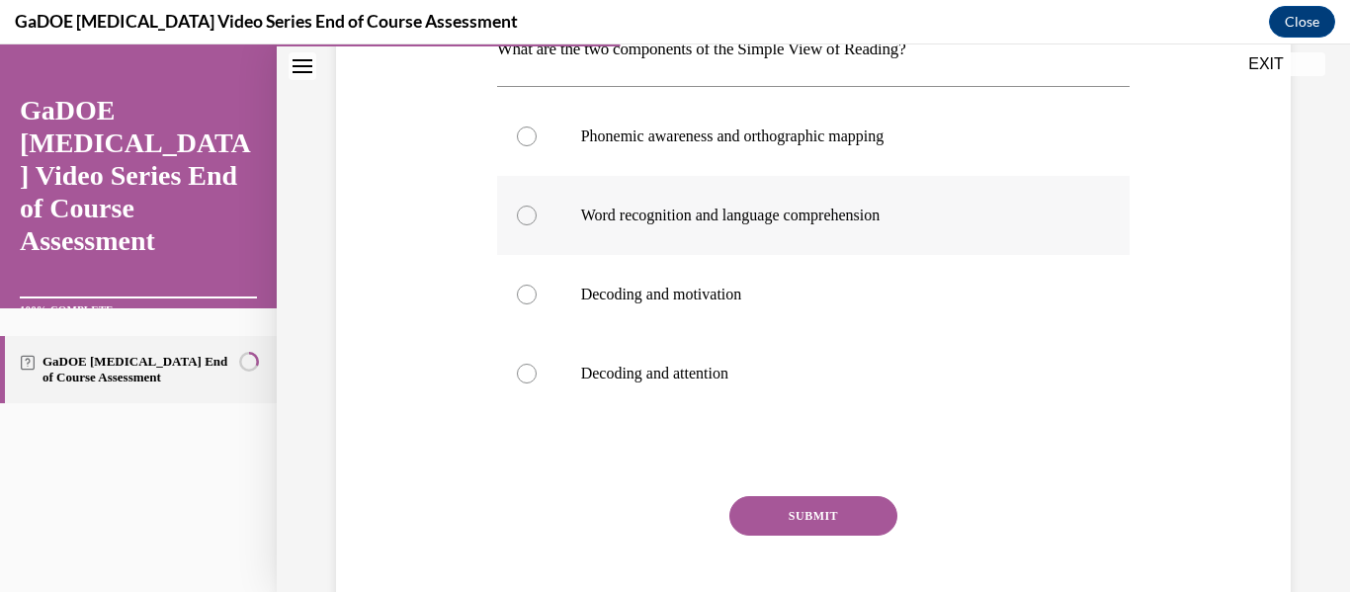
click at [902, 233] on label "Word recognition and language comprehension" at bounding box center [814, 215] width 634 height 79
click at [537, 225] on input "Word recognition and language comprehension" at bounding box center [527, 216] width 20 height 20
radio input "true"
click at [778, 508] on button "SUBMIT" at bounding box center [814, 516] width 168 height 40
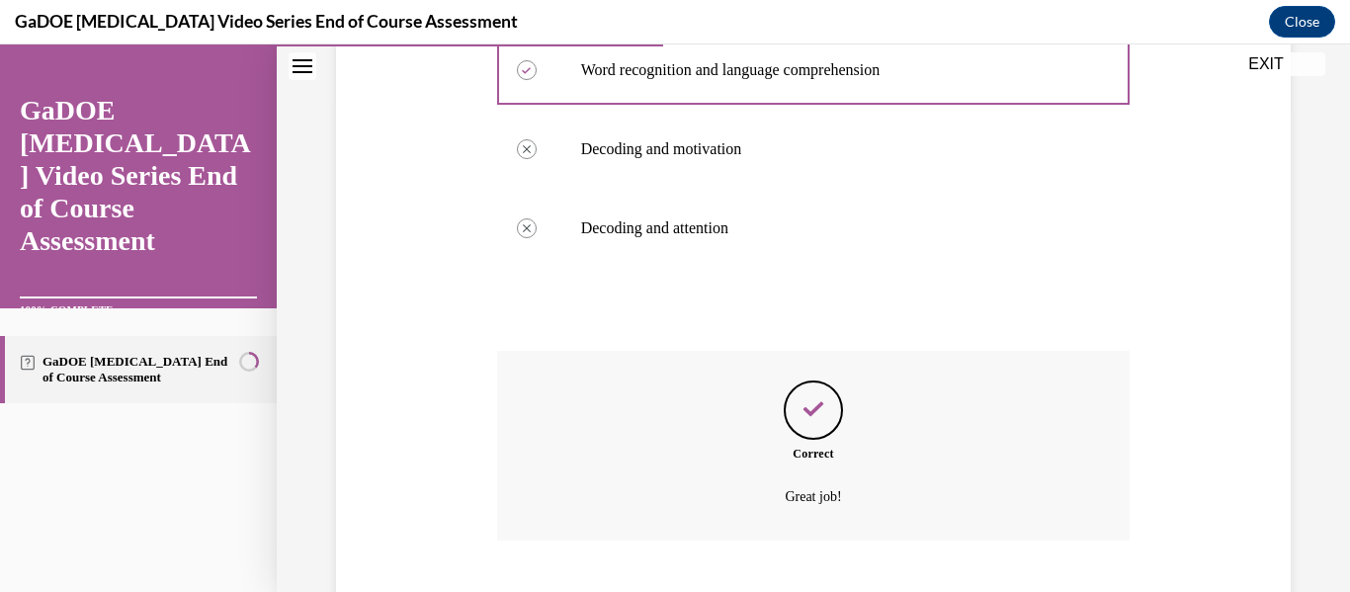
scroll to position [610, 0]
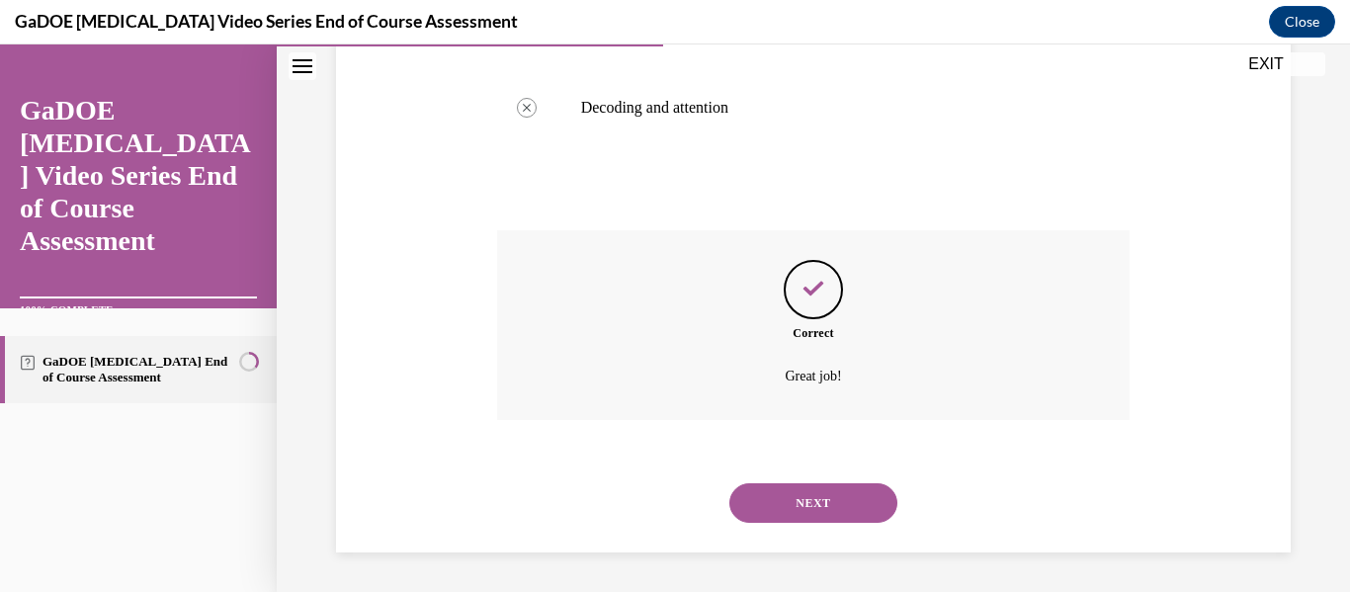
click at [788, 510] on button "NEXT" at bounding box center [814, 503] width 168 height 40
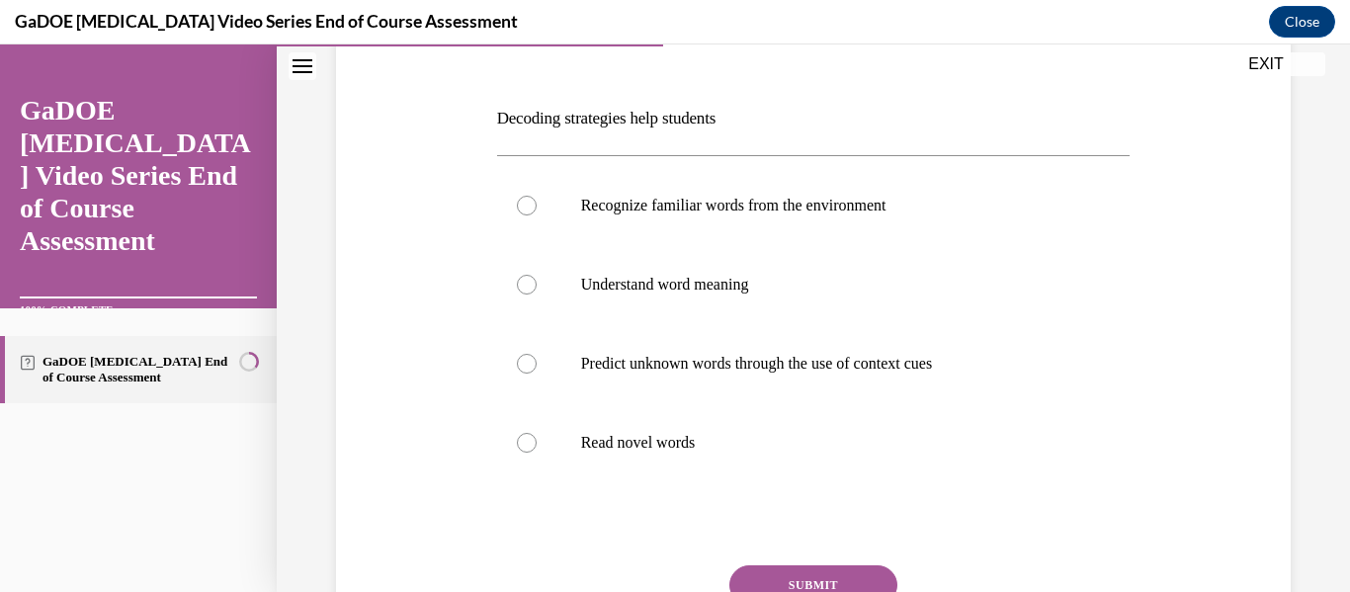
scroll to position [277, 0]
click at [751, 466] on label "Read novel words" at bounding box center [814, 440] width 634 height 79
click at [537, 451] on input "Read novel words" at bounding box center [527, 441] width 20 height 20
radio input "true"
click at [808, 576] on button "SUBMIT" at bounding box center [814, 583] width 168 height 40
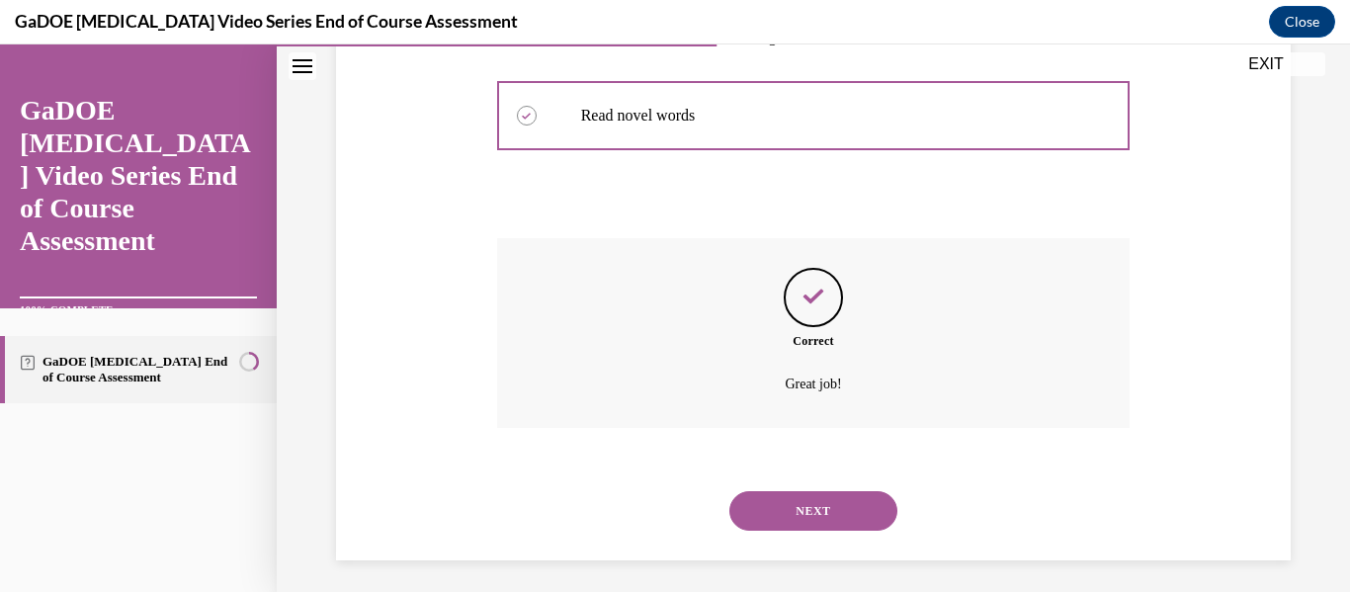
scroll to position [610, 0]
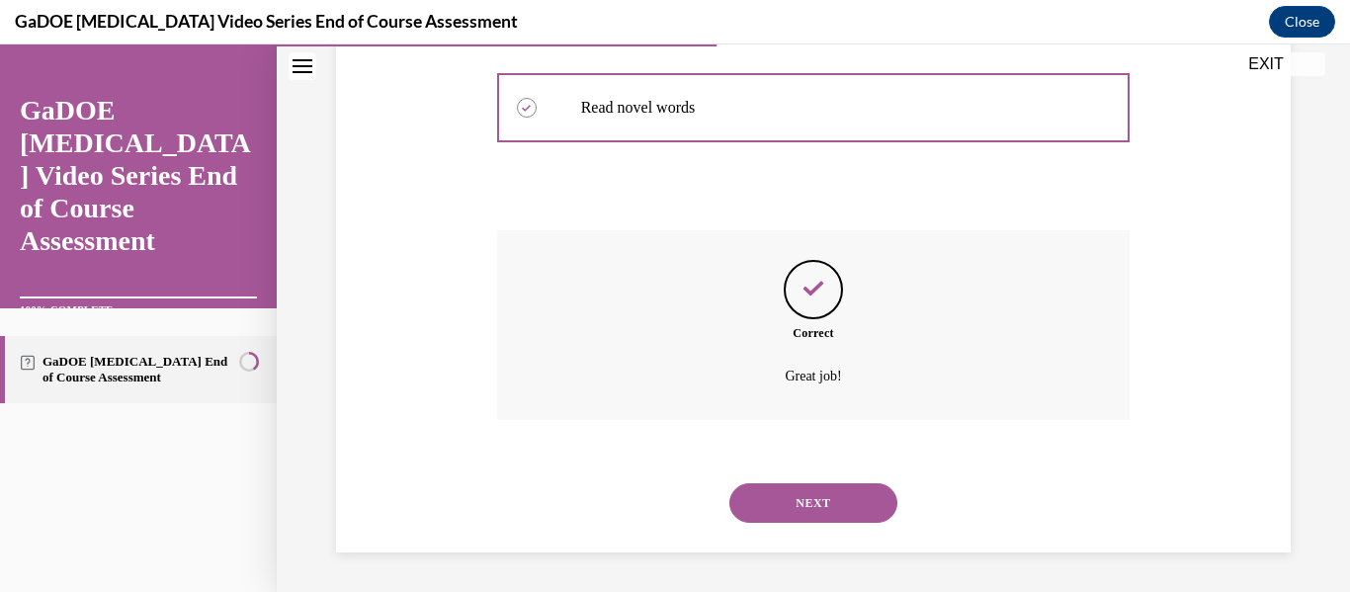
click at [805, 509] on button "NEXT" at bounding box center [814, 503] width 168 height 40
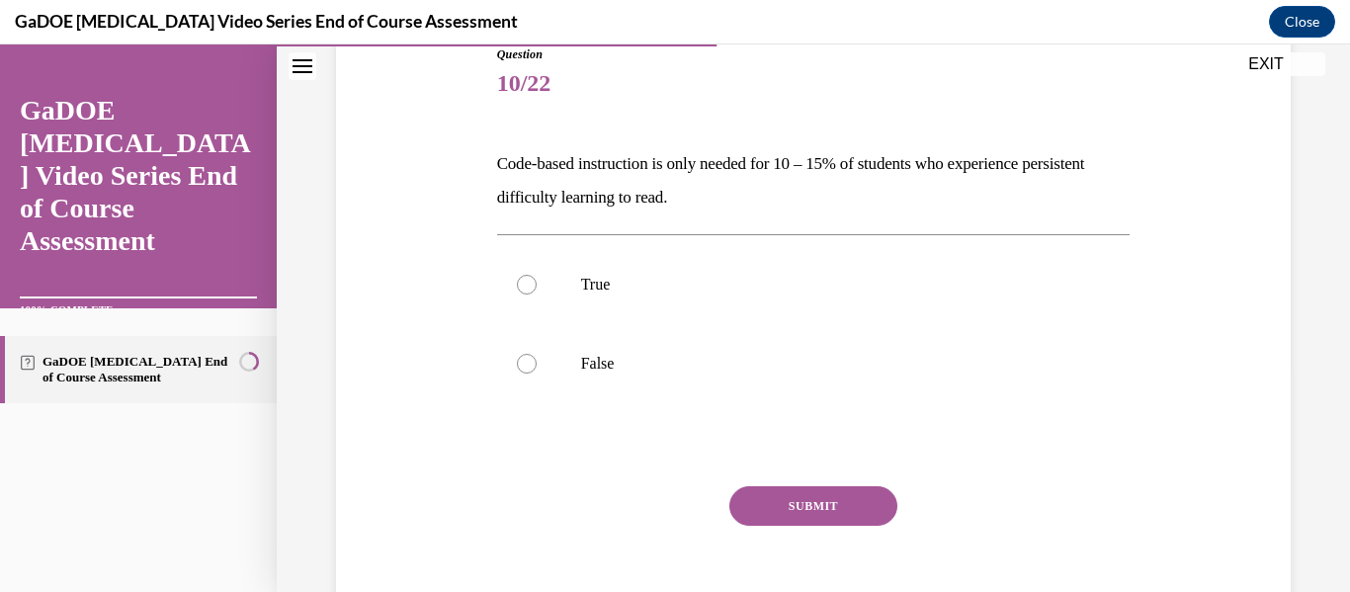
scroll to position [232, 0]
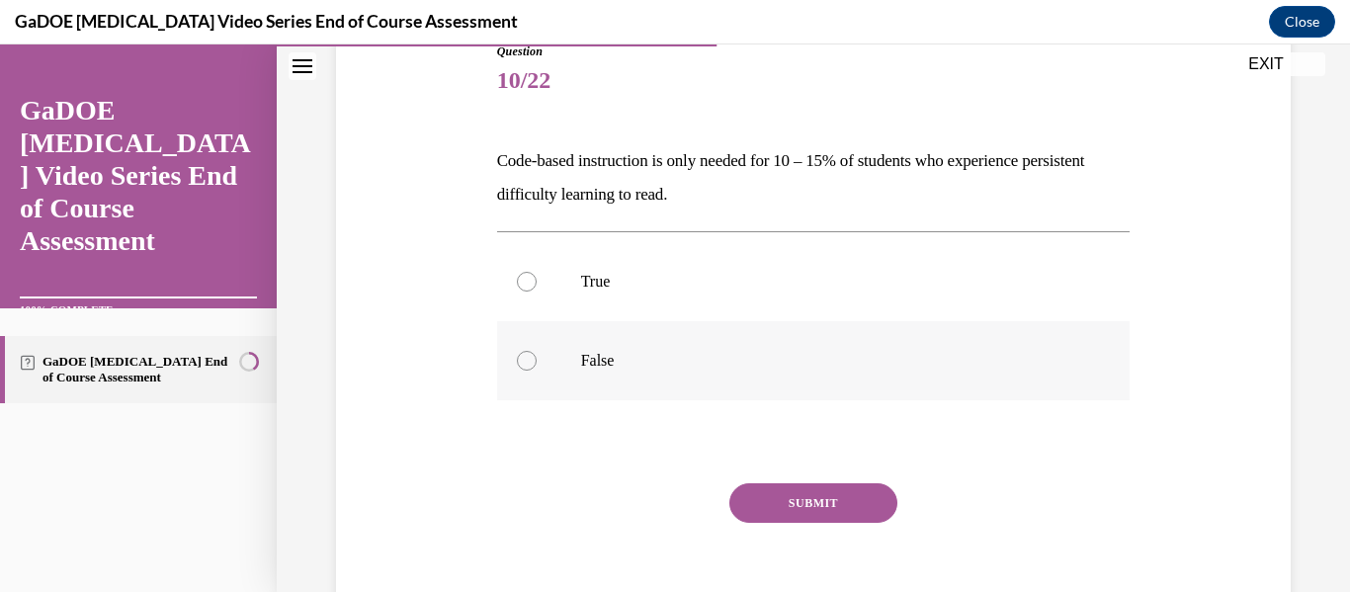
click at [737, 363] on p "False" at bounding box center [831, 361] width 500 height 20
click at [537, 363] on input "False" at bounding box center [527, 361] width 20 height 20
radio input "true"
click at [807, 511] on button "SUBMIT" at bounding box center [814, 503] width 168 height 40
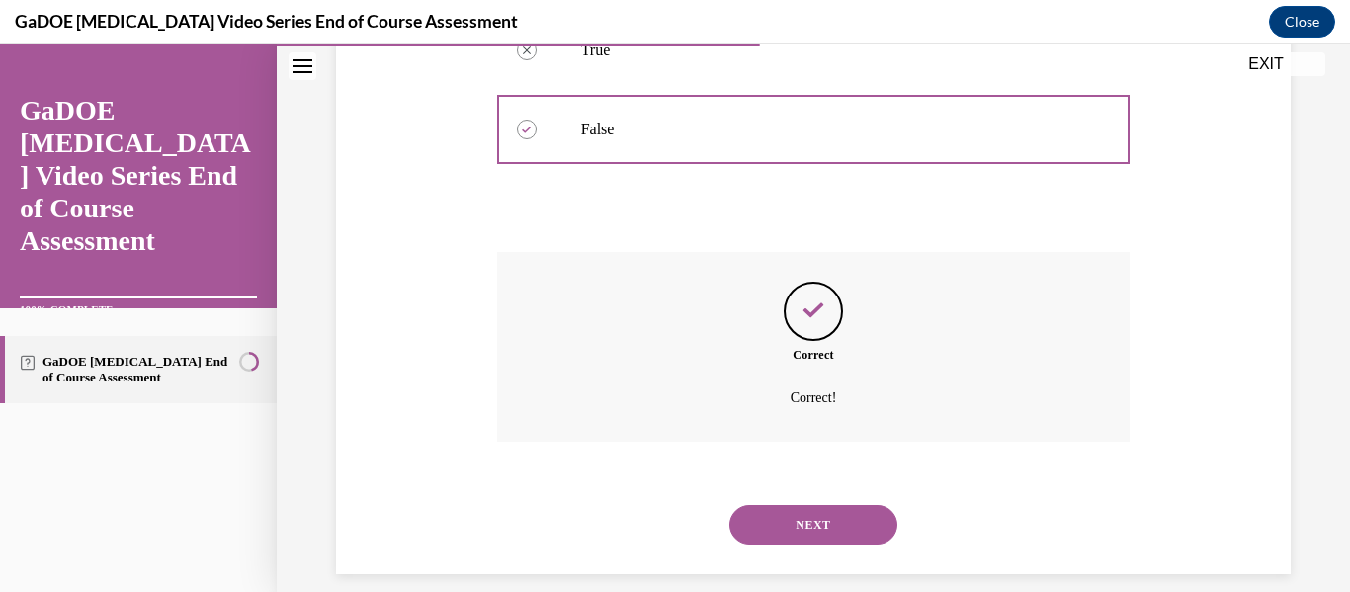
scroll to position [485, 0]
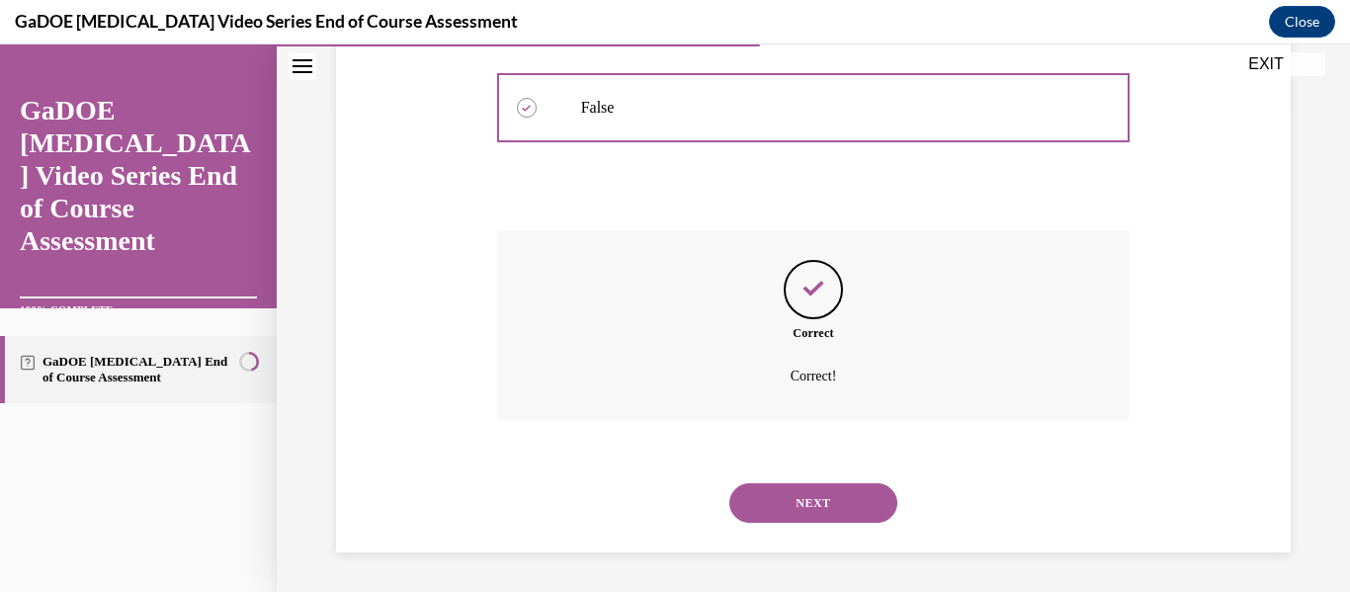
click at [780, 500] on button "NEXT" at bounding box center [814, 503] width 168 height 40
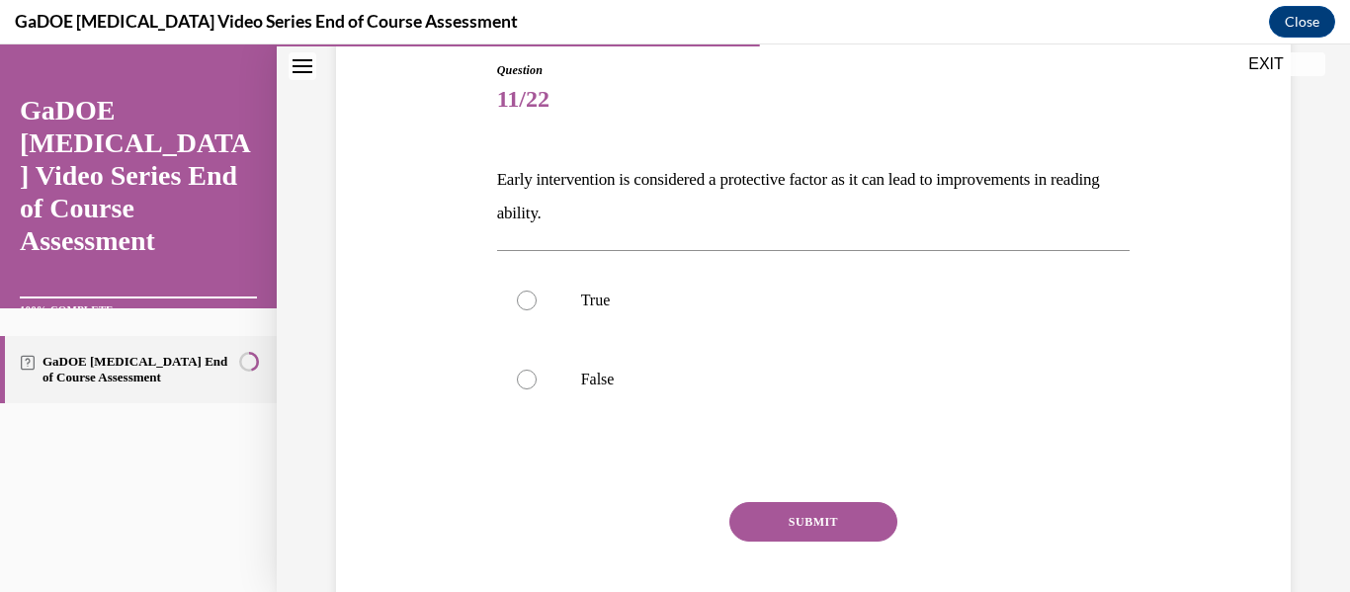
scroll to position [216, 0]
click at [811, 270] on label "True" at bounding box center [814, 298] width 634 height 79
click at [537, 289] on input "True" at bounding box center [527, 299] width 20 height 20
radio input "true"
click at [795, 503] on button "SUBMIT" at bounding box center [814, 520] width 168 height 40
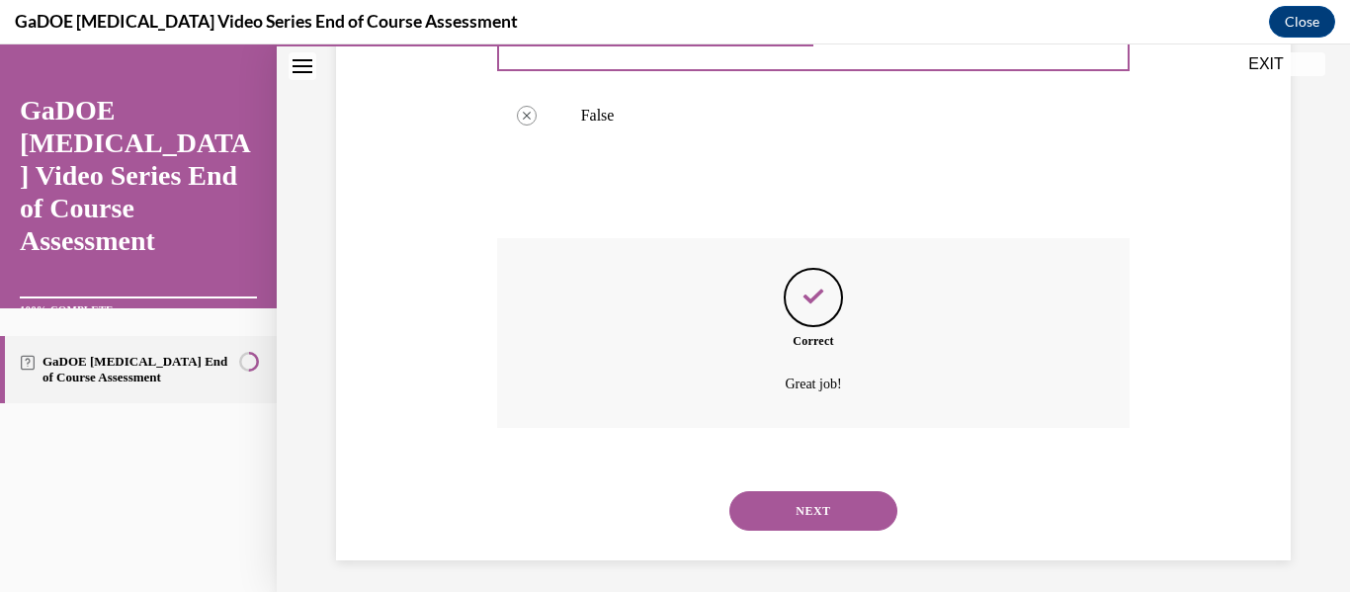
scroll to position [485, 0]
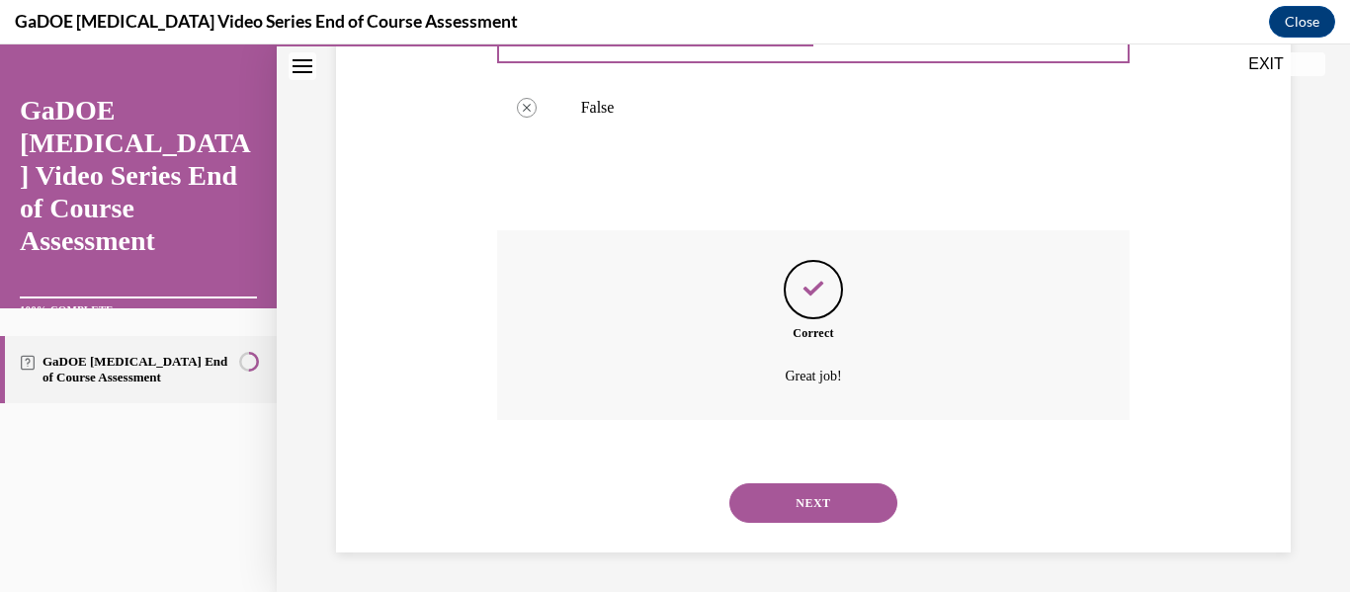
click at [795, 503] on button "NEXT" at bounding box center [814, 503] width 168 height 40
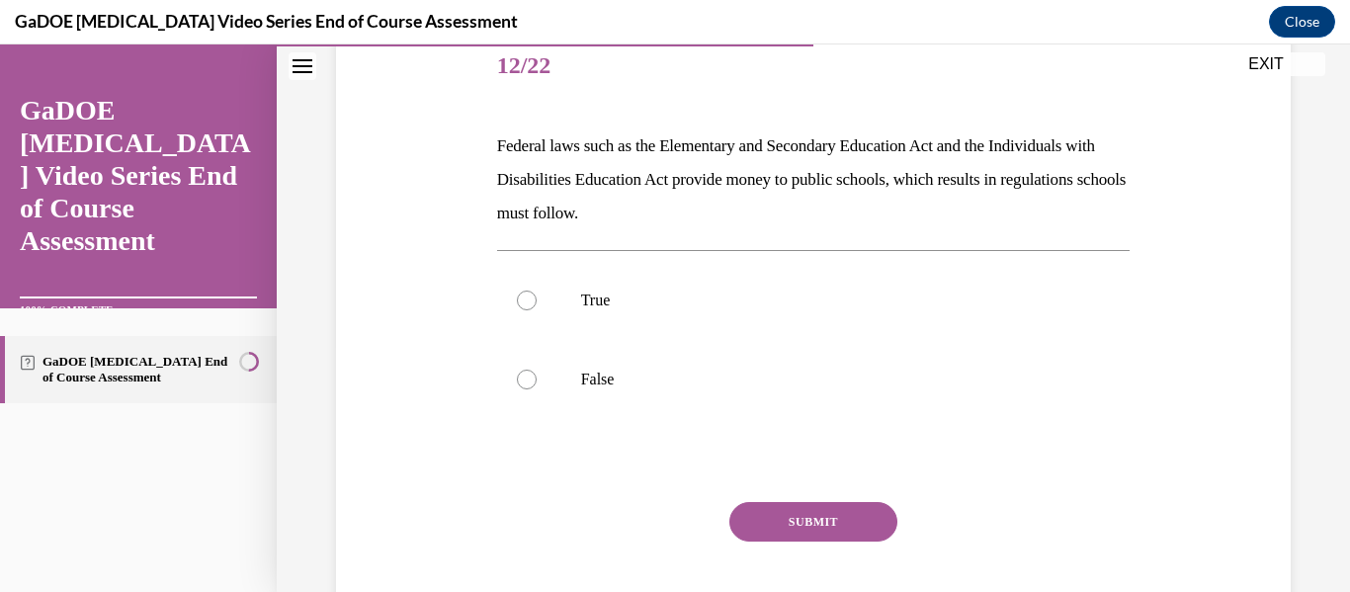
scroll to position [245, 0]
click at [657, 332] on label "True" at bounding box center [814, 302] width 634 height 79
click at [537, 312] on input "True" at bounding box center [527, 303] width 20 height 20
radio input "true"
click at [787, 517] on button "SUBMIT" at bounding box center [814, 524] width 168 height 40
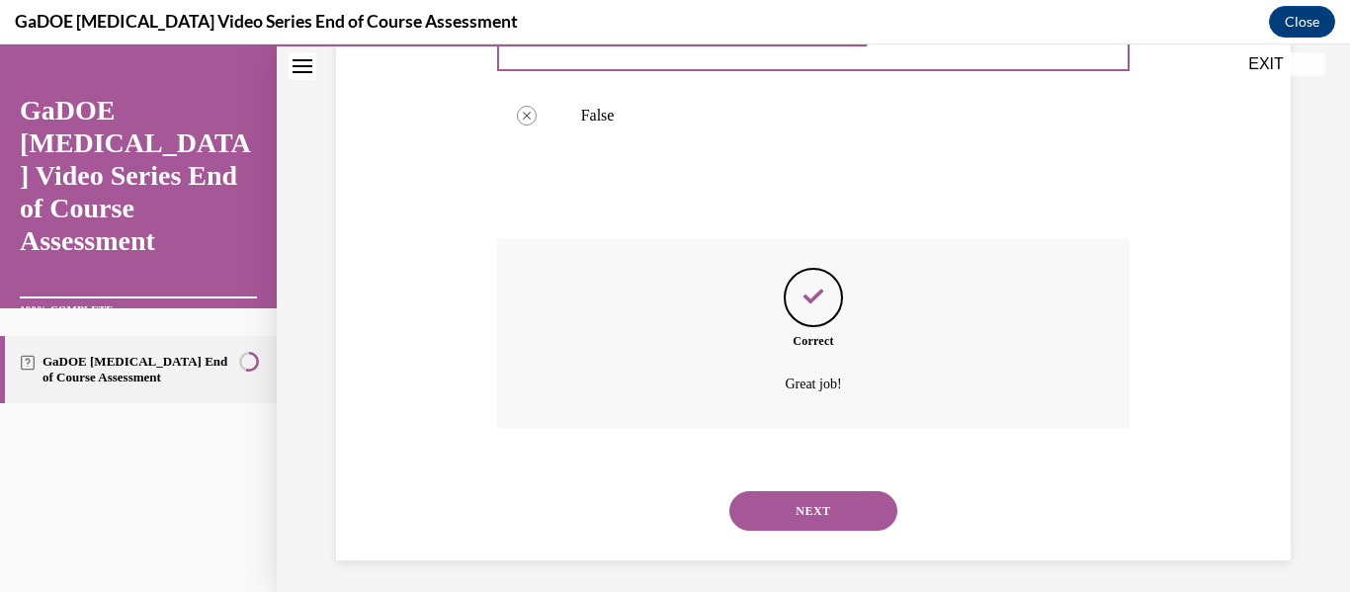
scroll to position [519, 0]
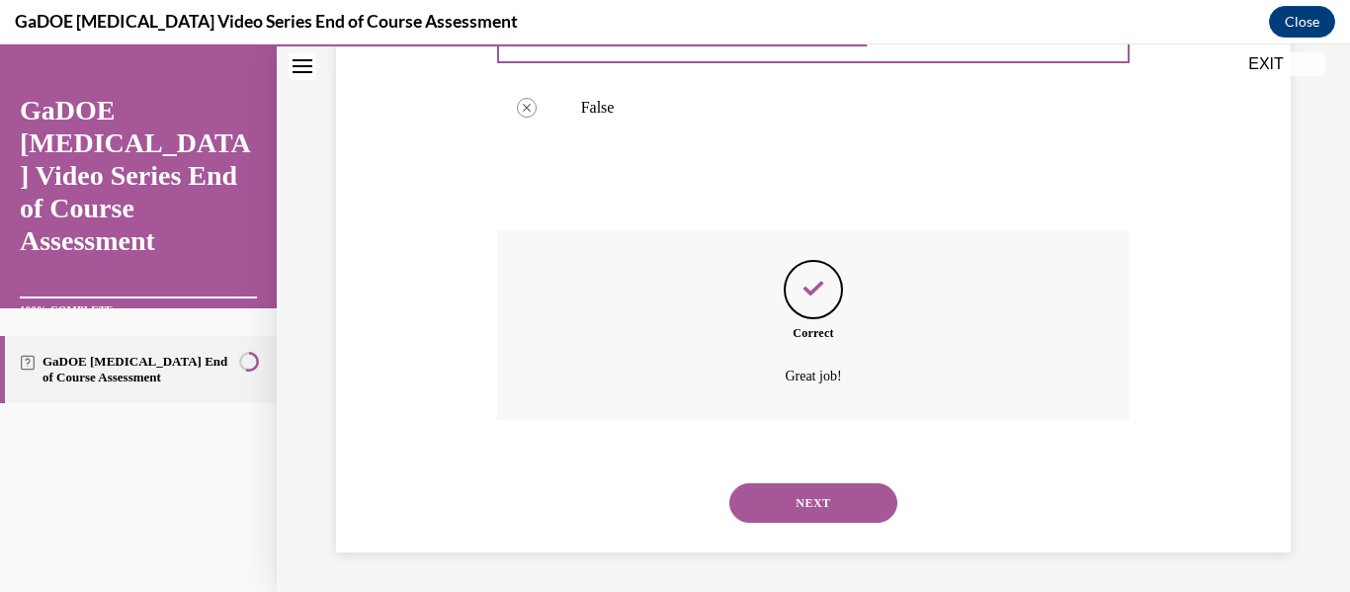
click at [781, 485] on button "NEXT" at bounding box center [814, 503] width 168 height 40
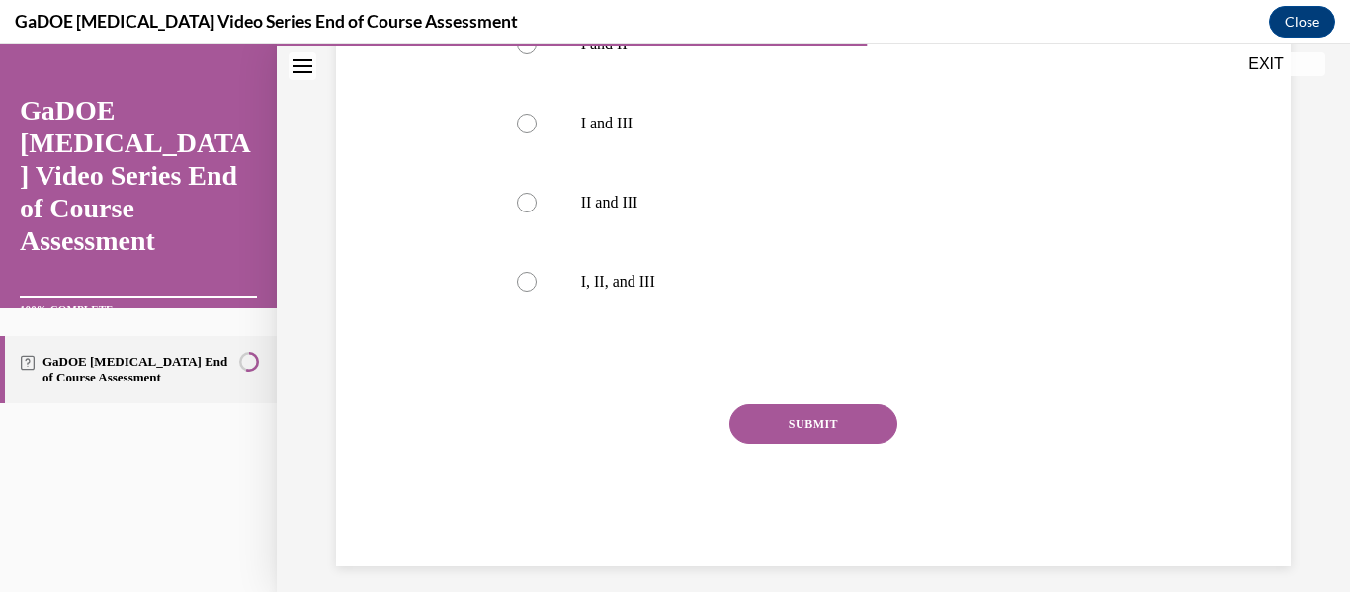
scroll to position [685, 0]
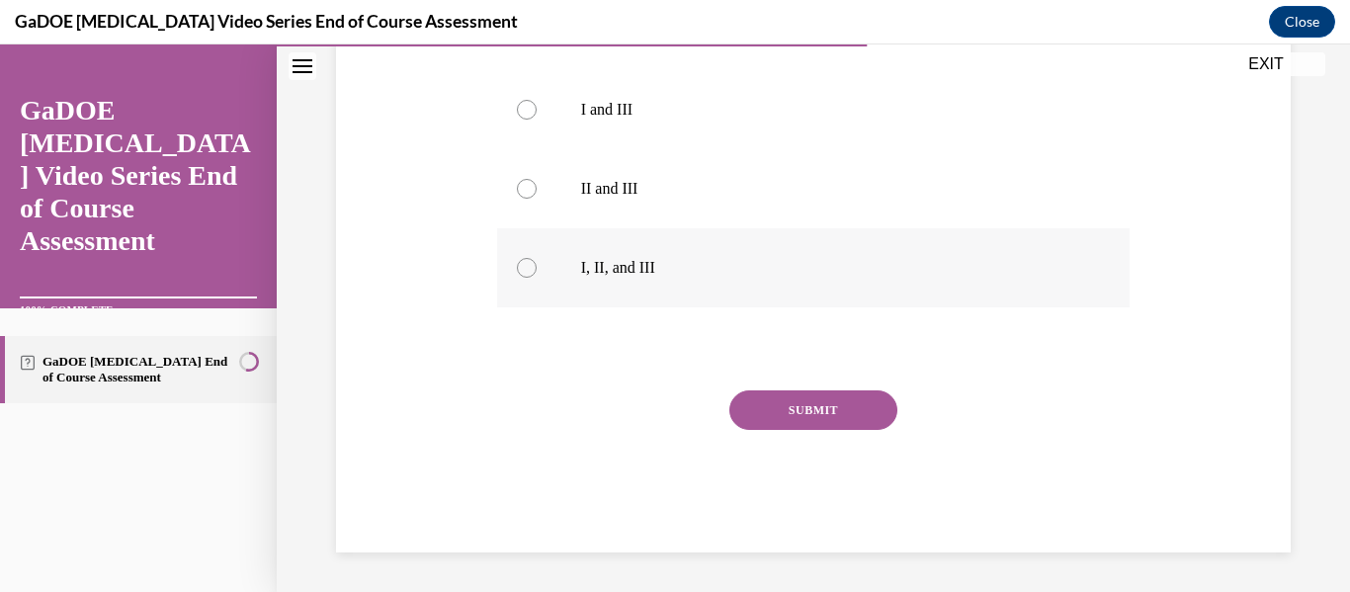
click at [569, 269] on label "I, II, and III" at bounding box center [814, 267] width 634 height 79
click at [537, 269] on input "I, II, and III" at bounding box center [527, 268] width 20 height 20
radio input "true"
click at [815, 398] on button "SUBMIT" at bounding box center [814, 410] width 168 height 40
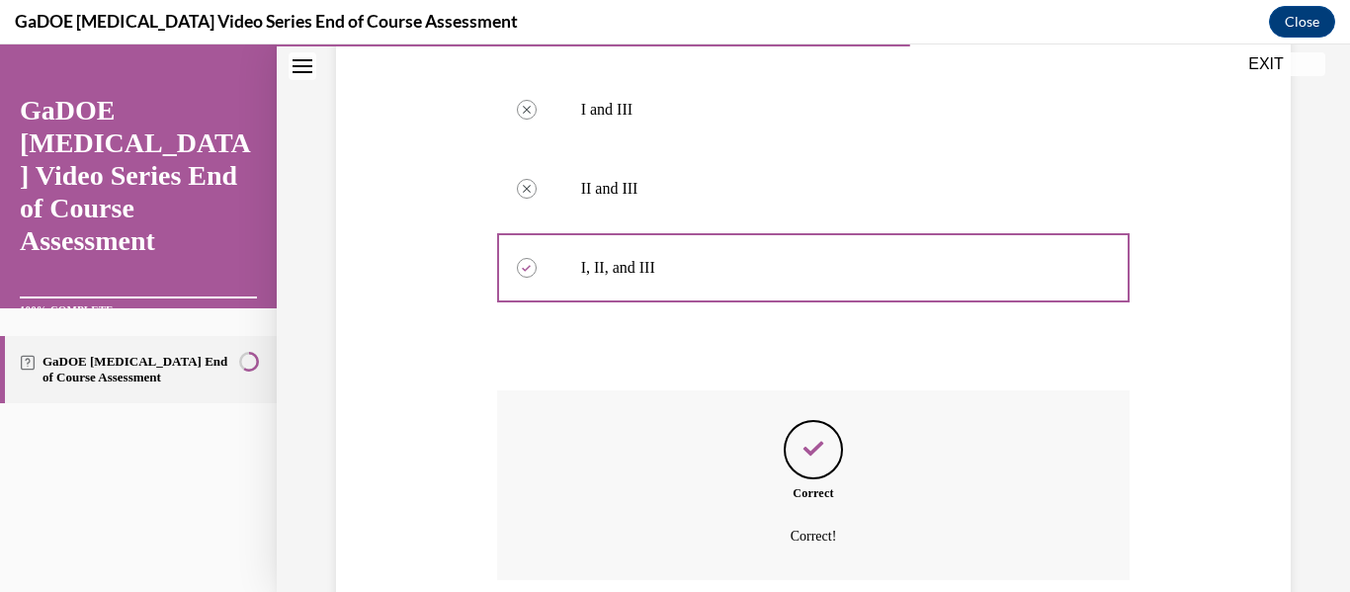
scroll to position [845, 0]
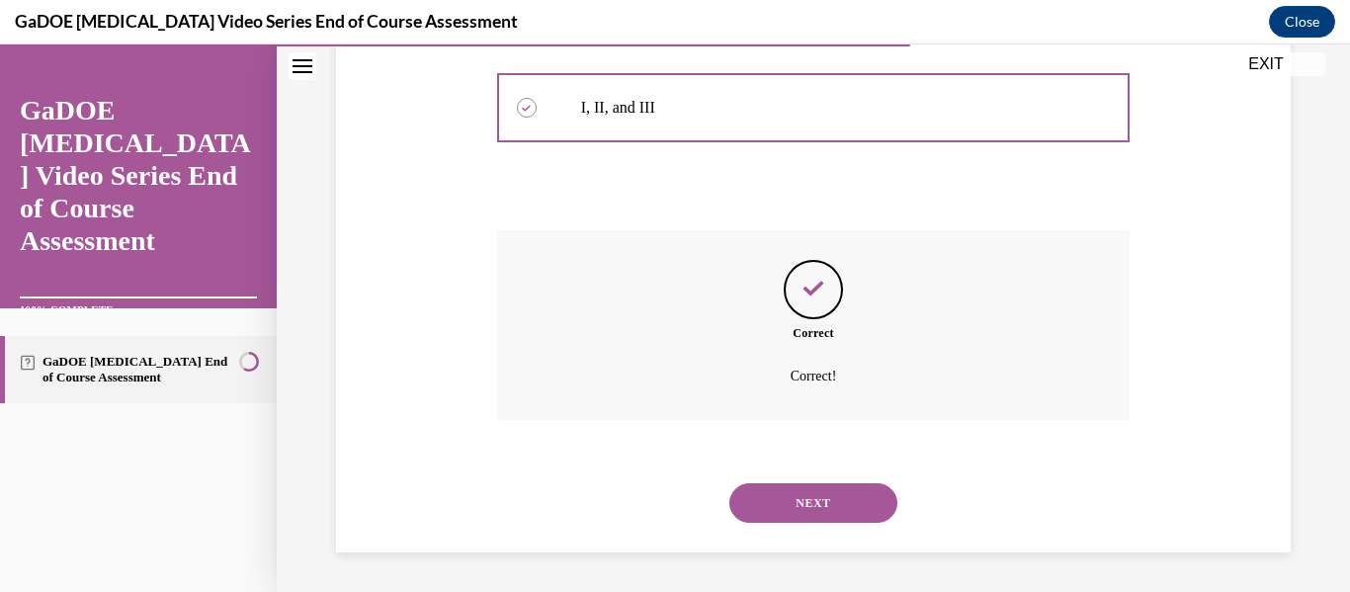
click at [794, 505] on button "NEXT" at bounding box center [814, 503] width 168 height 40
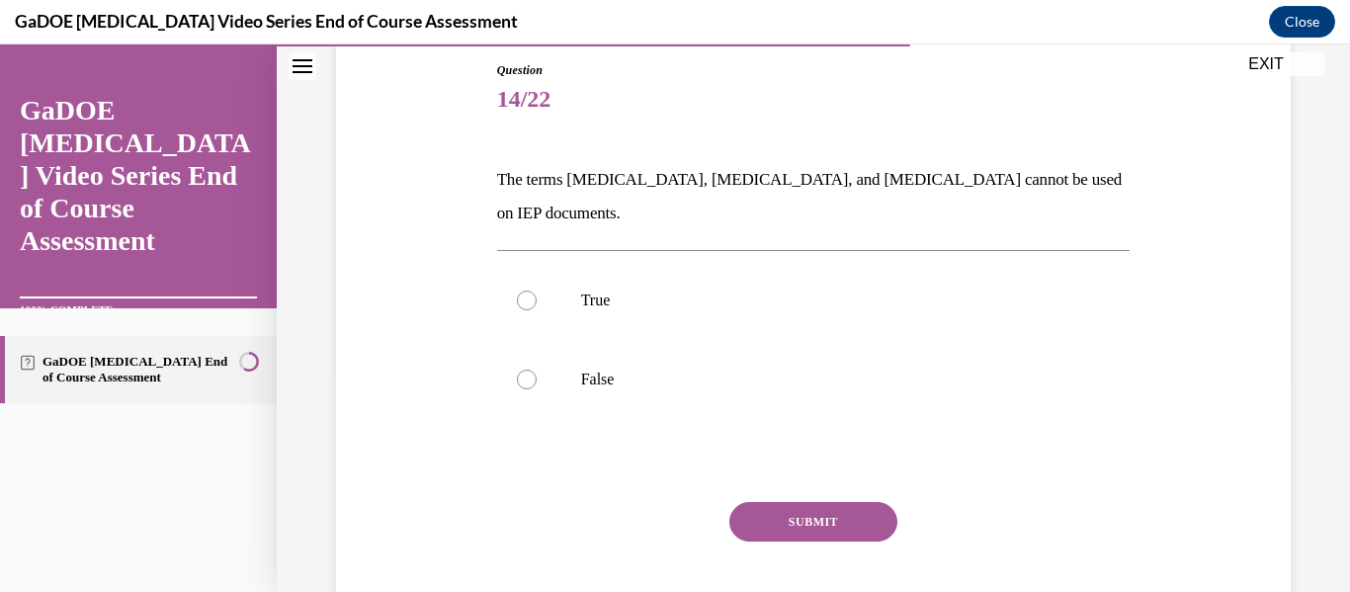
scroll to position [218, 0]
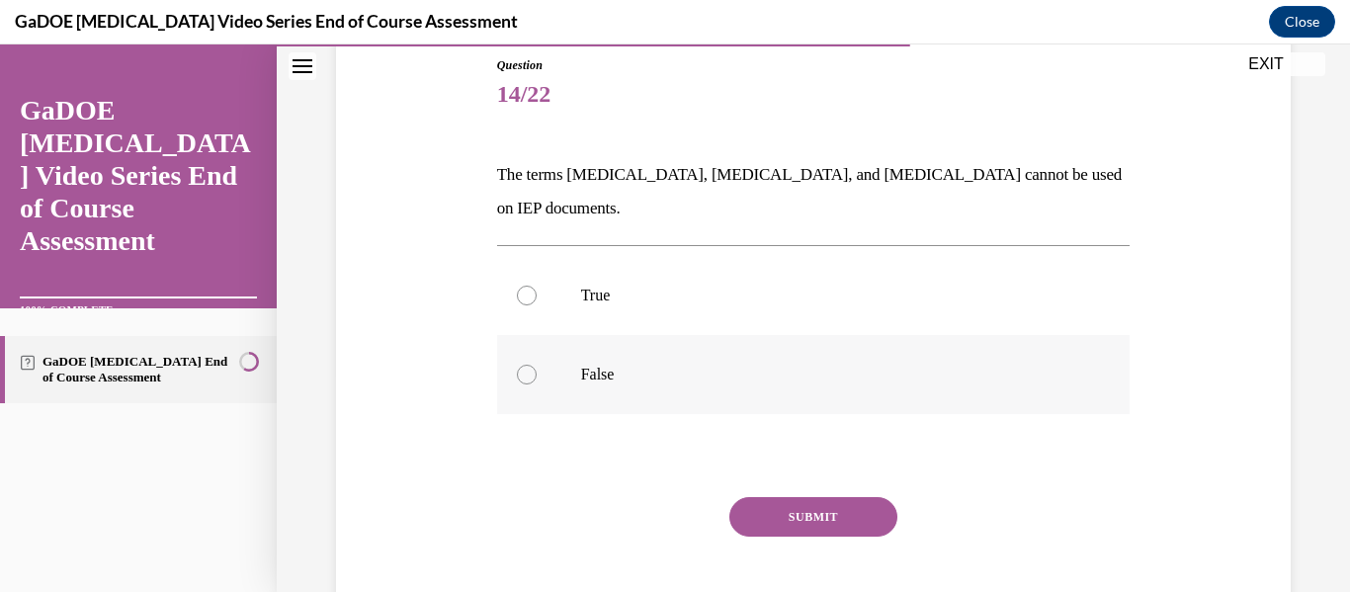
click at [730, 335] on label "False" at bounding box center [814, 374] width 634 height 79
click at [537, 365] on input "False" at bounding box center [527, 375] width 20 height 20
radio input "true"
click at [808, 497] on button "SUBMIT" at bounding box center [814, 517] width 168 height 40
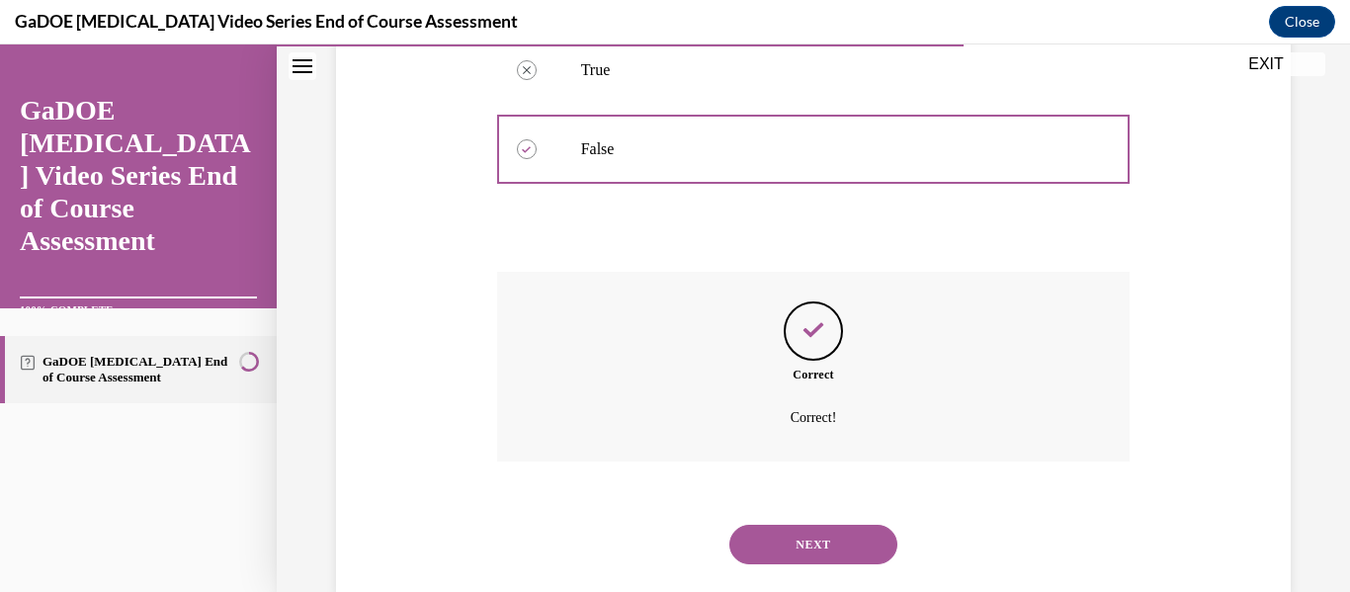
scroll to position [452, 0]
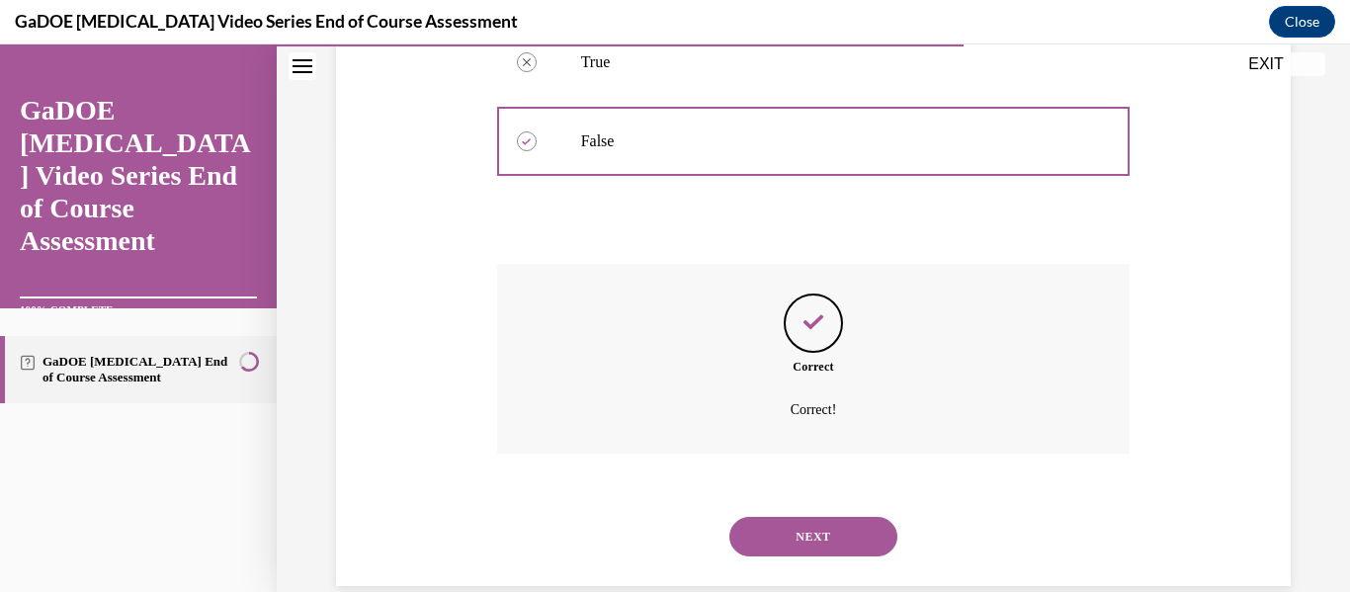
click at [787, 517] on button "NEXT" at bounding box center [814, 537] width 168 height 40
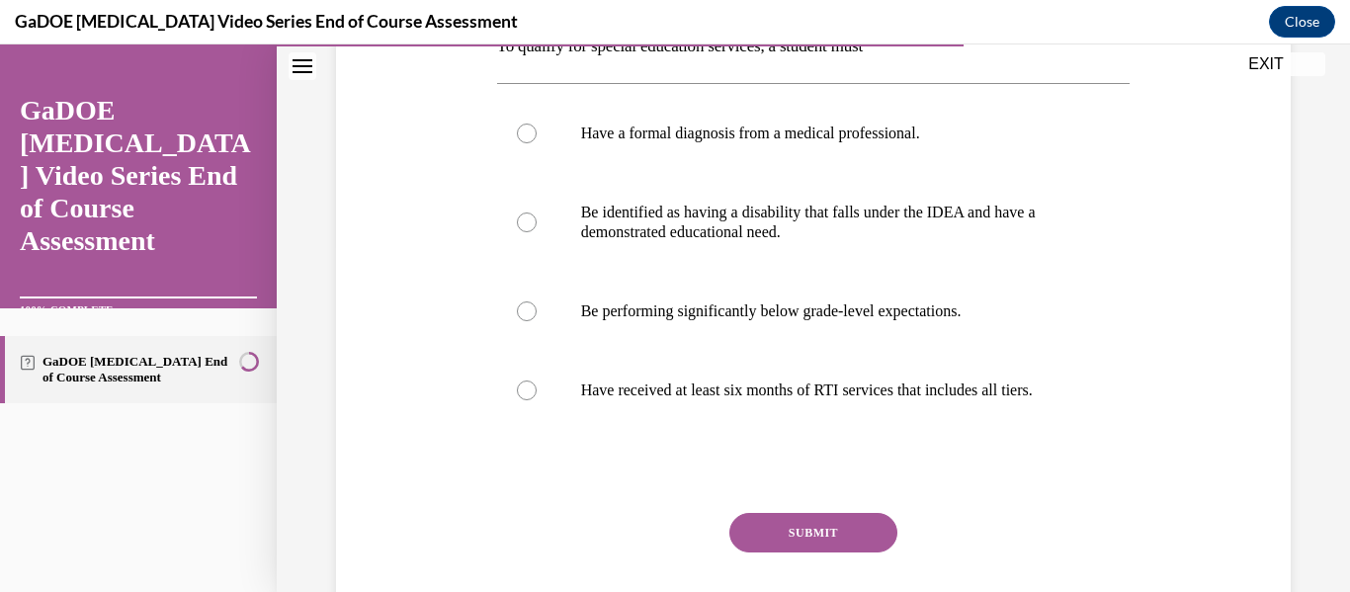
scroll to position [351, 0]
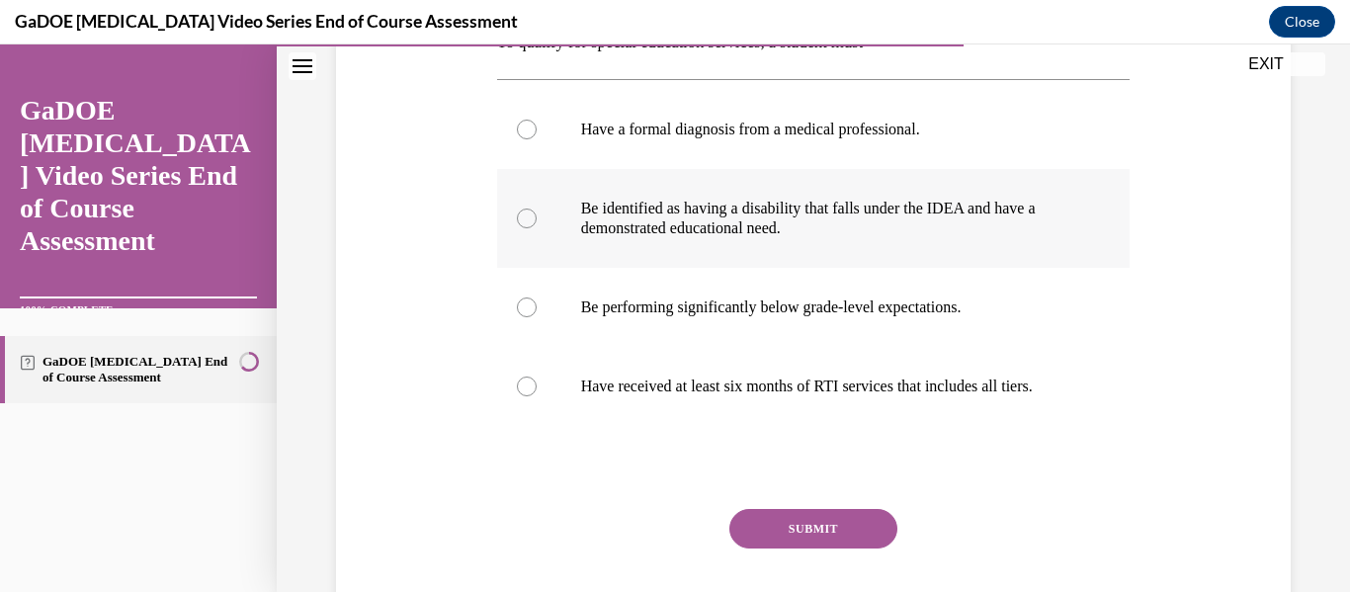
click at [825, 216] on p "Be identified as having a disability that falls under the IDEA and have a demon…" at bounding box center [831, 219] width 500 height 40
click at [537, 216] on input "Be identified as having a disability that falls under the IDEA and have a demon…" at bounding box center [527, 219] width 20 height 20
radio input "true"
click at [817, 549] on button "SUBMIT" at bounding box center [814, 529] width 168 height 40
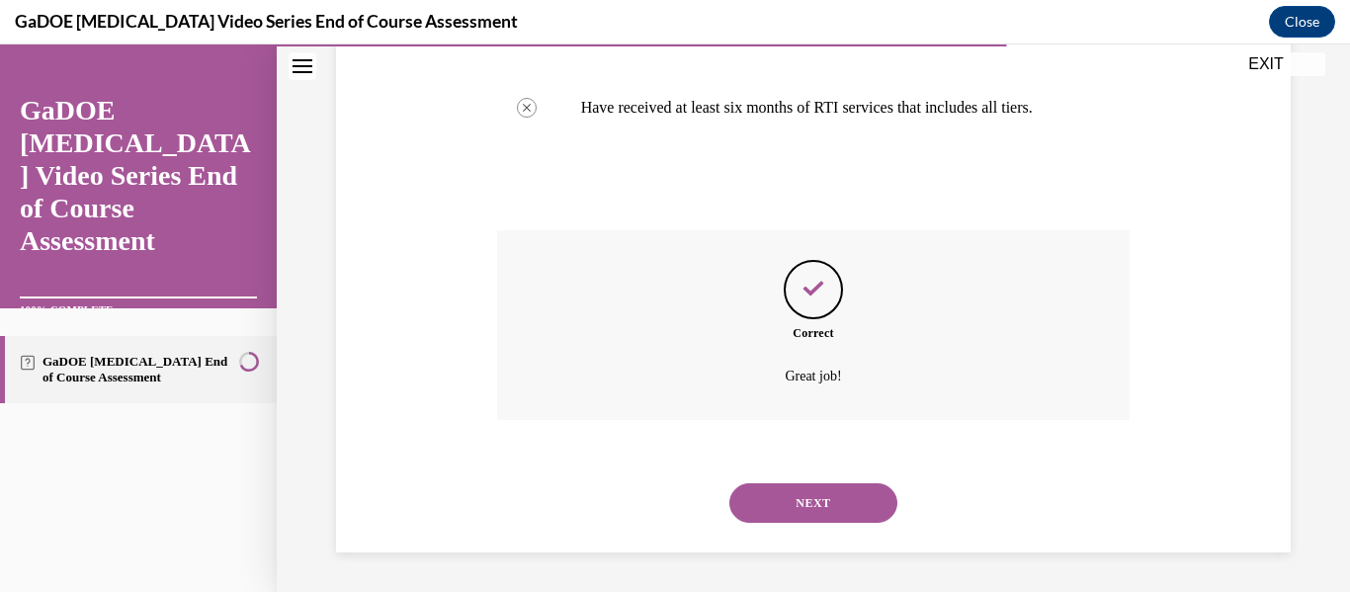
scroll to position [650, 0]
click at [810, 500] on button "NEXT" at bounding box center [814, 503] width 168 height 40
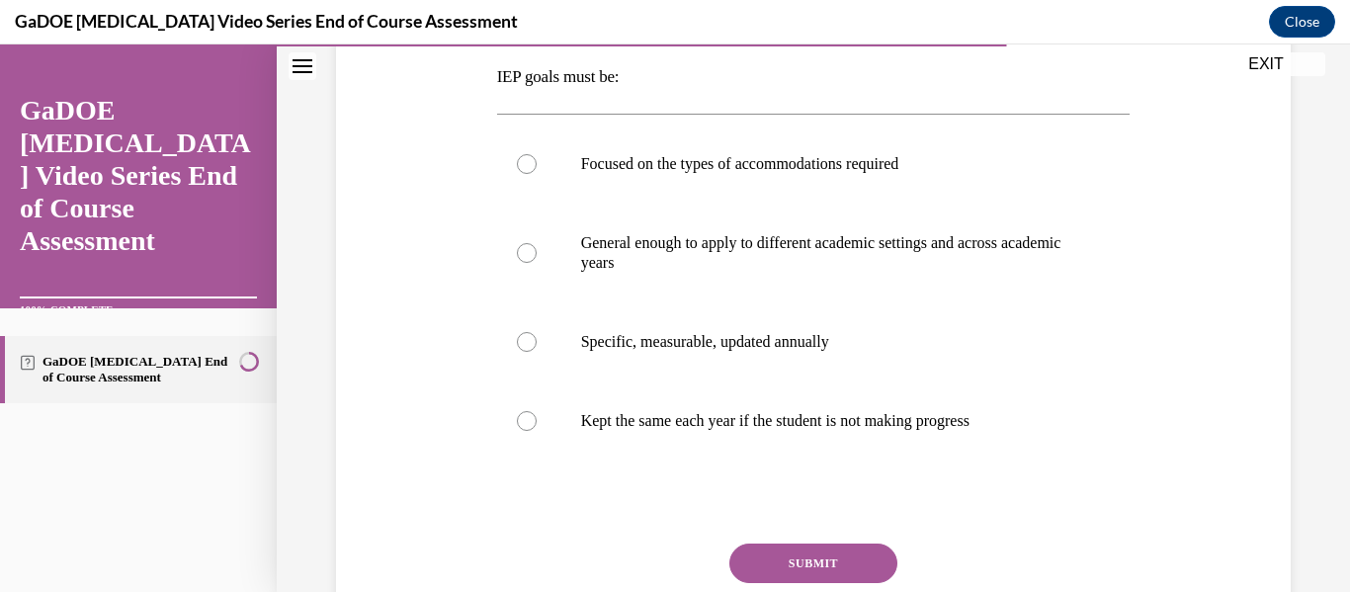
scroll to position [318, 0]
click at [813, 315] on label "Specific, measurable, updated annually" at bounding box center [814, 340] width 634 height 79
click at [537, 330] on input "Specific, measurable, updated annually" at bounding box center [527, 340] width 20 height 20
radio input "true"
click at [769, 551] on button "SUBMIT" at bounding box center [814, 562] width 168 height 40
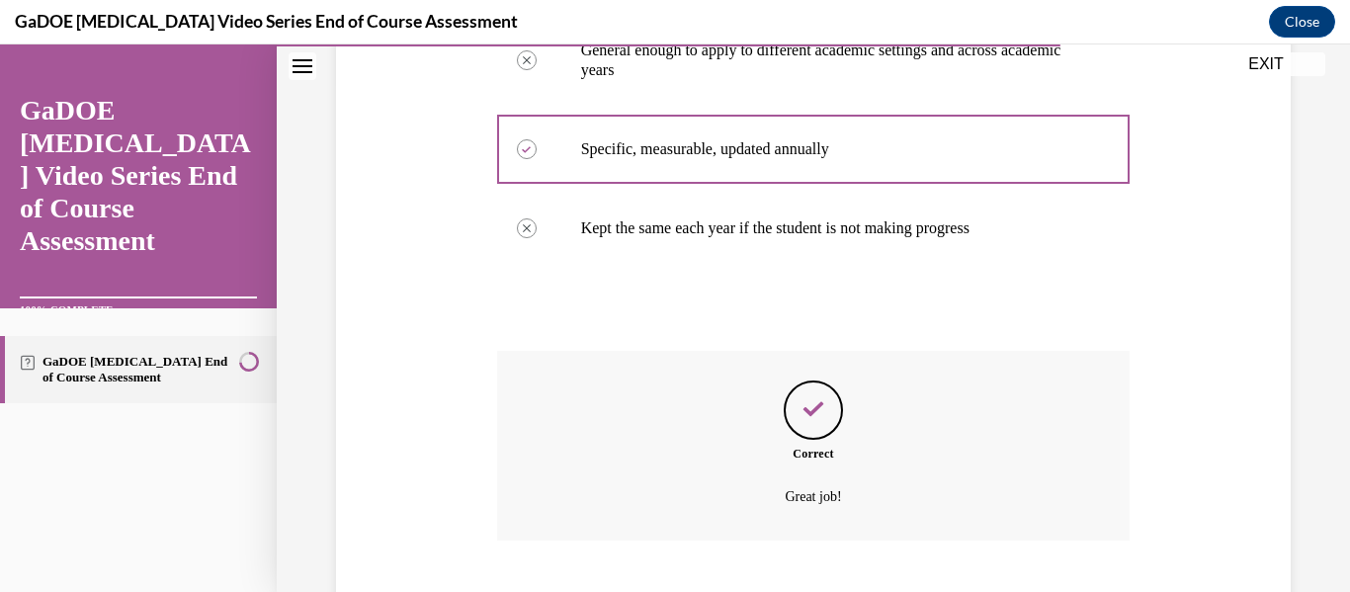
scroll to position [630, 0]
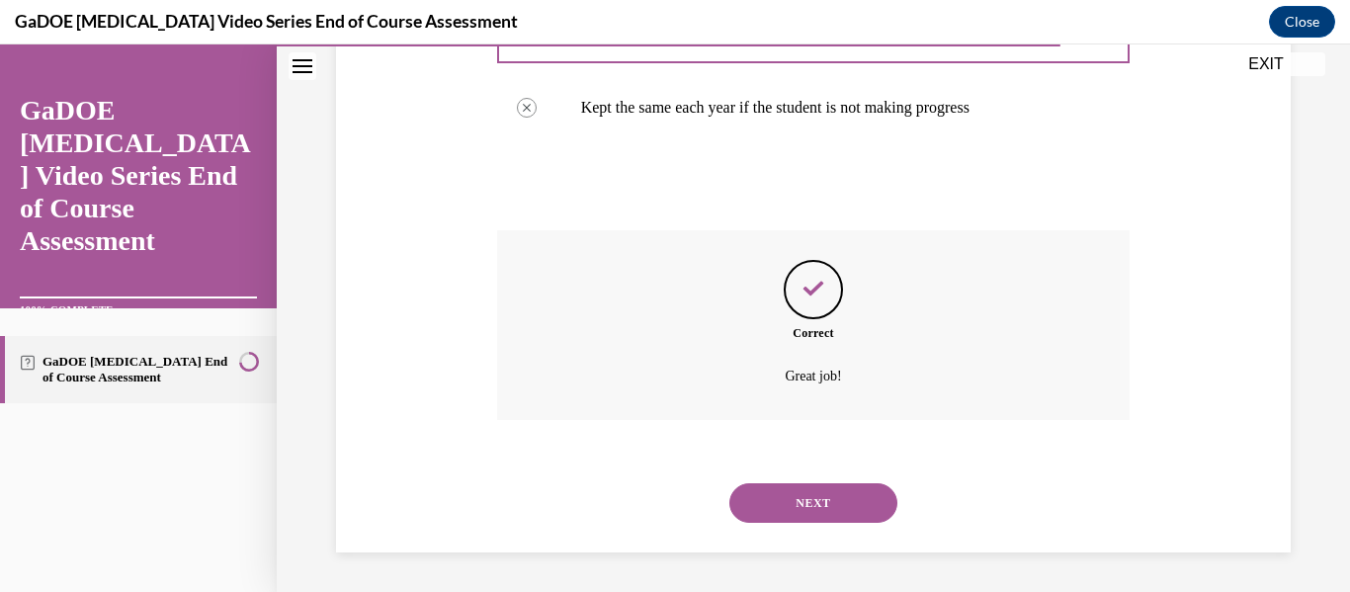
click at [781, 506] on button "NEXT" at bounding box center [814, 503] width 168 height 40
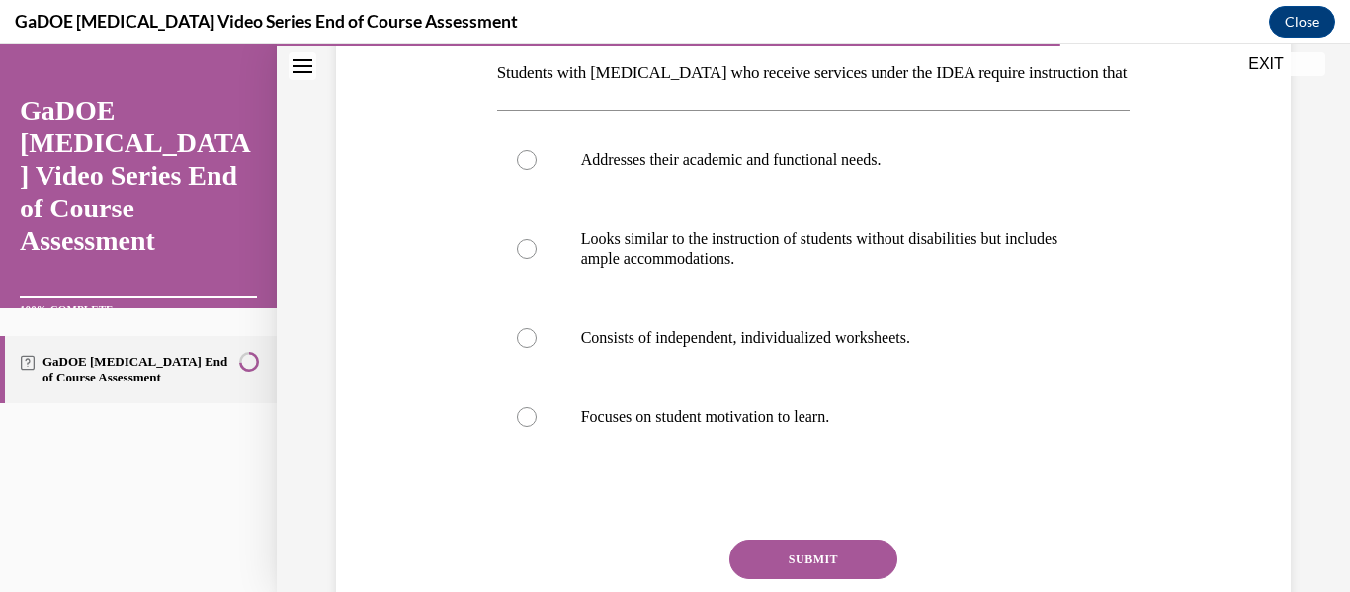
scroll to position [326, 0]
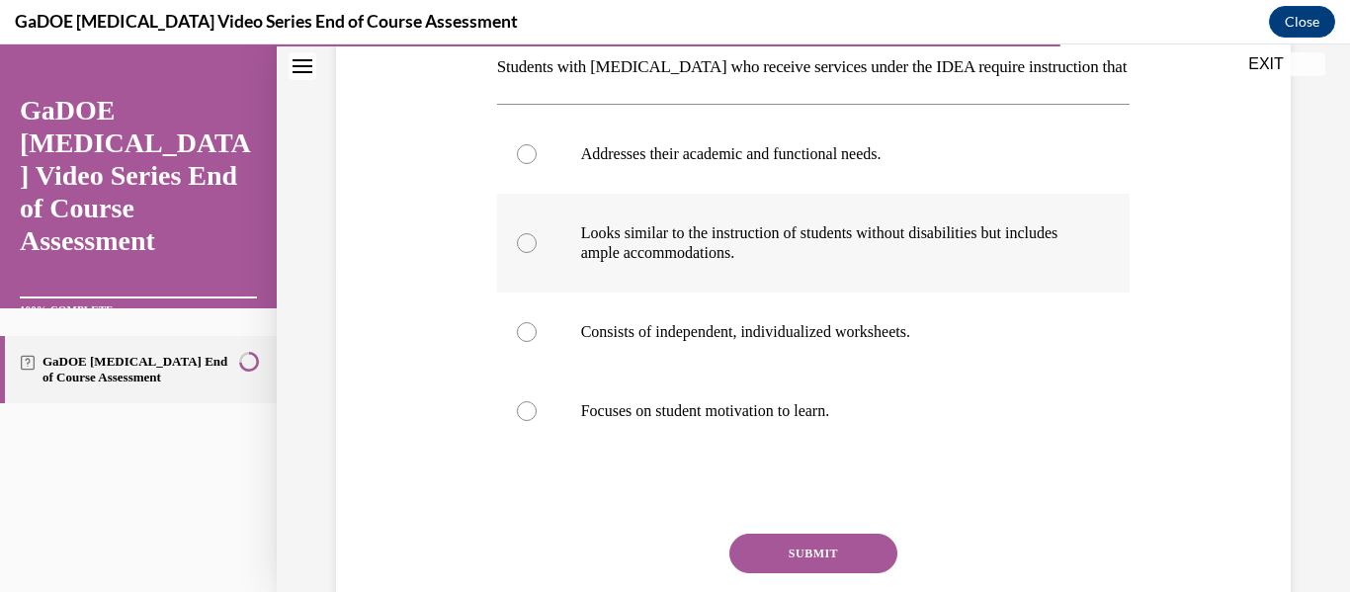
click at [804, 256] on p "Looks similar to the instruction of students without disabilities but includes …" at bounding box center [831, 243] width 500 height 40
click at [537, 253] on input "Looks similar to the instruction of students without disabilities but includes …" at bounding box center [527, 243] width 20 height 20
radio input "true"
click at [784, 157] on p "Addresses their academic and functional needs." at bounding box center [831, 154] width 500 height 20
click at [537, 157] on input "Addresses their academic and functional needs." at bounding box center [527, 154] width 20 height 20
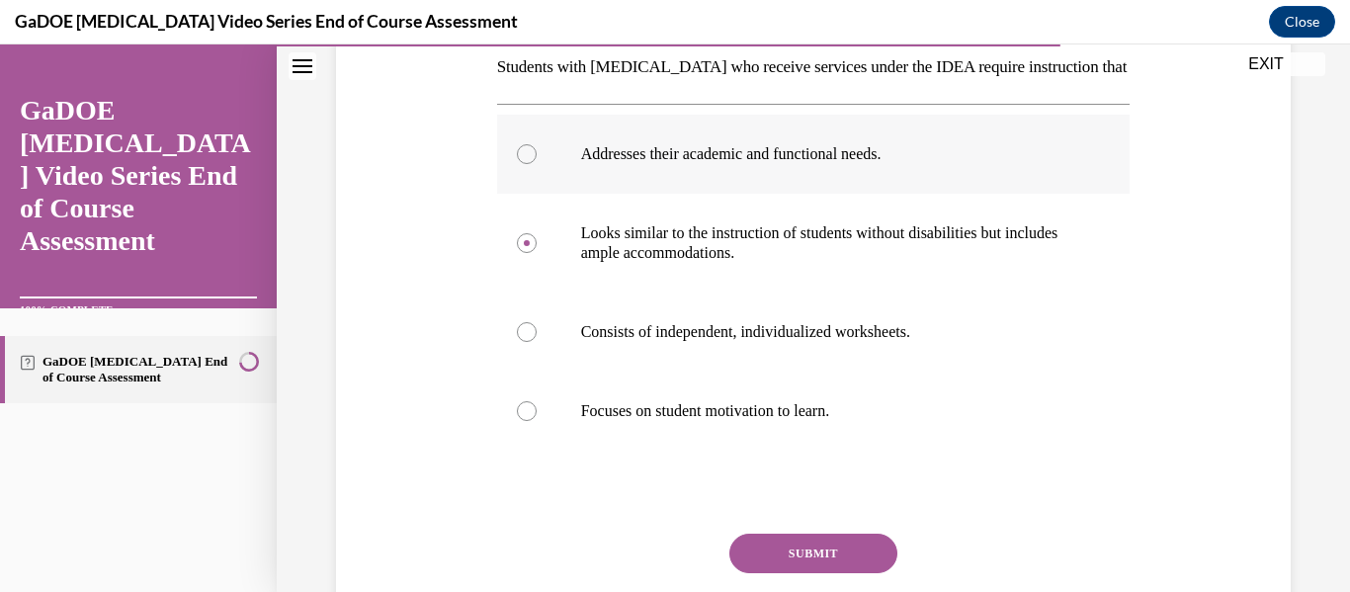
radio input "true"
click at [809, 549] on button "SUBMIT" at bounding box center [814, 554] width 168 height 40
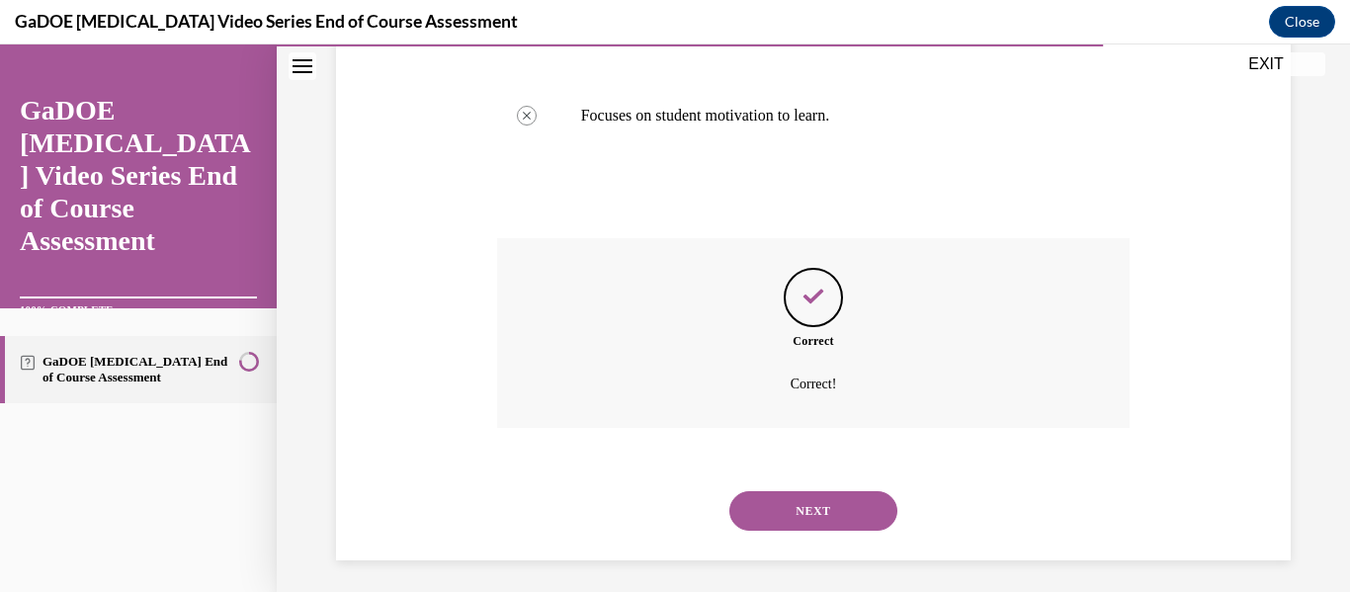
scroll to position [630, 0]
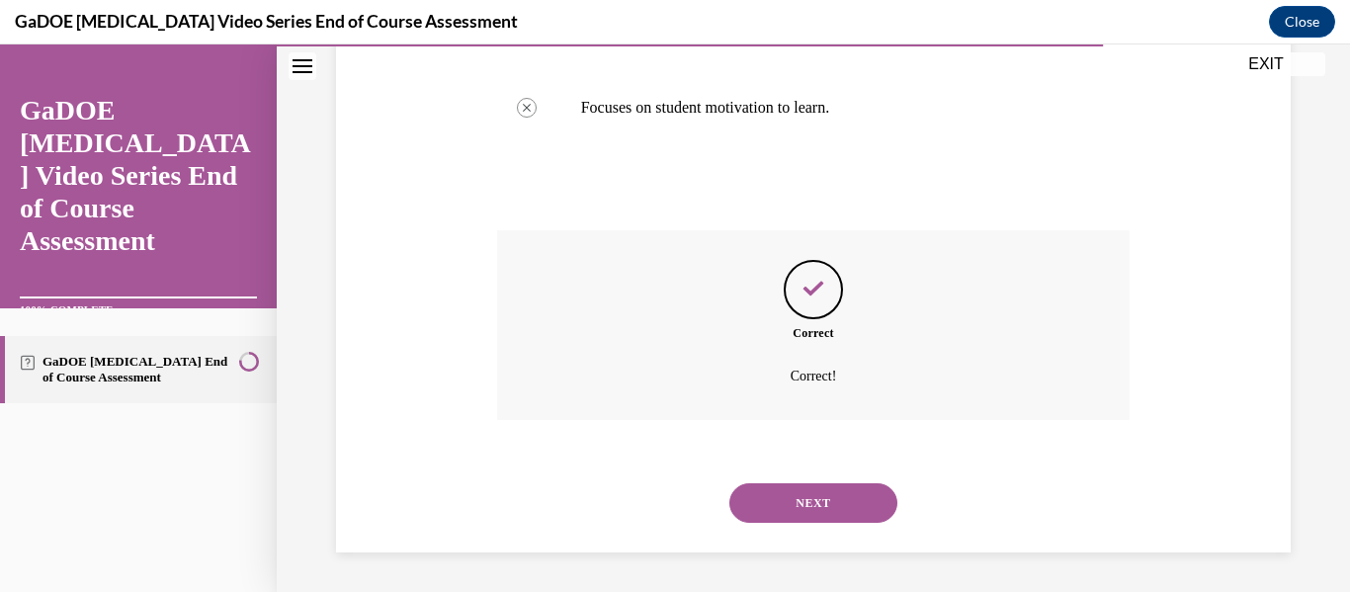
click at [784, 506] on button "NEXT" at bounding box center [814, 503] width 168 height 40
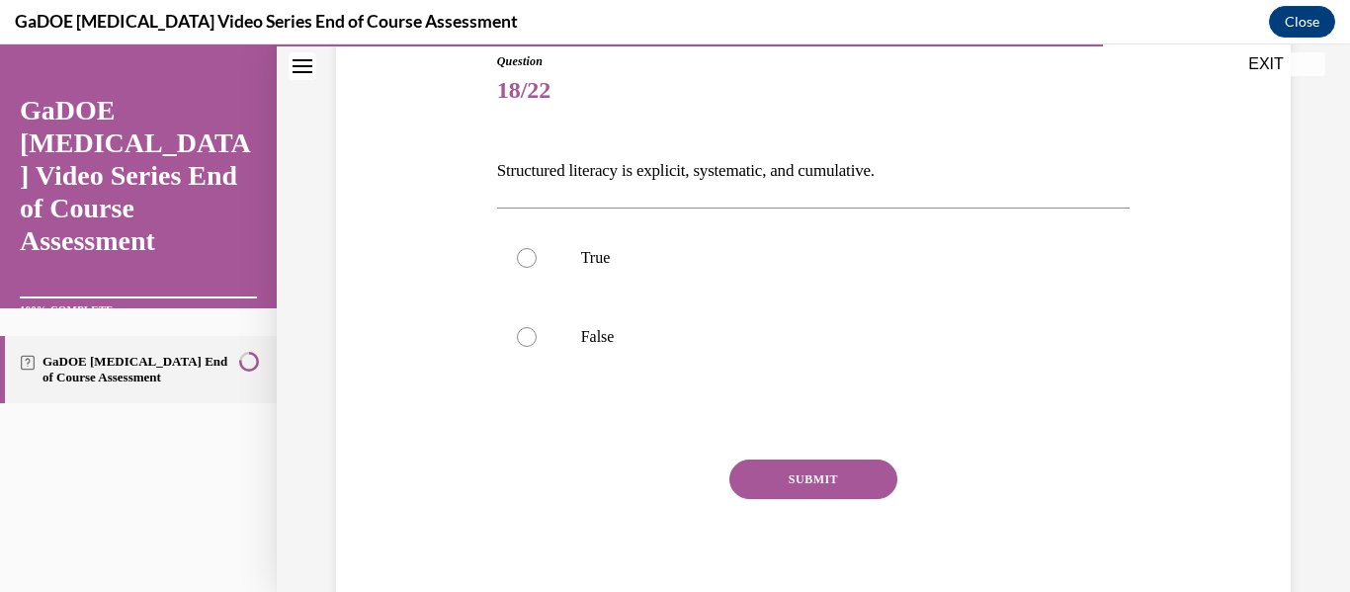
scroll to position [226, 0]
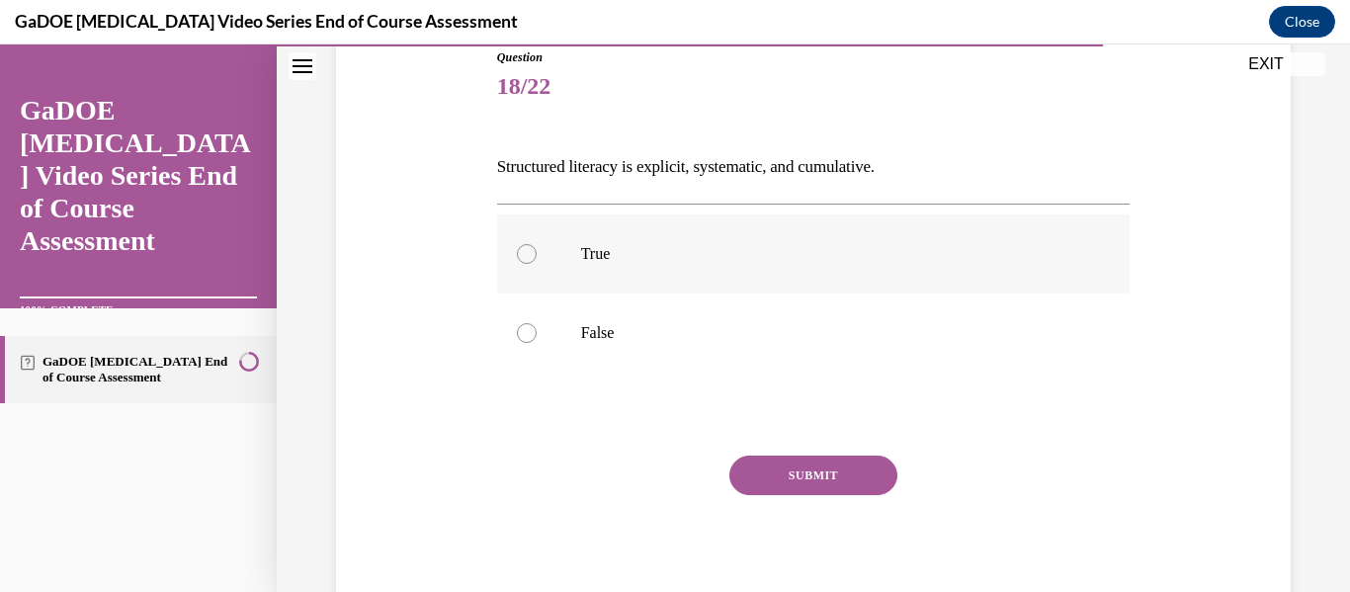
click at [608, 280] on label "True" at bounding box center [814, 254] width 634 height 79
click at [537, 264] on input "True" at bounding box center [527, 254] width 20 height 20
radio input "true"
click at [806, 475] on button "SUBMIT" at bounding box center [814, 476] width 168 height 40
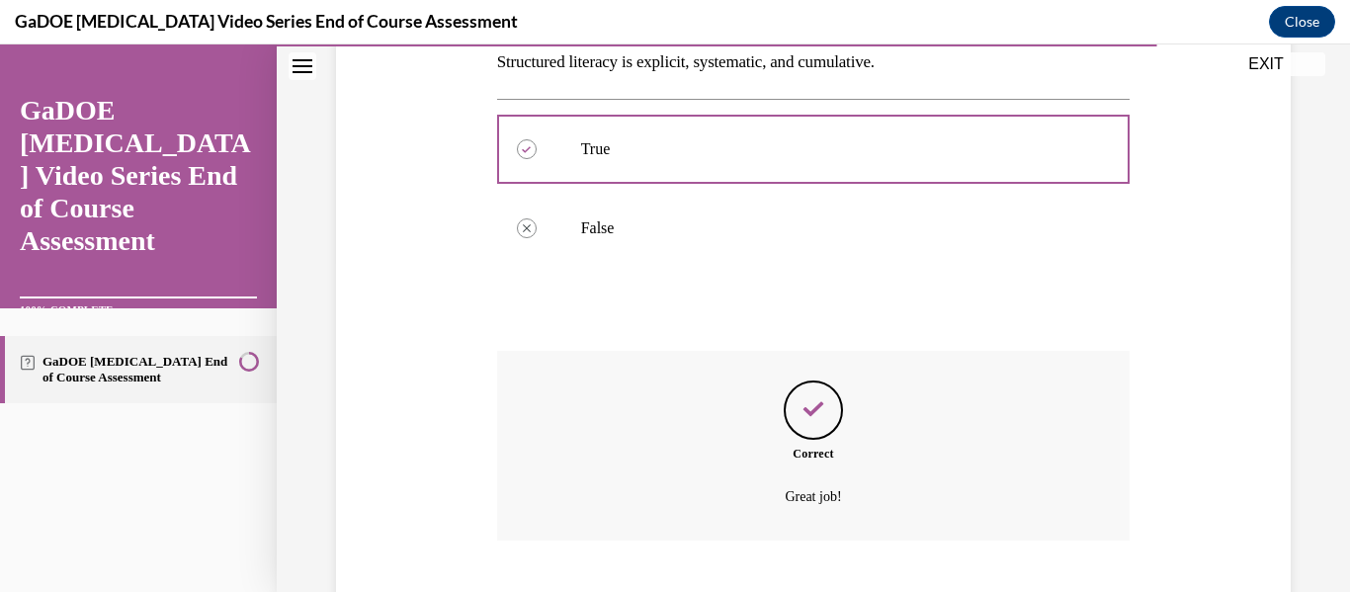
scroll to position [452, 0]
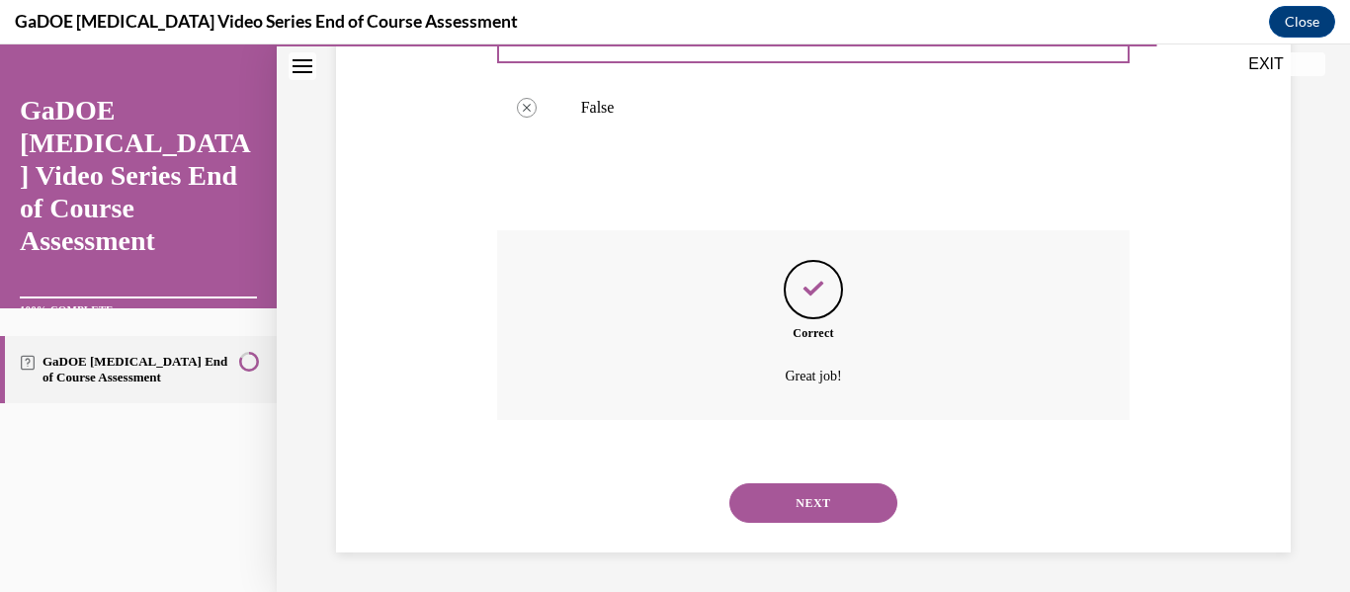
click at [787, 498] on button "NEXT" at bounding box center [814, 503] width 168 height 40
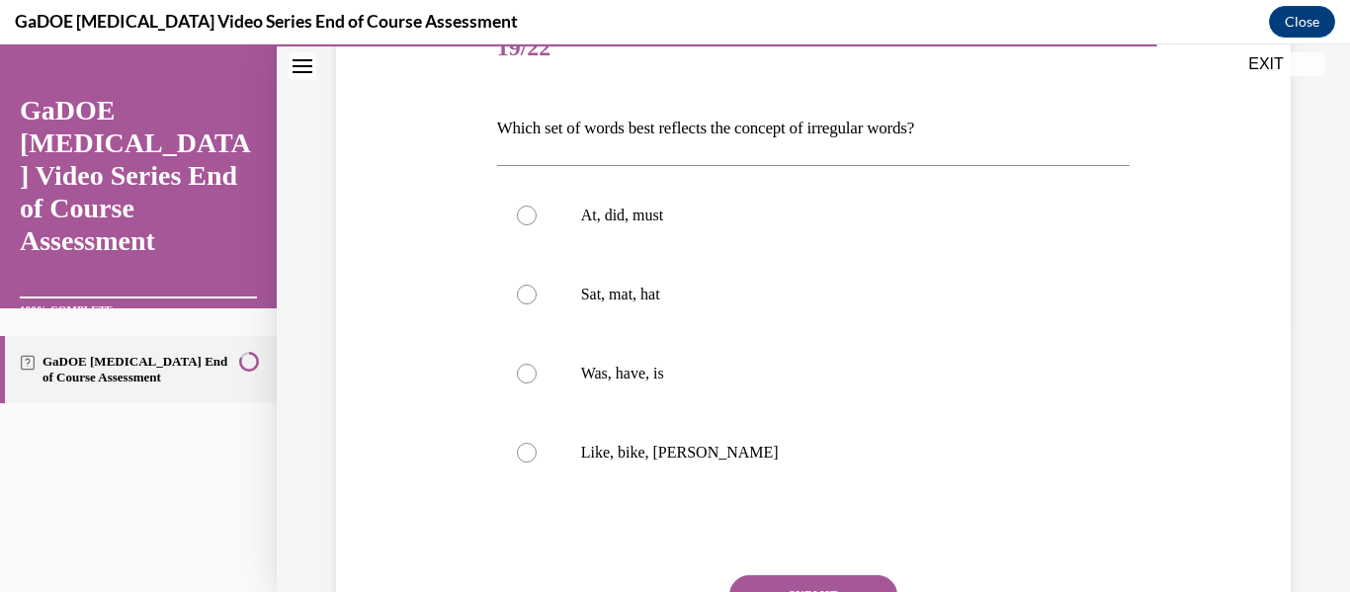
scroll to position [267, 0]
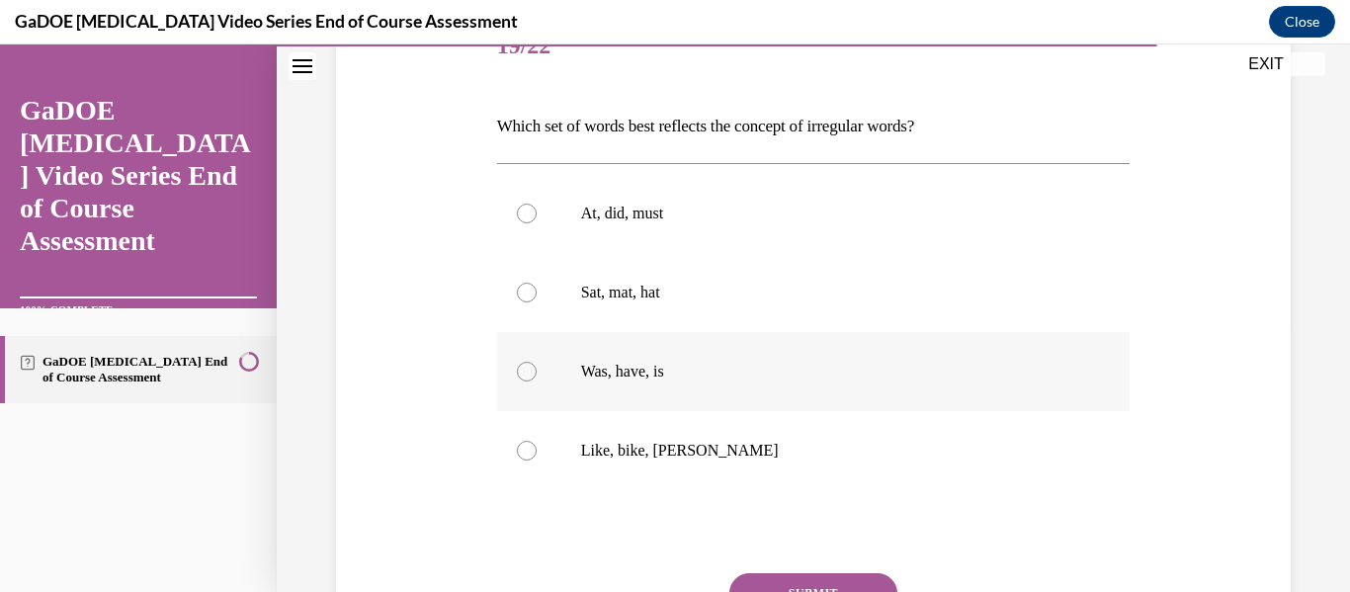
click at [720, 388] on label "Was, have, is" at bounding box center [814, 371] width 634 height 79
click at [537, 382] on input "Was, have, is" at bounding box center [527, 372] width 20 height 20
radio input "true"
click at [805, 580] on button "SUBMIT" at bounding box center [814, 593] width 168 height 40
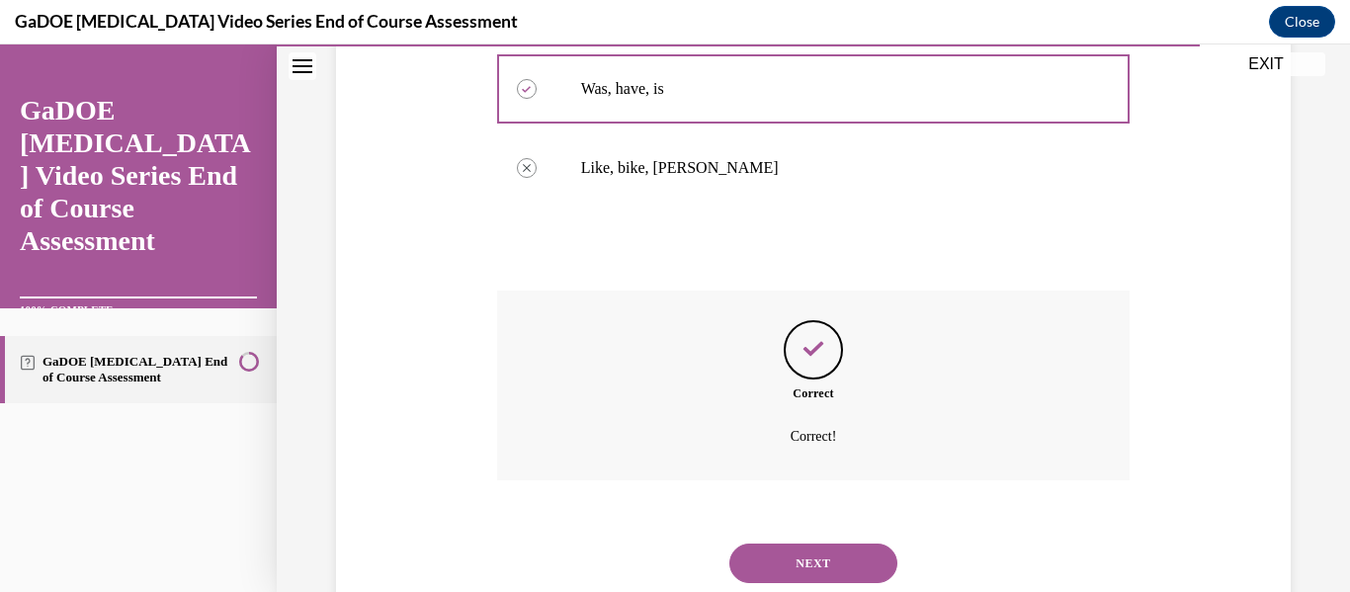
scroll to position [596, 0]
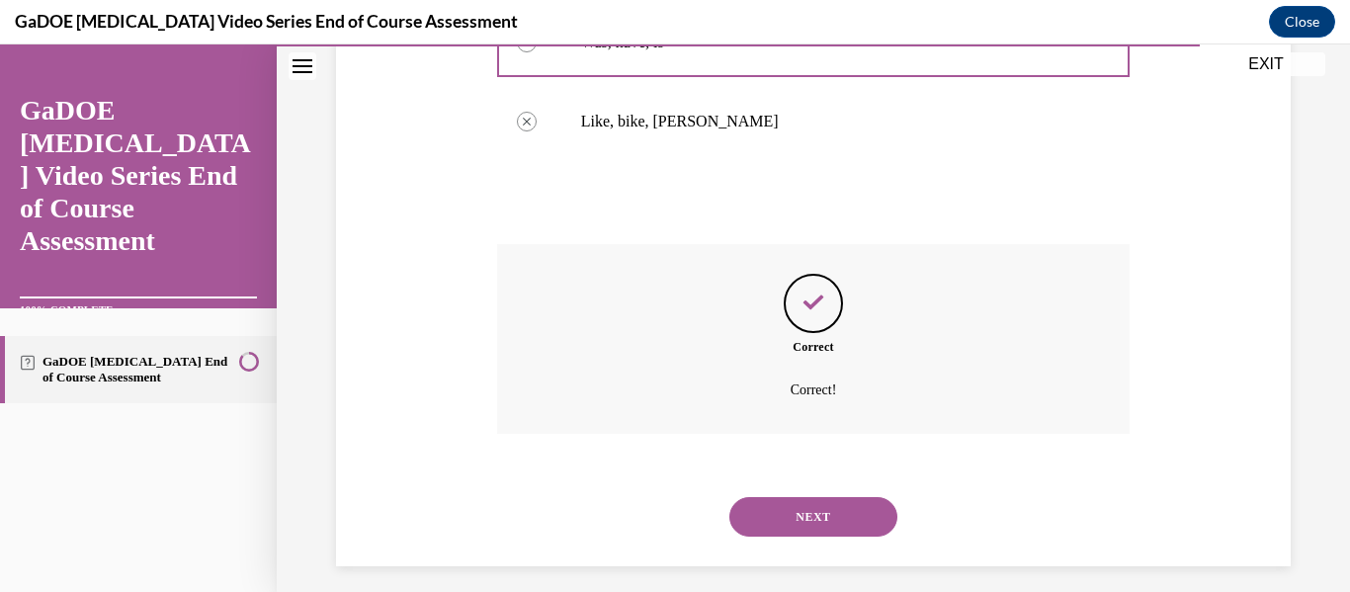
click at [861, 514] on button "NEXT" at bounding box center [814, 517] width 168 height 40
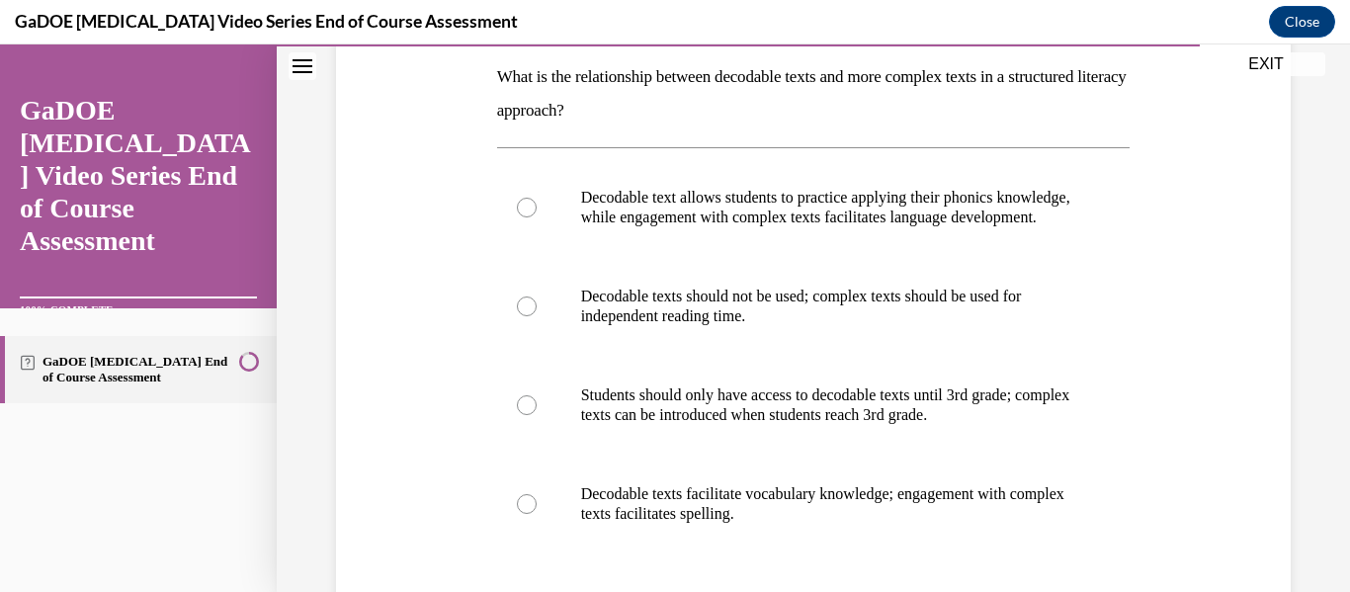
scroll to position [325, 0]
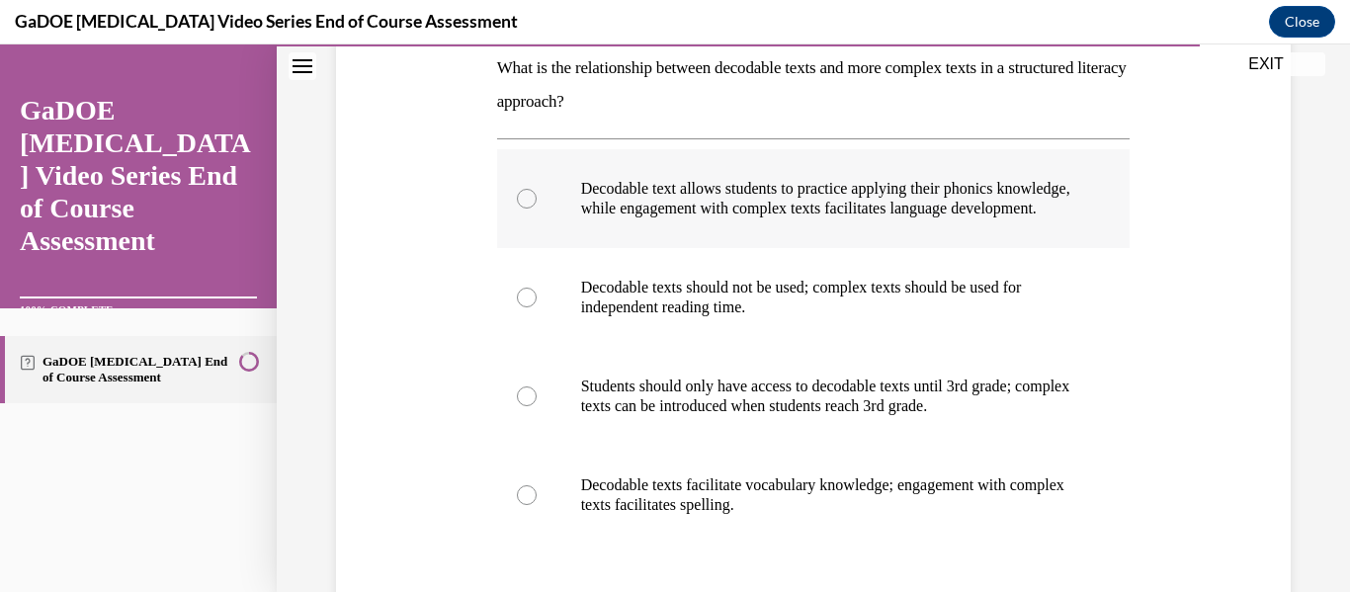
click at [978, 191] on p "Decodable text allows students to practice applying their phonics knowledge, wh…" at bounding box center [831, 199] width 500 height 40
click at [537, 191] on input "Decodable text allows students to practice applying their phonics knowledge, wh…" at bounding box center [527, 199] width 20 height 20
radio input "true"
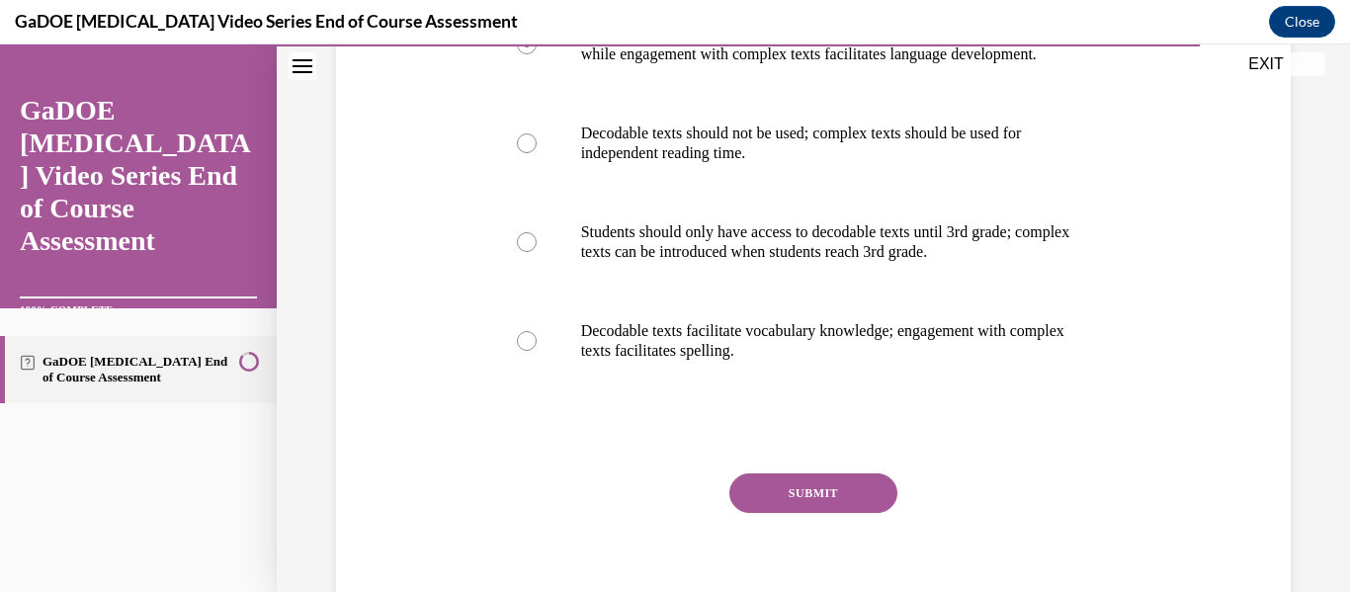
scroll to position [486, 0]
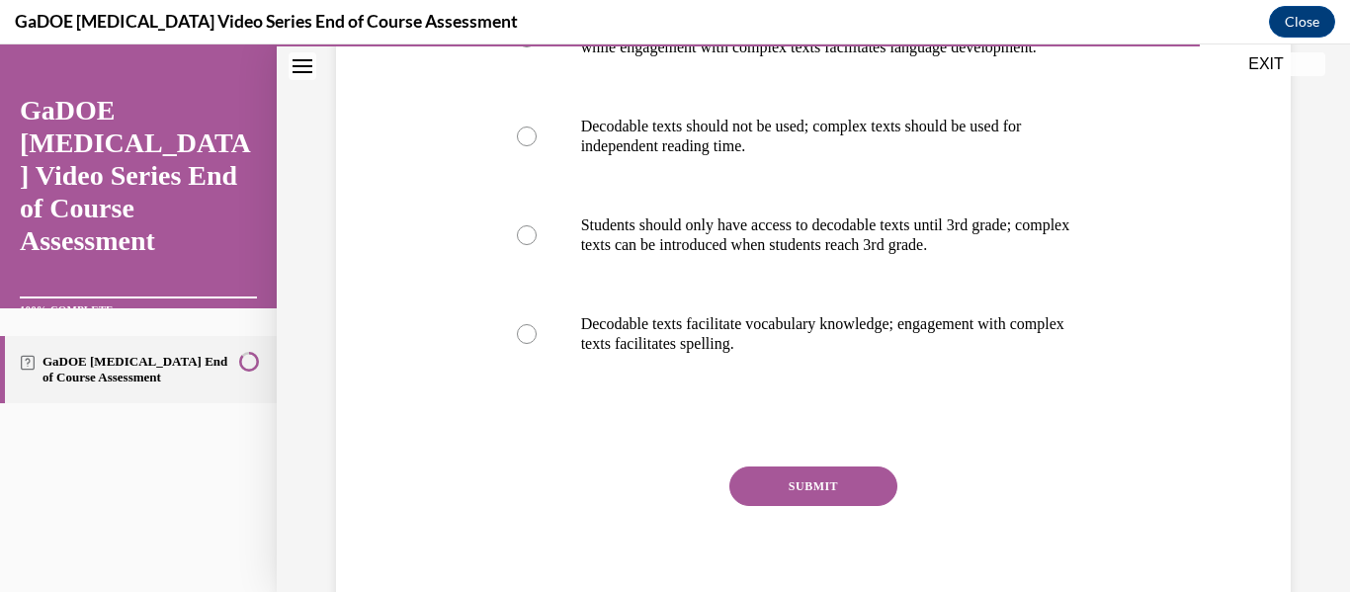
click at [799, 499] on button "SUBMIT" at bounding box center [814, 487] width 168 height 40
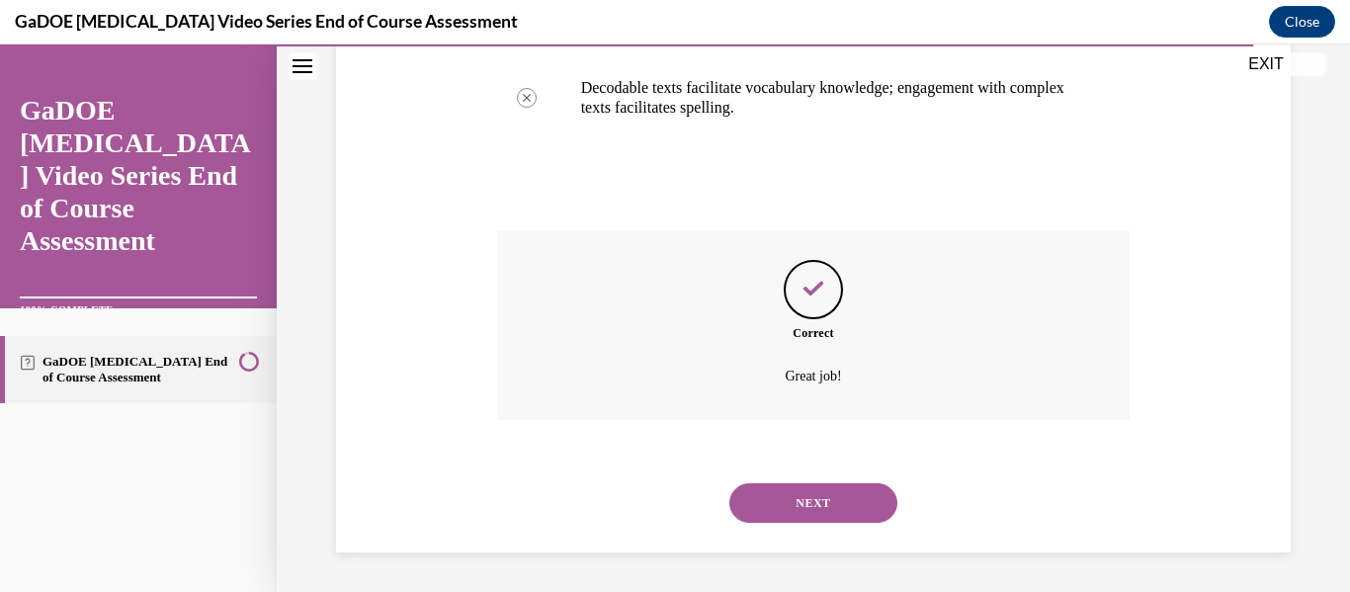
scroll to position [742, 0]
click at [799, 499] on button "NEXT" at bounding box center [814, 503] width 168 height 40
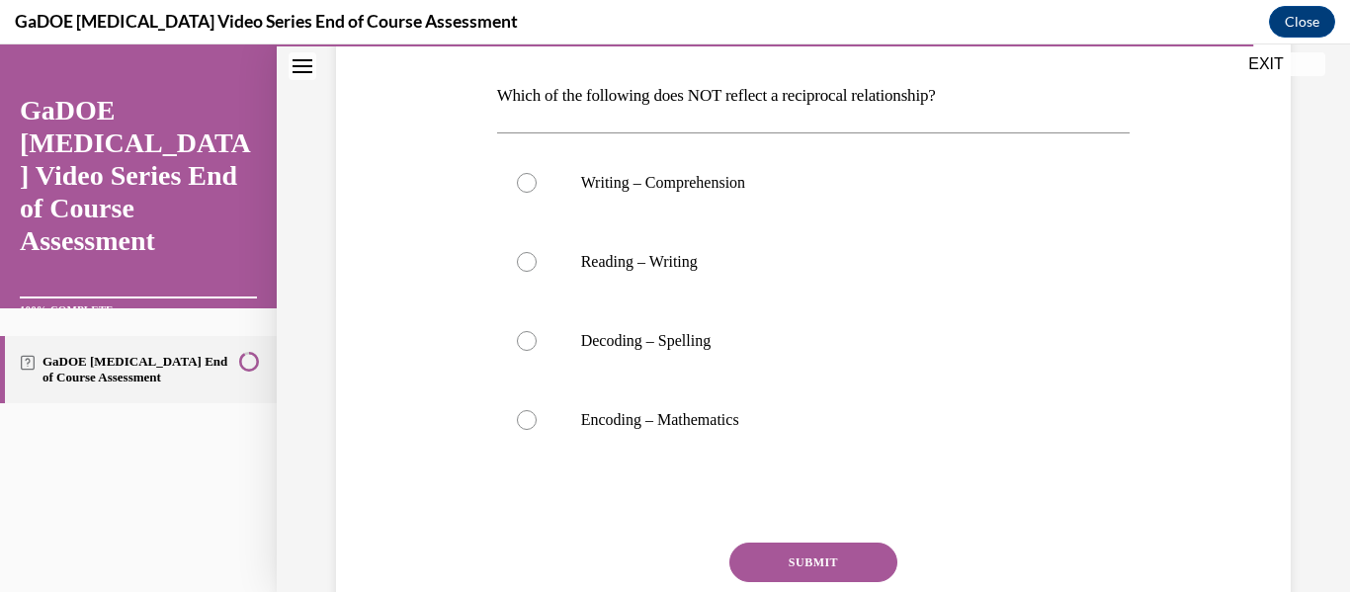
scroll to position [300, 0]
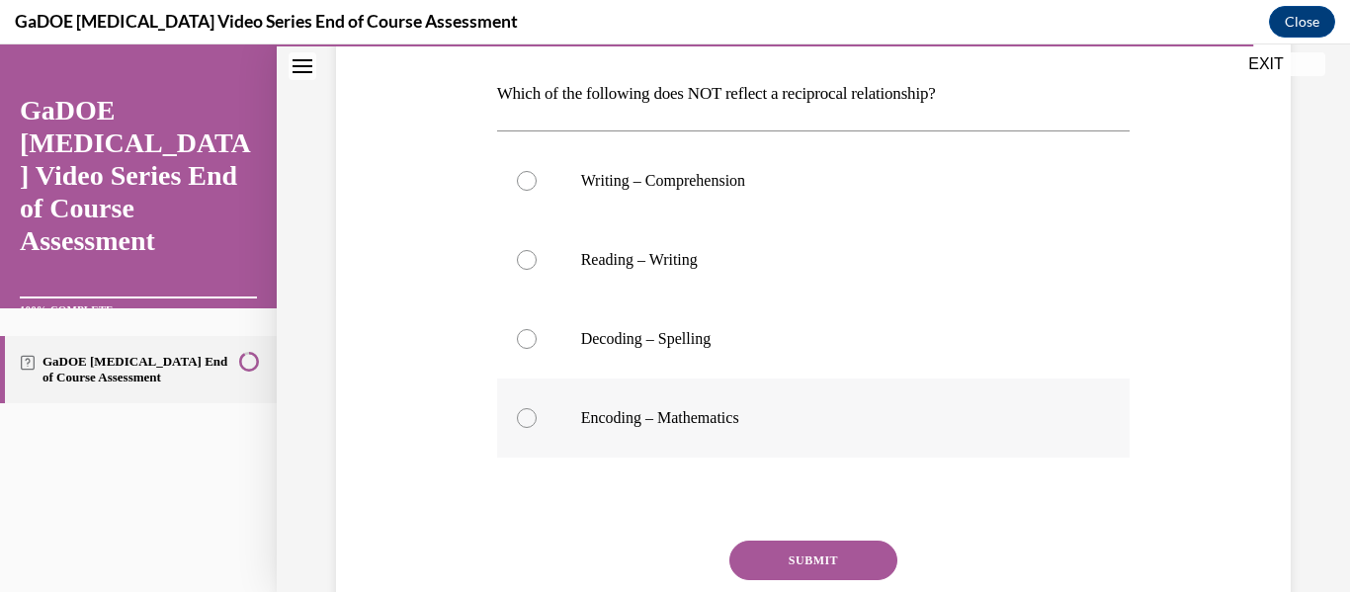
click at [792, 428] on label "Encoding – Mathematics" at bounding box center [814, 418] width 634 height 79
click at [537, 428] on input "Encoding – Mathematics" at bounding box center [527, 418] width 20 height 20
radio input "true"
click at [823, 561] on button "SUBMIT" at bounding box center [814, 561] width 168 height 40
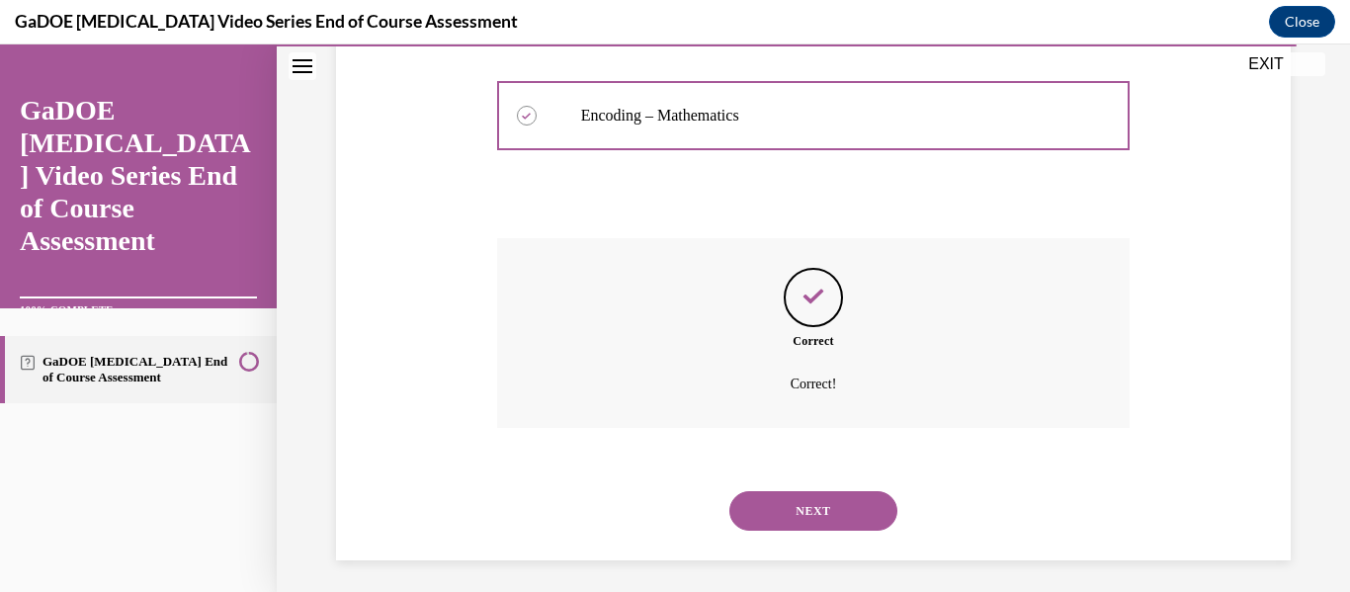
scroll to position [610, 0]
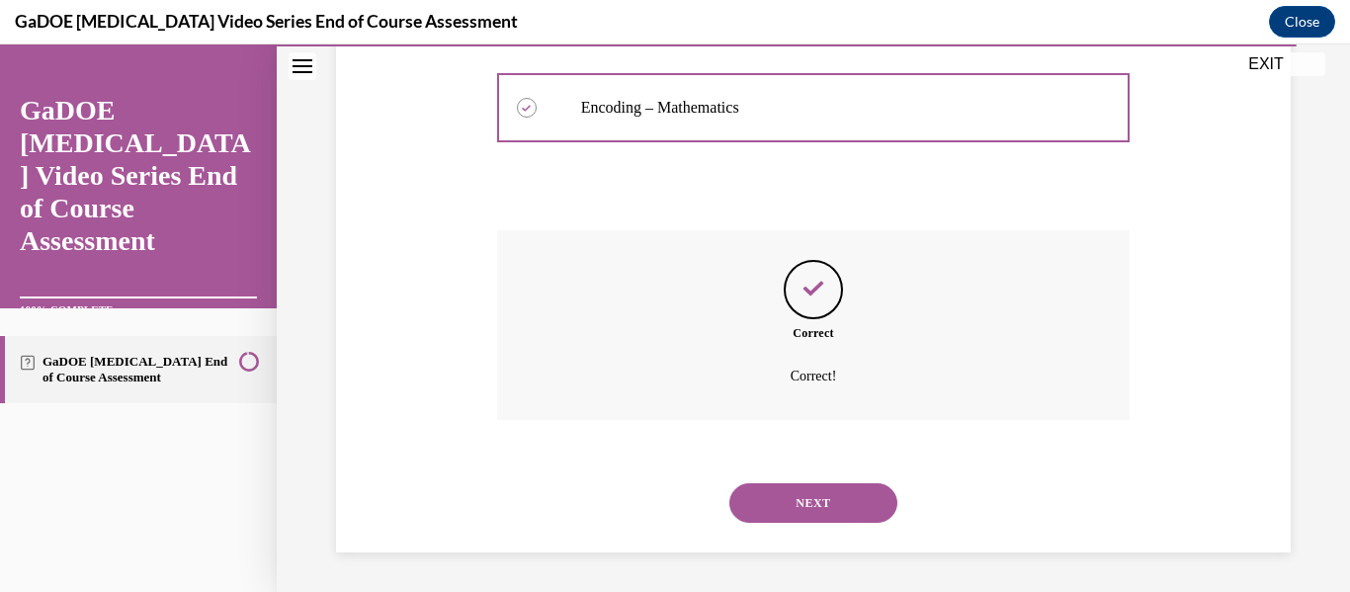
click at [818, 502] on button "NEXT" at bounding box center [814, 503] width 168 height 40
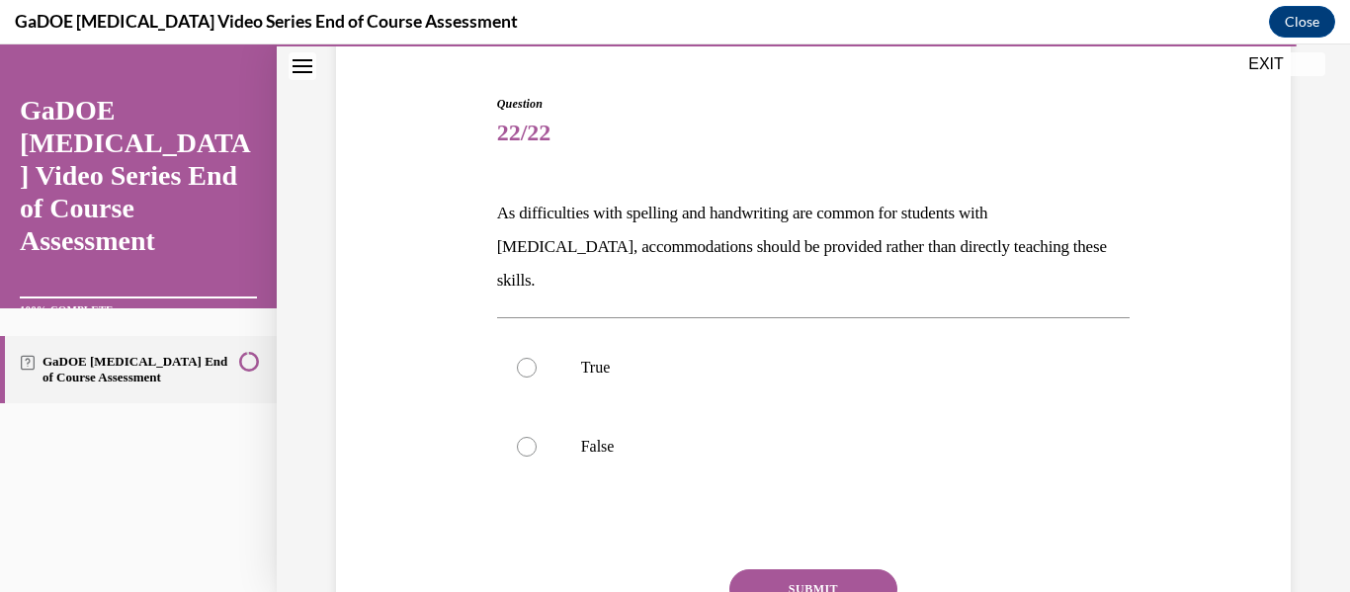
scroll to position [209, 0]
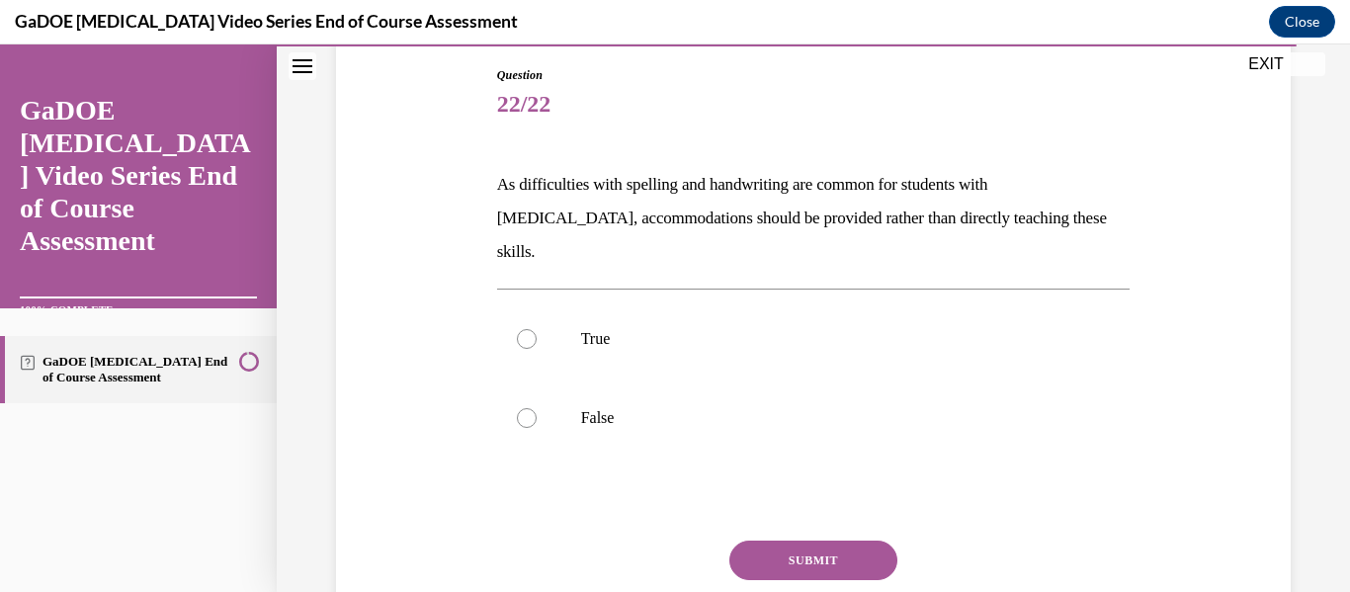
click at [1195, 406] on div "Question 22/22 As difficulties with spelling and handwriting are common for stu…" at bounding box center [813, 355] width 965 height 696
click at [793, 329] on p "True" at bounding box center [831, 339] width 500 height 20
click at [537, 329] on input "True" at bounding box center [527, 339] width 20 height 20
radio input "true"
click at [793, 541] on button "SUBMIT" at bounding box center [814, 561] width 168 height 40
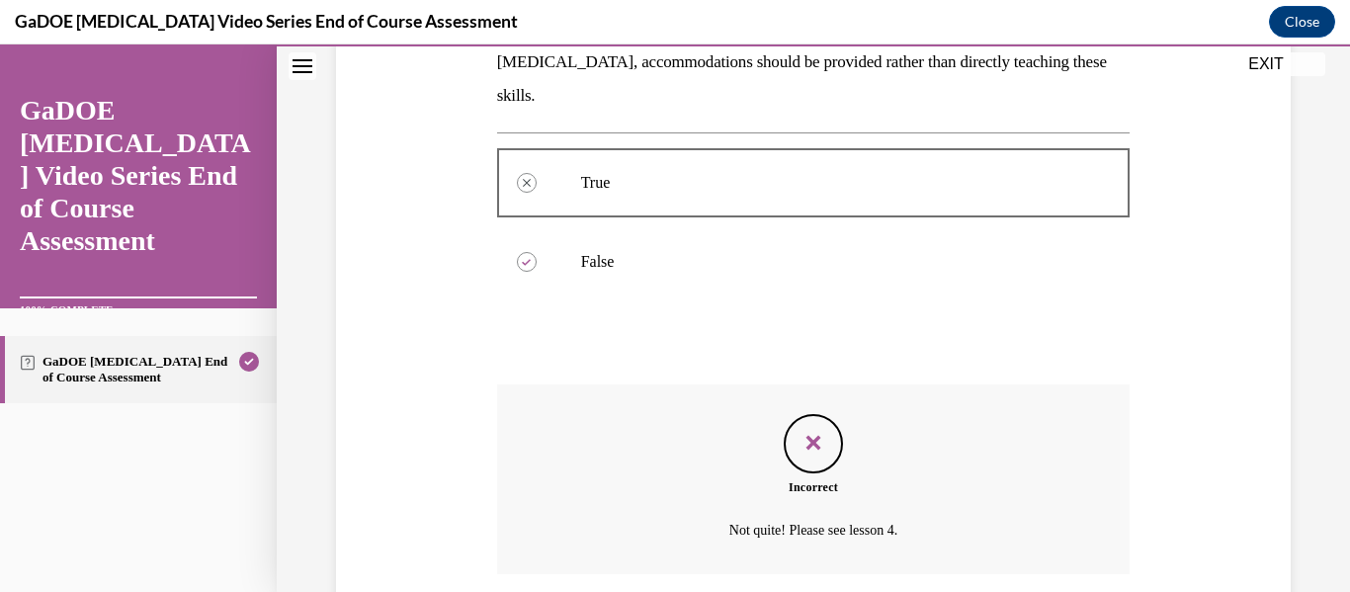
scroll to position [485, 0]
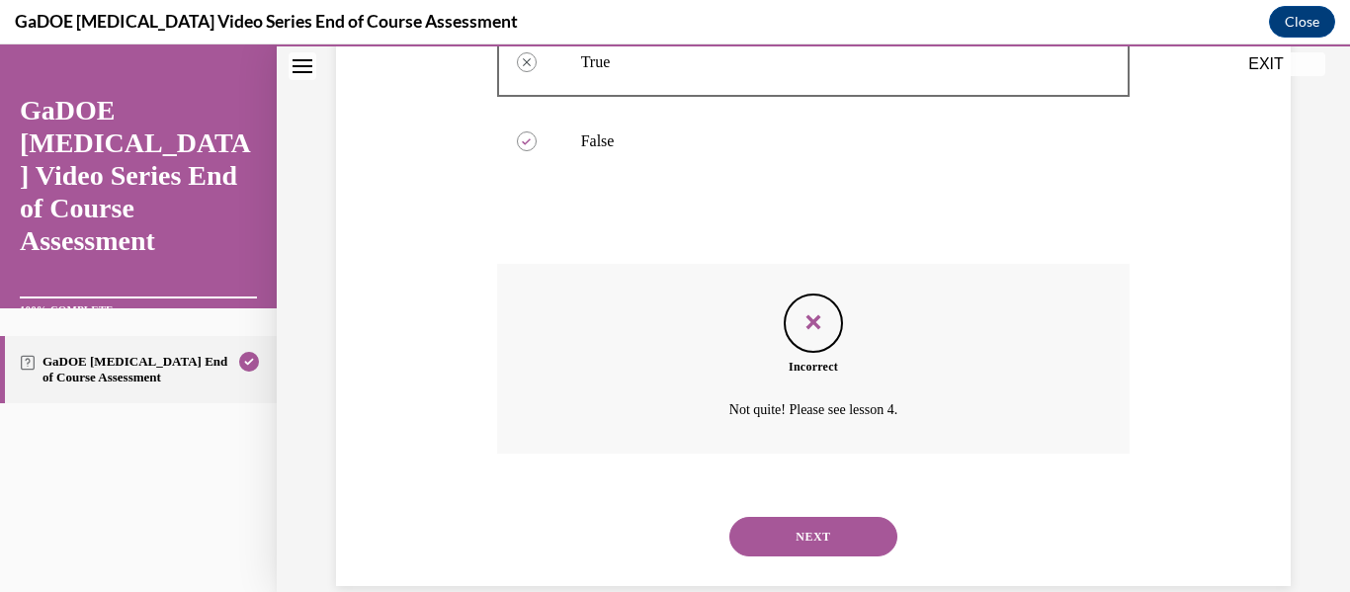
click at [793, 517] on button "NEXT" at bounding box center [814, 537] width 168 height 40
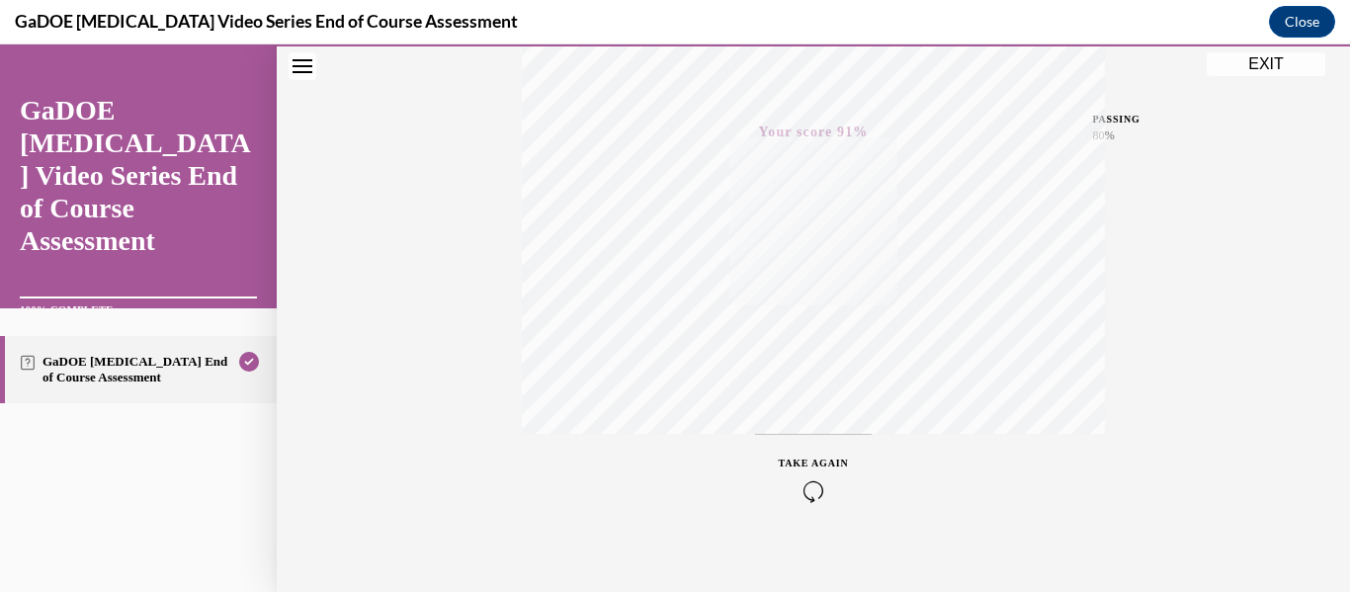
scroll to position [466, 0]
